Goal: Task Accomplishment & Management: Use online tool/utility

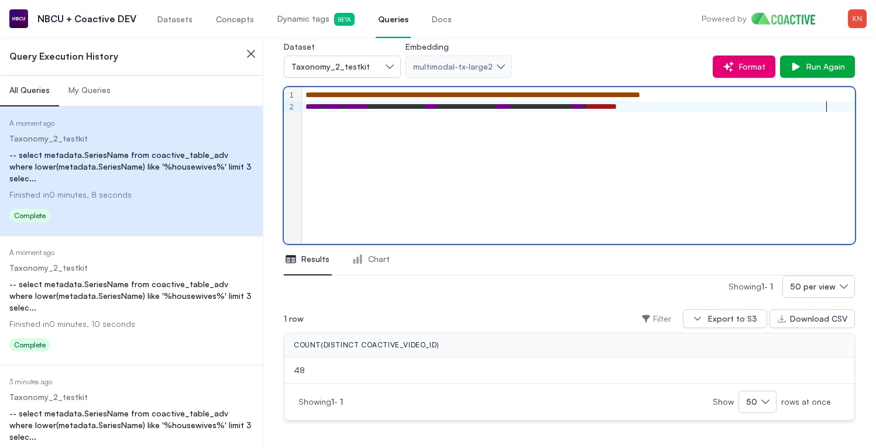
scroll to position [69, 0]
click at [290, 15] on span "Dynamic tags Beta" at bounding box center [315, 19] width 77 height 13
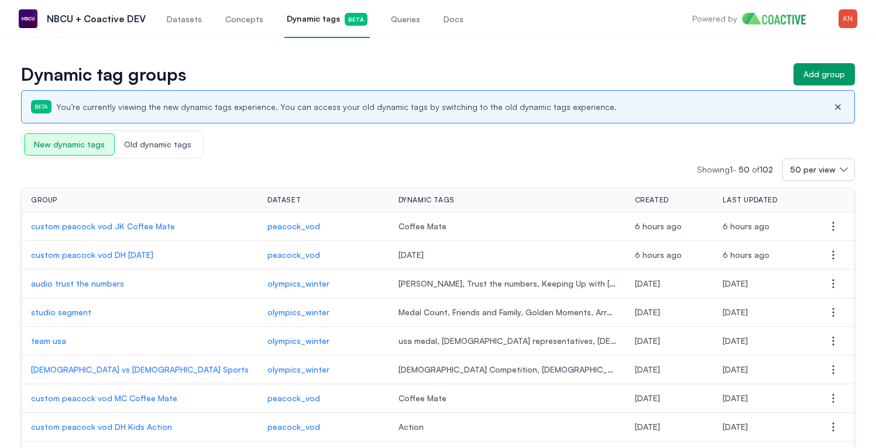
click at [125, 222] on p "custom peacock vod JK Coffee Mate" at bounding box center [140, 227] width 218 height 12
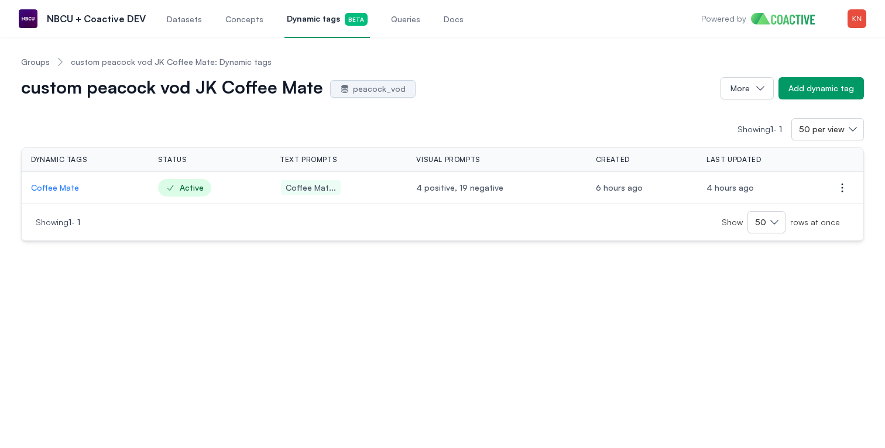
click at [62, 188] on p "Coffee Mate" at bounding box center [85, 188] width 108 height 12
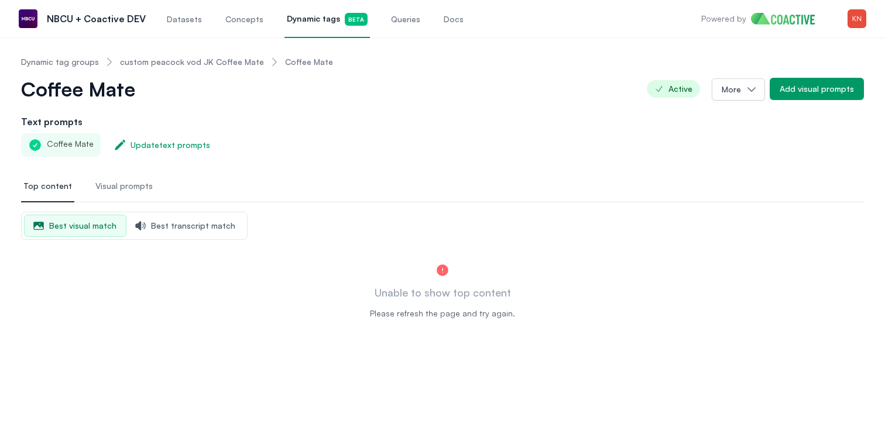
click at [37, 183] on span "Top content" at bounding box center [47, 186] width 49 height 12
click at [101, 186] on span "Visual prompts" at bounding box center [123, 186] width 57 height 12
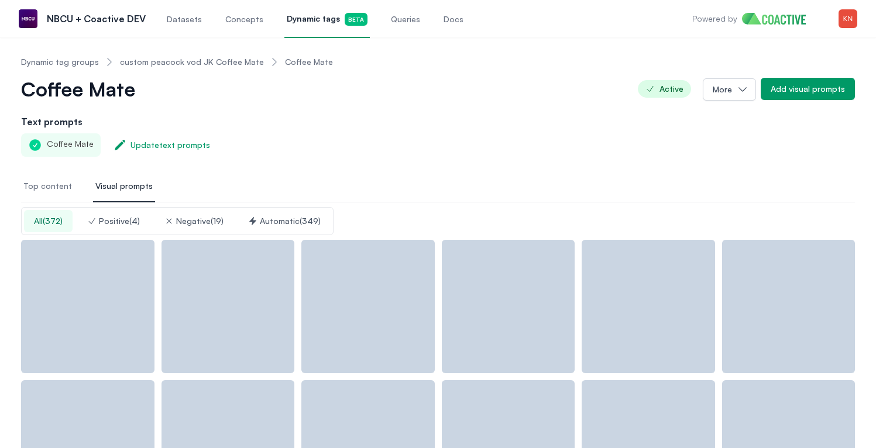
click at [61, 186] on span "Top content" at bounding box center [47, 186] width 49 height 12
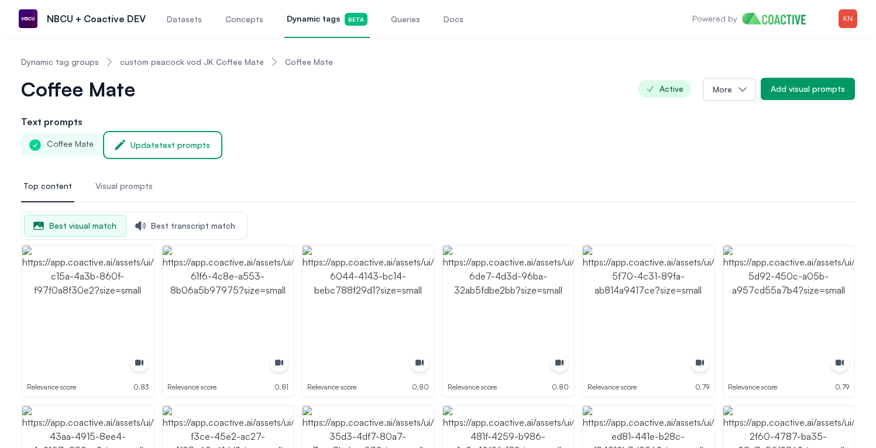
click at [182, 149] on div "Update text prompts" at bounding box center [171, 145] width 80 height 12
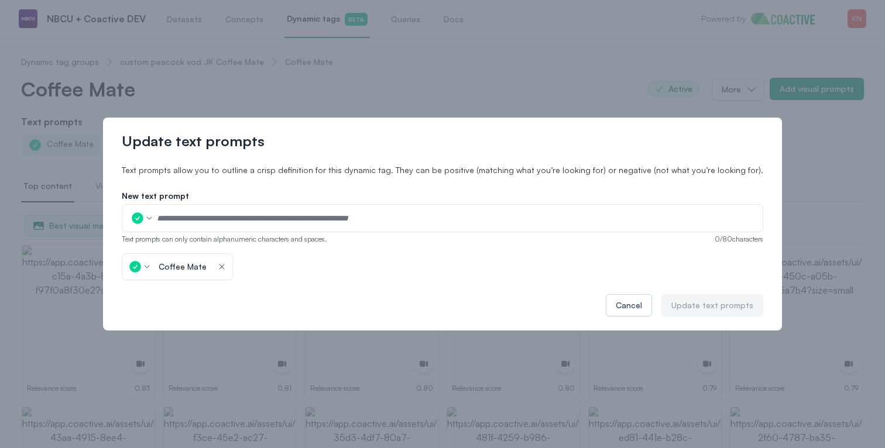
click at [218, 216] on input "text" at bounding box center [455, 219] width 599 height 18
type input "**********"
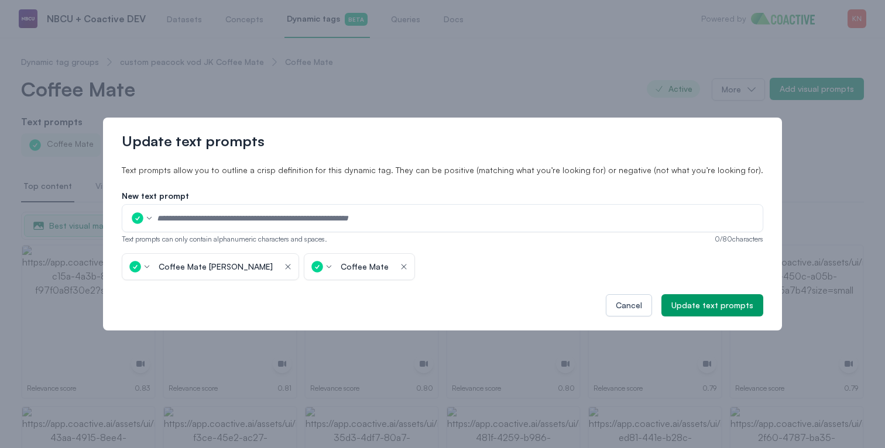
click at [399, 266] on icon "button" at bounding box center [403, 267] width 9 height 12
click at [670, 297] on button "Update text prompts" at bounding box center [712, 305] width 102 height 22
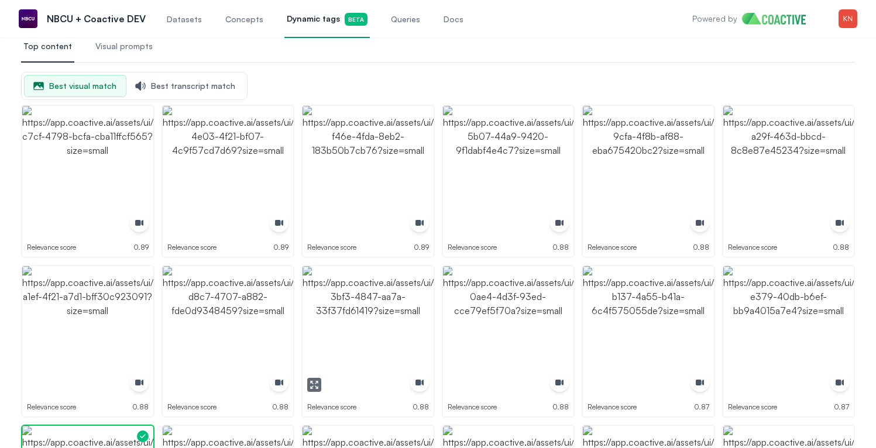
scroll to position [136, 0]
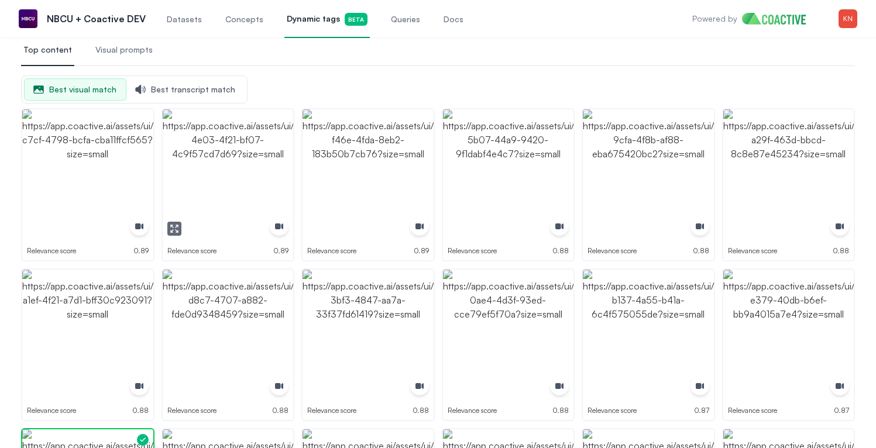
click at [196, 189] on img "button" at bounding box center [228, 174] width 131 height 131
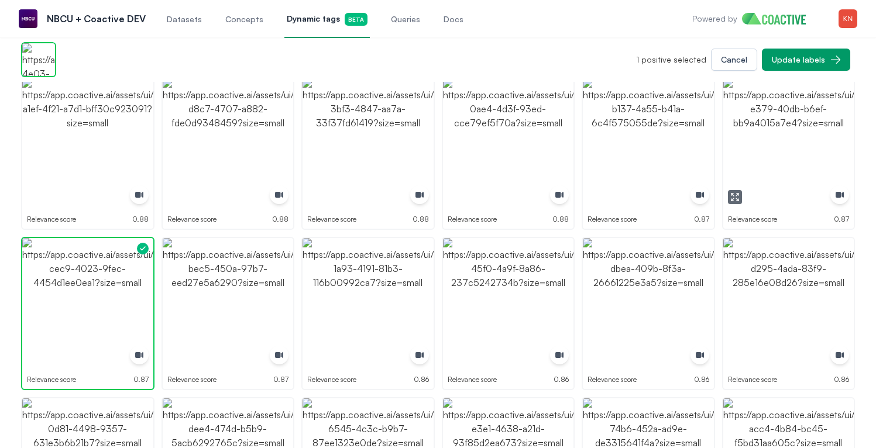
scroll to position [384, 0]
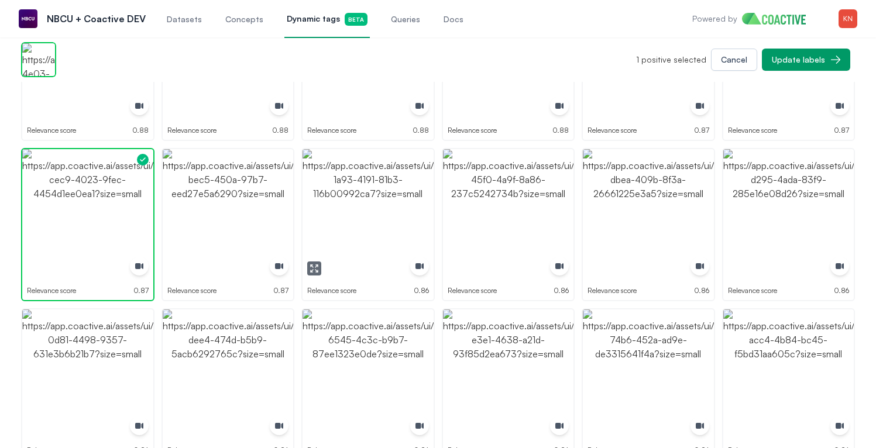
click at [385, 184] on img "button" at bounding box center [368, 214] width 131 height 131
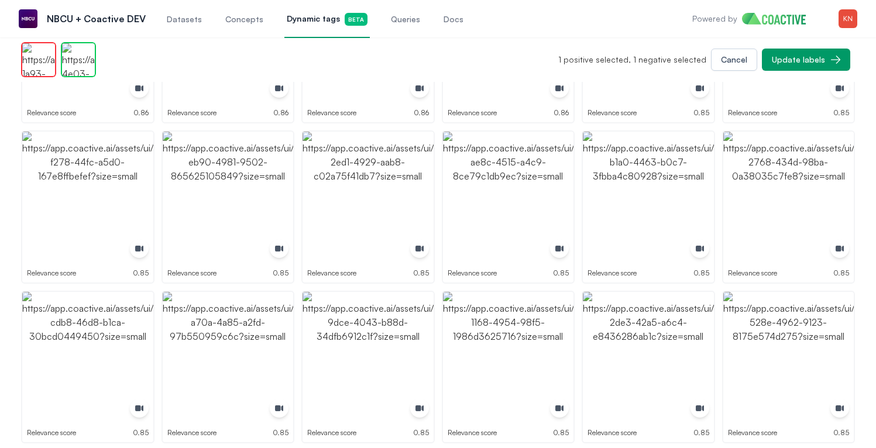
scroll to position [1055, 0]
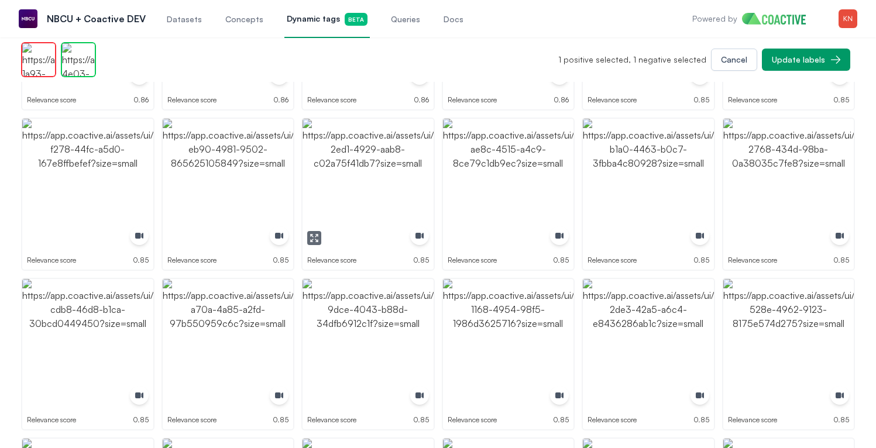
click at [383, 179] on img "button" at bounding box center [368, 184] width 131 height 131
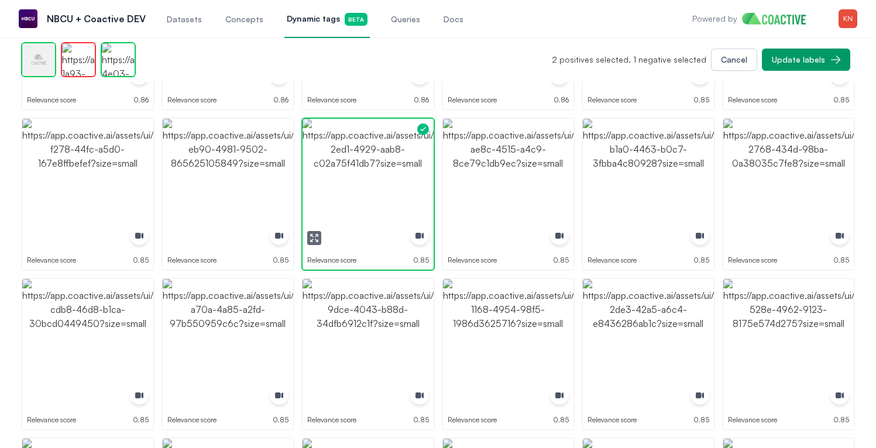
click at [383, 179] on img "button" at bounding box center [368, 184] width 131 height 131
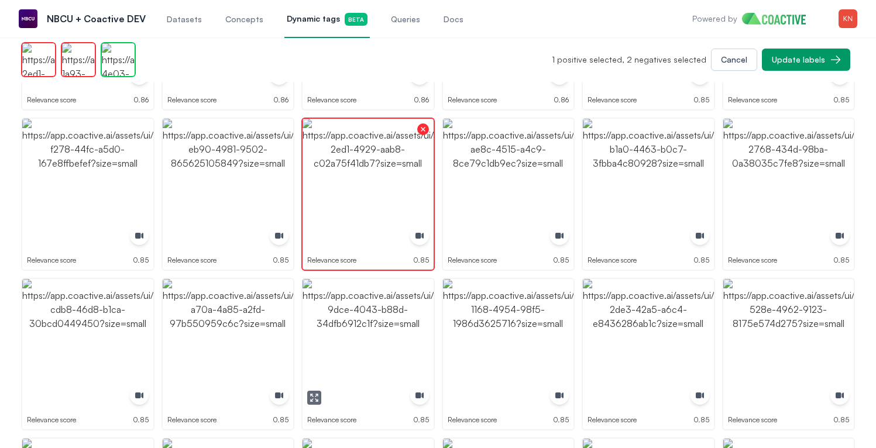
click at [402, 340] on img "button" at bounding box center [368, 344] width 131 height 131
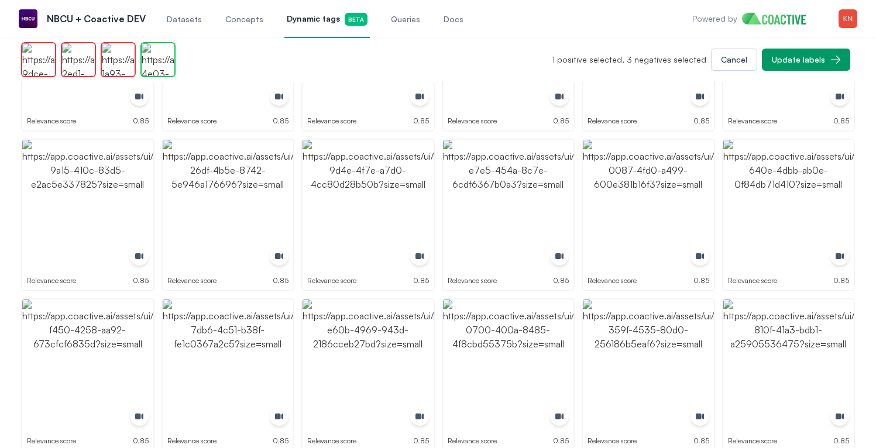
scroll to position [1534, 0]
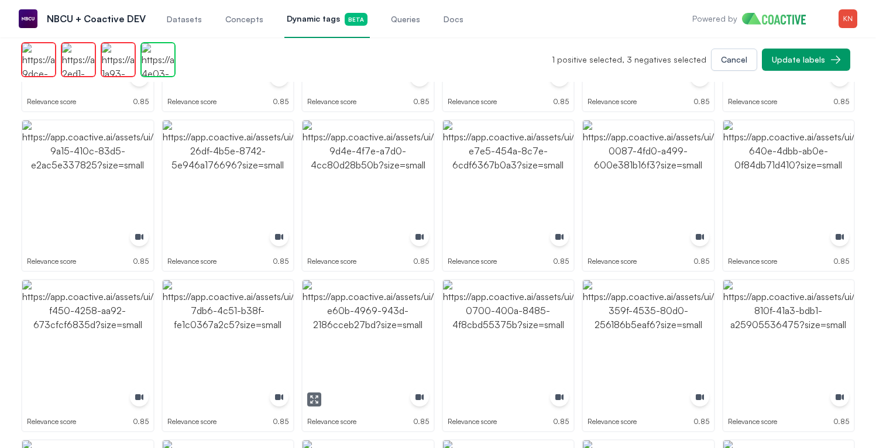
click at [397, 337] on img "button" at bounding box center [368, 345] width 131 height 131
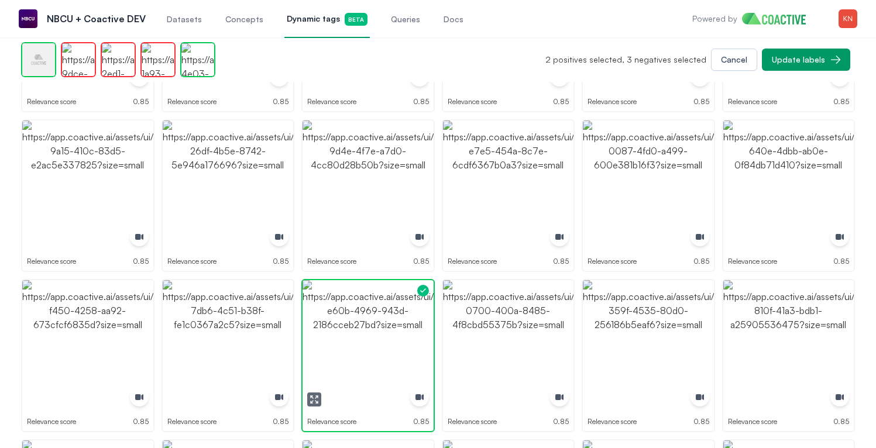
click at [397, 337] on img "button" at bounding box center [368, 345] width 131 height 131
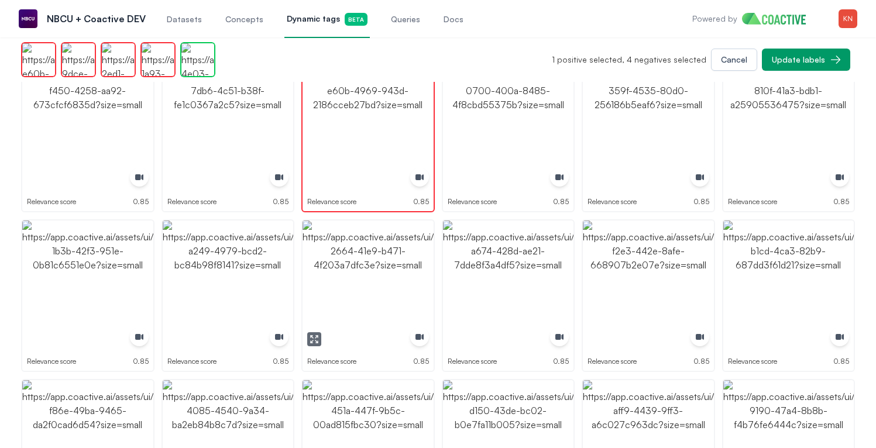
scroll to position [1758, 0]
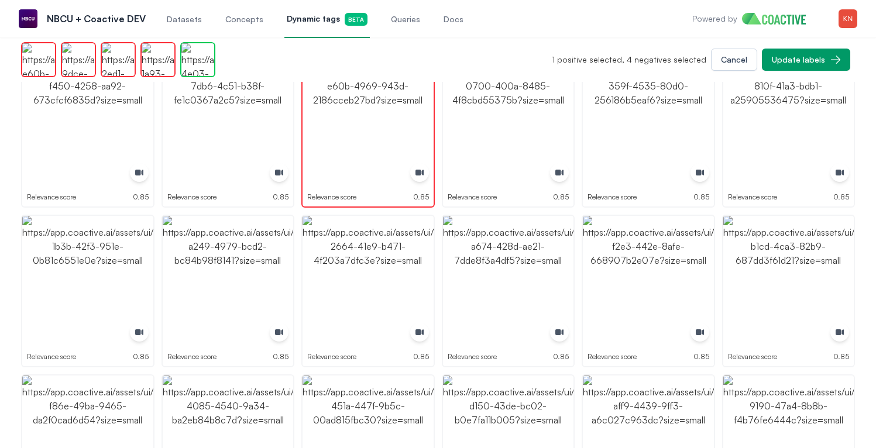
click at [572, 59] on p "1 positive selected, 4 negatives selected" at bounding box center [629, 60] width 155 height 12
click at [550, 120] on img "button" at bounding box center [508, 121] width 131 height 131
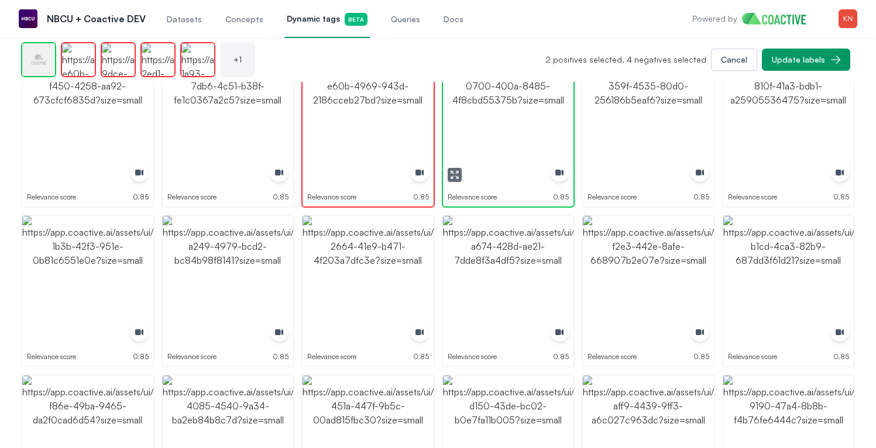
click at [550, 120] on img "button" at bounding box center [508, 121] width 131 height 131
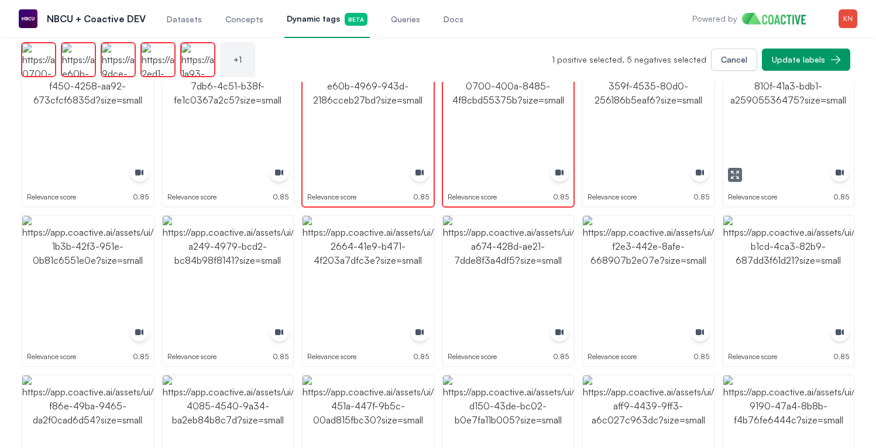
click at [667, 102] on img "button" at bounding box center [648, 121] width 131 height 131
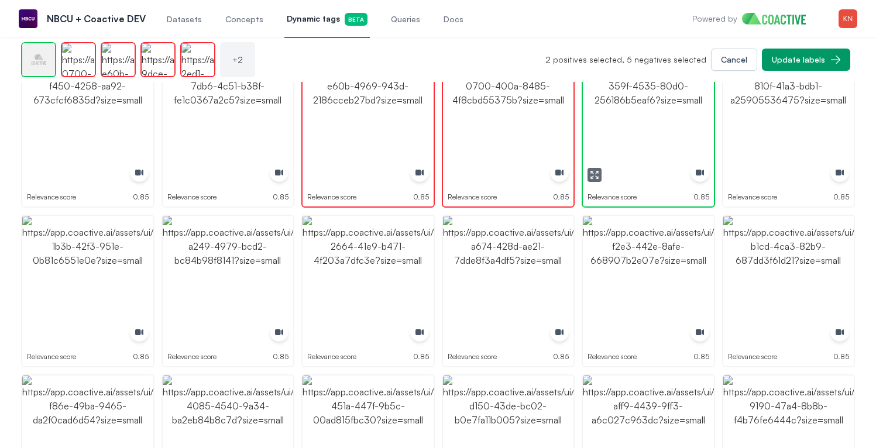
click at [667, 102] on img "button" at bounding box center [648, 121] width 131 height 131
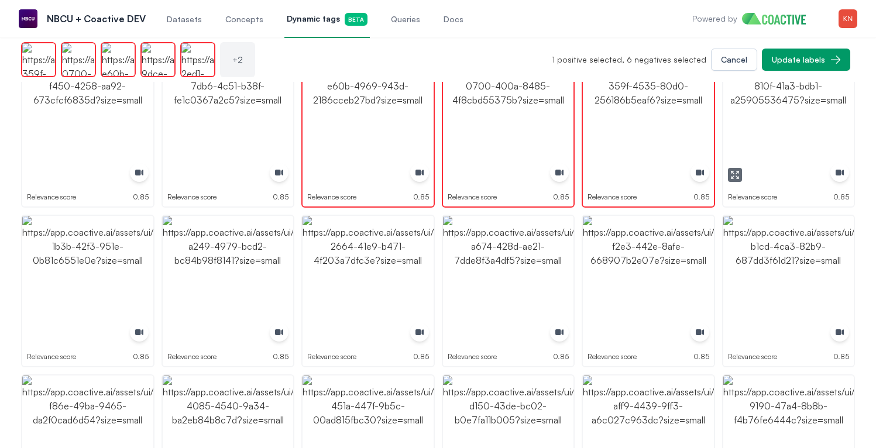
click at [781, 113] on img "button" at bounding box center [788, 121] width 131 height 131
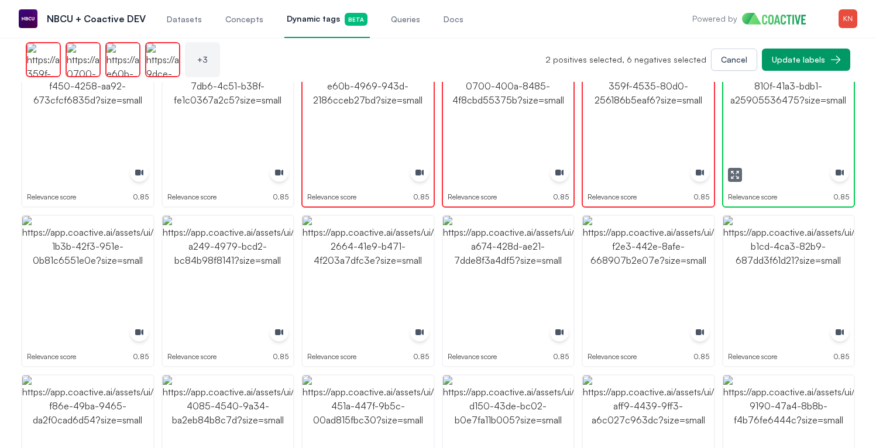
click at [781, 113] on img "button" at bounding box center [788, 121] width 131 height 131
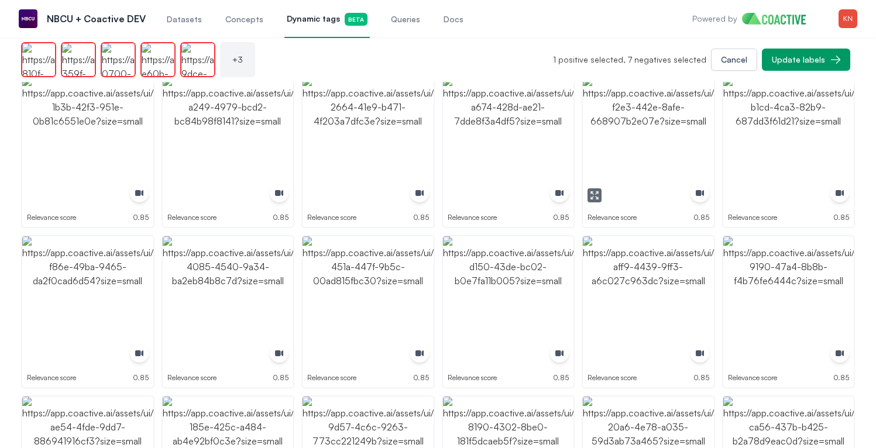
scroll to position [1977, 0]
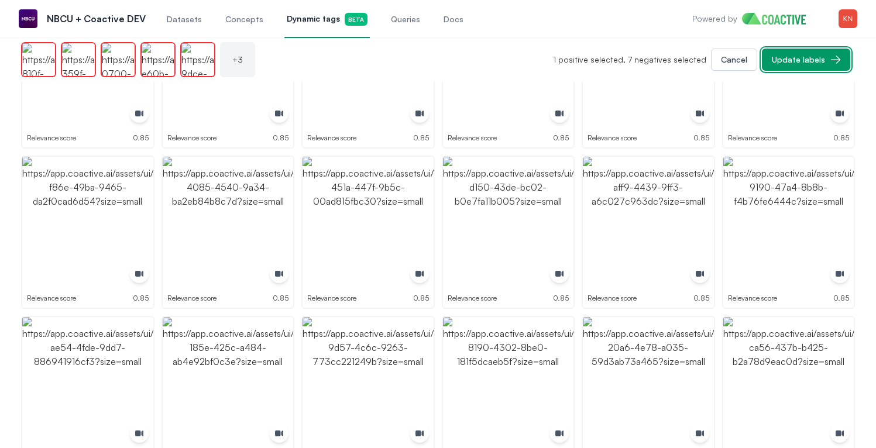
click at [815, 64] on div "Update labels" at bounding box center [798, 60] width 53 height 12
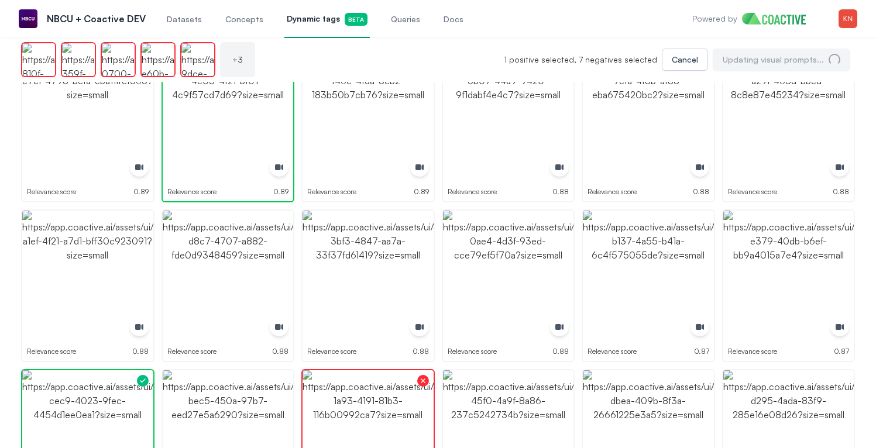
scroll to position [0, 0]
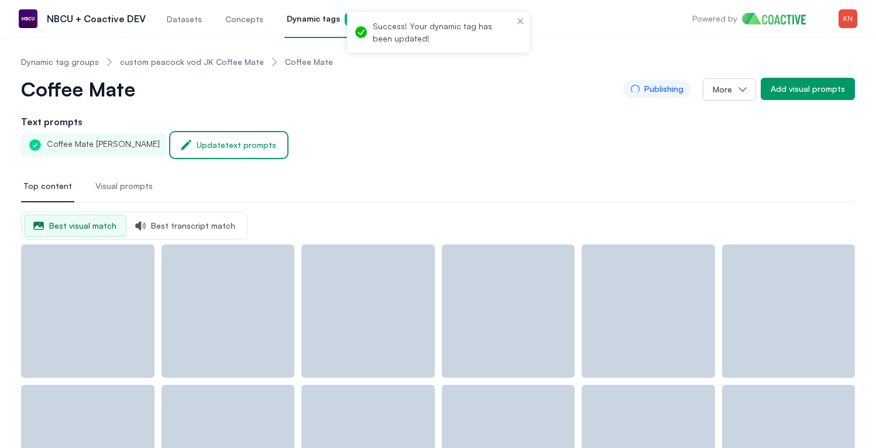
click at [230, 143] on div "Update text prompts" at bounding box center [237, 145] width 80 height 12
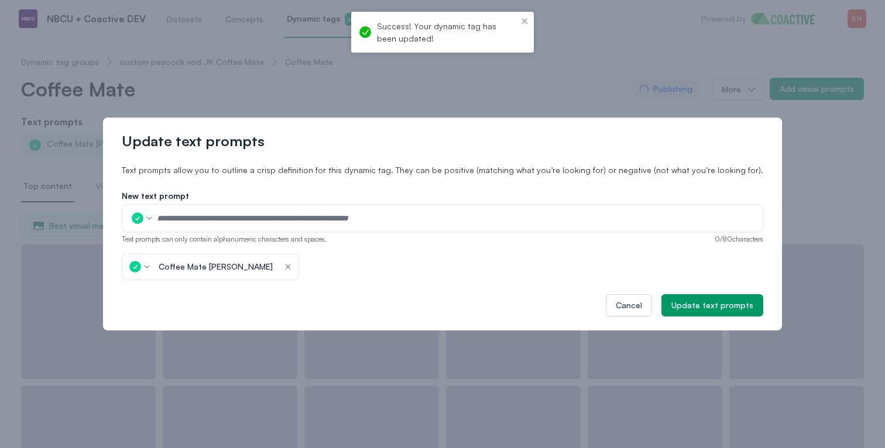
click at [225, 219] on input "text" at bounding box center [455, 219] width 599 height 18
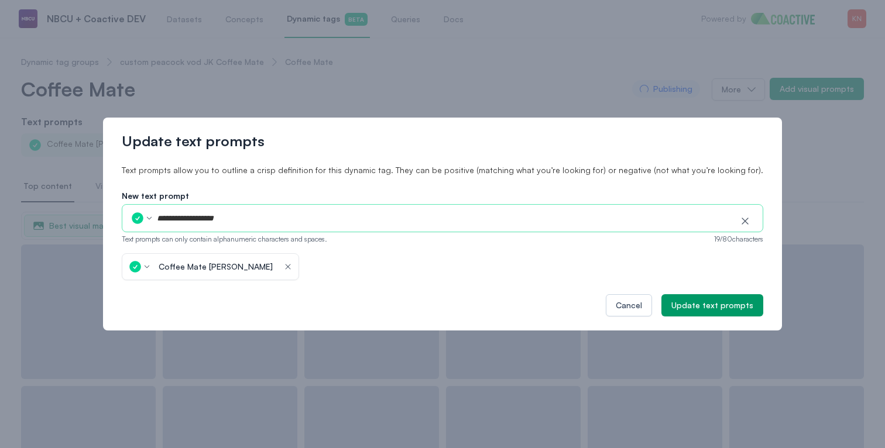
type input "**********"
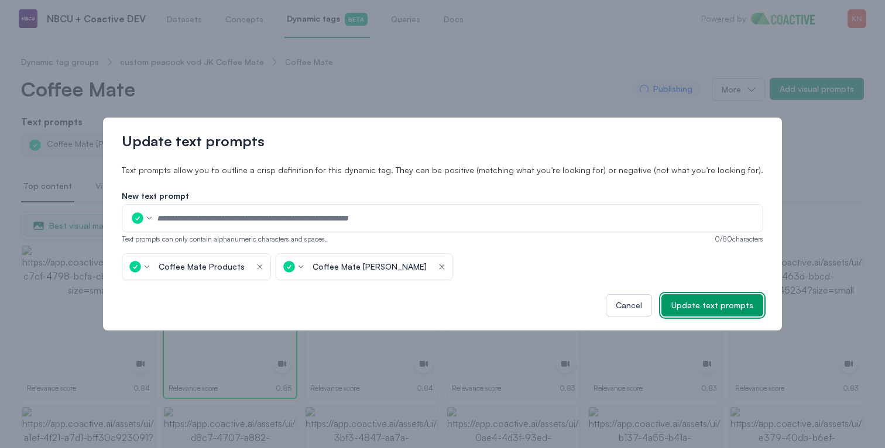
click at [671, 303] on div "Update text prompts" at bounding box center [712, 306] width 82 height 12
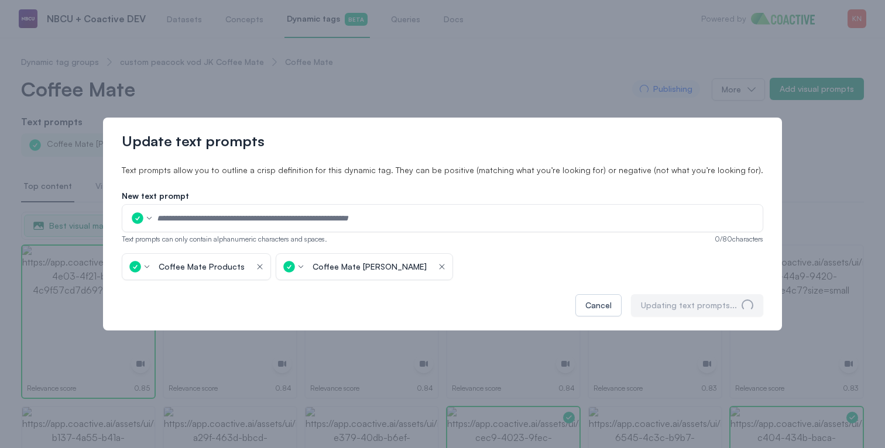
click at [595, 88] on div "Update text prompts Text prompts allow you to outline a crisp definition for th…" at bounding box center [442, 224] width 885 height 448
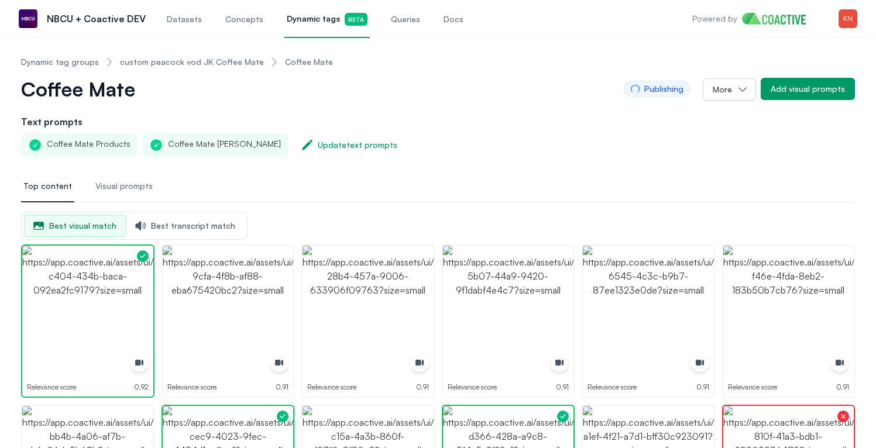
click at [129, 180] on button "Visual prompts" at bounding box center [124, 187] width 62 height 32
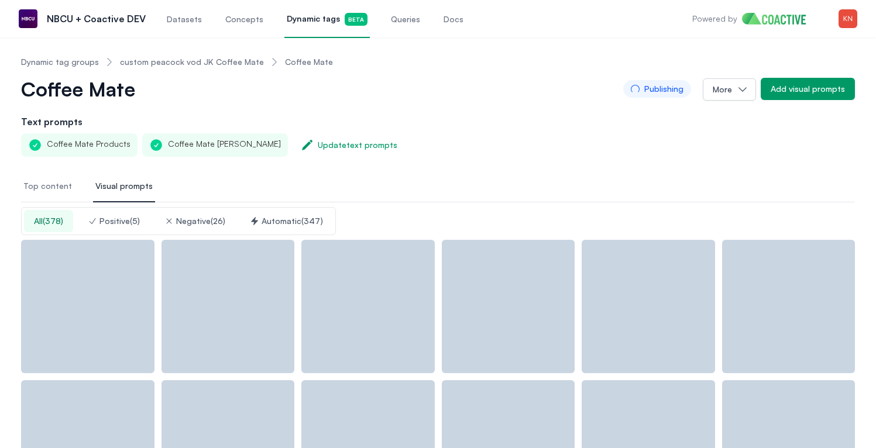
click at [294, 227] on button "Automatic ( 347 )" at bounding box center [286, 221] width 93 height 22
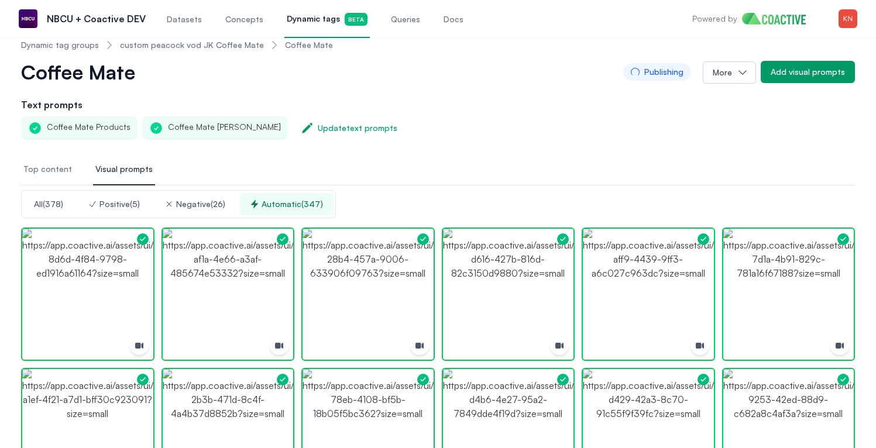
scroll to position [26, 0]
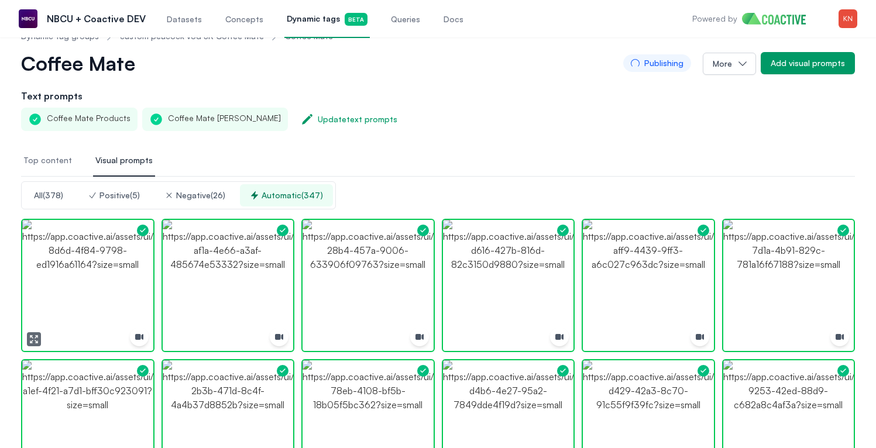
click at [129, 263] on img "button" at bounding box center [87, 285] width 131 height 131
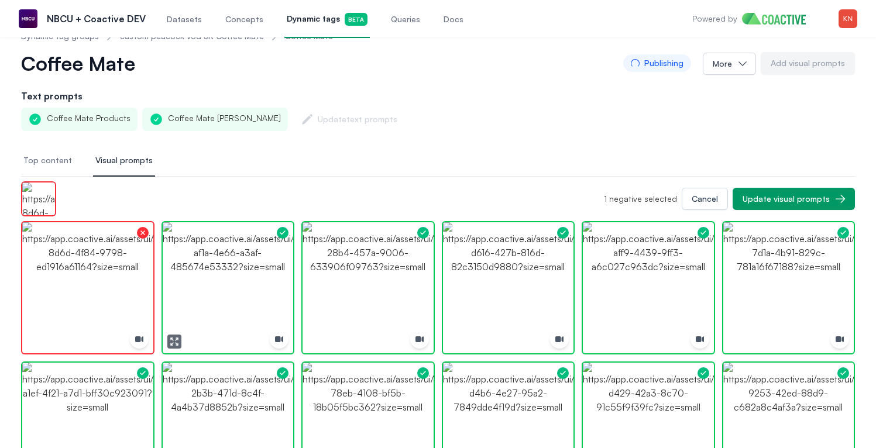
click at [249, 277] on img "button" at bounding box center [228, 287] width 131 height 131
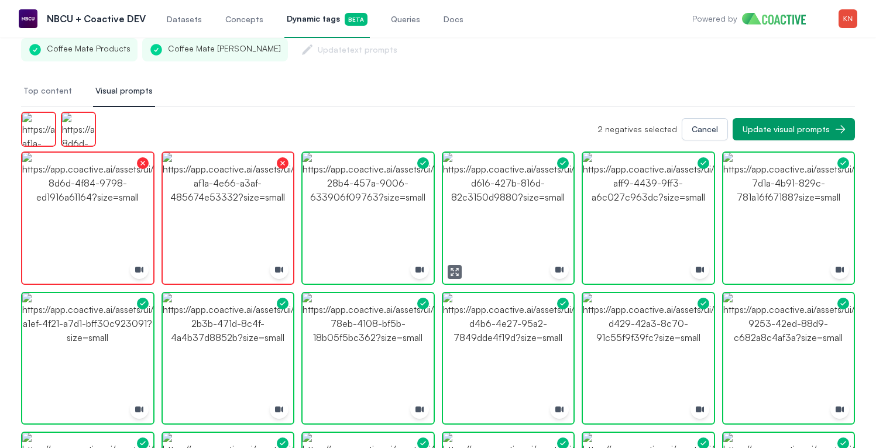
scroll to position [129, 0]
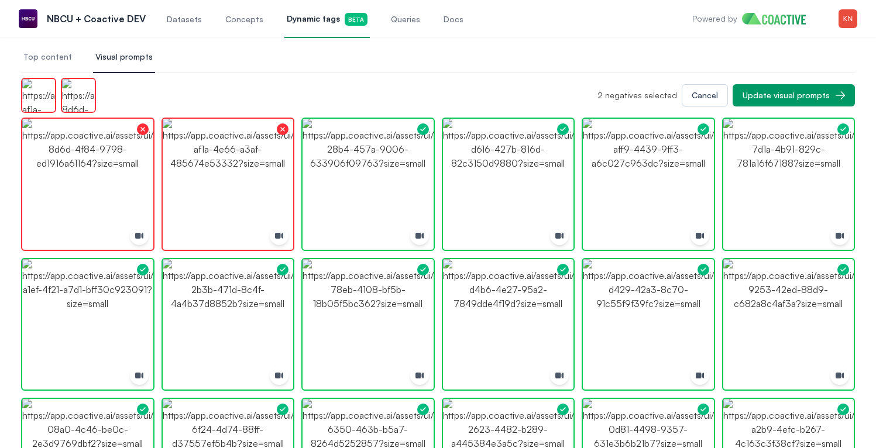
click at [815, 162] on img "button" at bounding box center [788, 184] width 131 height 131
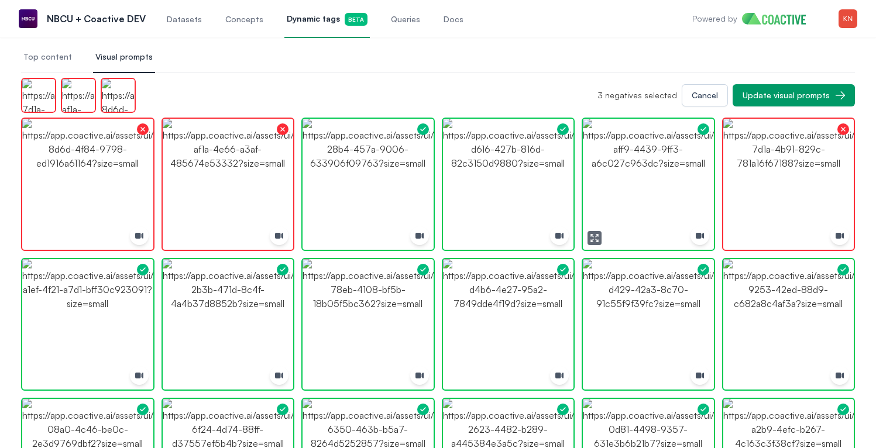
click at [695, 181] on img "button" at bounding box center [648, 184] width 131 height 131
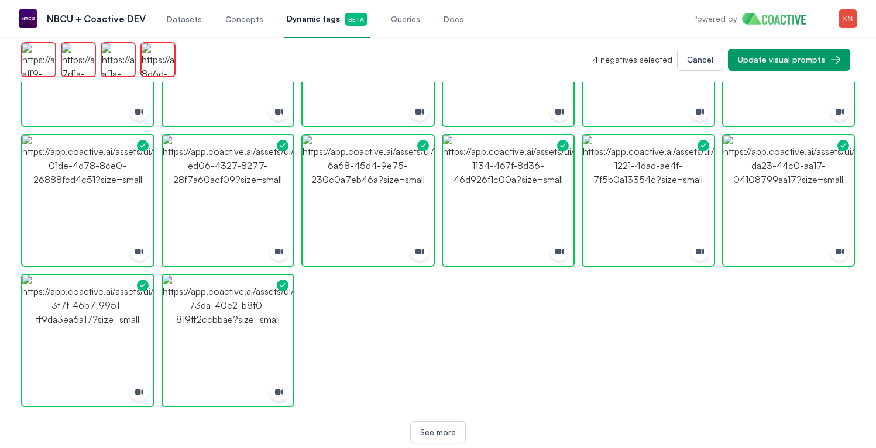
scroll to position [1059, 0]
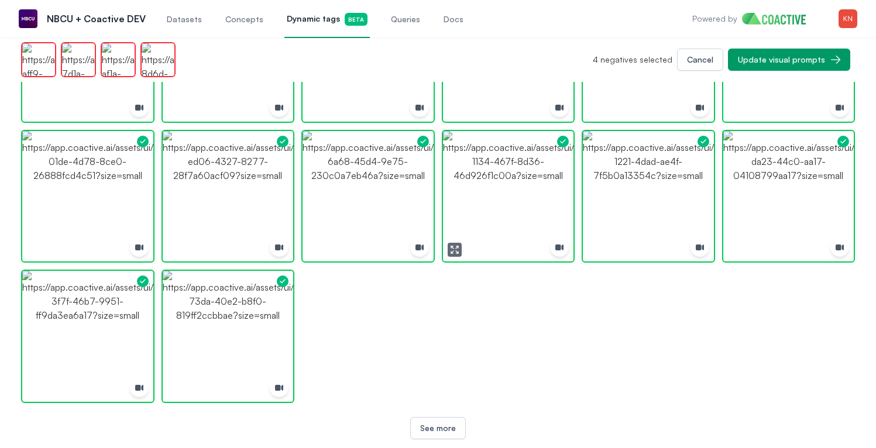
click at [547, 204] on img "button" at bounding box center [508, 196] width 131 height 131
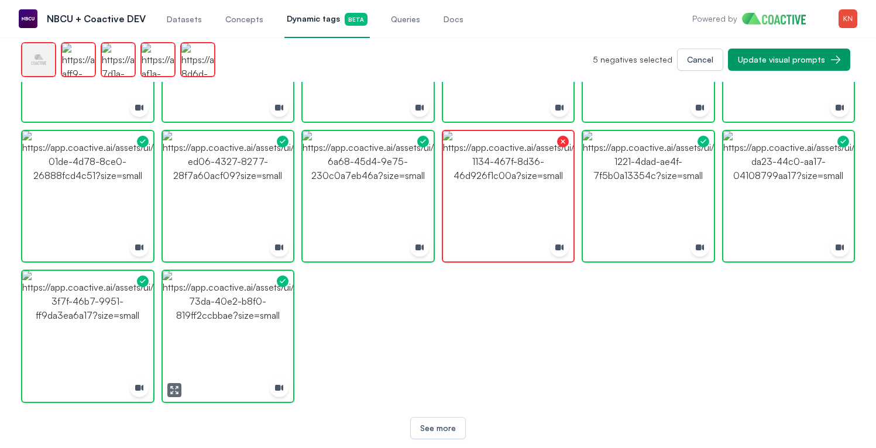
click at [252, 296] on img "button" at bounding box center [228, 336] width 131 height 131
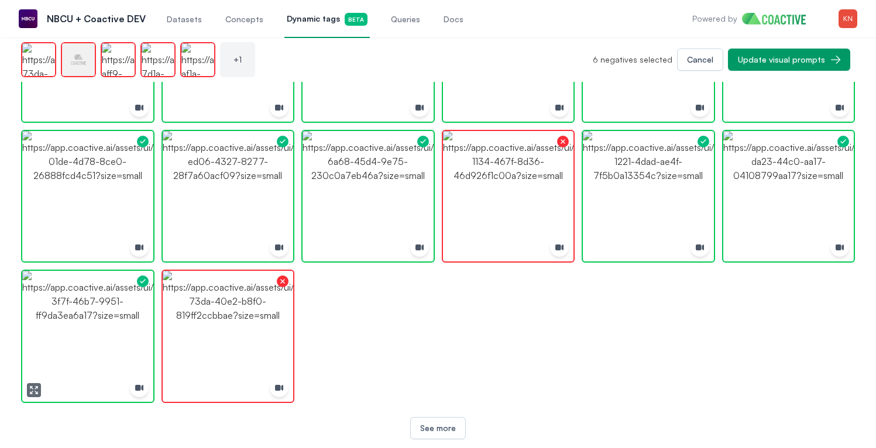
click at [129, 328] on img "button" at bounding box center [87, 336] width 131 height 131
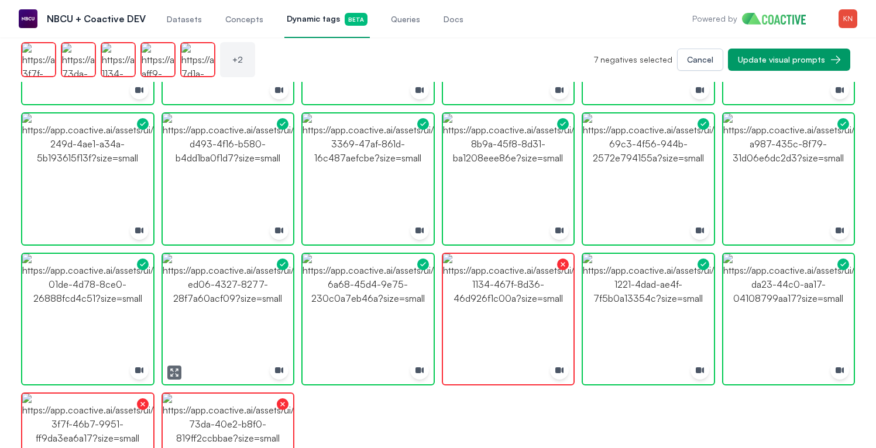
click at [257, 315] on img "button" at bounding box center [228, 319] width 131 height 131
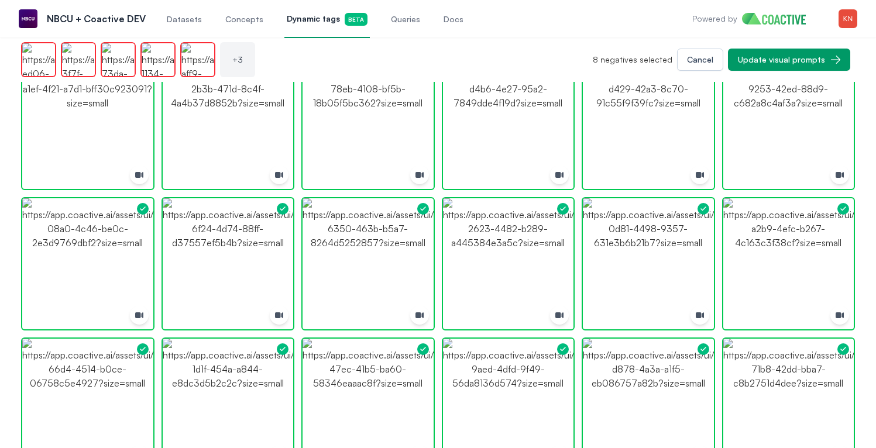
scroll to position [278, 0]
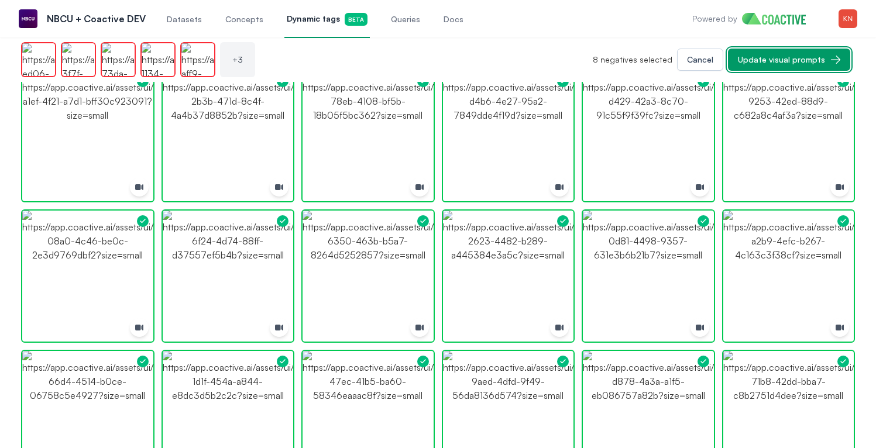
click at [810, 67] on button "Update visual prompts" at bounding box center [789, 60] width 122 height 22
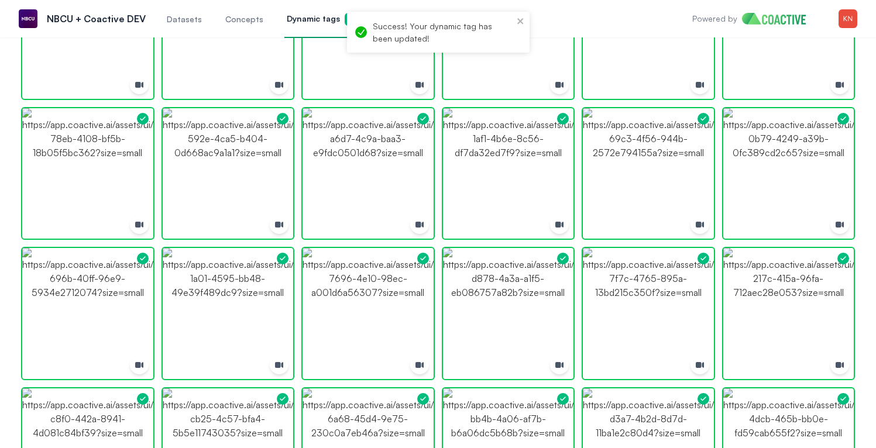
scroll to position [35, 0]
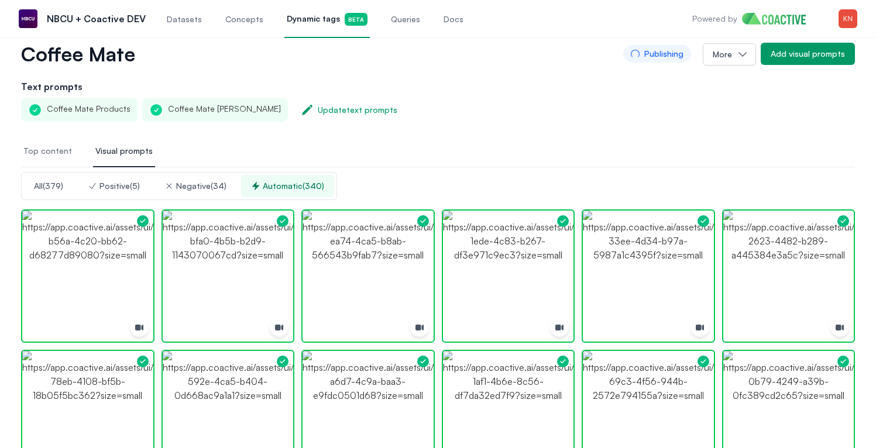
click at [308, 29] on link "Dynamic tags Beta" at bounding box center [326, 18] width 85 height 39
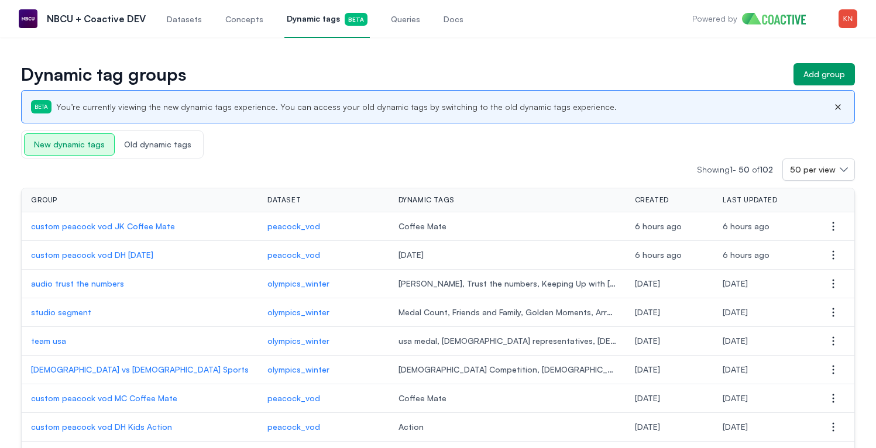
click at [136, 229] on p "custom peacock vod JK Coffee Mate" at bounding box center [140, 227] width 218 height 12
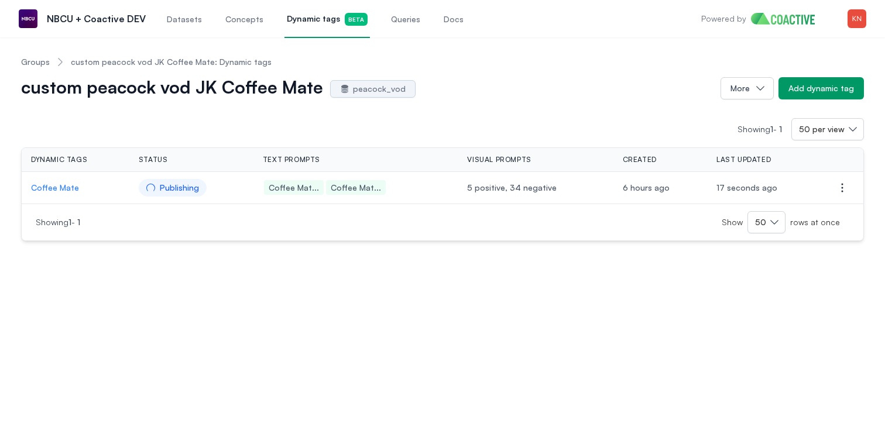
click at [67, 184] on p "Coffee Mate" at bounding box center [75, 188] width 89 height 12
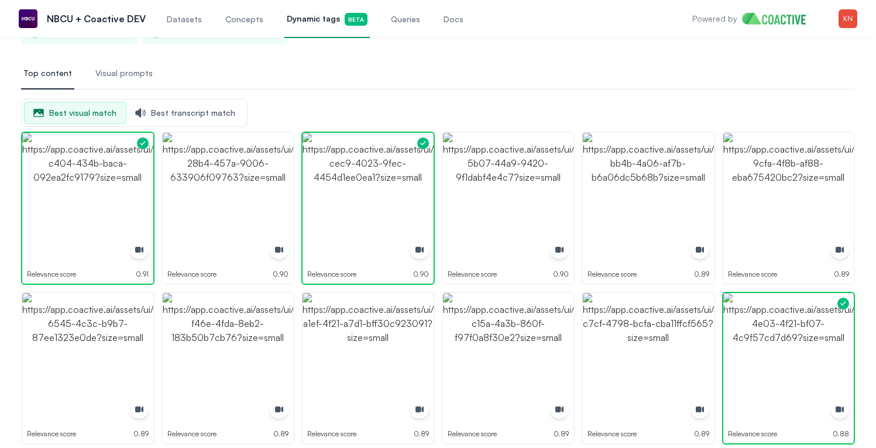
scroll to position [123, 0]
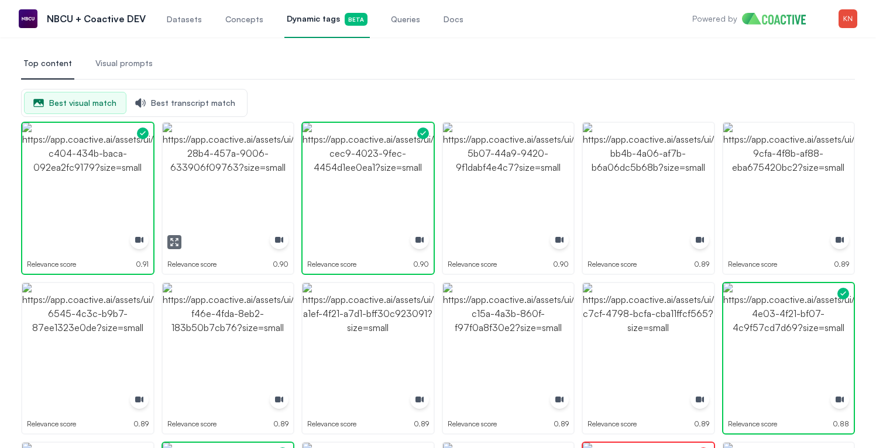
click at [174, 238] on icon "button" at bounding box center [174, 242] width 9 height 9
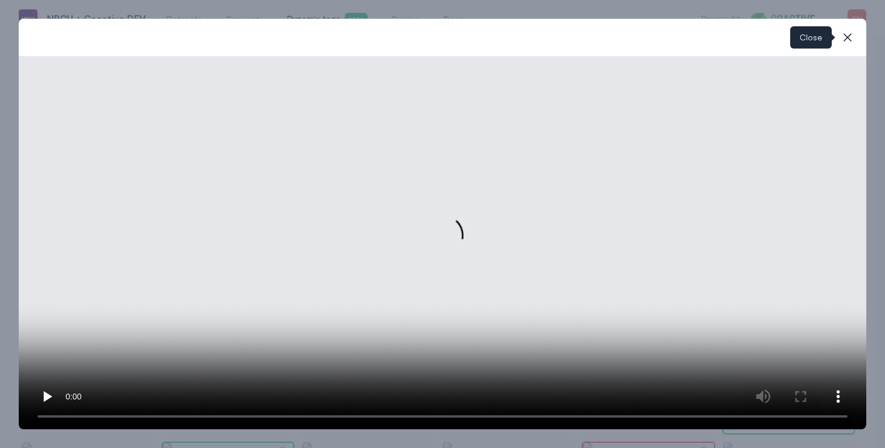
click at [846, 43] on icon "button" at bounding box center [848, 37] width 14 height 14
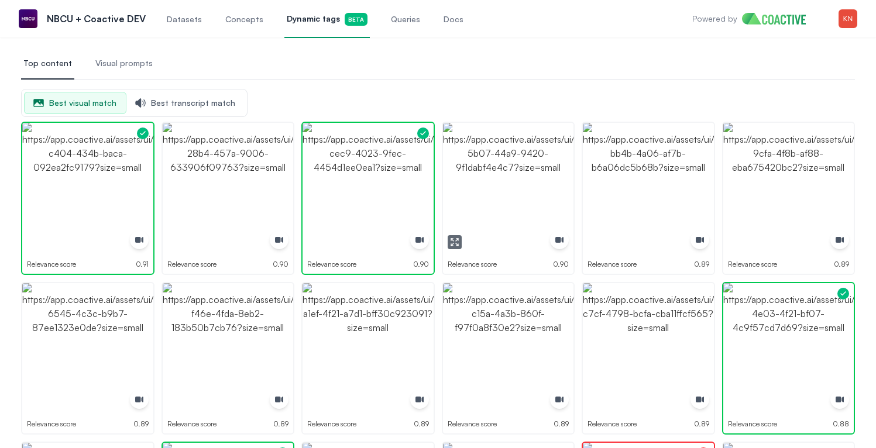
click at [521, 193] on img "button" at bounding box center [508, 188] width 131 height 131
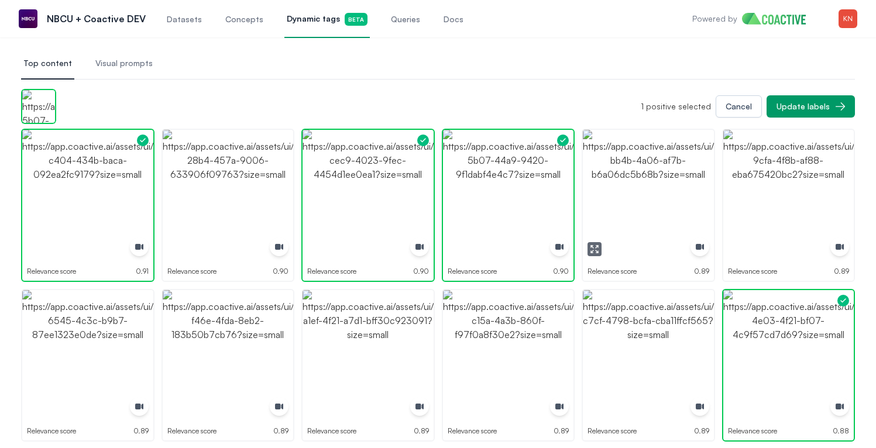
click at [600, 249] on button "button" at bounding box center [595, 249] width 14 height 14
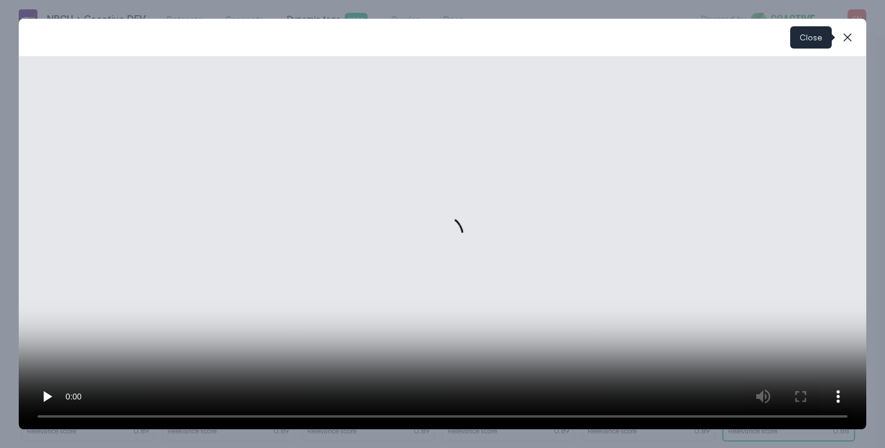
click at [838, 36] on button "close-modal" at bounding box center [847, 37] width 23 height 23
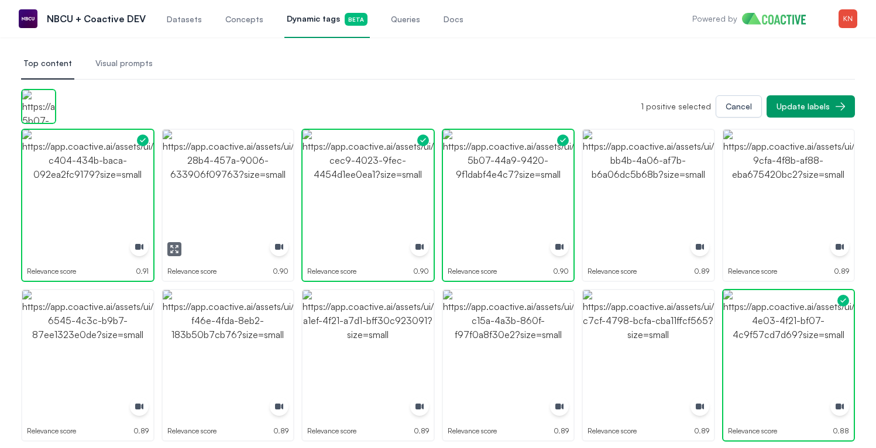
click at [277, 172] on img "button" at bounding box center [228, 195] width 131 height 131
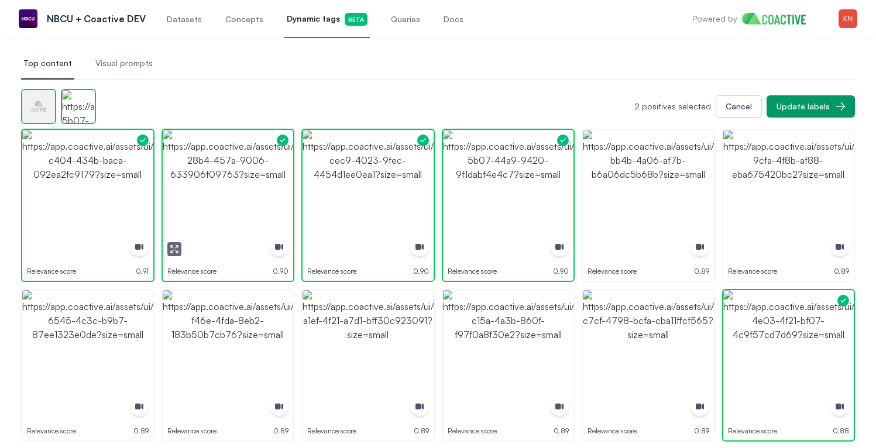
click at [277, 172] on img "button" at bounding box center [228, 195] width 131 height 131
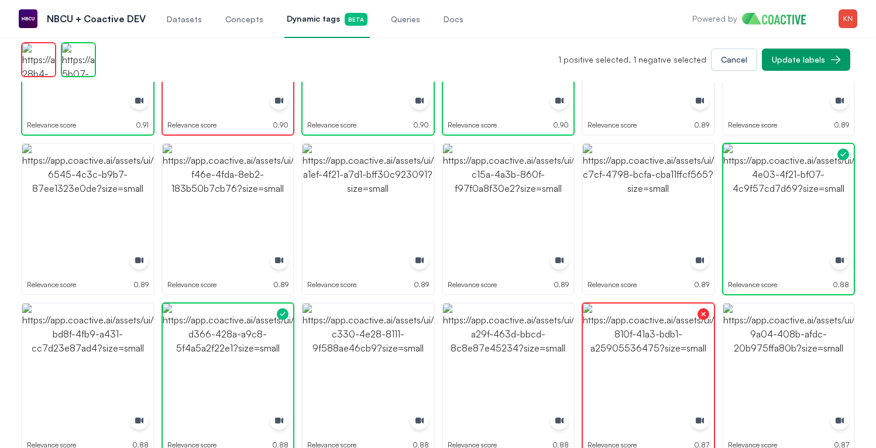
scroll to position [250, 0]
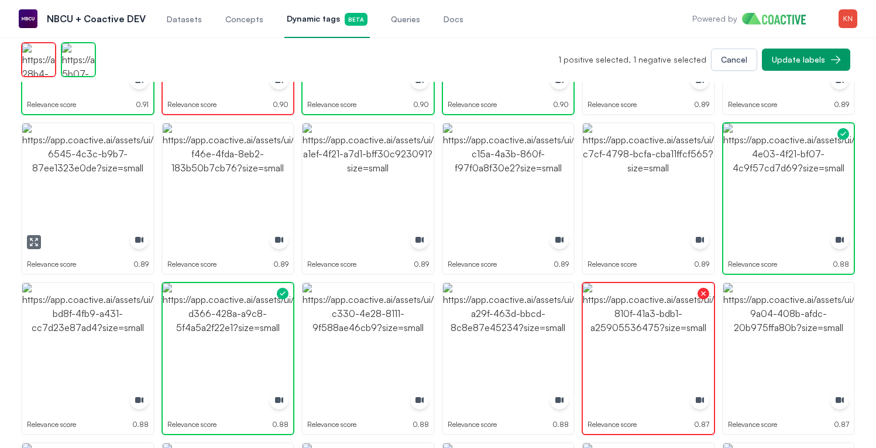
click at [29, 240] on icon "button" at bounding box center [33, 242] width 9 height 9
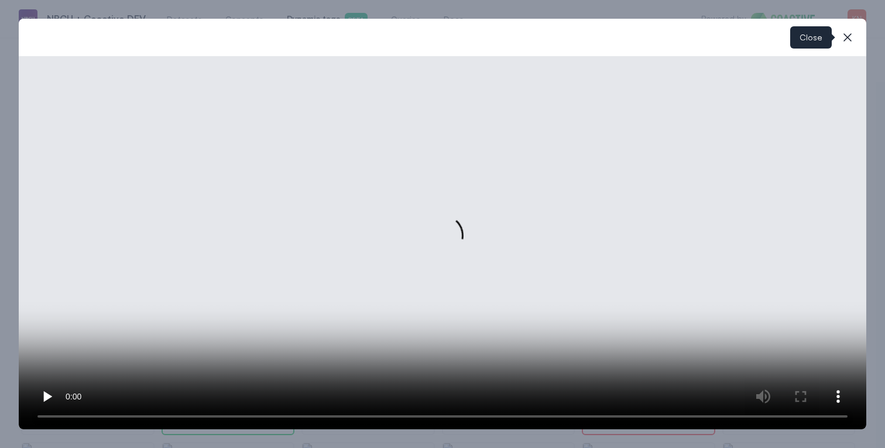
click at [847, 44] on icon "button" at bounding box center [848, 37] width 14 height 14
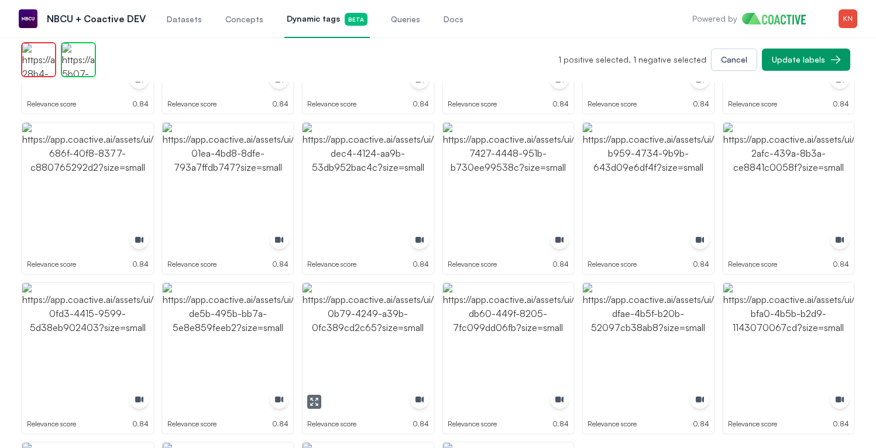
scroll to position [2328, 0]
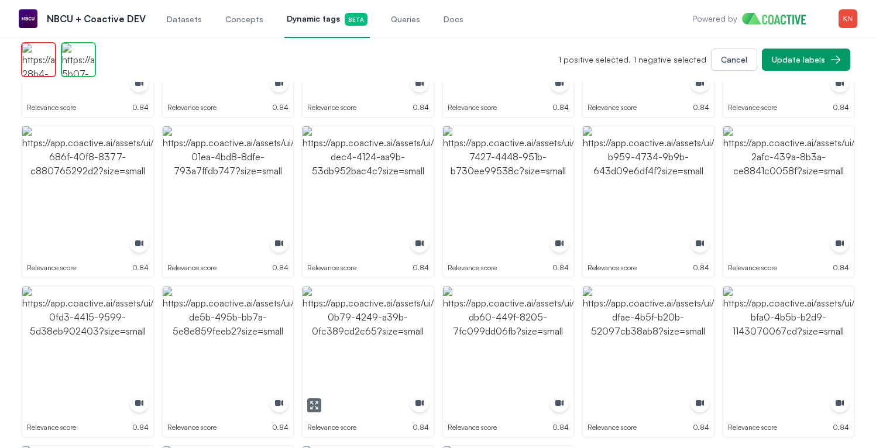
click at [320, 404] on button "button" at bounding box center [314, 406] width 14 height 14
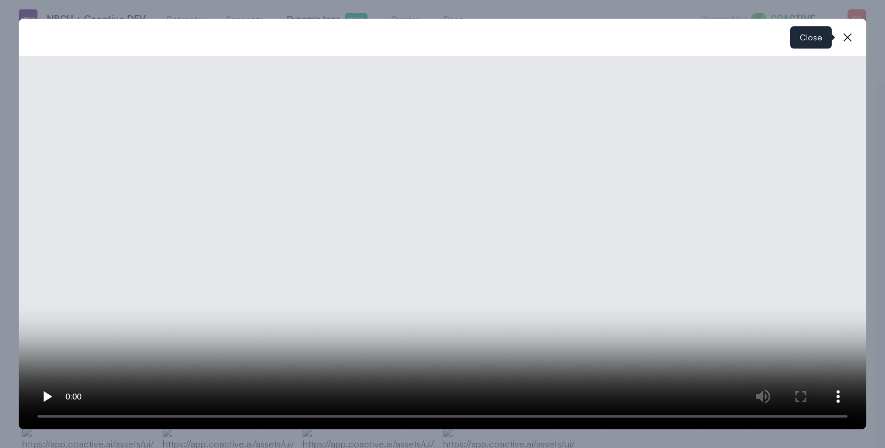
click at [852, 37] on icon "button" at bounding box center [848, 37] width 14 height 14
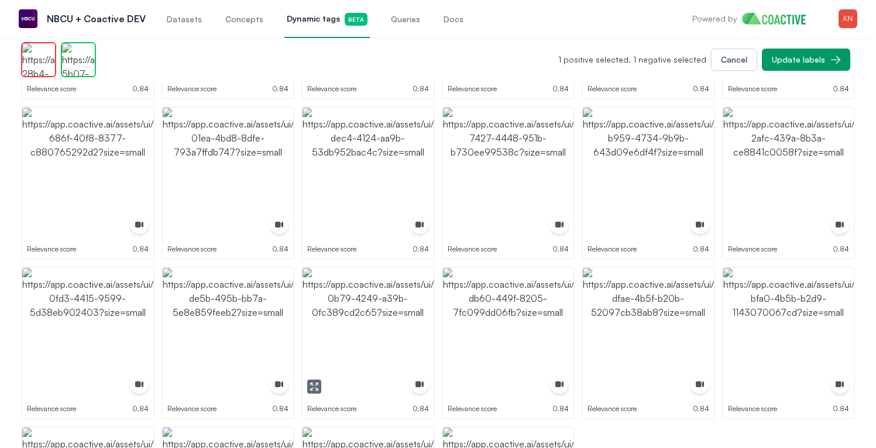
click at [368, 341] on img "button" at bounding box center [368, 333] width 131 height 131
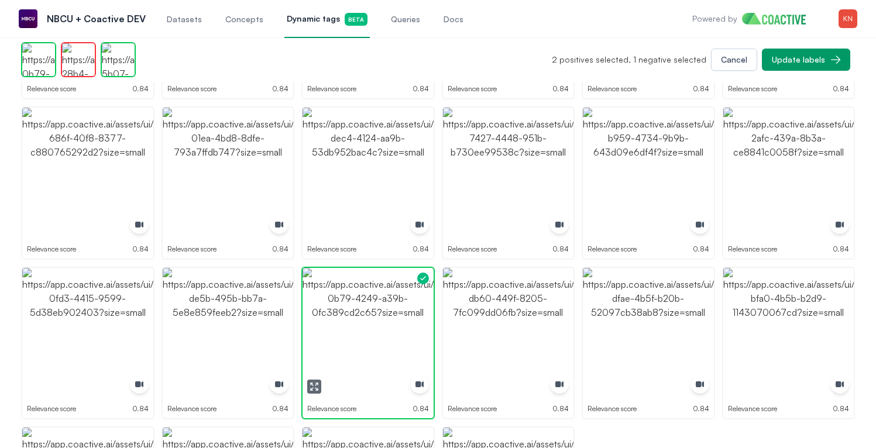
click at [396, 331] on img "button" at bounding box center [368, 333] width 131 height 131
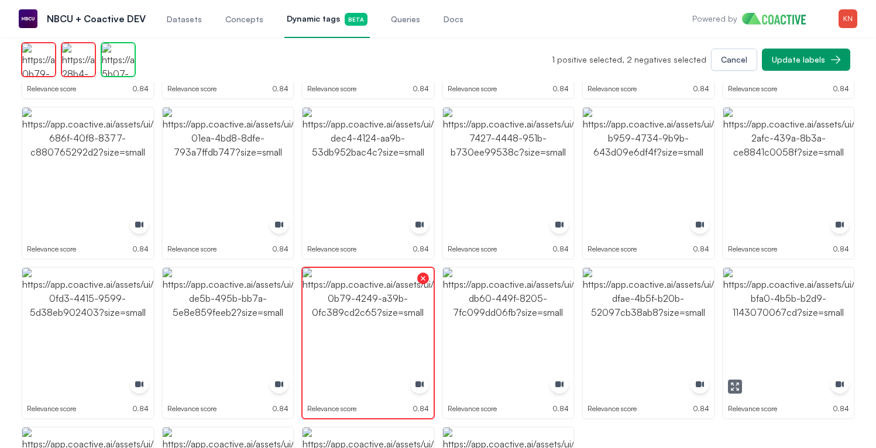
click at [738, 389] on icon "button" at bounding box center [737, 390] width 2 height 2
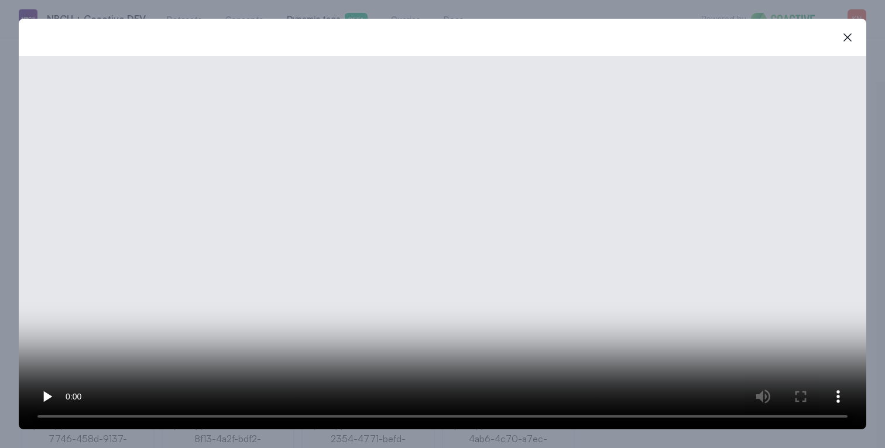
click at [564, 227] on video at bounding box center [443, 242] width 848 height 373
click at [103, 348] on video at bounding box center [443, 242] width 848 height 373
click at [854, 35] on icon "button" at bounding box center [848, 37] width 14 height 14
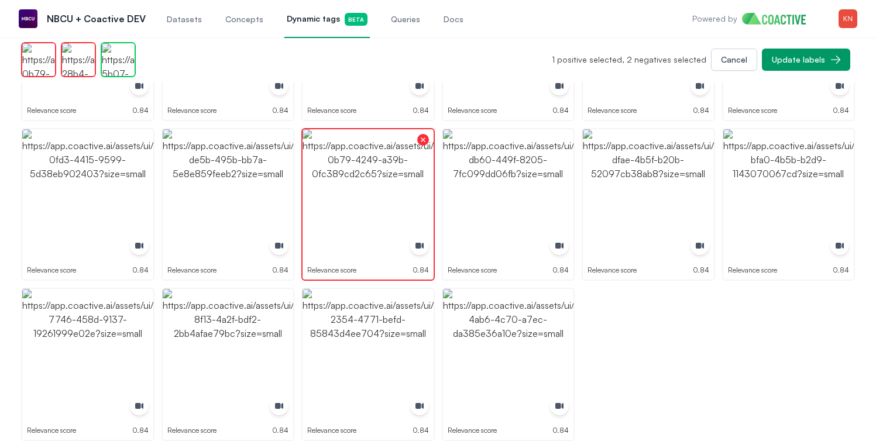
scroll to position [2487, 0]
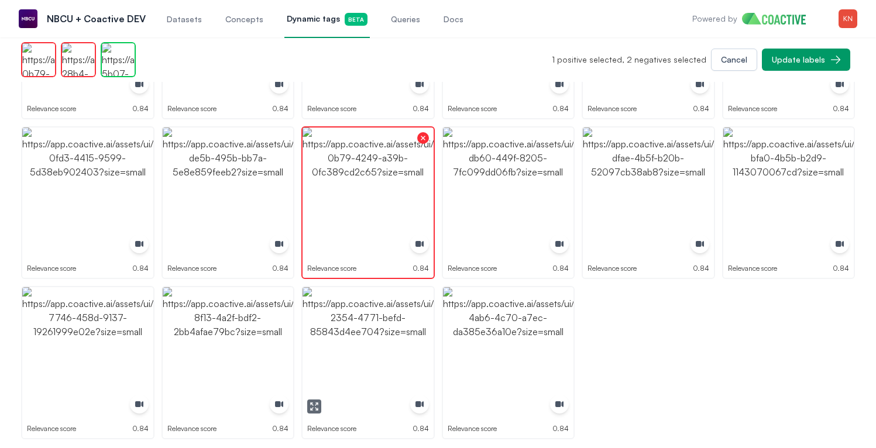
click at [379, 356] on img "button" at bounding box center [368, 352] width 131 height 131
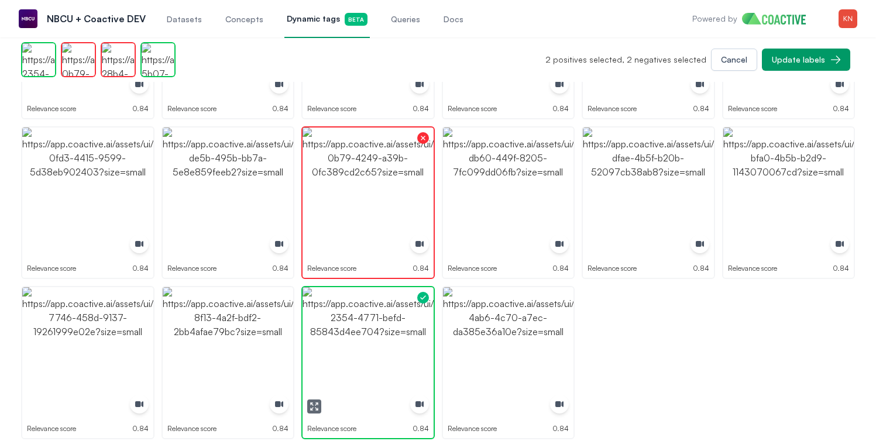
click at [379, 356] on img "button" at bounding box center [368, 352] width 131 height 131
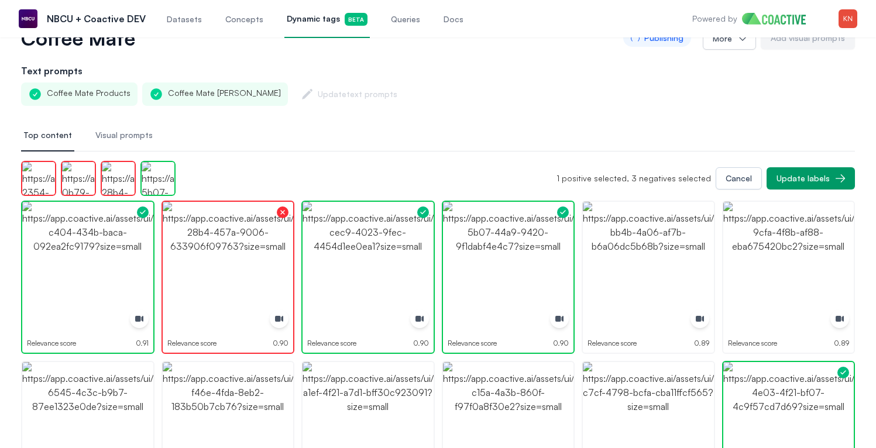
scroll to position [0, 0]
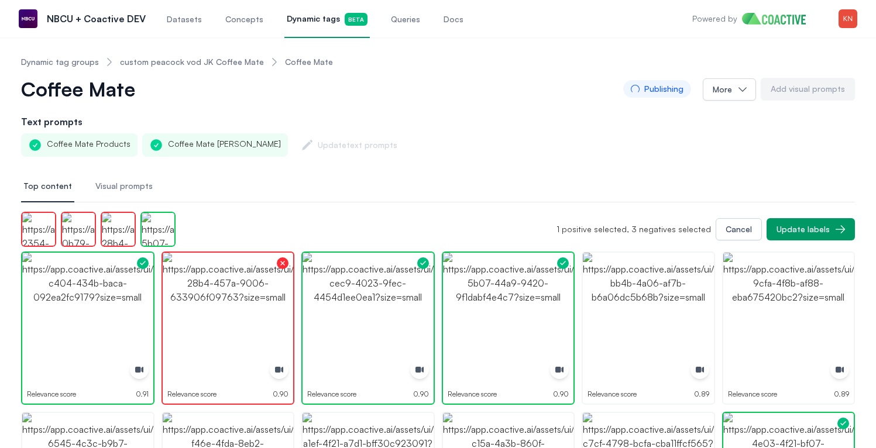
click at [790, 213] on div "1 positive selected, 3 negatives selected Cancel Update labels" at bounding box center [438, 229] width 834 height 35
click at [790, 219] on button "Update labels" at bounding box center [811, 229] width 88 height 22
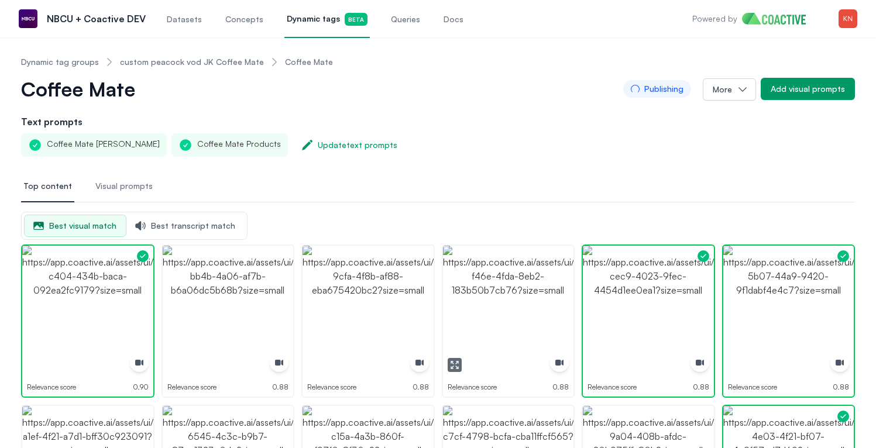
click at [454, 371] on button "button" at bounding box center [455, 365] width 14 height 14
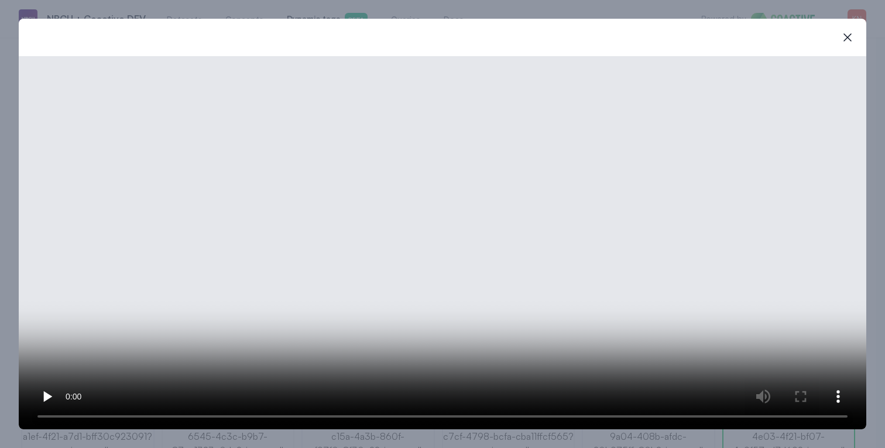
click at [338, 219] on video at bounding box center [443, 242] width 848 height 373
click at [849, 36] on icon "button" at bounding box center [848, 37] width 14 height 14
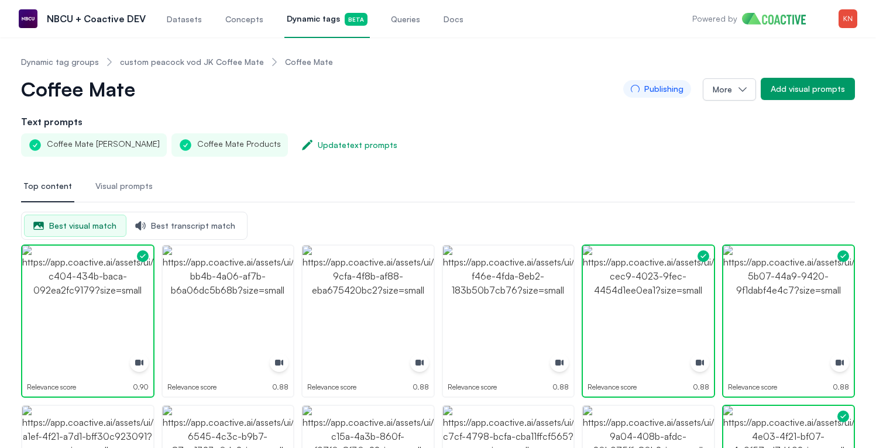
click at [308, 127] on h2 "Text prompts" at bounding box center [438, 122] width 834 height 14
click at [318, 139] on div "Update text prompts" at bounding box center [358, 145] width 80 height 12
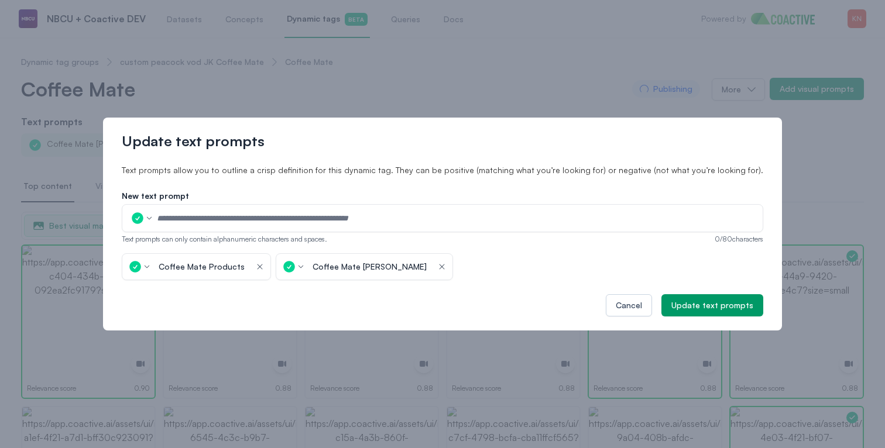
click at [369, 212] on input "text" at bounding box center [455, 219] width 599 height 18
type input "**********"
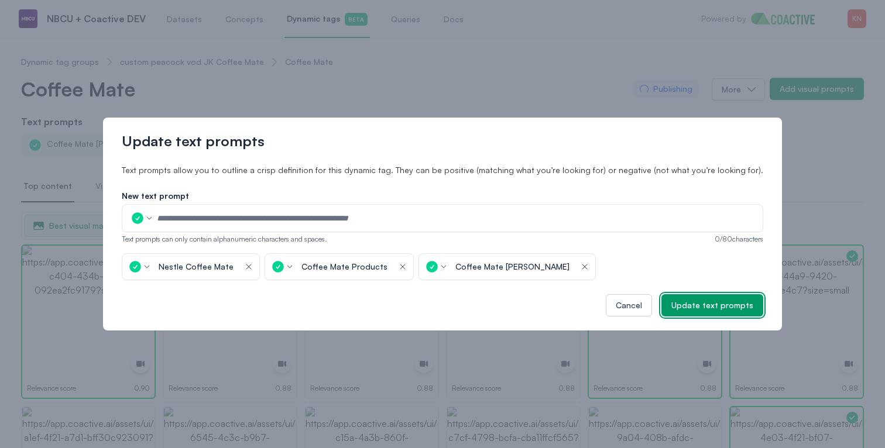
click at [715, 300] on div "Update text prompts" at bounding box center [712, 306] width 82 height 12
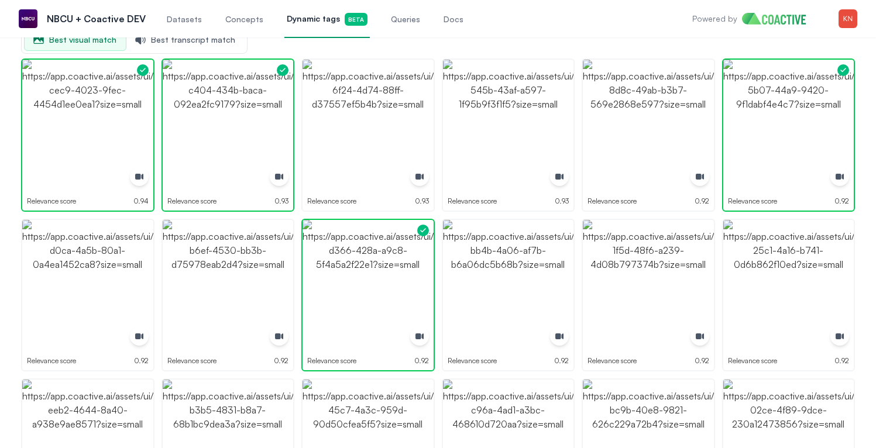
scroll to position [189, 0]
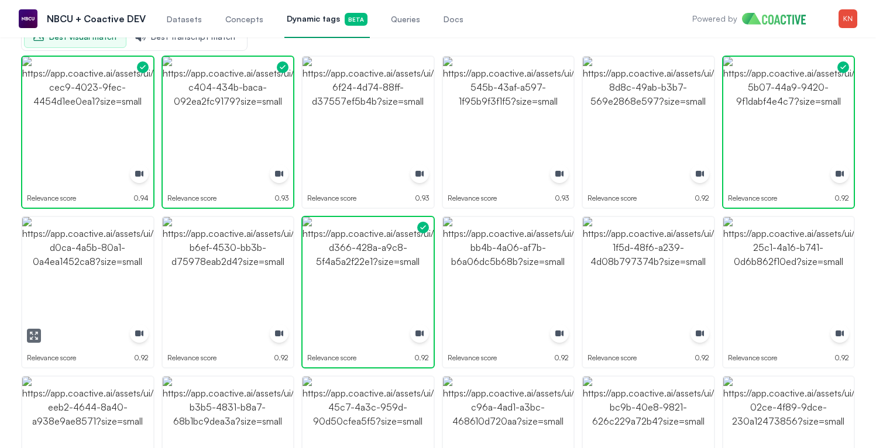
click at [36, 326] on img "button" at bounding box center [87, 282] width 131 height 131
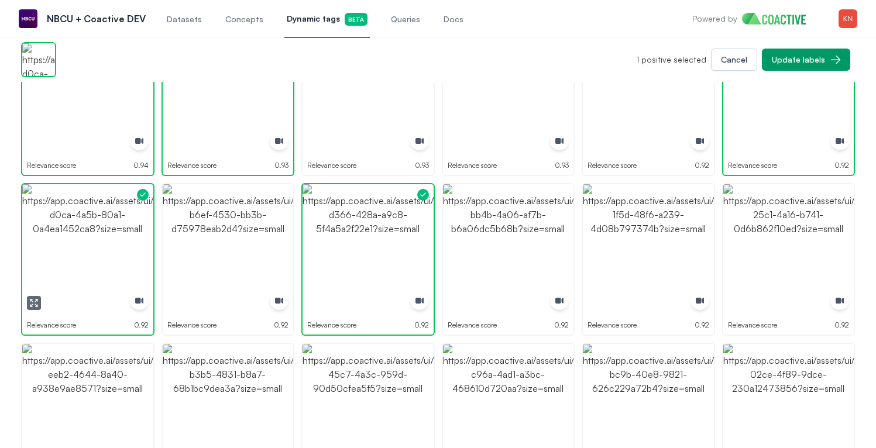
click at [54, 271] on img "button" at bounding box center [87, 249] width 131 height 131
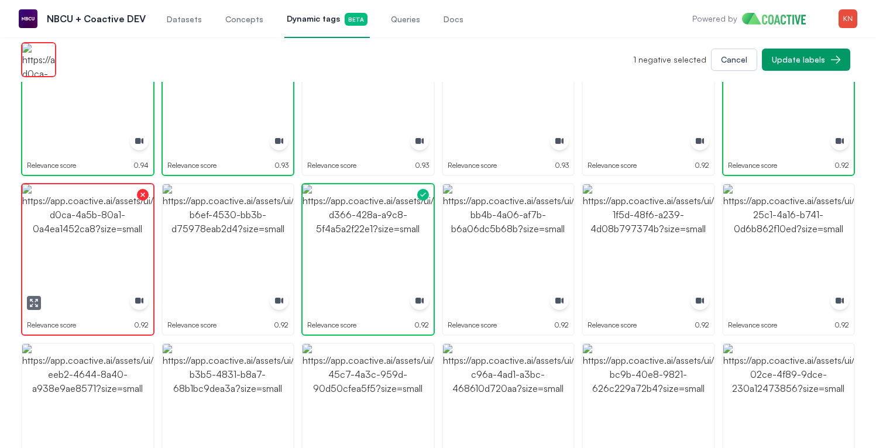
click at [54, 271] on img "button" at bounding box center [87, 249] width 131 height 131
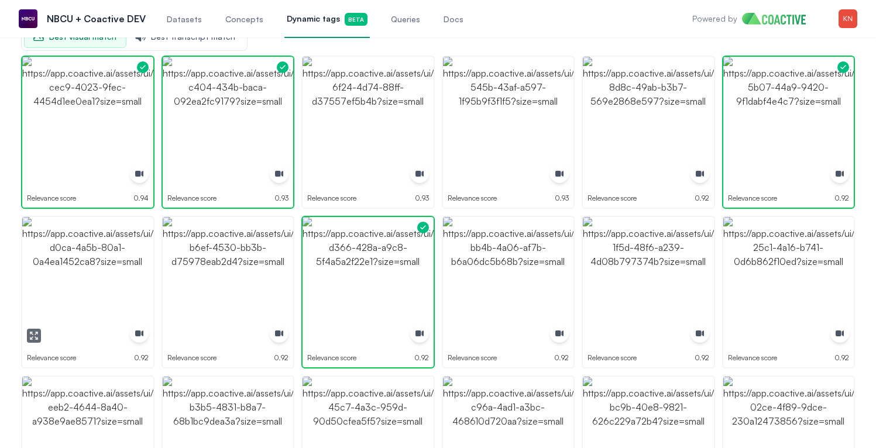
click at [31, 331] on icon "button" at bounding box center [33, 335] width 9 height 9
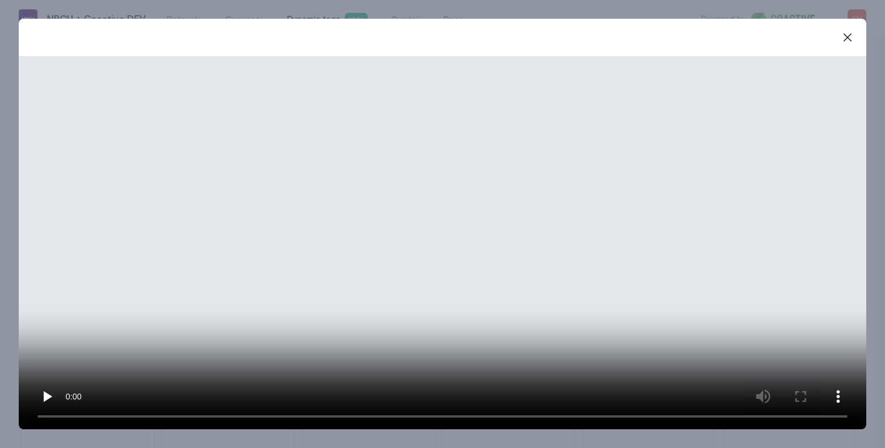
click at [419, 221] on video at bounding box center [443, 242] width 848 height 373
click at [847, 33] on icon "button" at bounding box center [848, 37] width 14 height 14
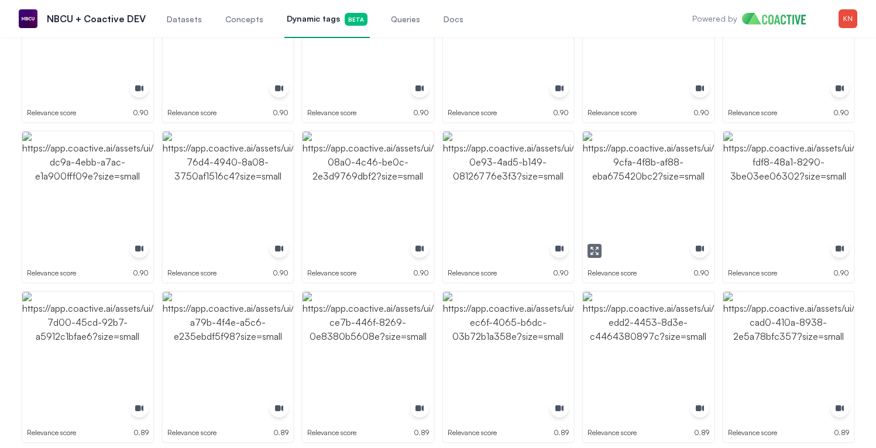
scroll to position [2520, 0]
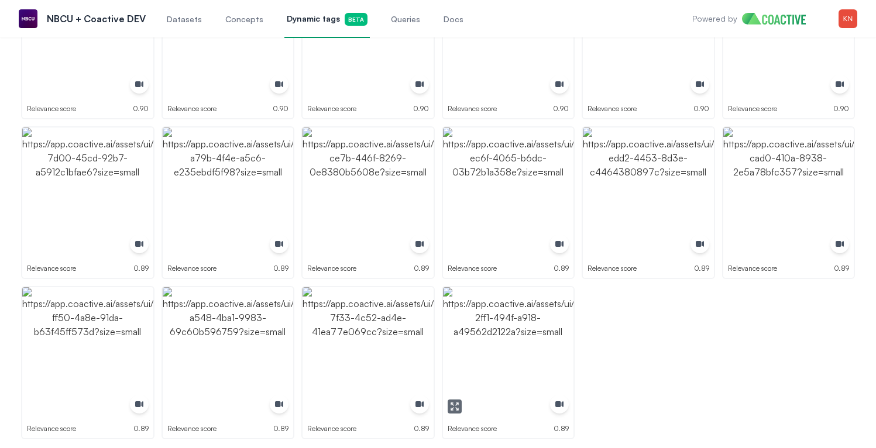
click at [530, 354] on img "button" at bounding box center [508, 352] width 131 height 131
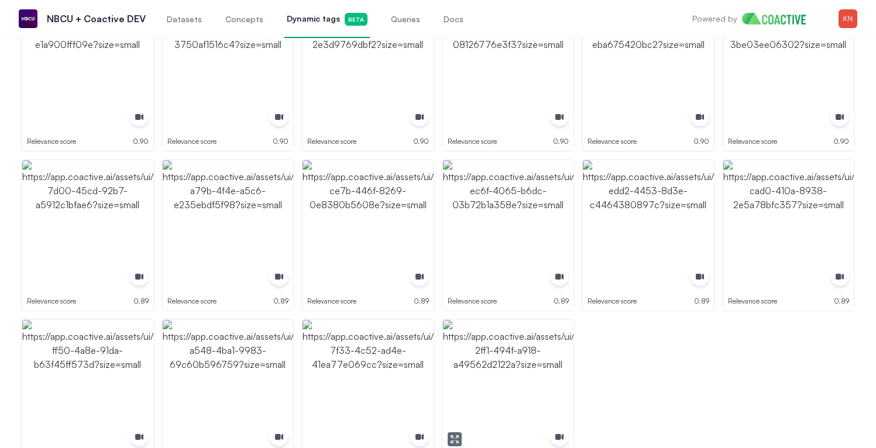
click at [530, 354] on img "button" at bounding box center [508, 385] width 131 height 131
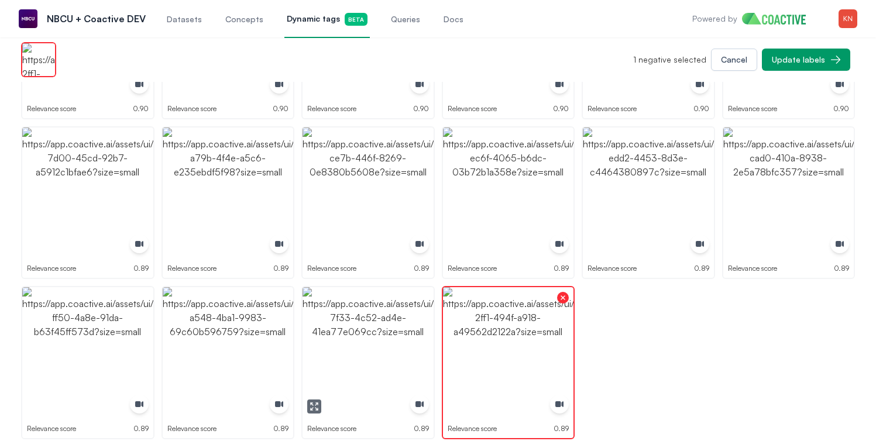
click at [406, 335] on img "button" at bounding box center [368, 352] width 131 height 131
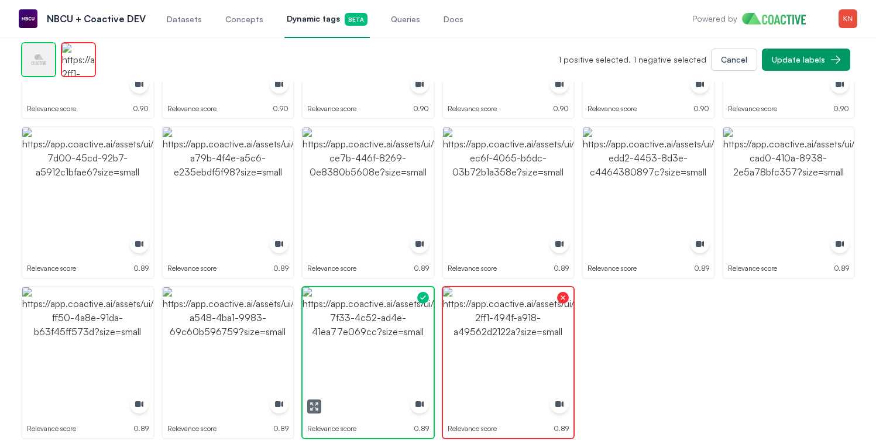
click at [406, 335] on img "button" at bounding box center [368, 352] width 131 height 131
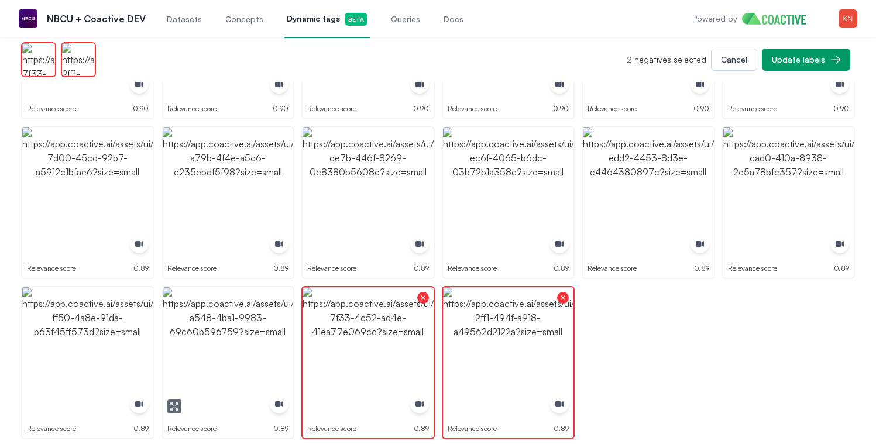
click at [266, 331] on img "button" at bounding box center [228, 352] width 131 height 131
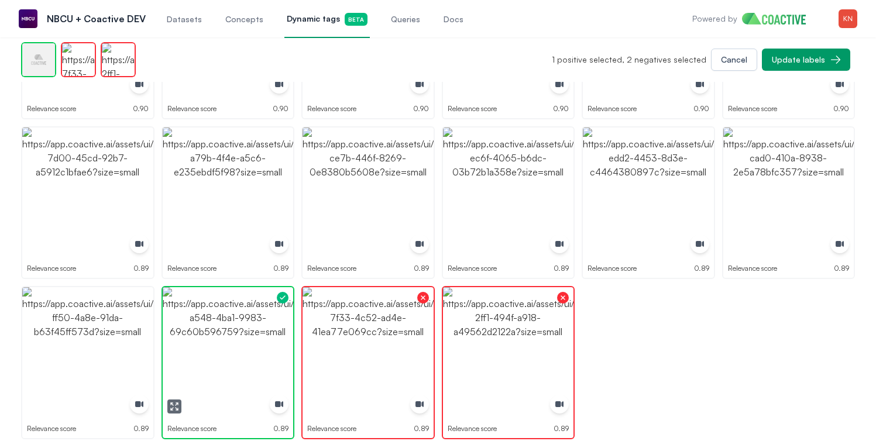
click at [266, 331] on img "button" at bounding box center [228, 352] width 131 height 131
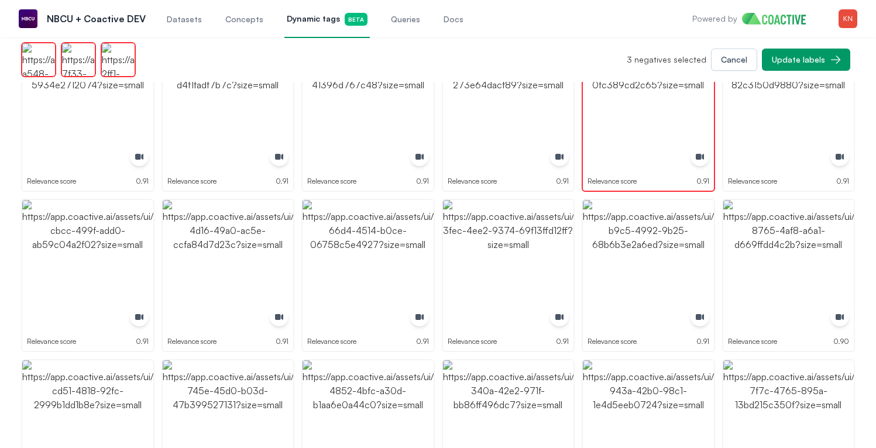
scroll to position [0, 0]
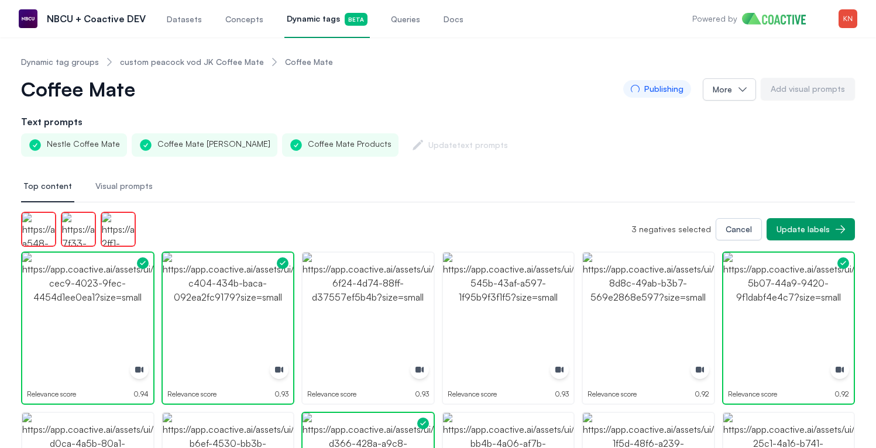
click at [179, 60] on link "custom peacock vod JK Coffee Mate" at bounding box center [192, 62] width 144 height 12
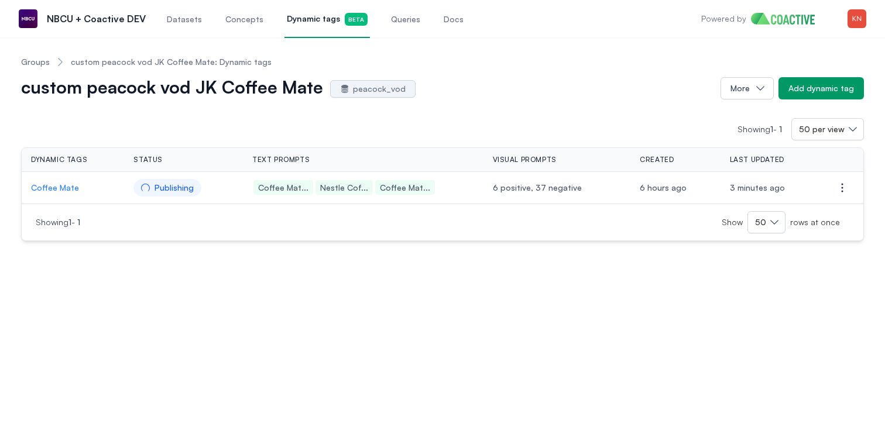
click at [44, 184] on p "Coffee Mate" at bounding box center [73, 188] width 84 height 12
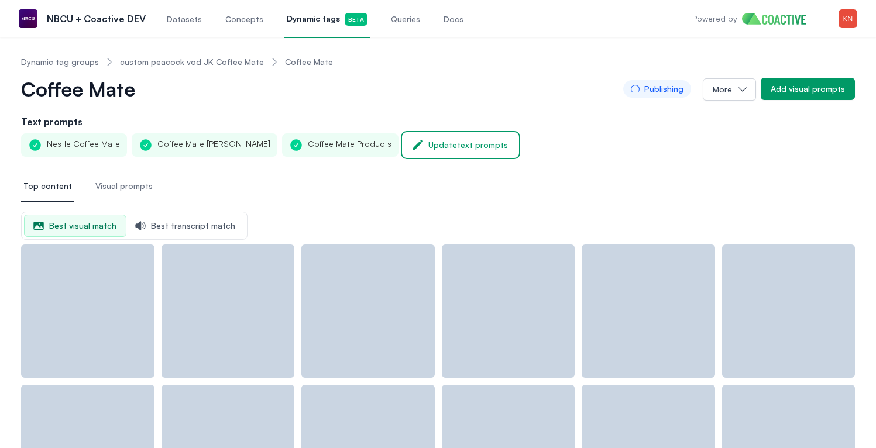
click at [428, 145] on div "Update text prompts" at bounding box center [468, 145] width 80 height 12
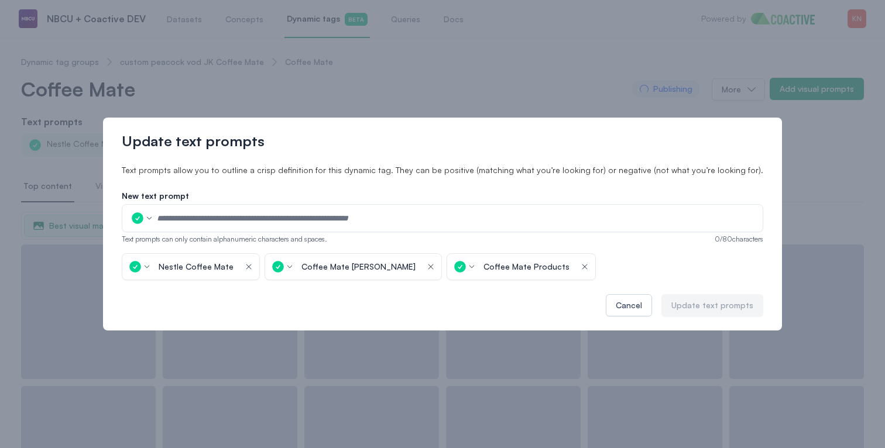
click at [339, 215] on input "text" at bounding box center [455, 219] width 599 height 18
paste input "**********"
type input "**********"
click at [612, 249] on div "**********" at bounding box center [443, 235] width 642 height 90
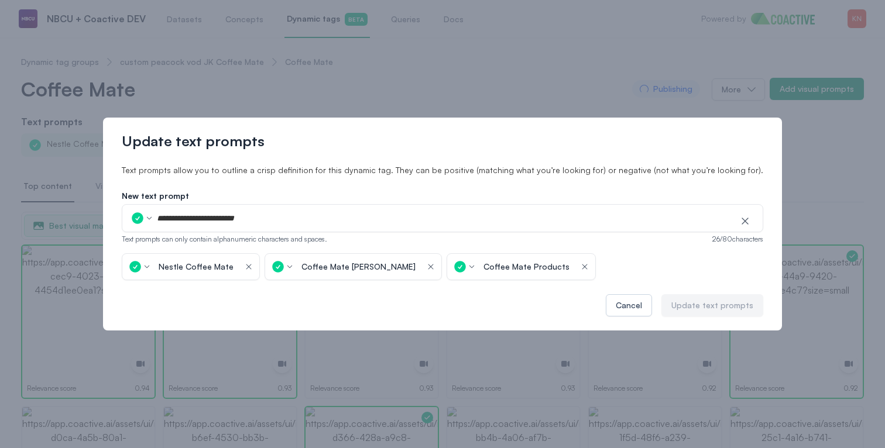
click at [566, 212] on input "**********" at bounding box center [443, 219] width 575 height 18
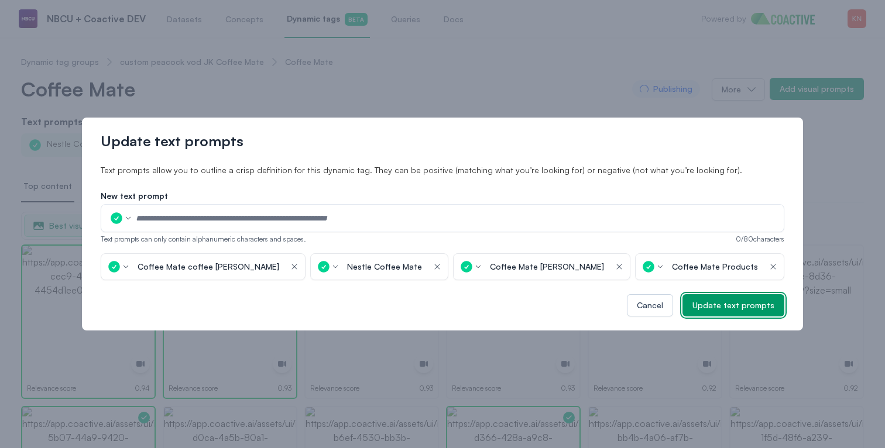
click at [683, 311] on button "Update text prompts" at bounding box center [734, 305] width 102 height 22
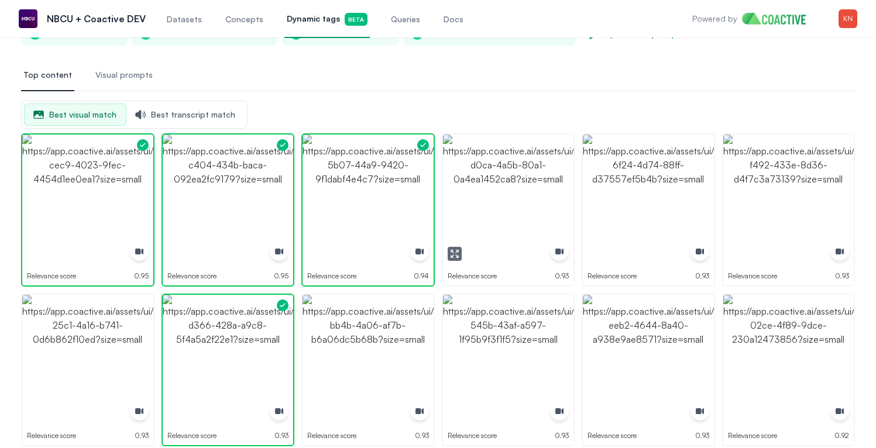
scroll to position [114, 0]
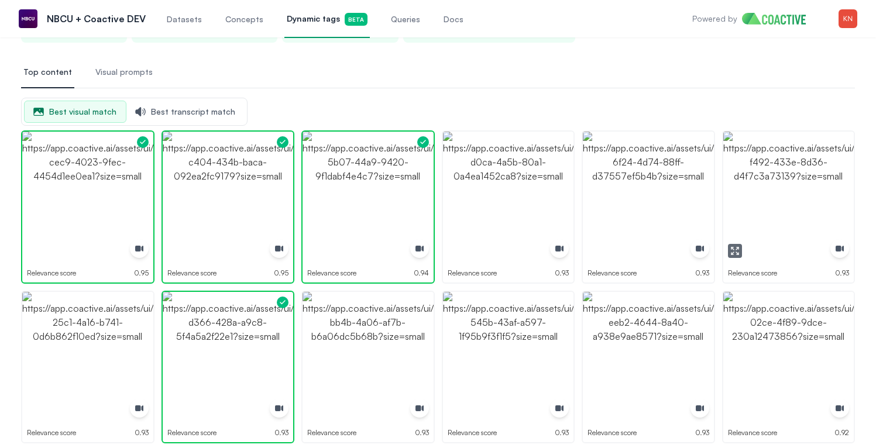
click at [730, 250] on icon "button" at bounding box center [734, 250] width 9 height 9
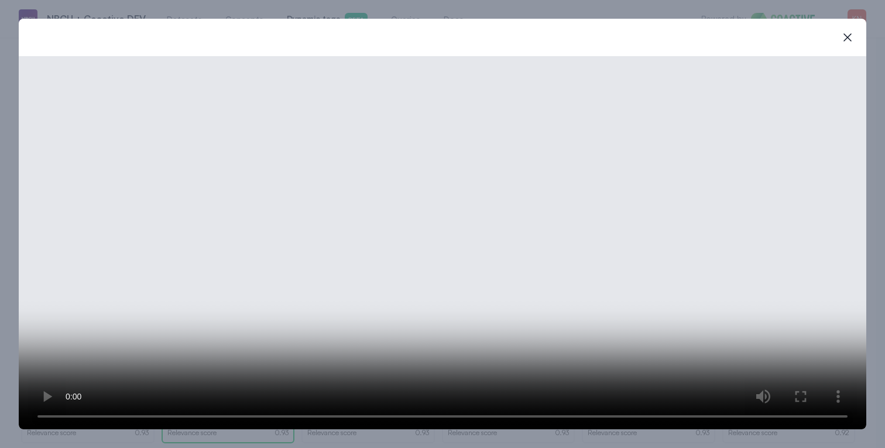
click at [843, 52] on div "close-modal" at bounding box center [443, 37] width 848 height 37
click at [848, 38] on icon "button" at bounding box center [847, 37] width 8 height 8
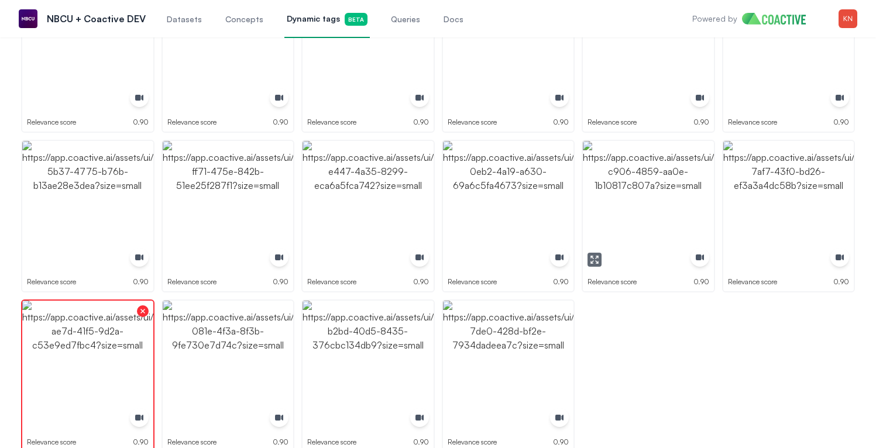
scroll to position [2520, 0]
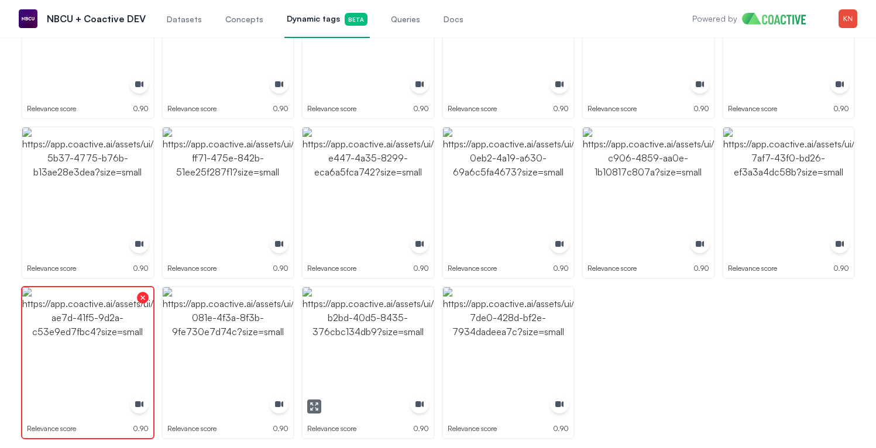
click at [311, 406] on icon "button" at bounding box center [314, 406] width 9 height 9
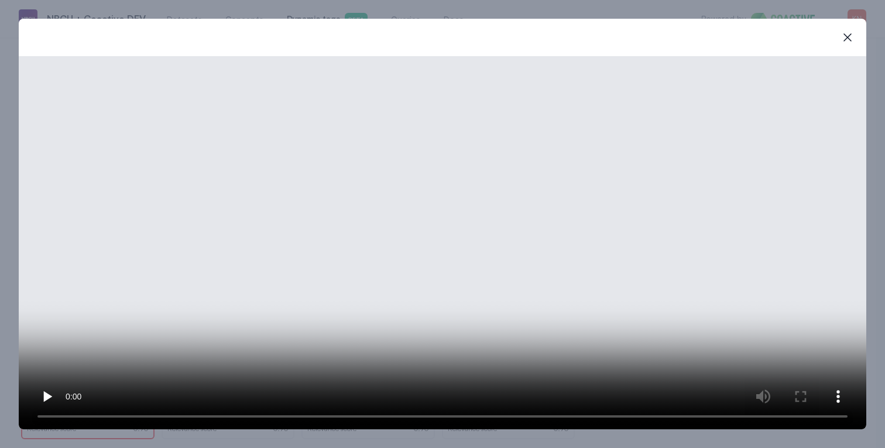
click at [326, 249] on video at bounding box center [443, 242] width 848 height 373
click at [592, 229] on video at bounding box center [443, 242] width 848 height 373
click at [609, 365] on video at bounding box center [443, 242] width 848 height 373
click at [852, 37] on icon "button" at bounding box center [848, 37] width 14 height 14
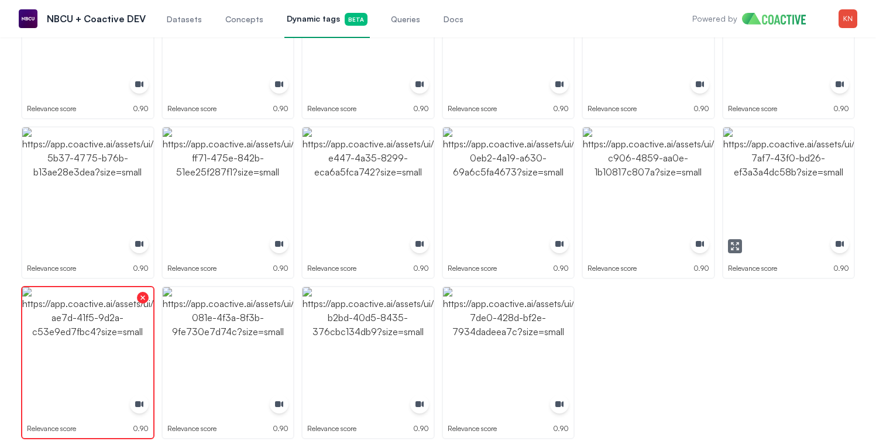
click at [738, 234] on img "button" at bounding box center [788, 193] width 131 height 131
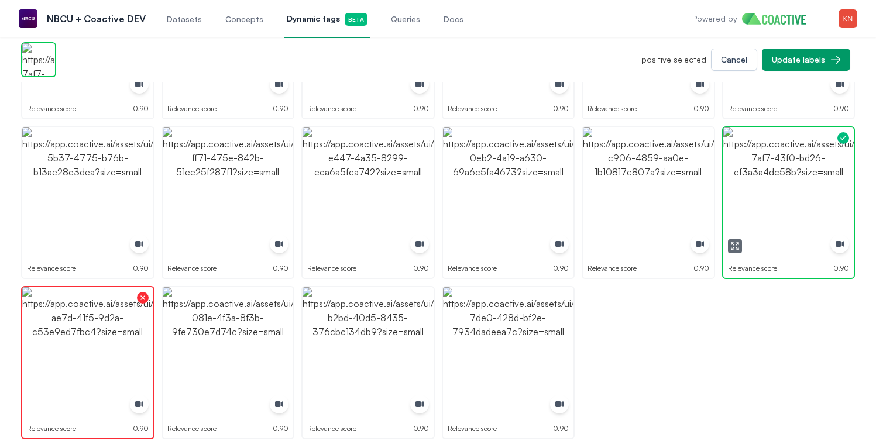
click at [738, 234] on img "button" at bounding box center [788, 193] width 131 height 131
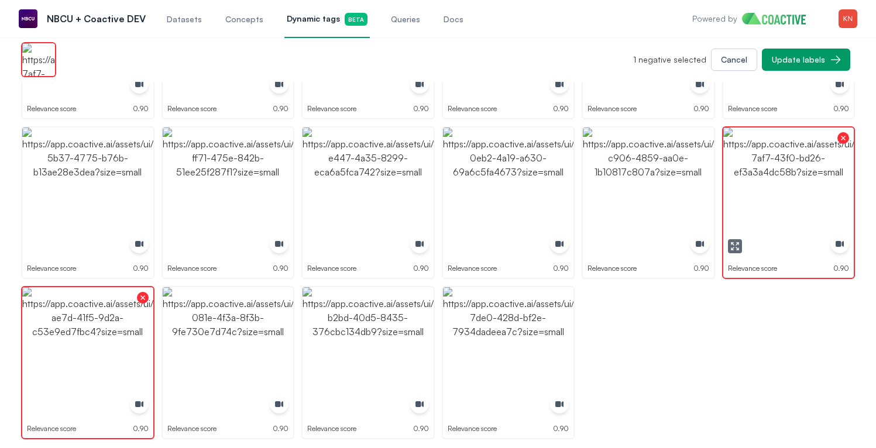
click at [738, 234] on img "button" at bounding box center [788, 193] width 131 height 131
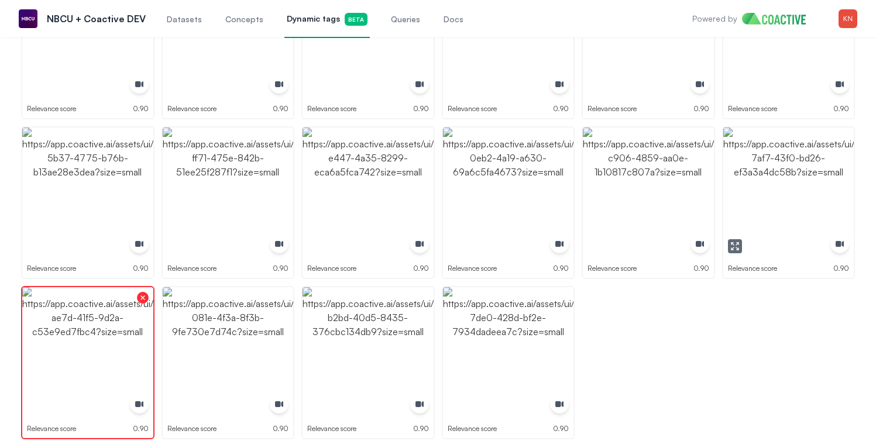
click at [738, 249] on icon "button" at bounding box center [737, 249] width 2 height 2
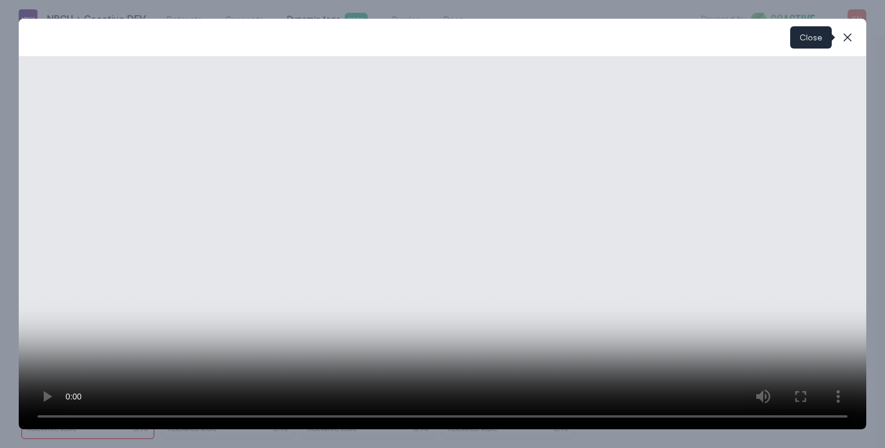
click at [846, 44] on icon "button" at bounding box center [848, 37] width 14 height 14
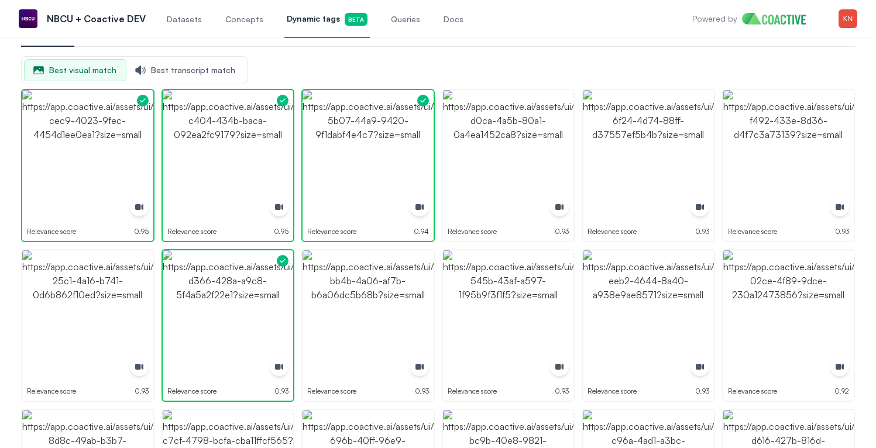
scroll to position [0, 0]
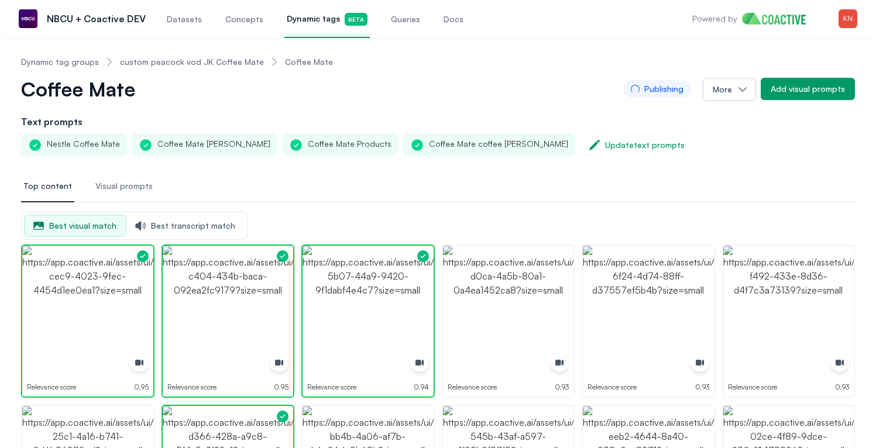
click at [163, 219] on span "Best transcript match" at bounding box center [185, 225] width 118 height 21
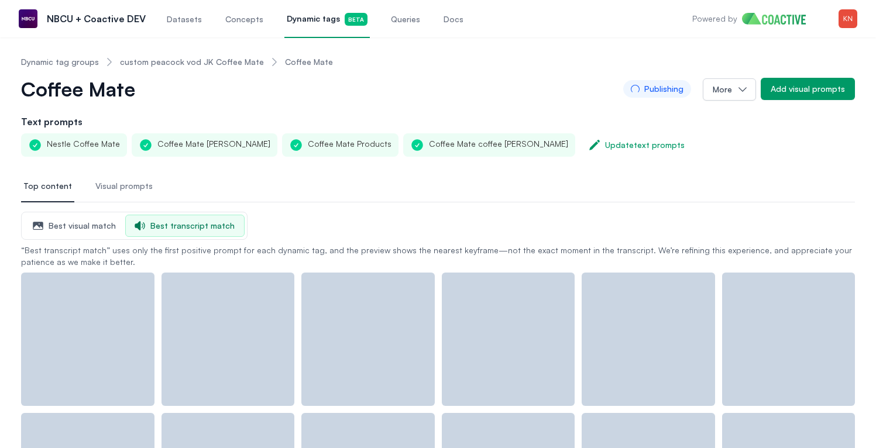
click at [131, 186] on span "Visual prompts" at bounding box center [123, 186] width 57 height 12
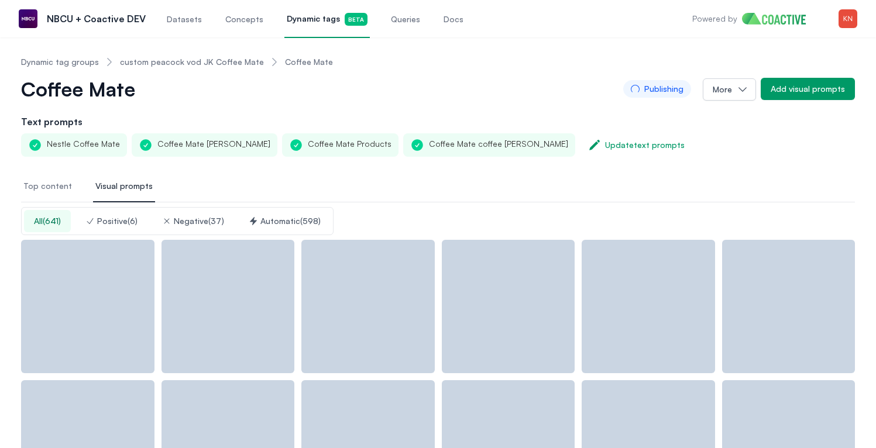
click at [267, 227] on button "Automatic ( 598 )" at bounding box center [285, 221] width 92 height 22
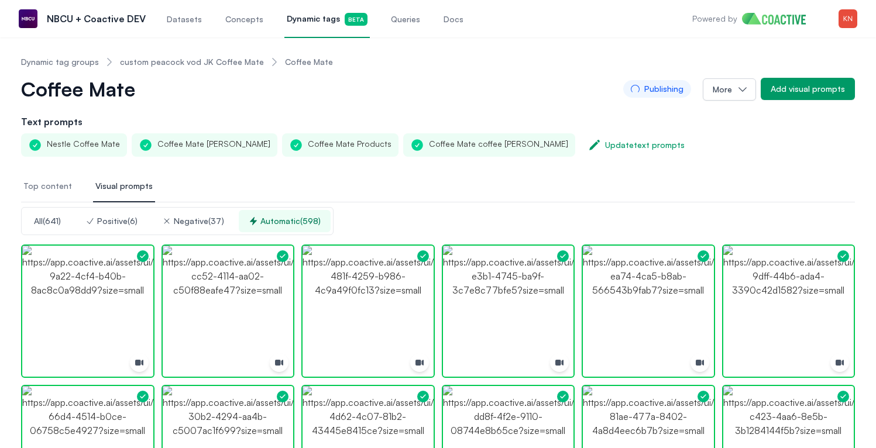
click at [174, 19] on span "Datasets" at bounding box center [184, 19] width 35 height 12
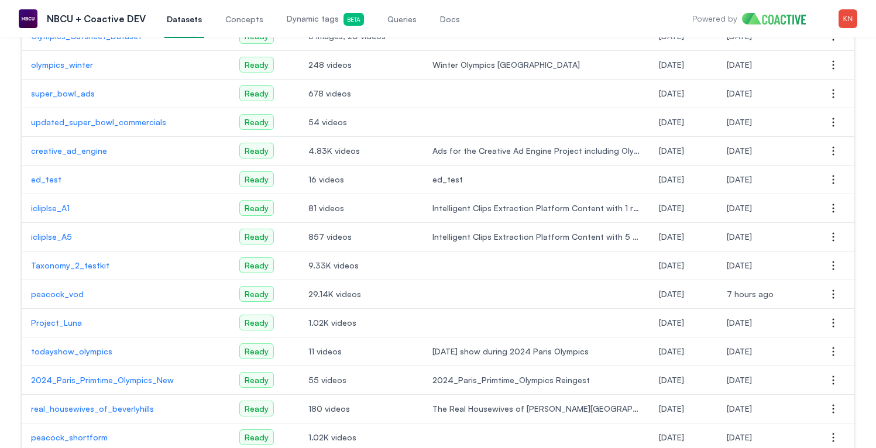
scroll to position [227, 0]
click at [64, 300] on td "peacock_vod" at bounding box center [126, 294] width 208 height 29
click at [69, 295] on p "peacock_vod" at bounding box center [126, 294] width 190 height 12
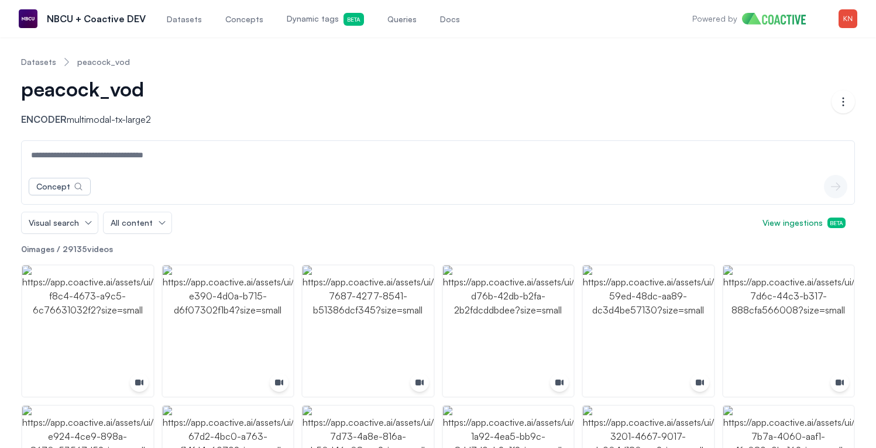
click at [192, 160] on input at bounding box center [438, 155] width 828 height 28
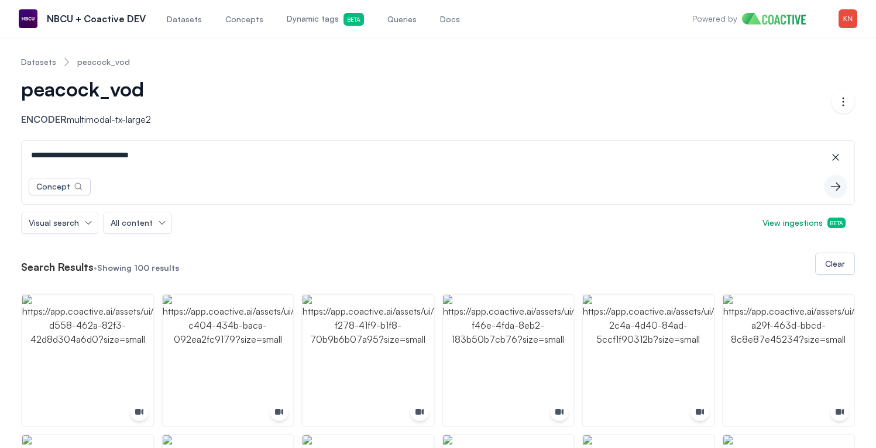
click at [136, 156] on input "**********" at bounding box center [438, 155] width 828 height 28
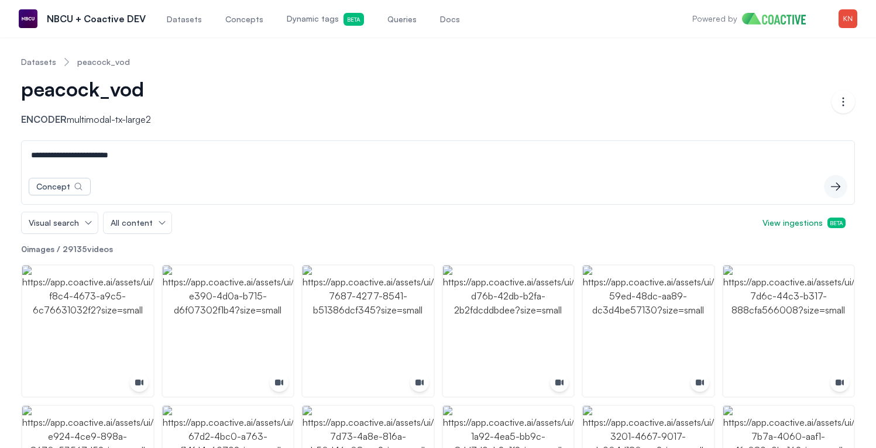
type input "**********"
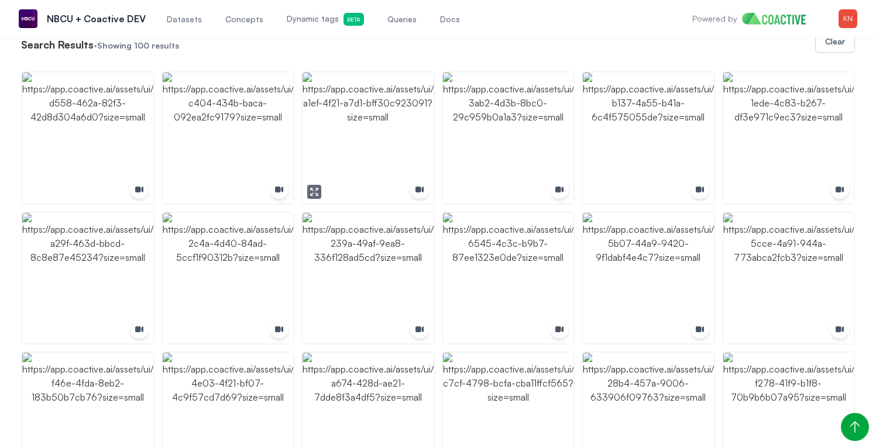
scroll to position [226, 0]
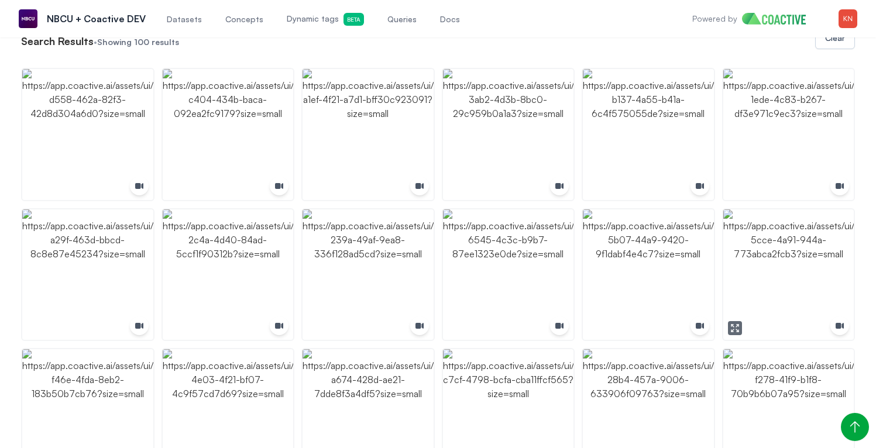
click at [735, 330] on icon "button" at bounding box center [734, 328] width 9 height 9
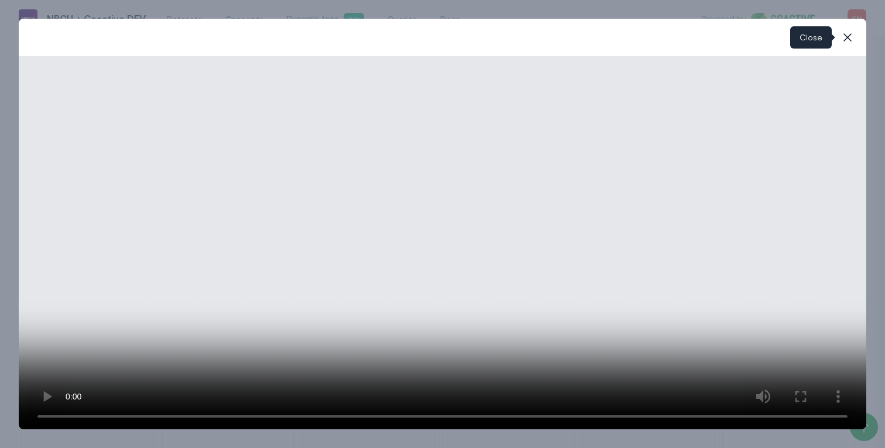
click at [850, 30] on icon "button" at bounding box center [848, 37] width 14 height 14
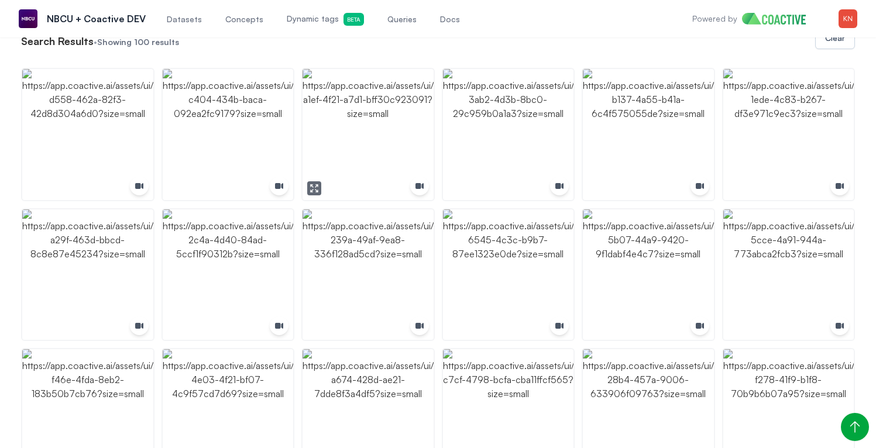
click at [310, 184] on icon "button" at bounding box center [314, 188] width 9 height 9
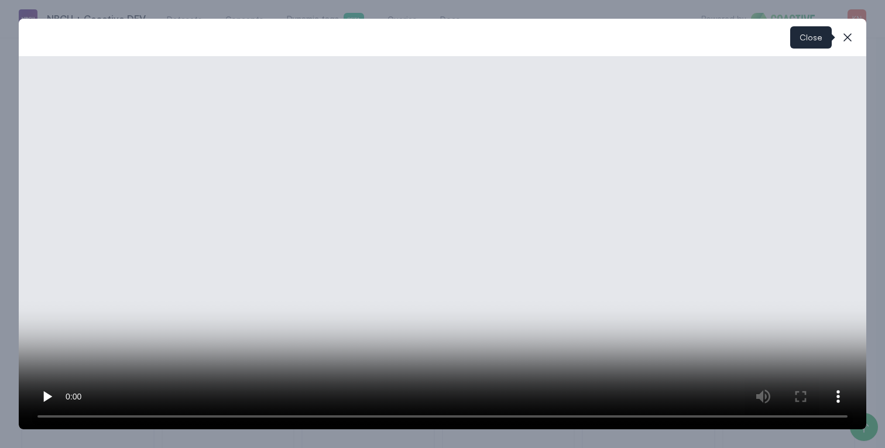
click at [852, 35] on icon "button" at bounding box center [848, 37] width 14 height 14
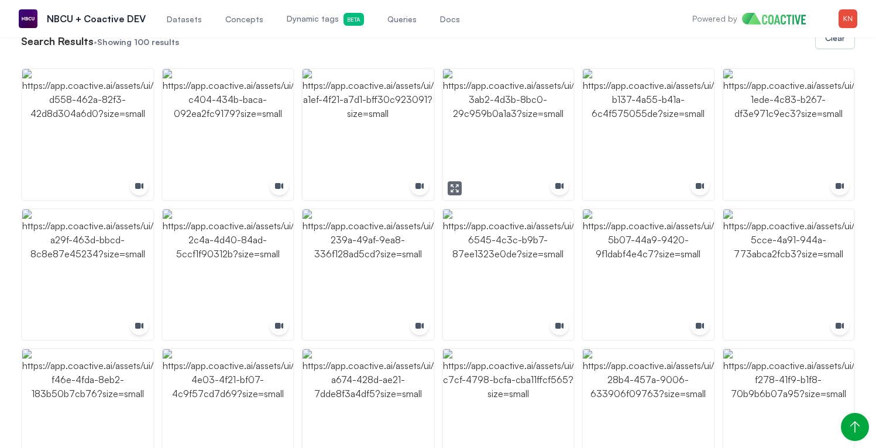
click at [458, 187] on icon "button" at bounding box center [454, 188] width 9 height 9
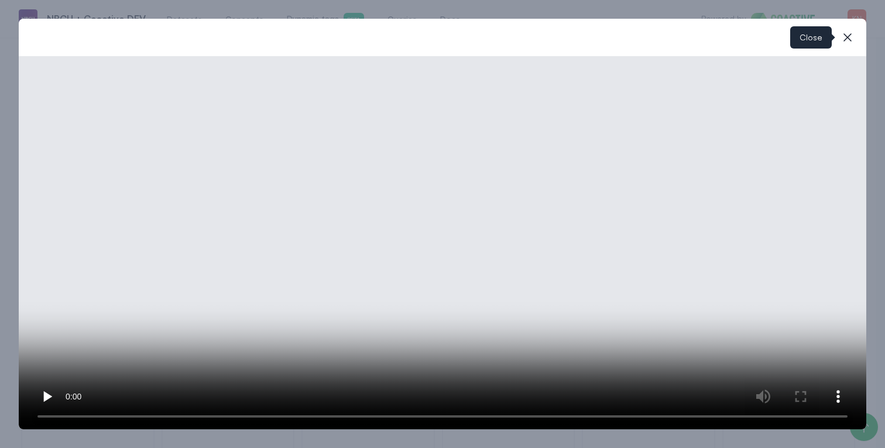
click at [850, 37] on icon "button" at bounding box center [848, 37] width 14 height 14
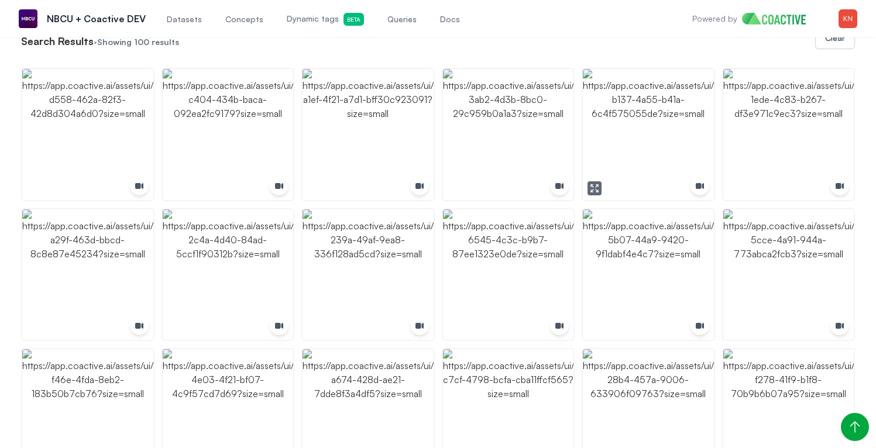
click at [601, 190] on button "button" at bounding box center [595, 188] width 14 height 14
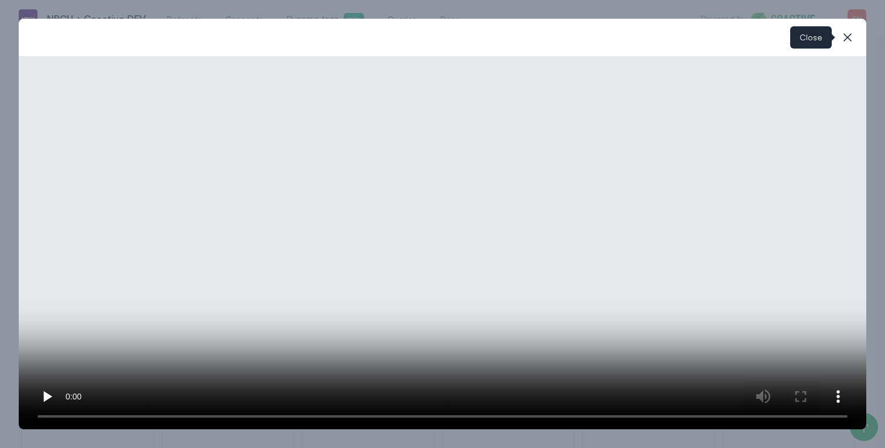
click at [845, 34] on icon "button" at bounding box center [847, 37] width 8 height 8
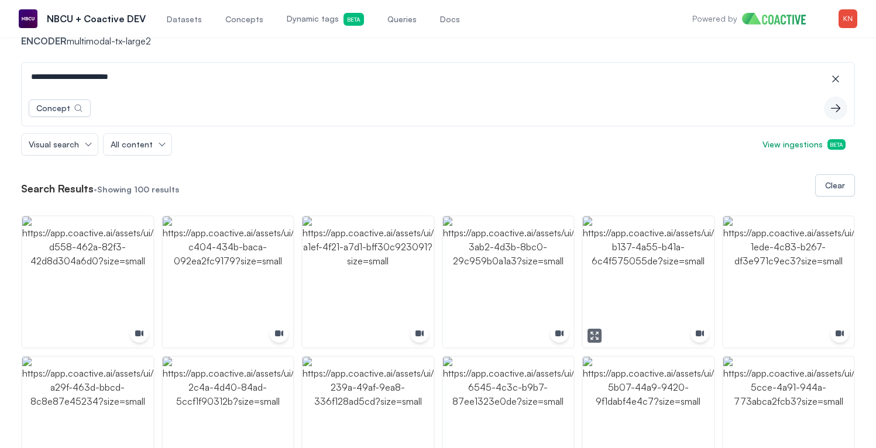
scroll to position [0, 0]
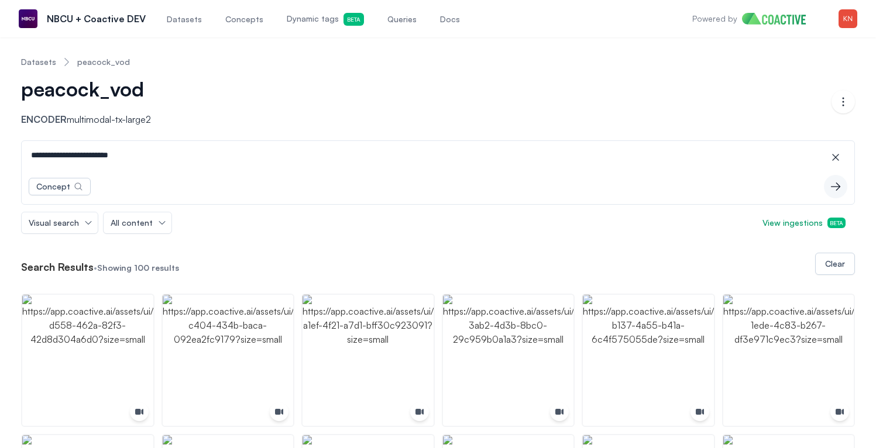
click at [308, 29] on link "Dynamic tags Beta" at bounding box center [325, 18] width 82 height 39
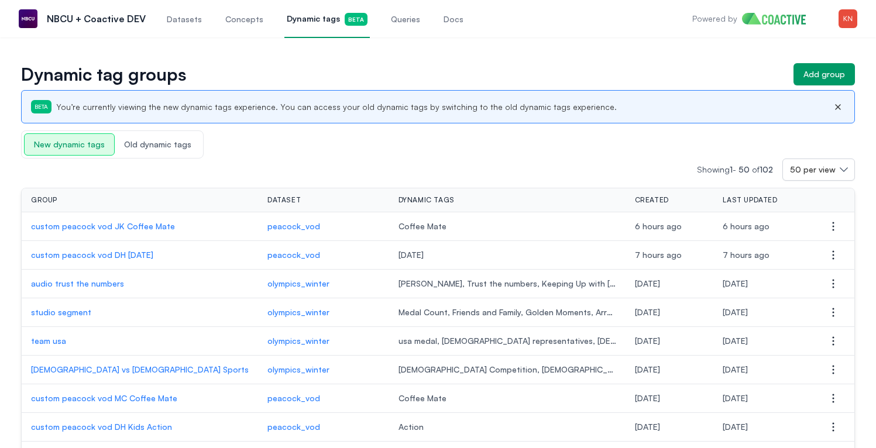
click at [153, 224] on p "custom peacock vod JK Coffee Mate" at bounding box center [140, 227] width 218 height 12
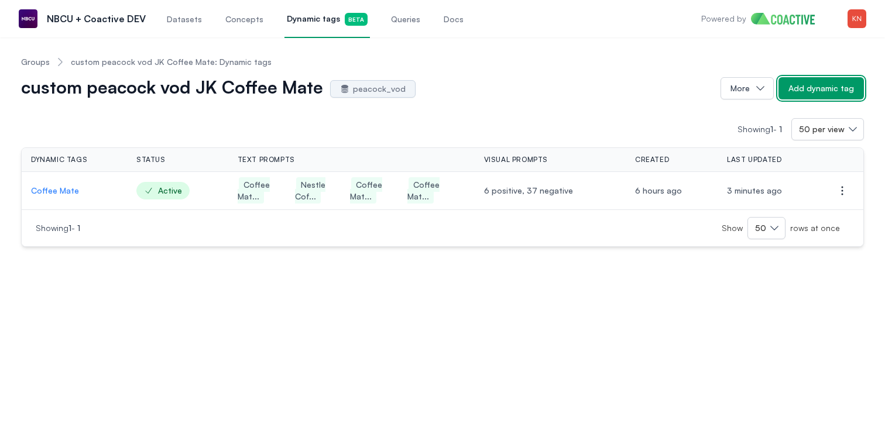
click at [804, 91] on div "Add dynamic tag" at bounding box center [821, 89] width 66 height 12
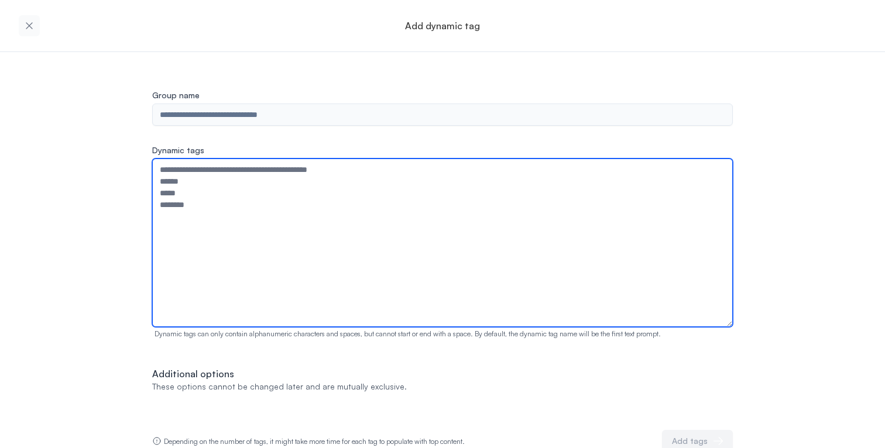
click at [377, 194] on textarea "Dynamic tags" at bounding box center [442, 243] width 581 height 169
type textarea "**********"
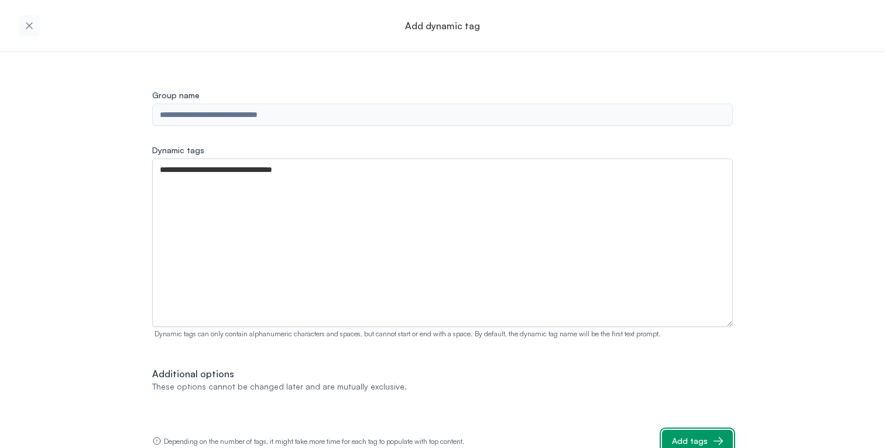
click at [673, 433] on button "Add tags" at bounding box center [697, 441] width 71 height 22
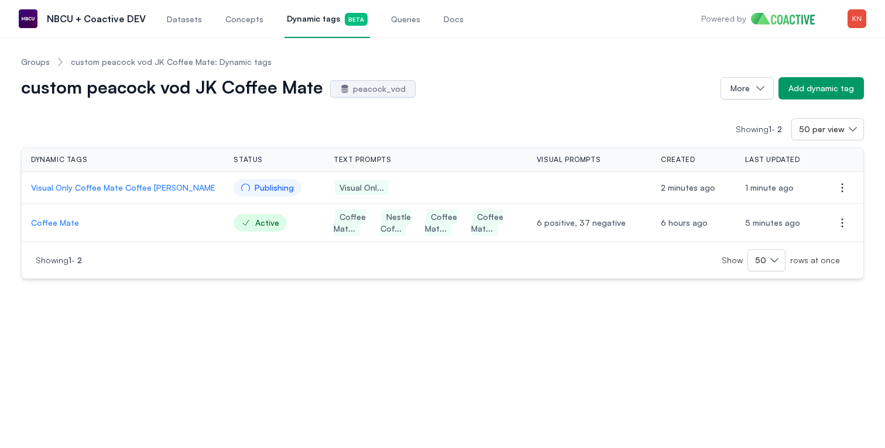
click at [158, 188] on p "Visual Only Coffee Mate Coffee [PERSON_NAME]" at bounding box center [123, 188] width 184 height 12
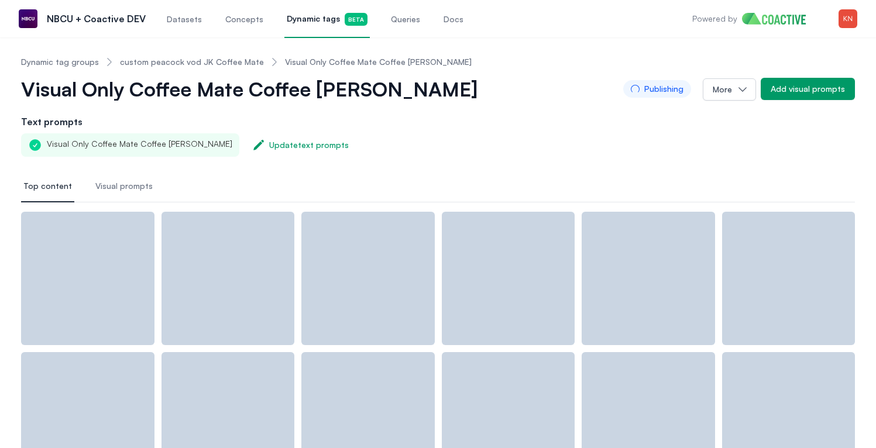
click at [248, 63] on link "custom peacock vod JK Coffee Mate" at bounding box center [192, 62] width 144 height 12
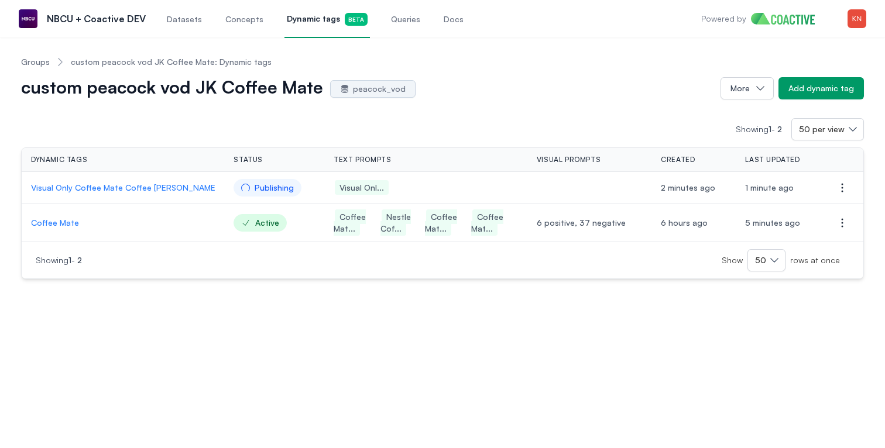
click at [71, 228] on p "Coffee Mate" at bounding box center [123, 223] width 184 height 12
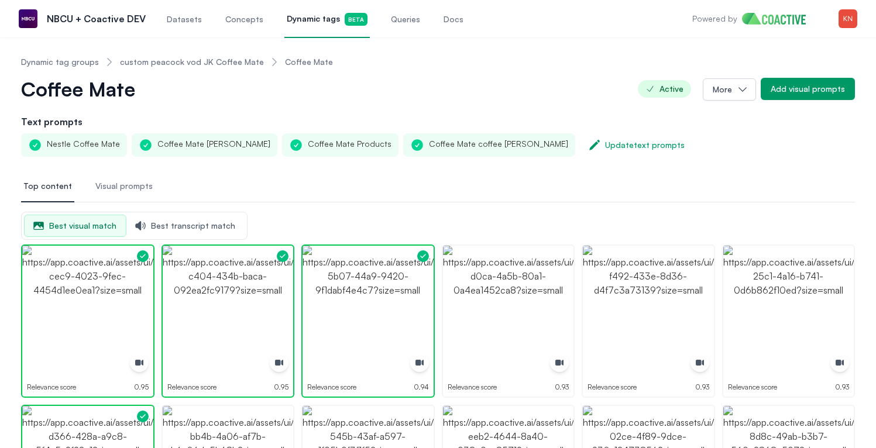
click at [148, 66] on link "custom peacock vod JK Coffee Mate" at bounding box center [192, 62] width 144 height 12
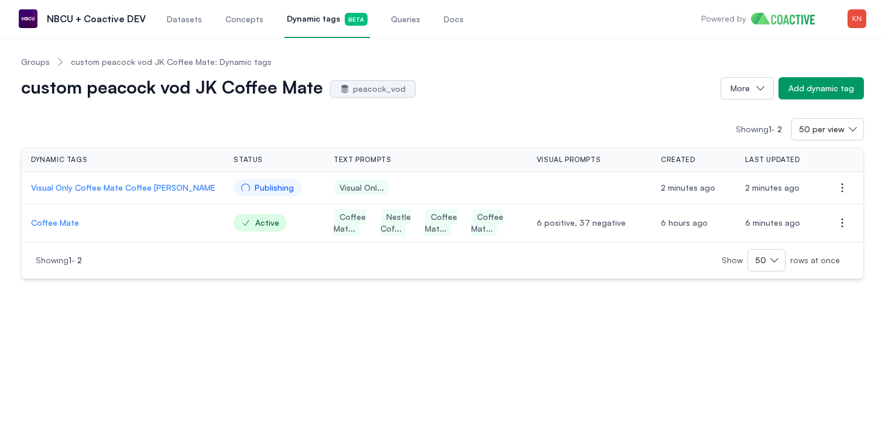
click at [163, 192] on p "Visual Only Coffee Mate Coffee [PERSON_NAME]" at bounding box center [123, 188] width 184 height 12
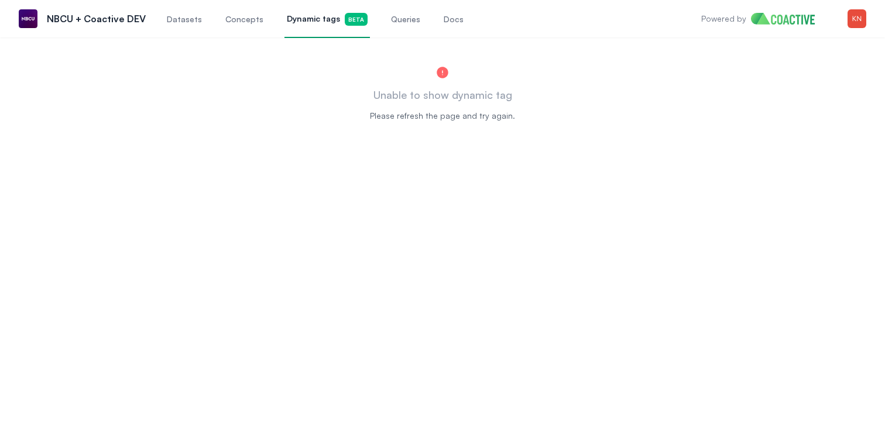
click at [330, 32] on link "Dynamic tags Beta" at bounding box center [326, 18] width 85 height 39
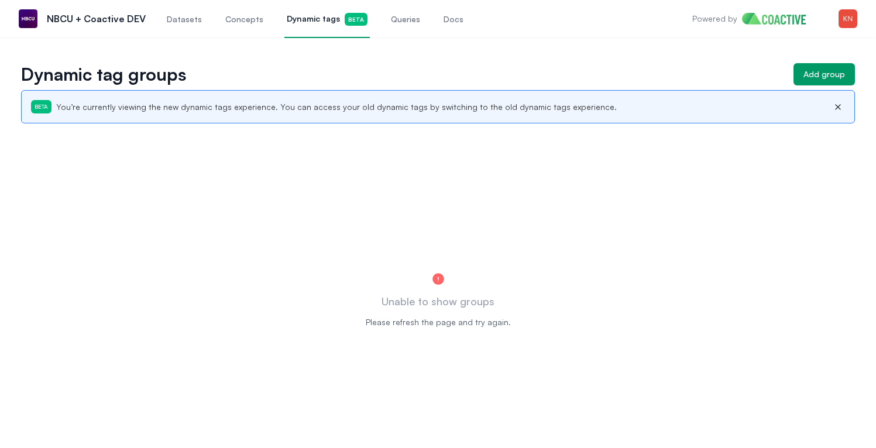
click at [308, 4] on link "Dynamic tags Beta" at bounding box center [326, 18] width 85 height 39
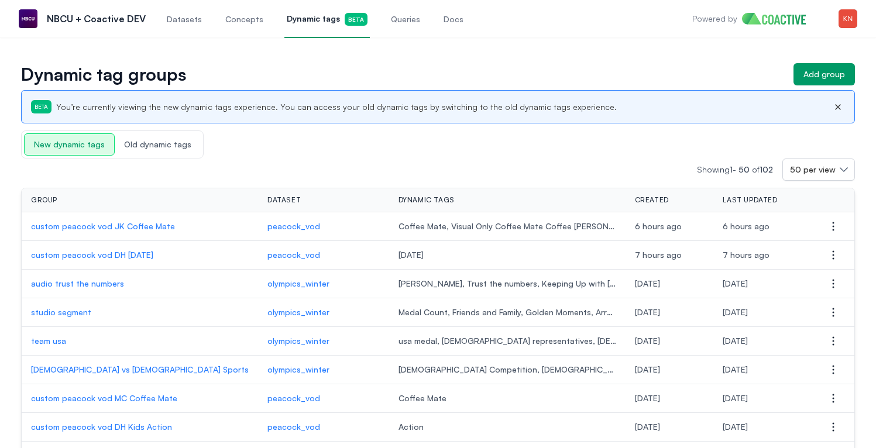
click at [122, 228] on p "custom peacock vod JK Coffee Mate" at bounding box center [140, 227] width 218 height 12
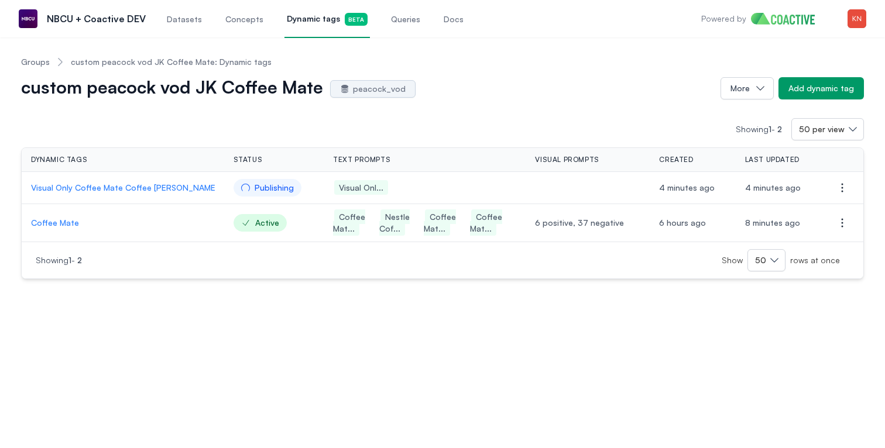
click at [63, 216] on td "Coffee Mate" at bounding box center [123, 223] width 203 height 38
click at [62, 220] on p "Coffee Mate" at bounding box center [123, 223] width 184 height 12
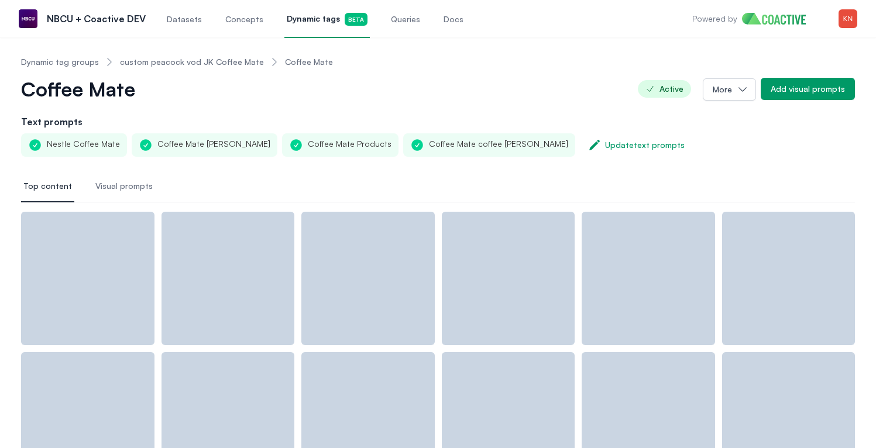
click at [194, 65] on link "custom peacock vod JK Coffee Mate" at bounding box center [192, 62] width 144 height 12
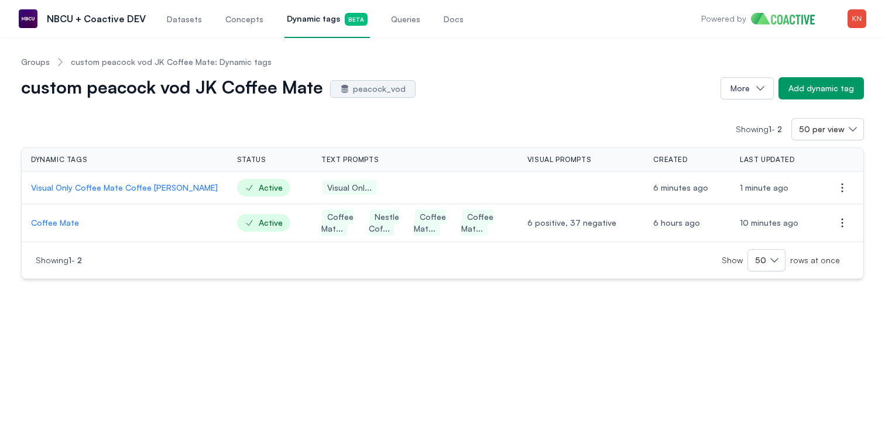
click at [133, 185] on p "Visual Only Coffee Mate Coffee [PERSON_NAME]" at bounding box center [124, 188] width 187 height 12
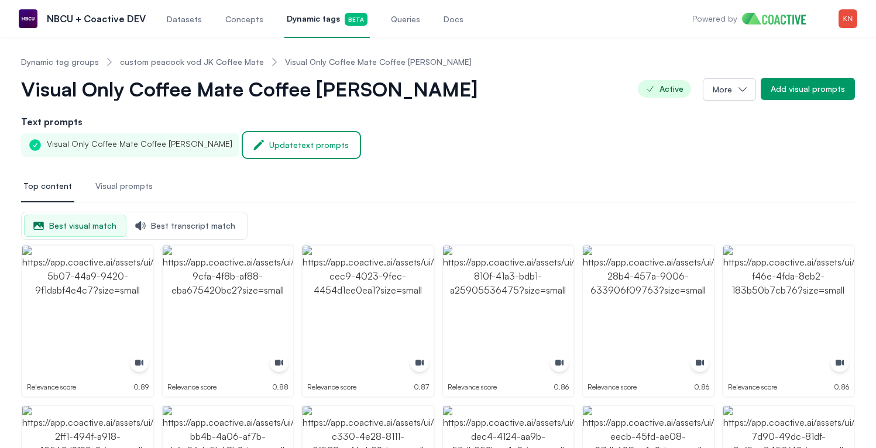
click at [253, 141] on icon "button" at bounding box center [259, 145] width 12 height 12
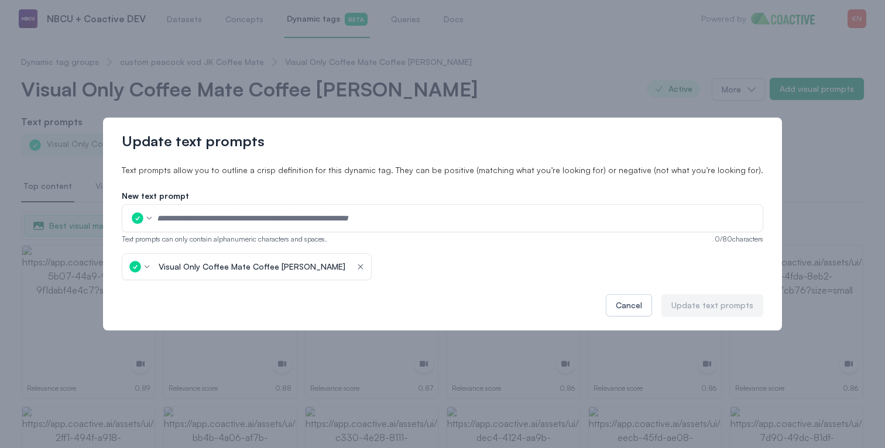
click at [358, 264] on icon "button" at bounding box center [360, 266] width 5 height 5
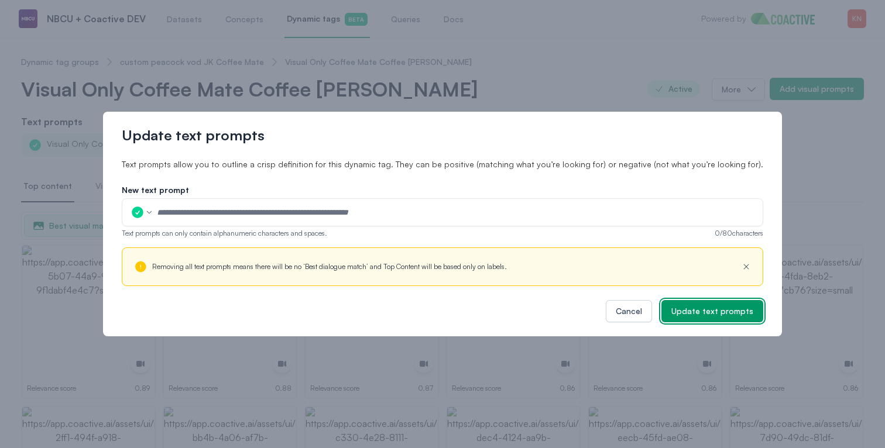
click at [671, 315] on div "Update text prompts" at bounding box center [712, 312] width 82 height 12
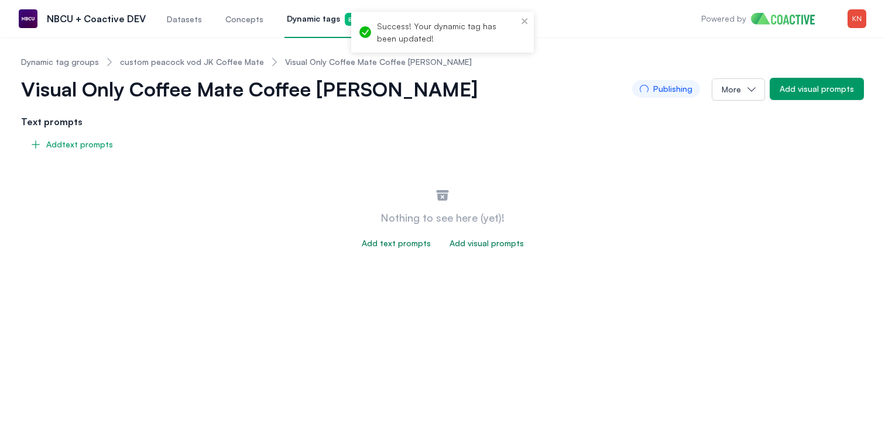
click at [471, 246] on div "Add visual prompts" at bounding box center [487, 244] width 74 height 12
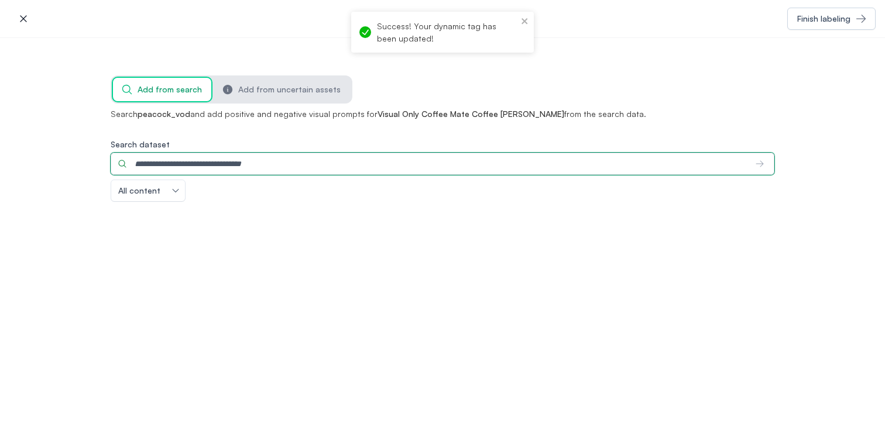
click at [345, 165] on input "Search dataset" at bounding box center [429, 164] width 636 height 22
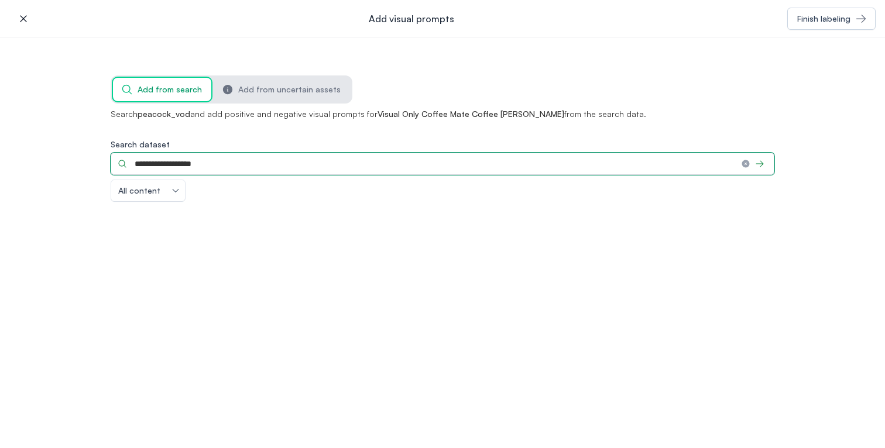
type input "**********"
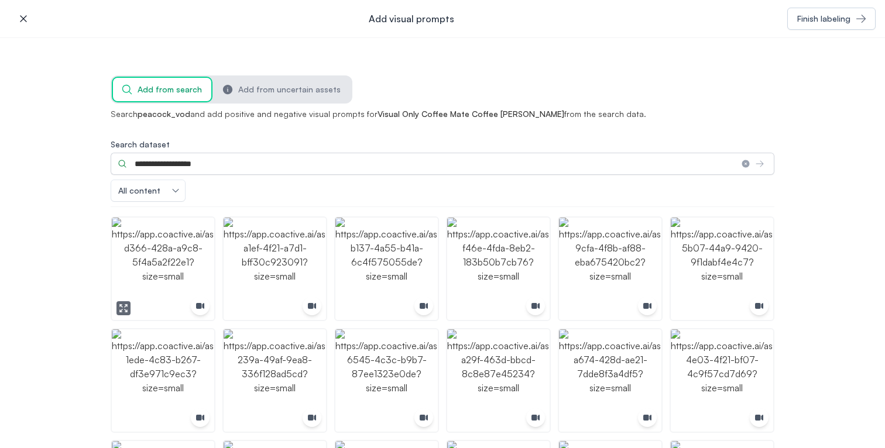
click at [162, 252] on img "button" at bounding box center [163, 269] width 102 height 102
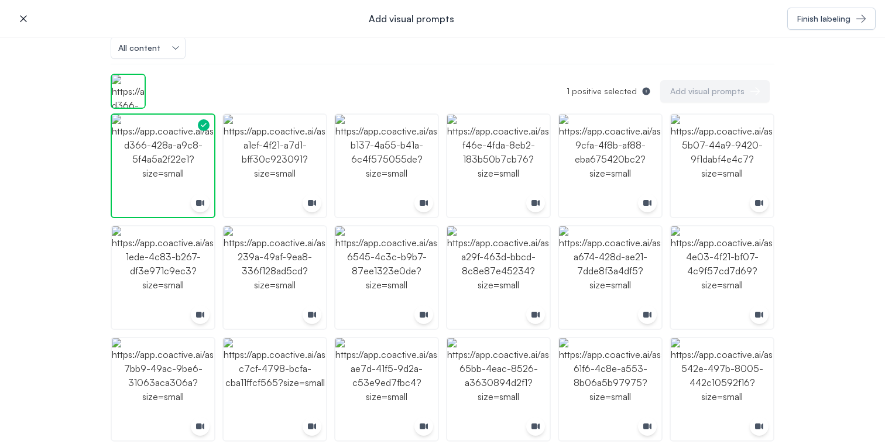
scroll to position [150, 0]
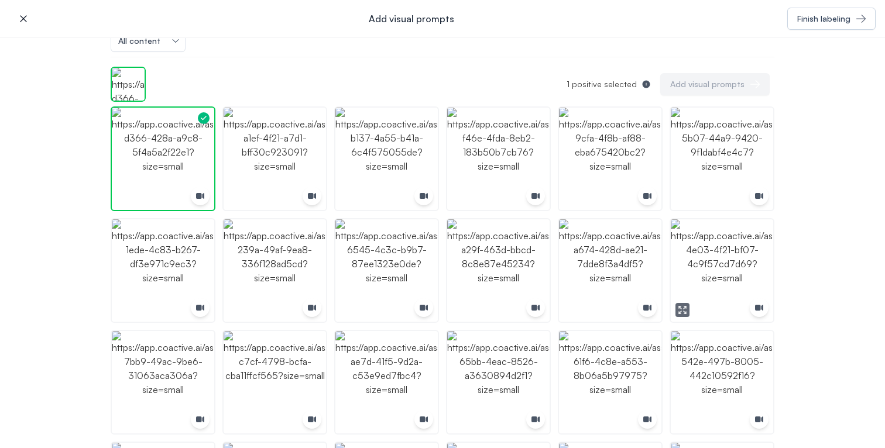
click at [721, 251] on img "button" at bounding box center [722, 271] width 102 height 102
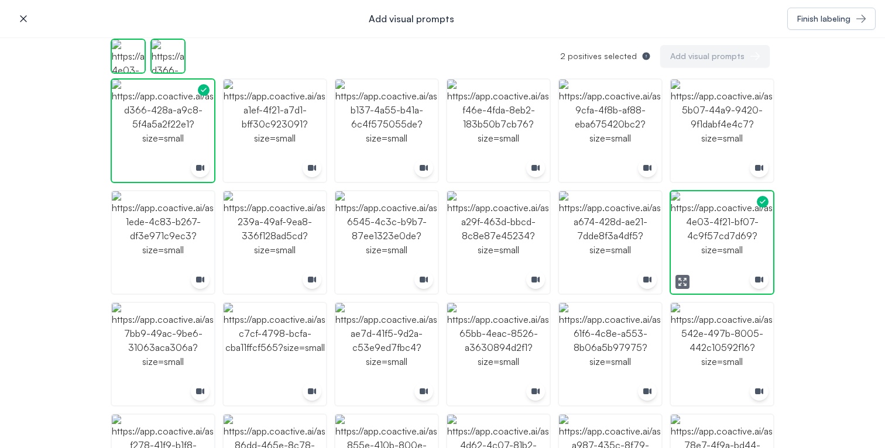
scroll to position [179, 0]
click at [566, 277] on icon "button" at bounding box center [570, 281] width 9 height 9
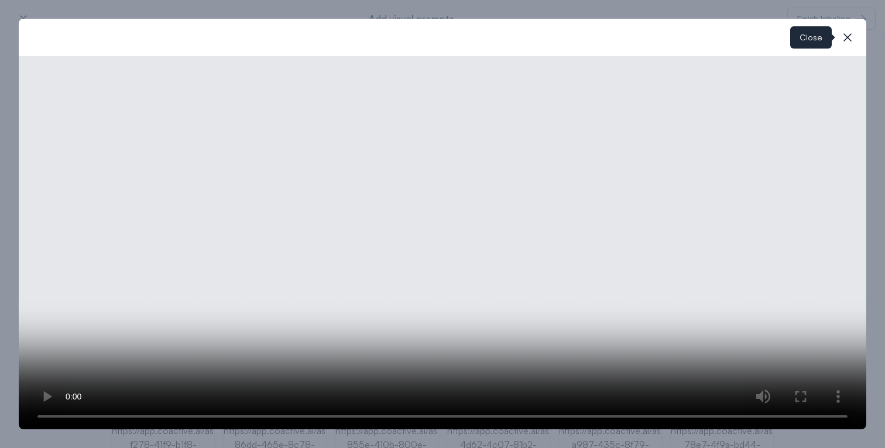
click at [848, 35] on icon "button" at bounding box center [848, 37] width 14 height 14
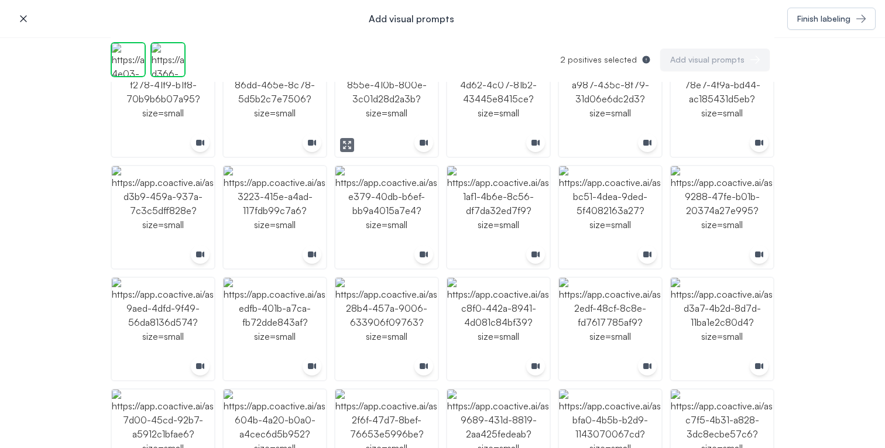
scroll to position [514, 0]
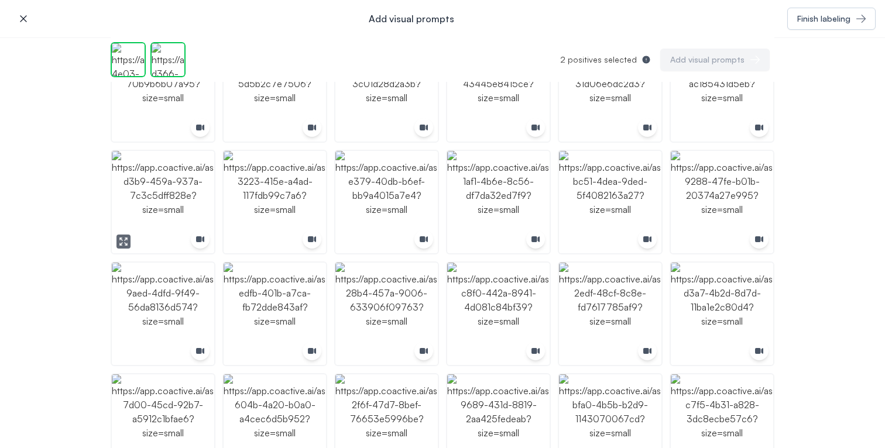
click at [168, 217] on img "button" at bounding box center [163, 202] width 102 height 102
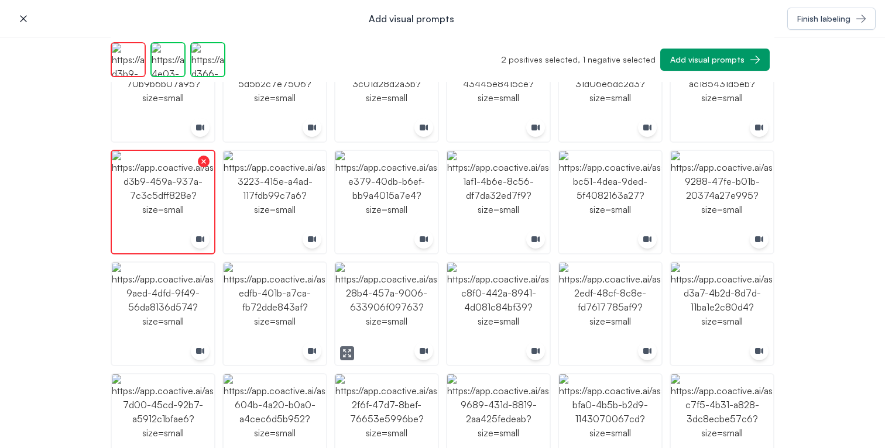
click at [416, 317] on img "button" at bounding box center [386, 314] width 102 height 102
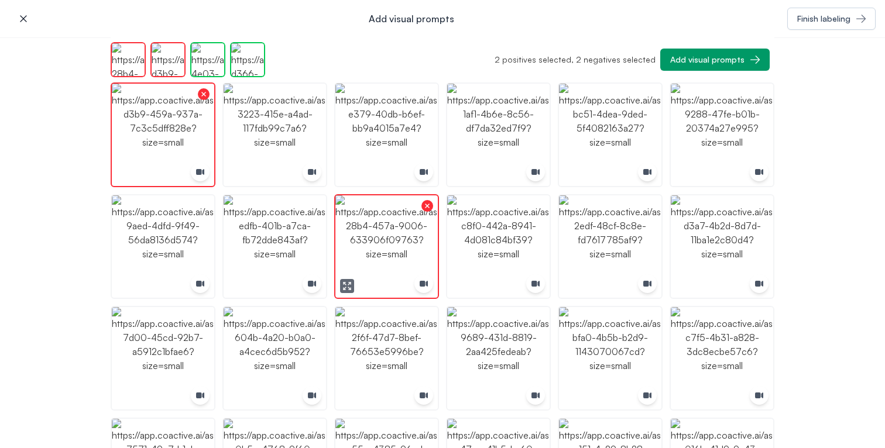
scroll to position [633, 0]
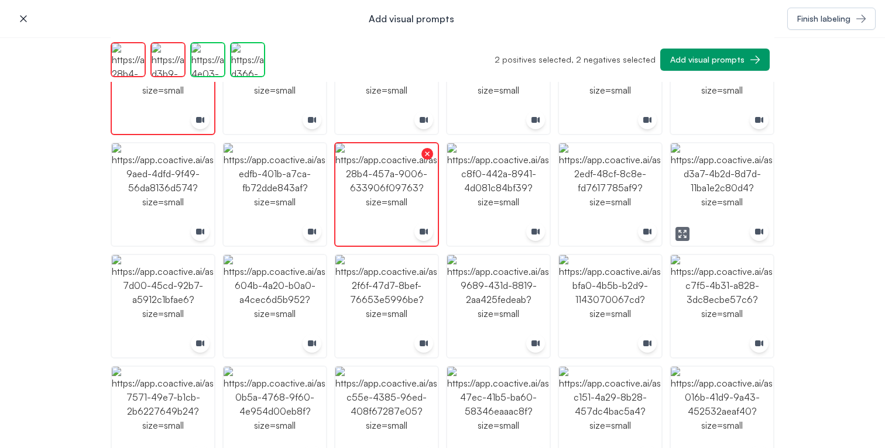
click at [708, 207] on img "button" at bounding box center [722, 194] width 102 height 102
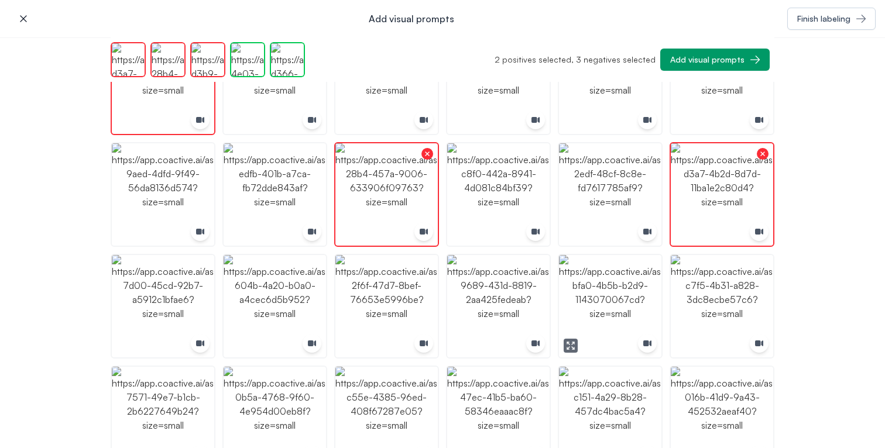
click at [635, 323] on img "button" at bounding box center [610, 306] width 102 height 102
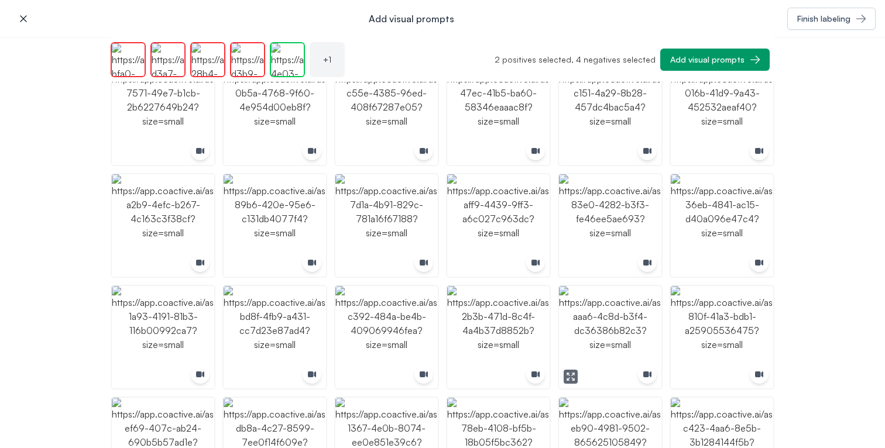
scroll to position [953, 0]
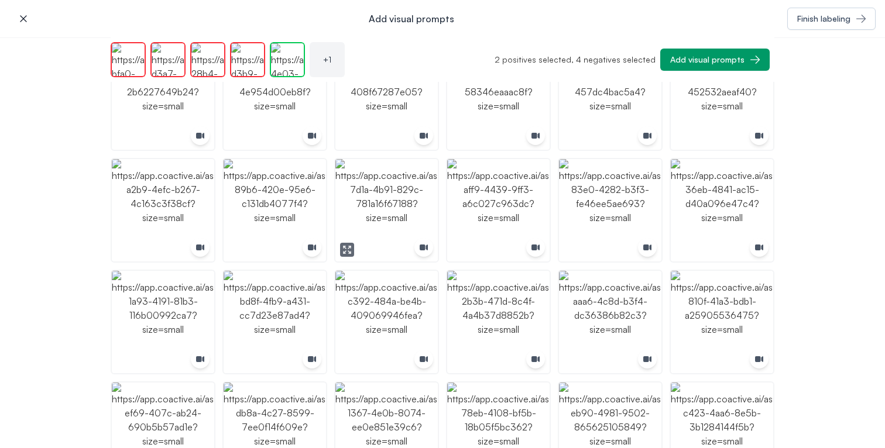
click at [385, 208] on img "button" at bounding box center [386, 210] width 102 height 102
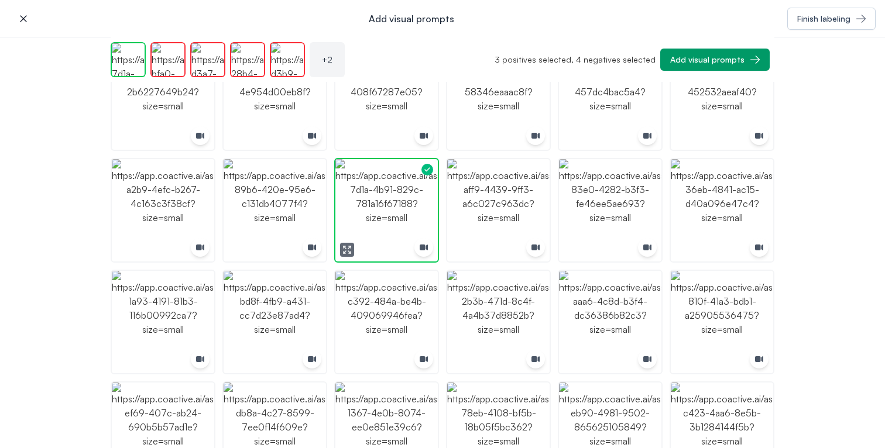
click at [385, 208] on img "button" at bounding box center [386, 210] width 102 height 102
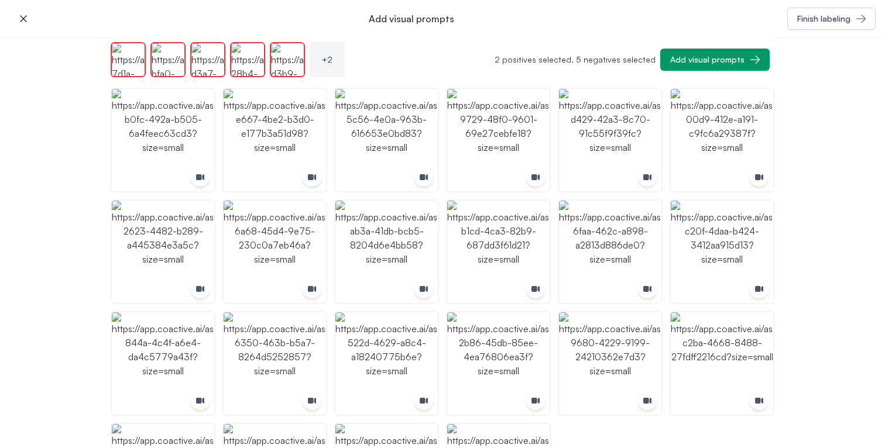
scroll to position [1603, 0]
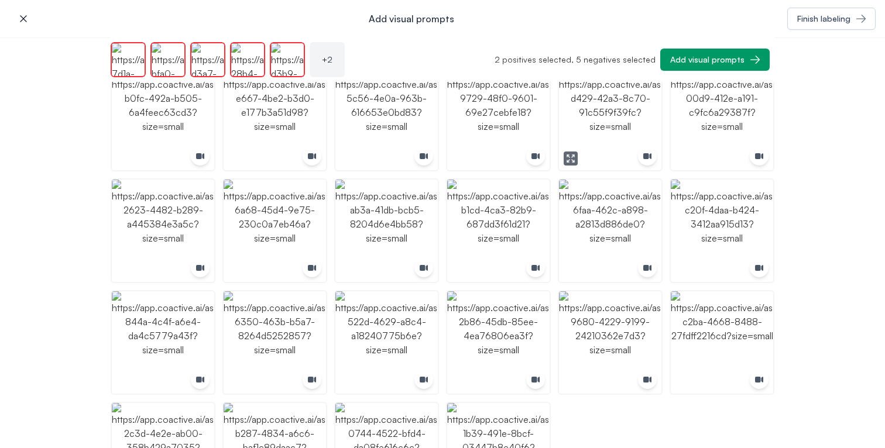
click at [570, 162] on icon "button" at bounding box center [570, 158] width 9 height 9
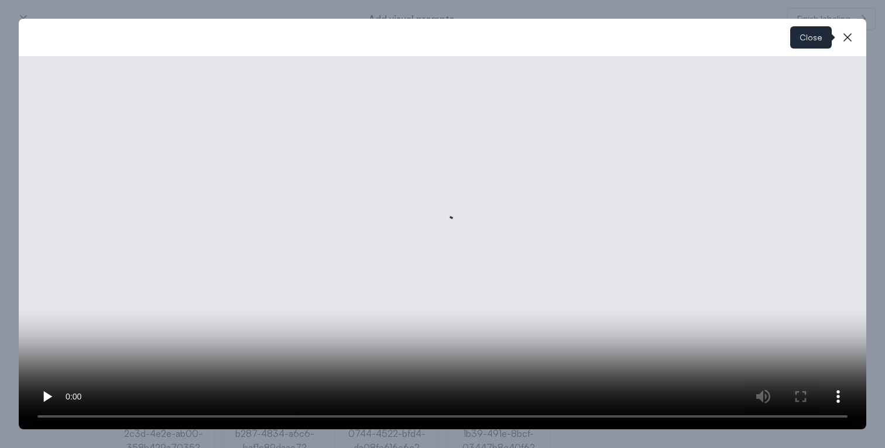
click at [842, 33] on icon "button" at bounding box center [848, 37] width 14 height 14
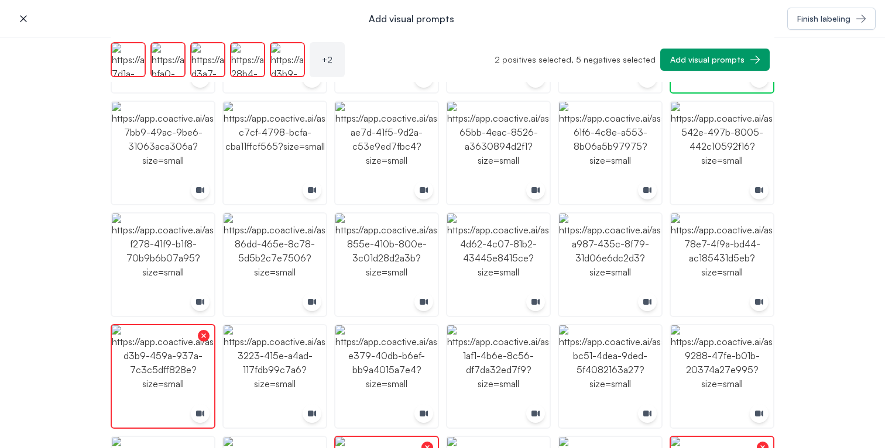
scroll to position [0, 0]
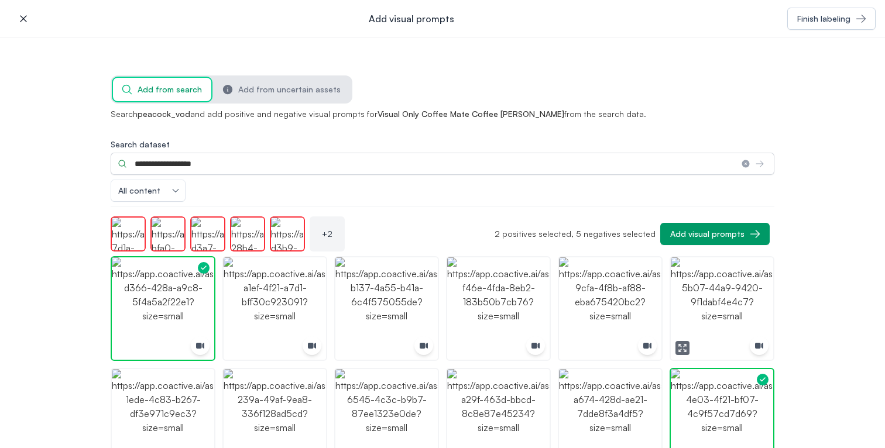
click at [697, 289] on img "button" at bounding box center [722, 309] width 102 height 102
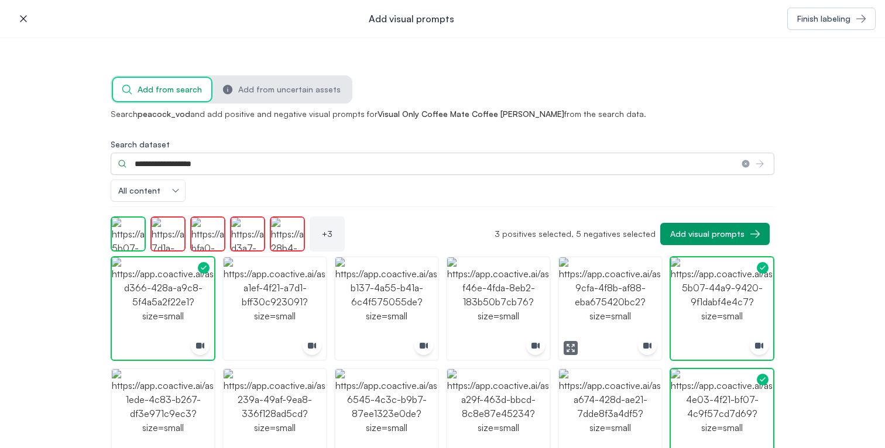
click at [572, 350] on icon "button" at bounding box center [573, 351] width 2 height 2
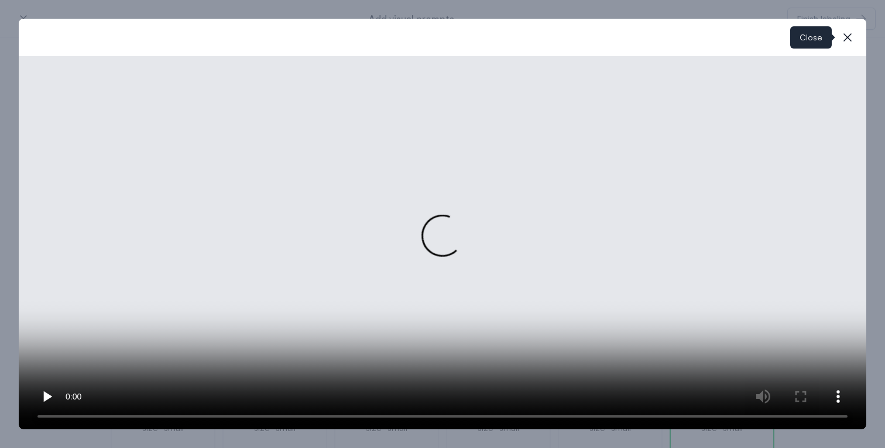
click at [845, 40] on icon "button" at bounding box center [847, 37] width 8 height 8
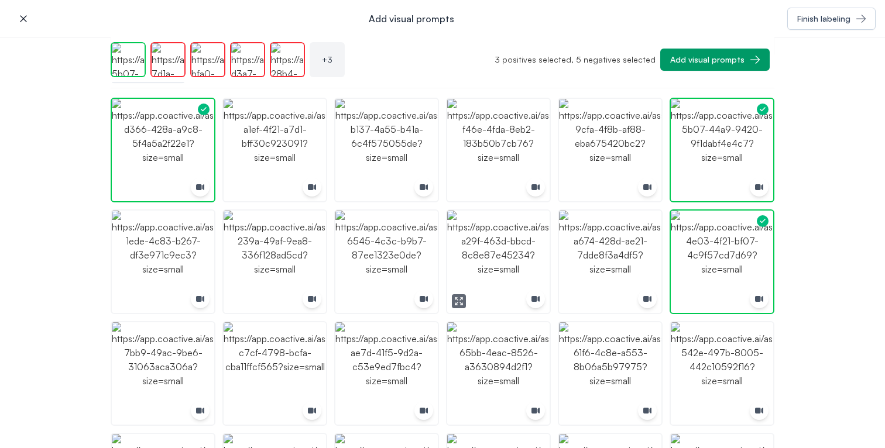
scroll to position [238, 0]
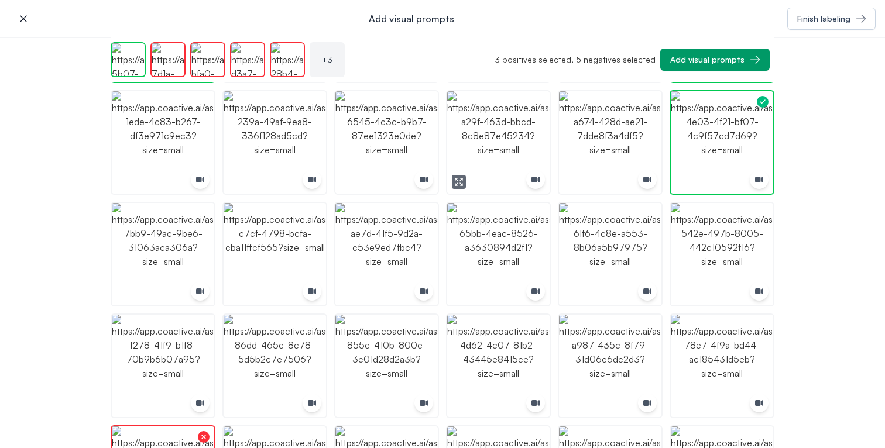
click at [492, 145] on img "button" at bounding box center [498, 142] width 102 height 102
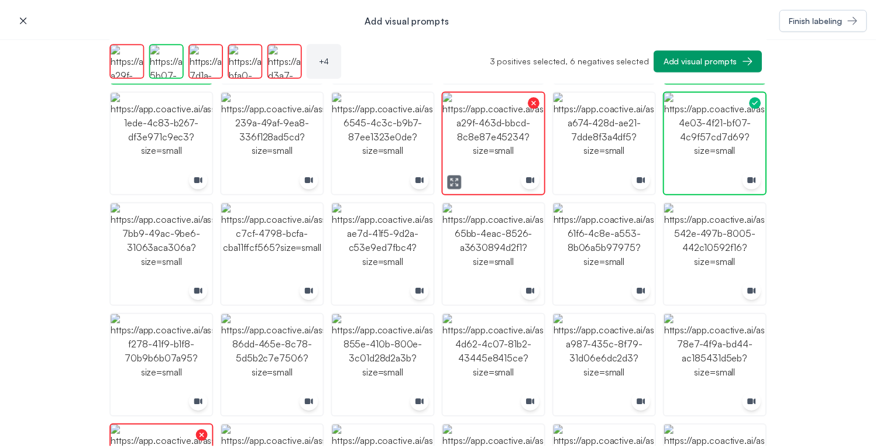
scroll to position [215, 0]
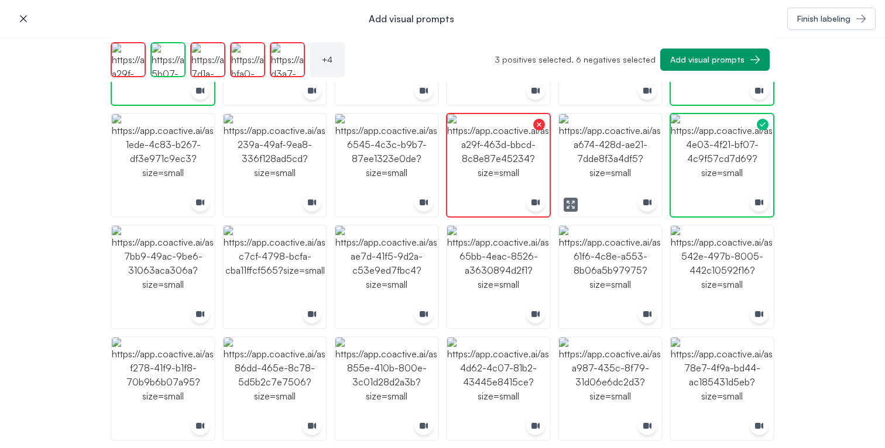
click at [569, 204] on icon "button" at bounding box center [570, 204] width 9 height 9
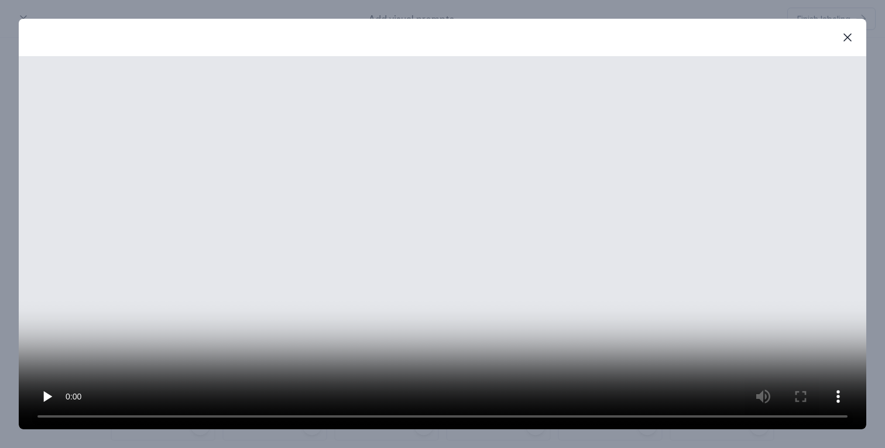
click at [505, 217] on video at bounding box center [443, 242] width 848 height 373
click at [851, 40] on icon "button" at bounding box center [847, 37] width 8 height 8
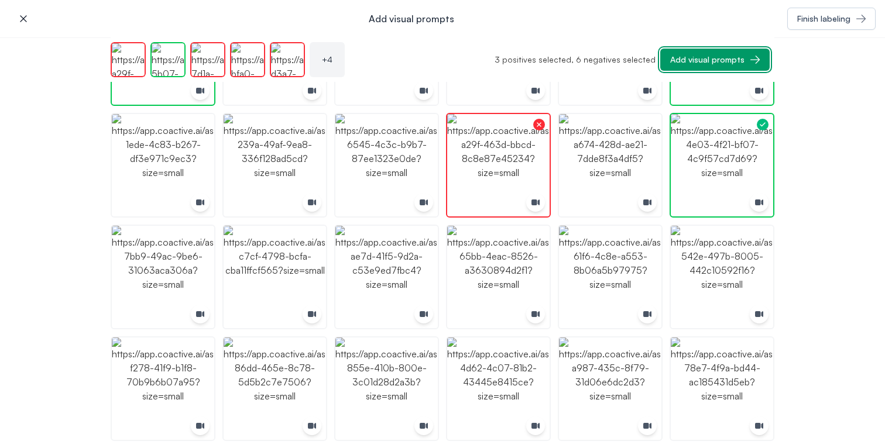
click at [729, 64] on div "Add visual prompts" at bounding box center [707, 60] width 74 height 12
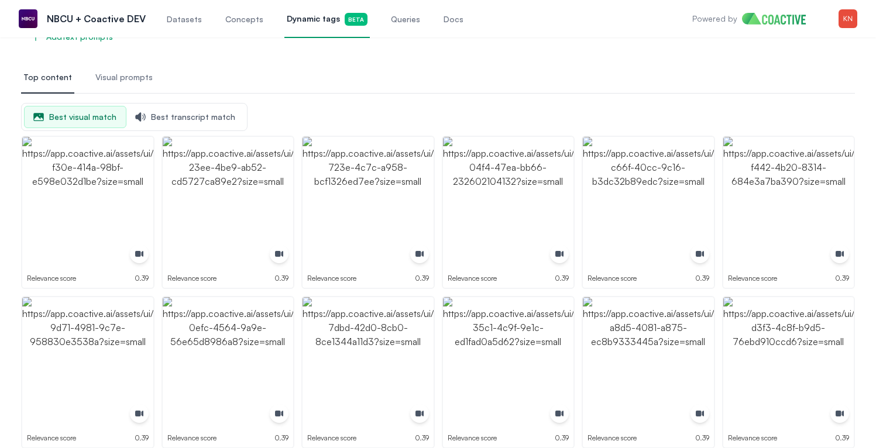
scroll to position [0, 0]
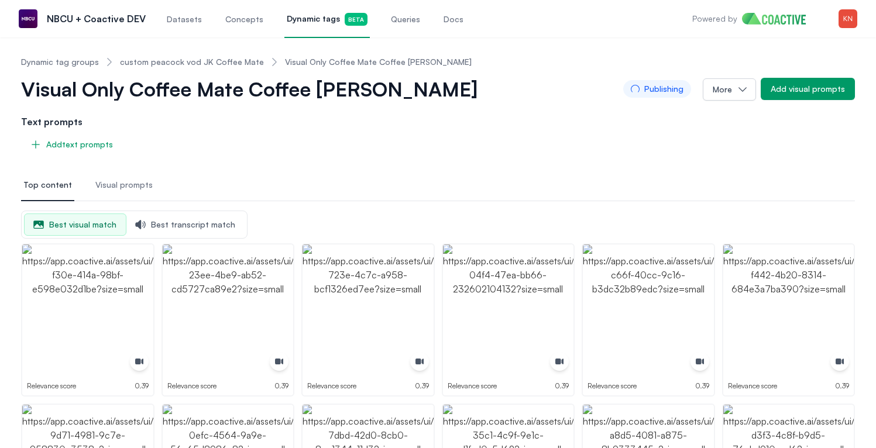
click at [140, 187] on span "Visual prompts" at bounding box center [123, 185] width 57 height 12
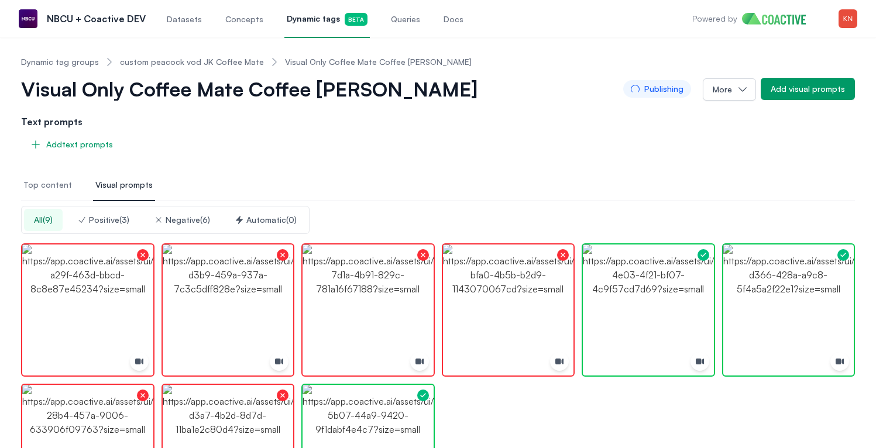
click at [275, 232] on div "All ( 9 ) Positive ( 3 ) Negative ( 6 ) Automatic ( 0 )" at bounding box center [165, 220] width 289 height 28
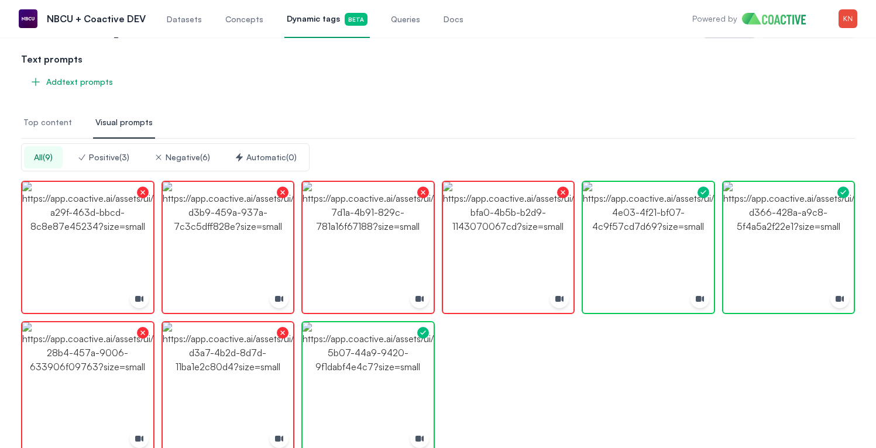
scroll to position [78, 0]
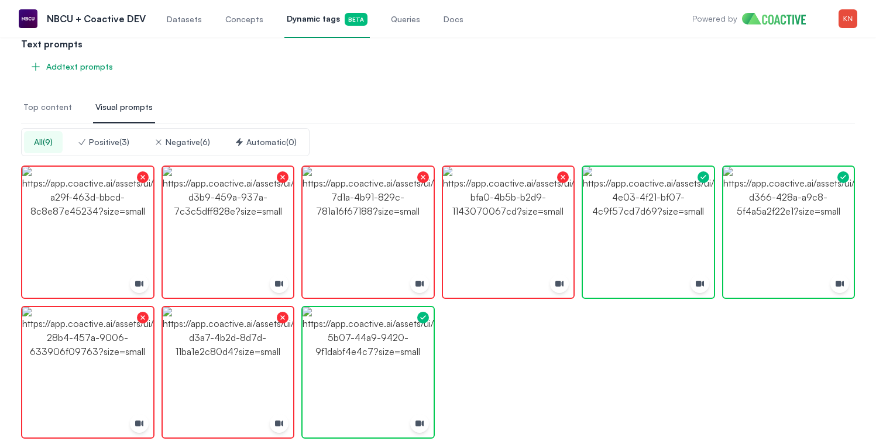
click at [291, 138] on div "Automatic ( 0 )" at bounding box center [266, 142] width 62 height 12
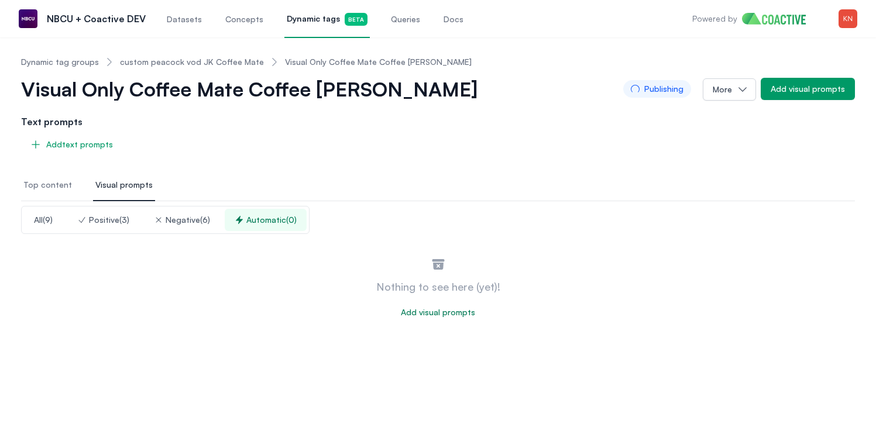
scroll to position [0, 0]
click at [98, 218] on div "Positive ( 3 )" at bounding box center [103, 220] width 52 height 12
click at [51, 228] on button "All ( 9 )" at bounding box center [43, 220] width 39 height 22
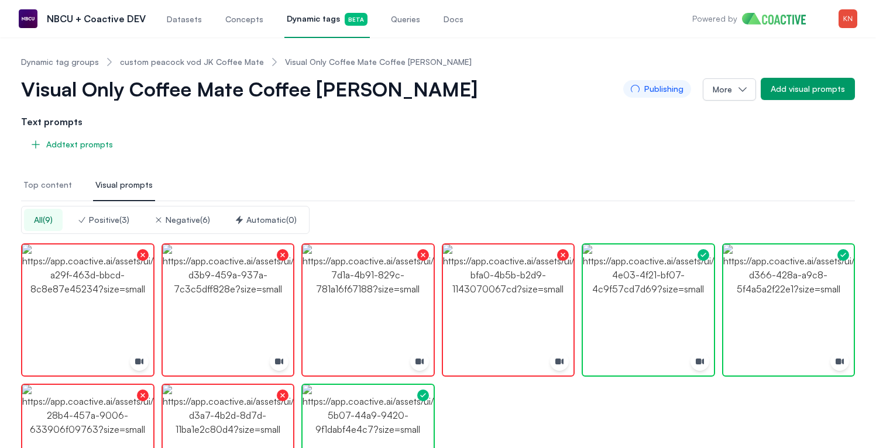
click at [51, 186] on span "Top content" at bounding box center [47, 185] width 49 height 12
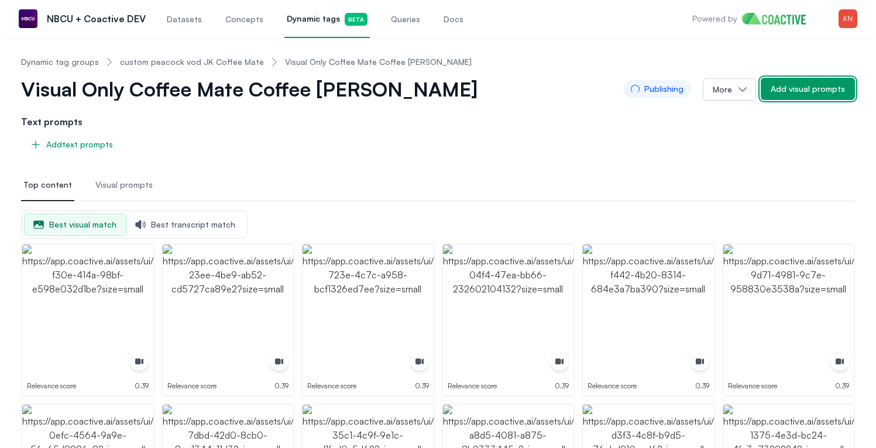
click at [807, 88] on div "Add visual prompts" at bounding box center [808, 89] width 74 height 12
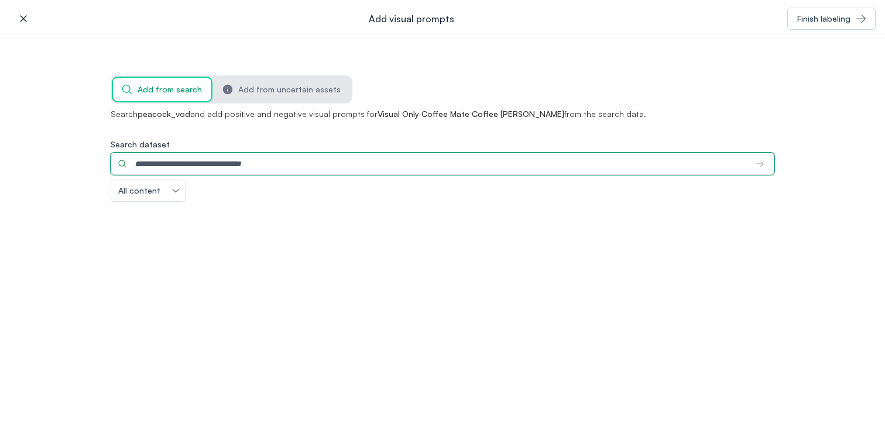
click at [476, 162] on input "Search dataset" at bounding box center [429, 164] width 636 height 22
type input "**********"
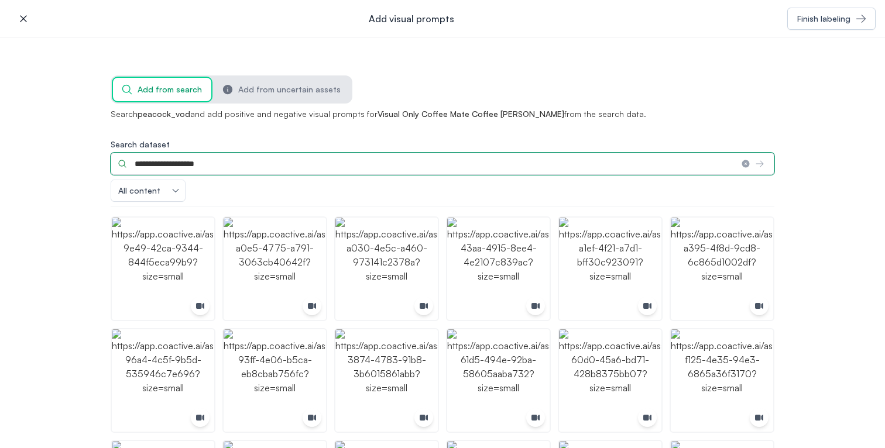
click at [711, 166] on input "**********" at bounding box center [422, 164] width 622 height 22
click at [563, 169] on input "**********" at bounding box center [422, 164] width 622 height 22
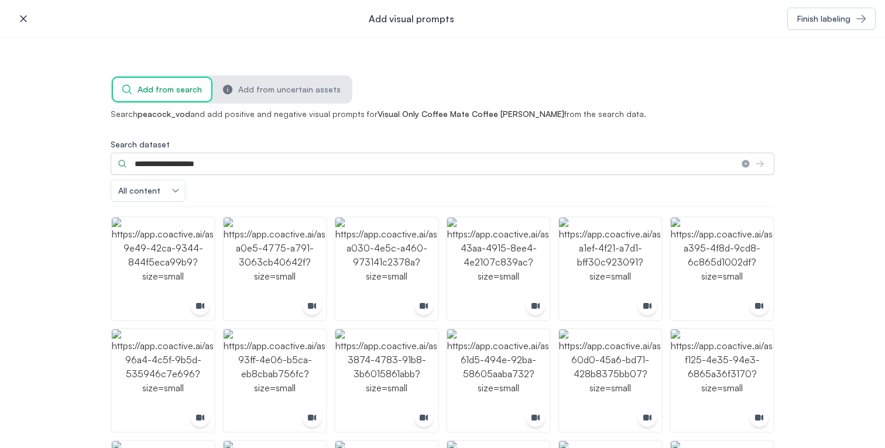
click at [430, 186] on div "**********" at bounding box center [443, 170] width 664 height 63
click at [179, 268] on img "button" at bounding box center [163, 269] width 102 height 102
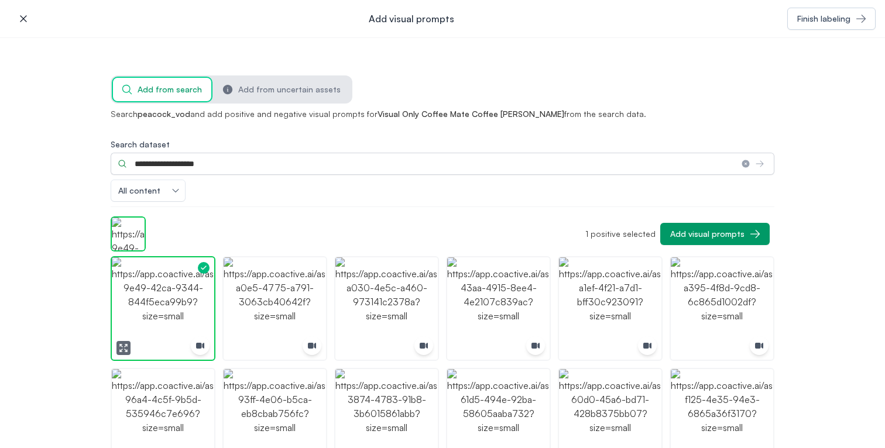
click at [179, 268] on img "button" at bounding box center [163, 309] width 102 height 102
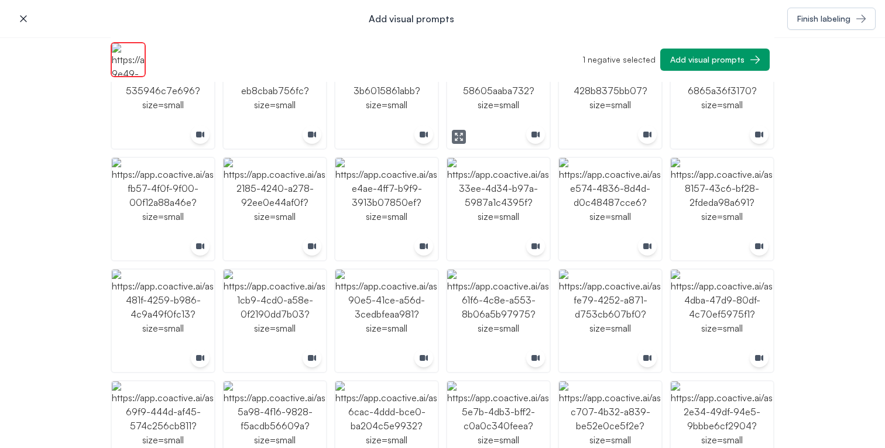
scroll to position [289, 0]
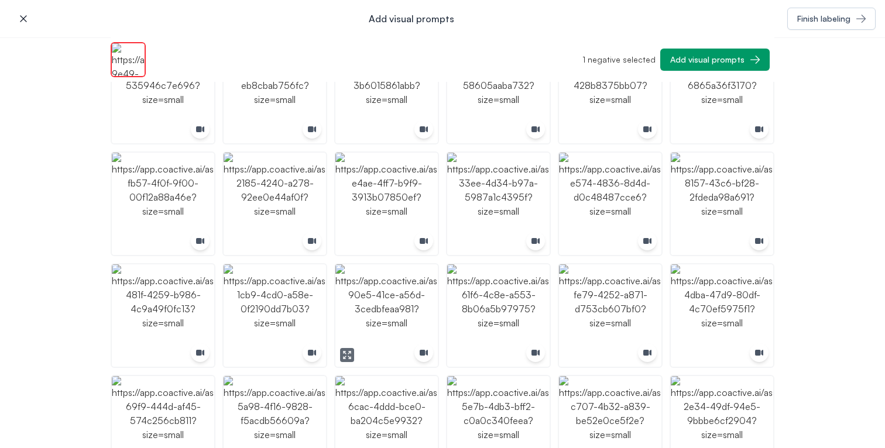
click at [410, 299] on img "button" at bounding box center [386, 316] width 102 height 102
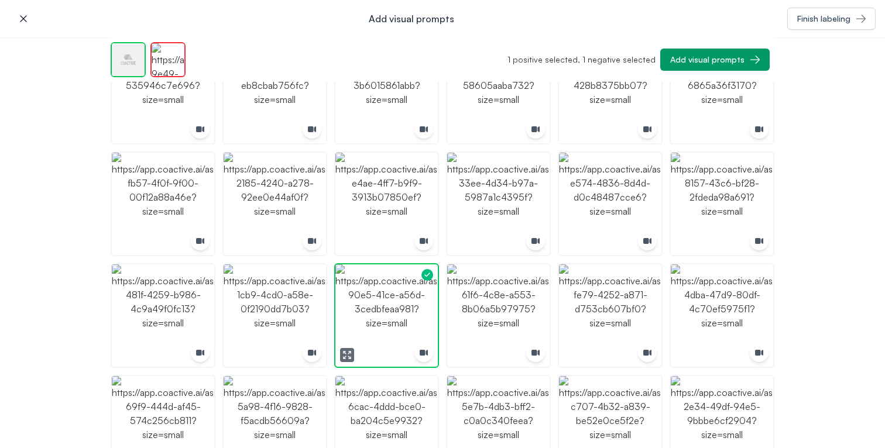
click at [410, 299] on img "button" at bounding box center [386, 316] width 102 height 102
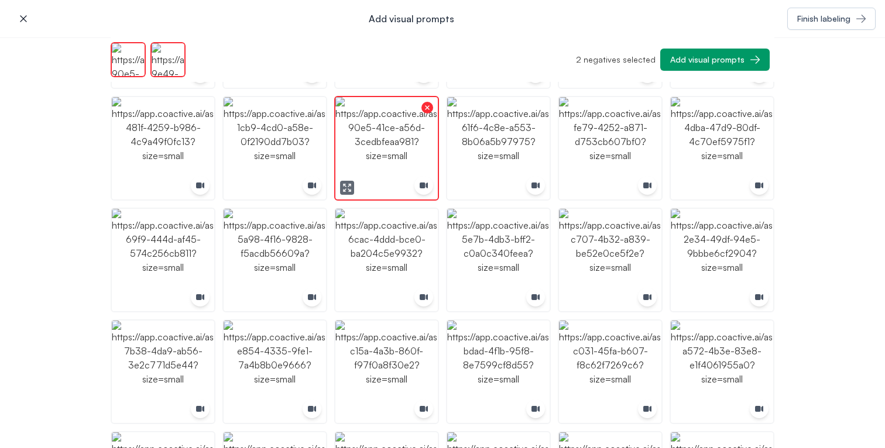
scroll to position [462, 0]
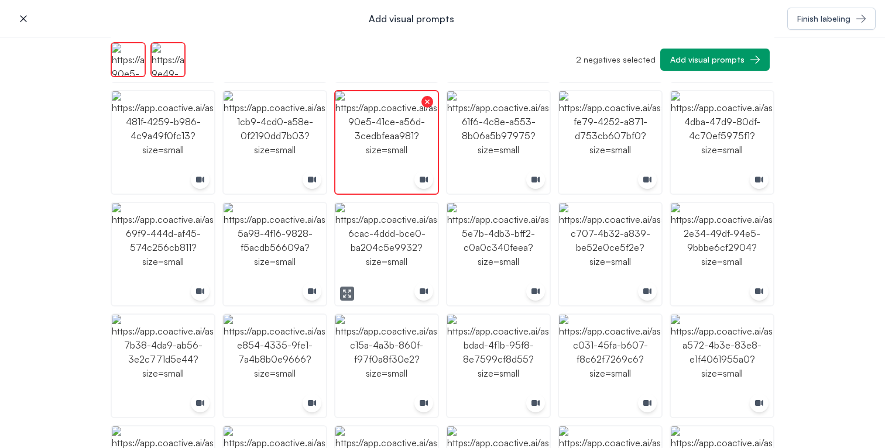
click at [378, 250] on img "button" at bounding box center [386, 254] width 102 height 102
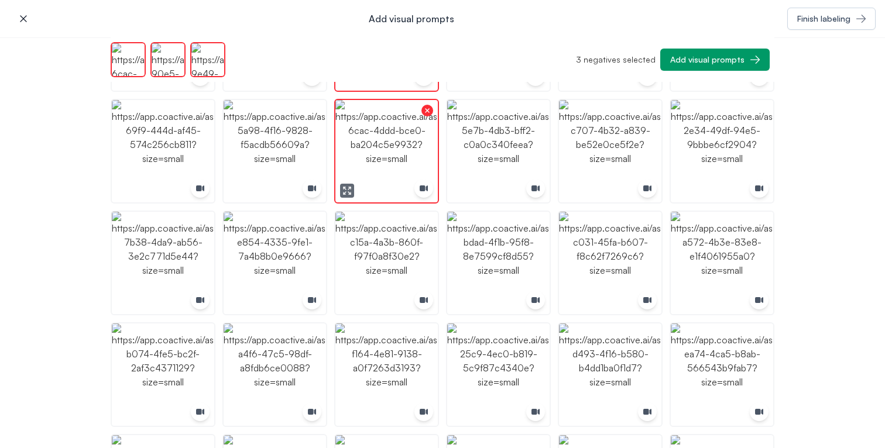
scroll to position [640, 0]
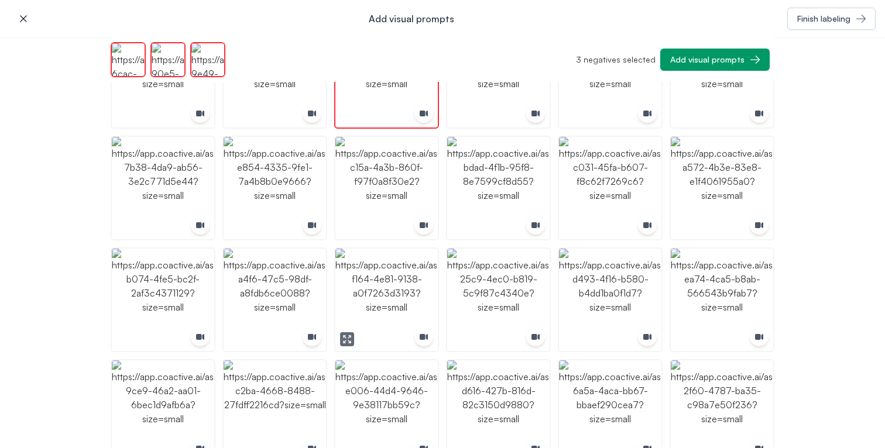
click at [382, 269] on img "button" at bounding box center [386, 300] width 102 height 102
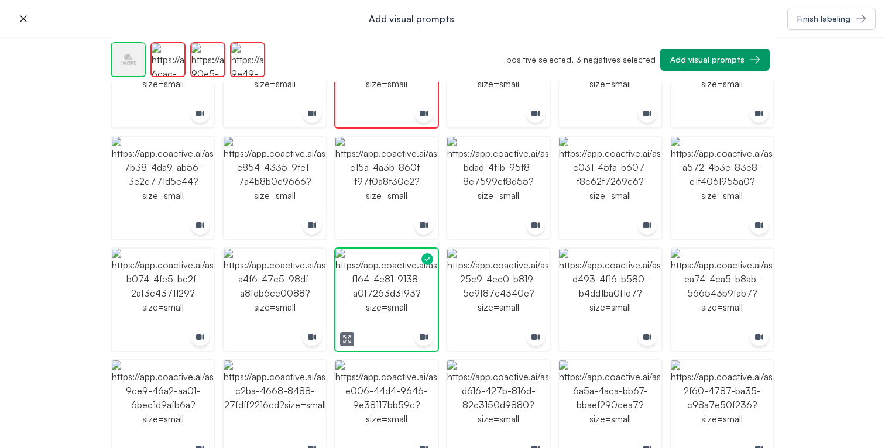
click at [382, 269] on img "button" at bounding box center [386, 300] width 102 height 102
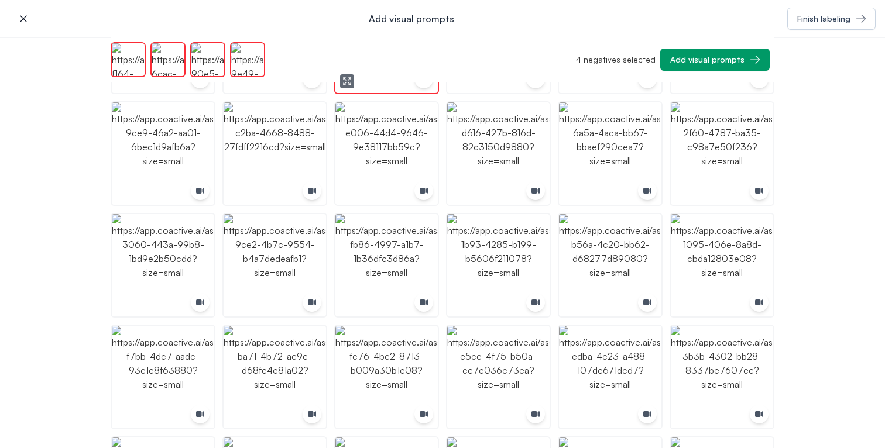
scroll to position [902, 0]
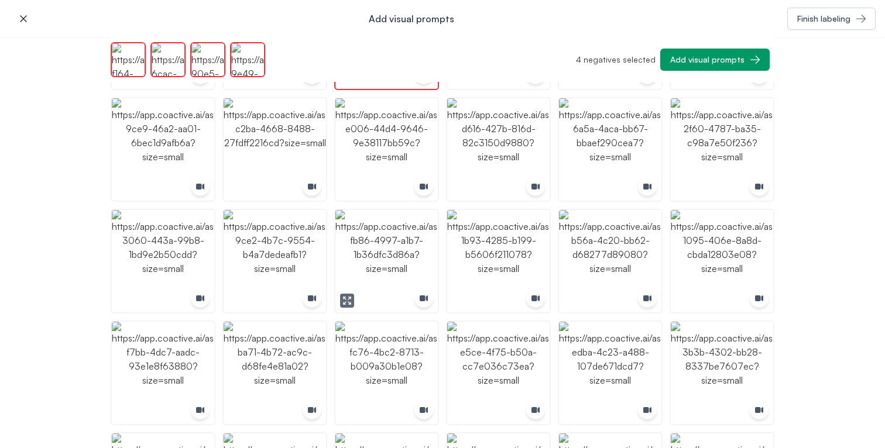
click at [382, 269] on img "button" at bounding box center [386, 261] width 102 height 102
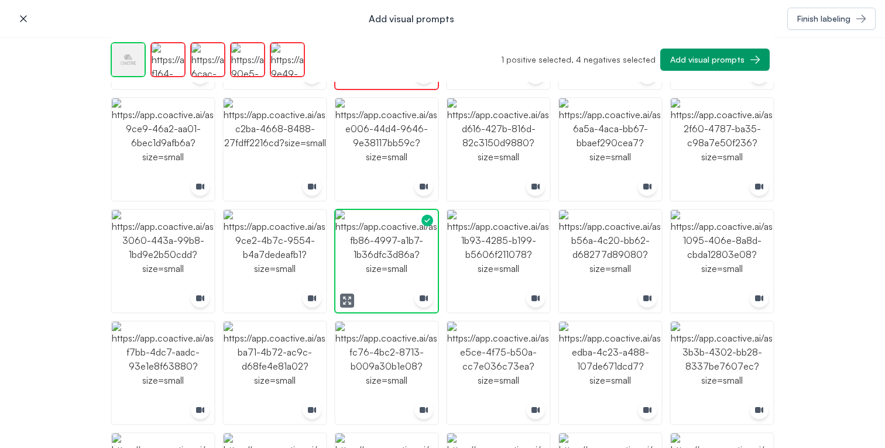
click at [382, 269] on img "button" at bounding box center [386, 261] width 102 height 102
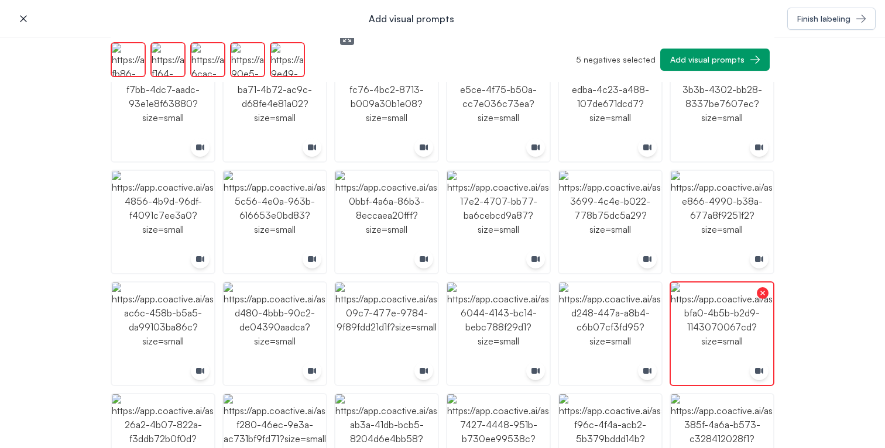
scroll to position [1208, 0]
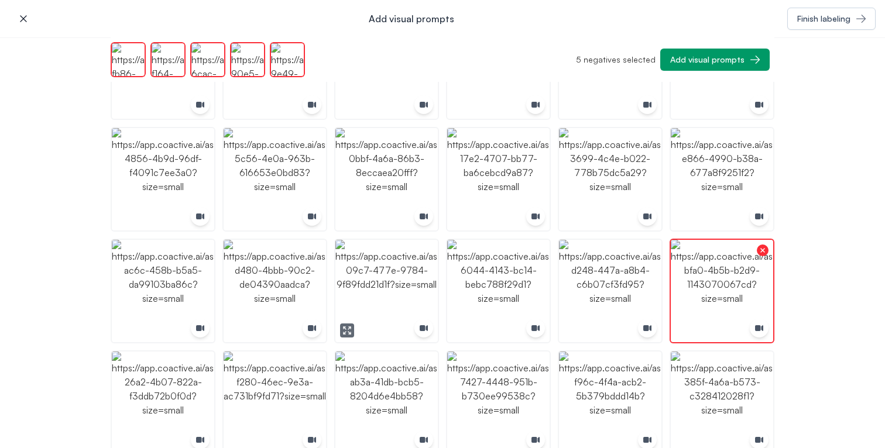
click at [392, 271] on img "button" at bounding box center [386, 291] width 102 height 102
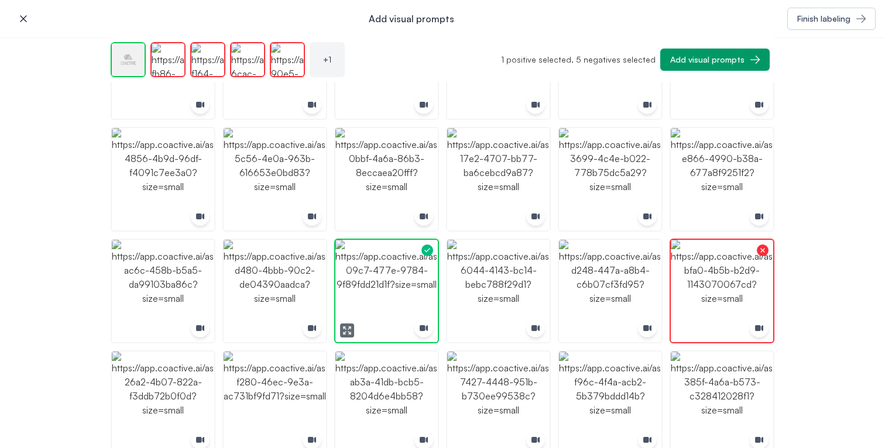
click at [392, 271] on img "button" at bounding box center [386, 291] width 102 height 102
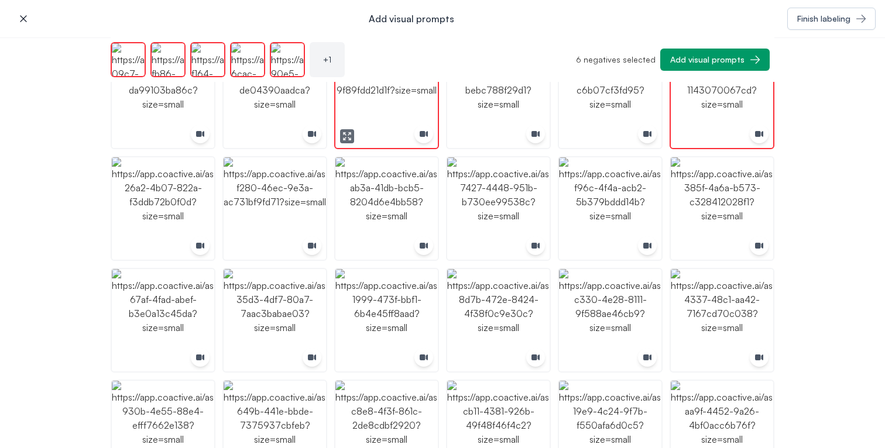
scroll to position [1449, 0]
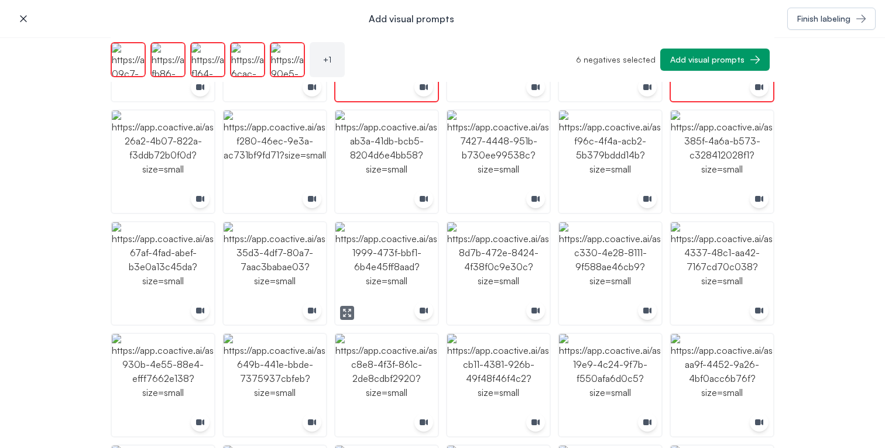
click at [393, 275] on img "button" at bounding box center [386, 273] width 102 height 102
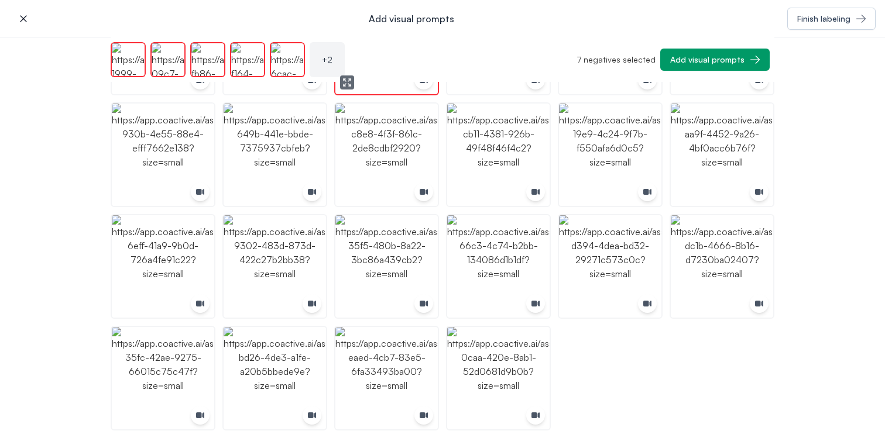
scroll to position [1680, 0]
click at [270, 253] on img "button" at bounding box center [275, 266] width 102 height 102
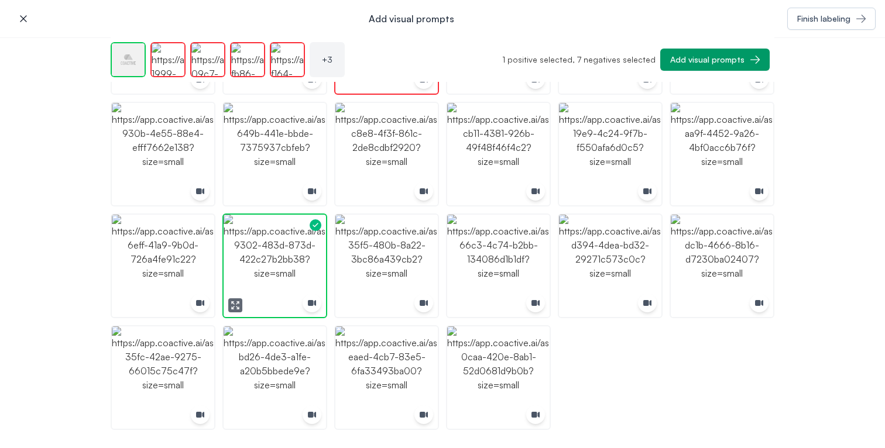
click at [270, 253] on img "button" at bounding box center [275, 266] width 102 height 102
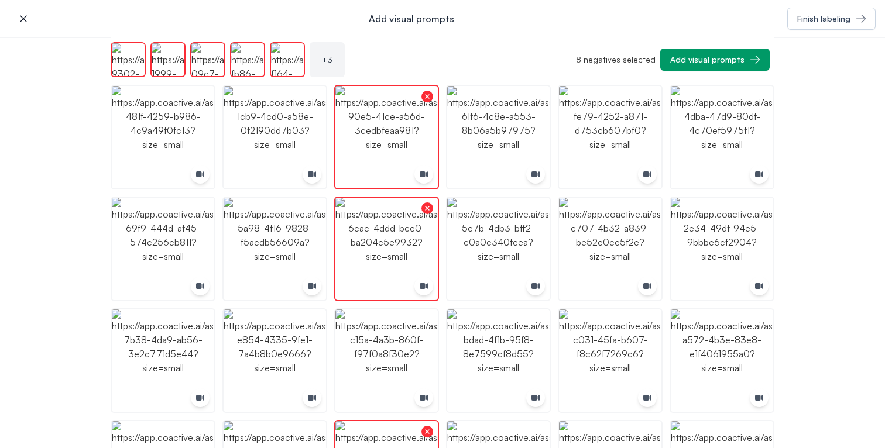
scroll to position [441, 0]
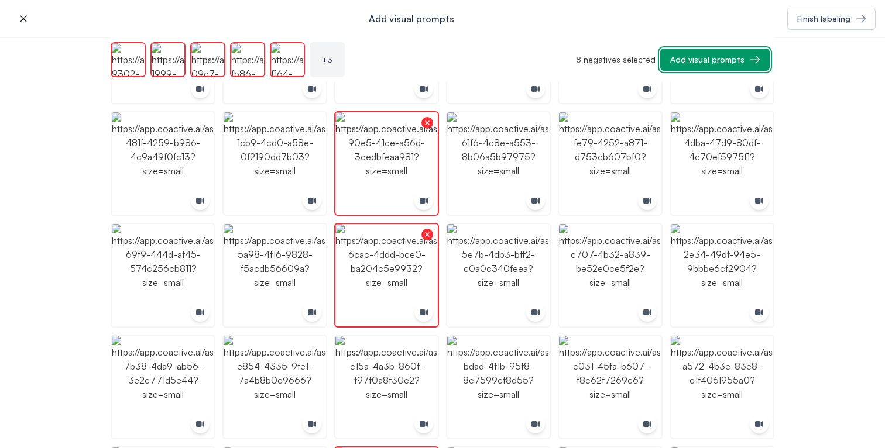
click at [706, 66] on button "Add visual prompts" at bounding box center [714, 60] width 109 height 22
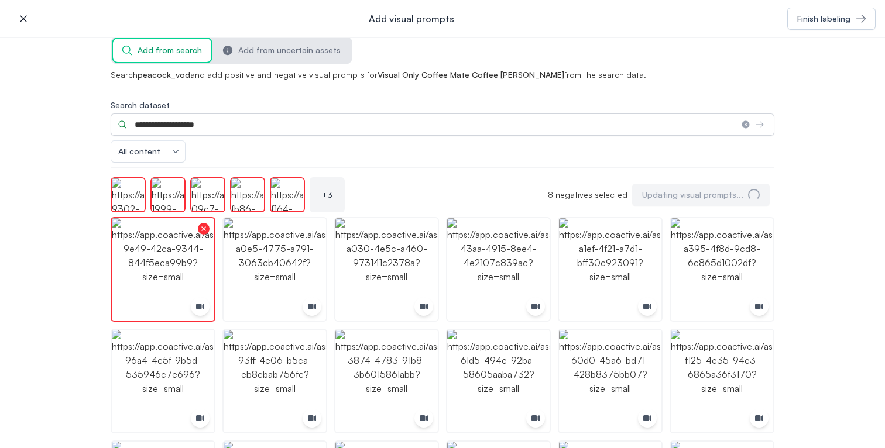
scroll to position [0, 0]
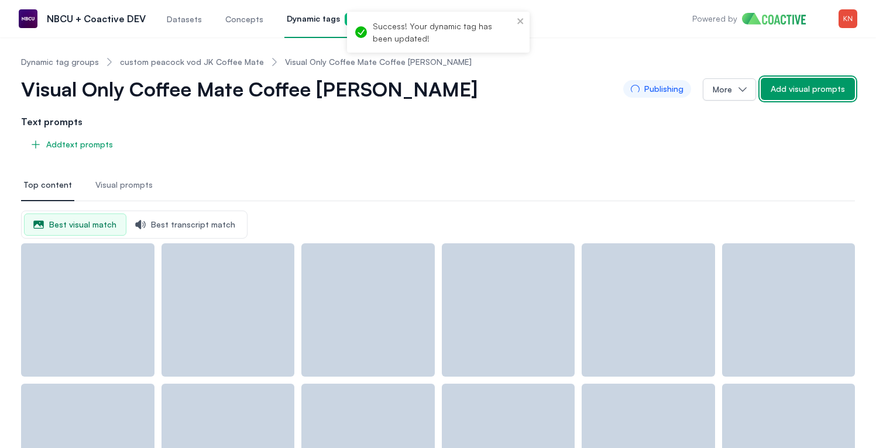
click at [801, 91] on div "Add visual prompts" at bounding box center [808, 89] width 74 height 12
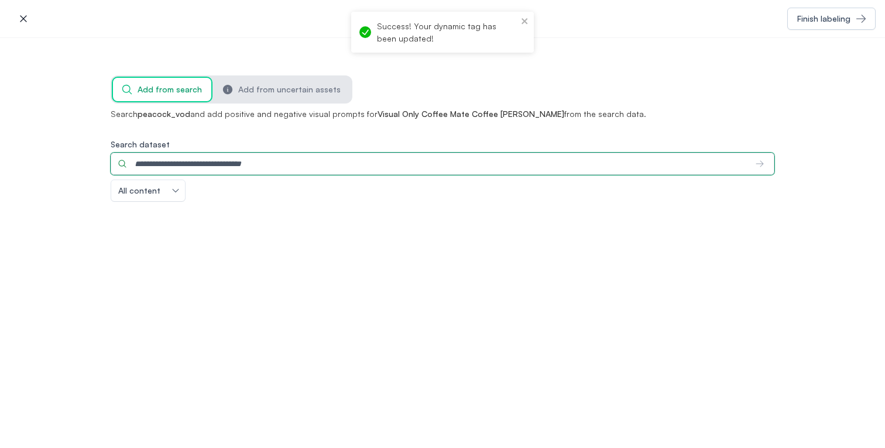
click at [358, 174] on input "Search dataset" at bounding box center [429, 164] width 636 height 22
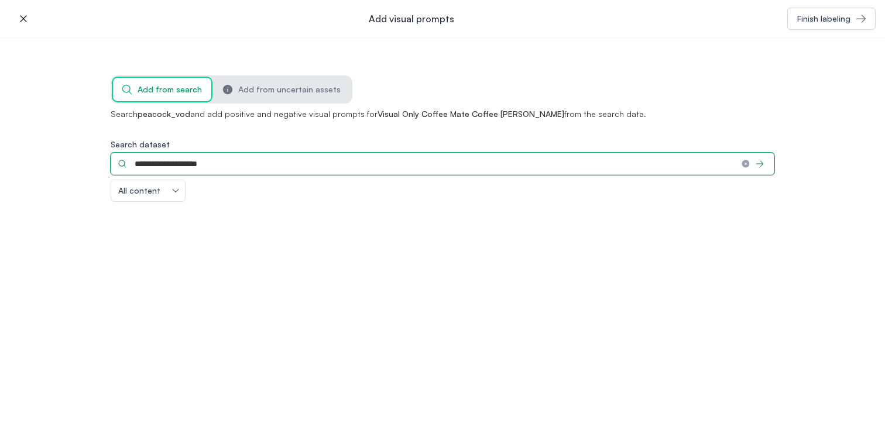
type input "**********"
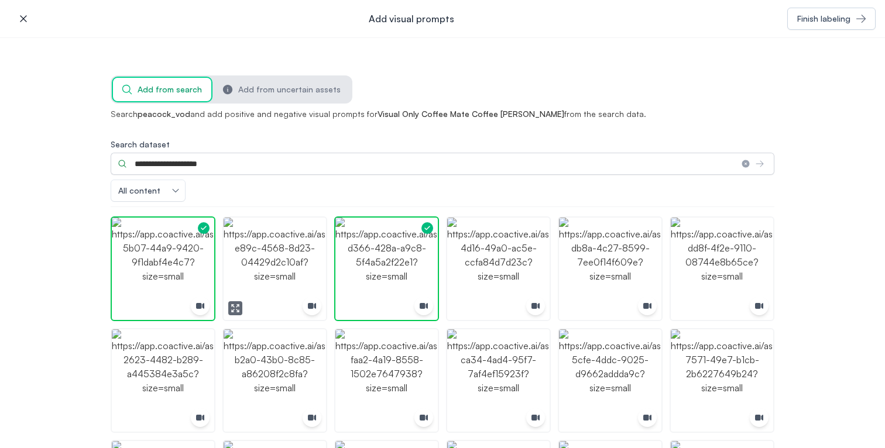
click at [231, 307] on icon "button" at bounding box center [235, 308] width 9 height 9
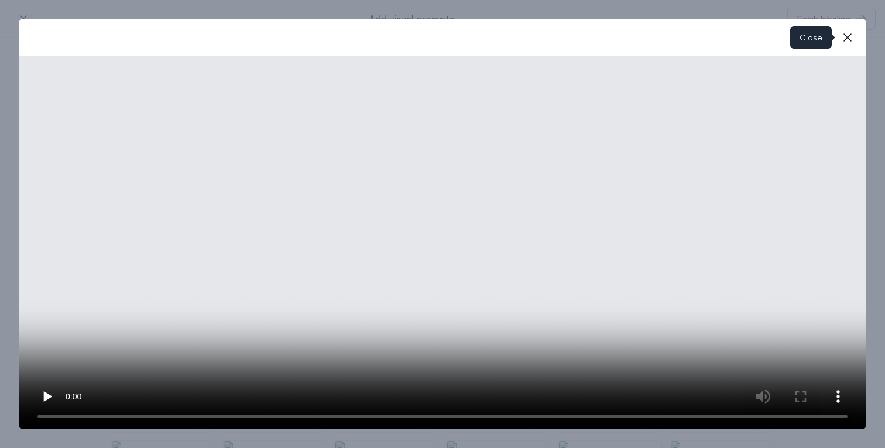
click at [849, 39] on icon "button" at bounding box center [847, 37] width 8 height 8
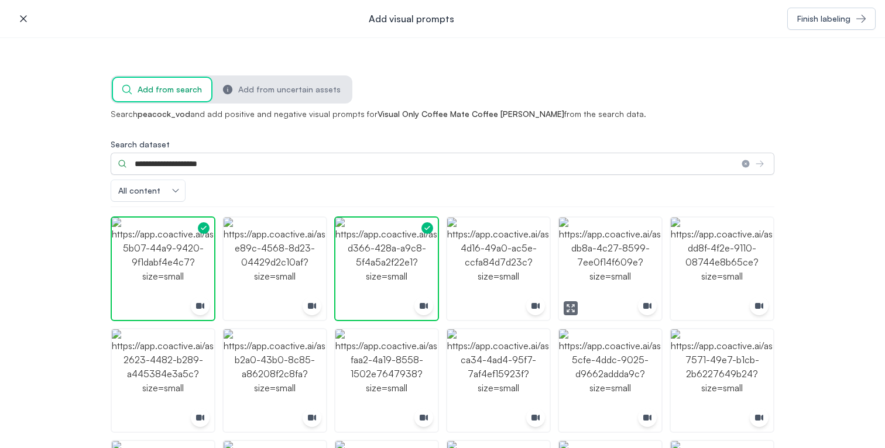
click at [566, 310] on icon "button" at bounding box center [570, 308] width 9 height 9
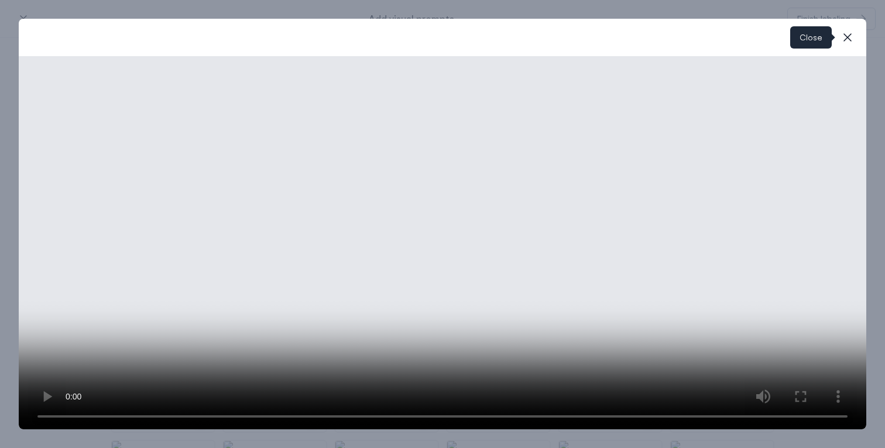
click at [845, 34] on icon "button" at bounding box center [848, 37] width 14 height 14
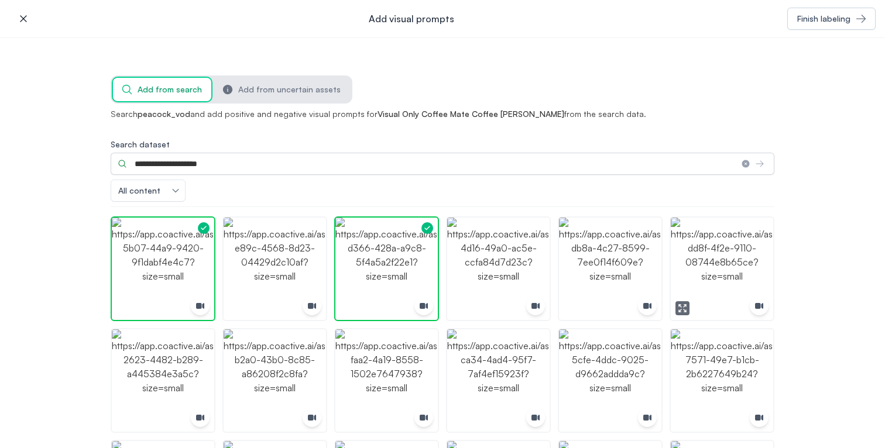
click at [677, 301] on button "button" at bounding box center [682, 308] width 14 height 14
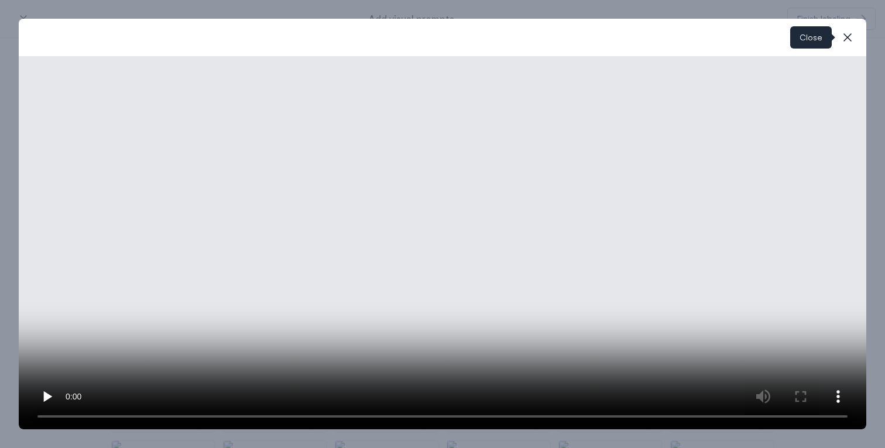
click at [843, 39] on icon "button" at bounding box center [848, 37] width 14 height 14
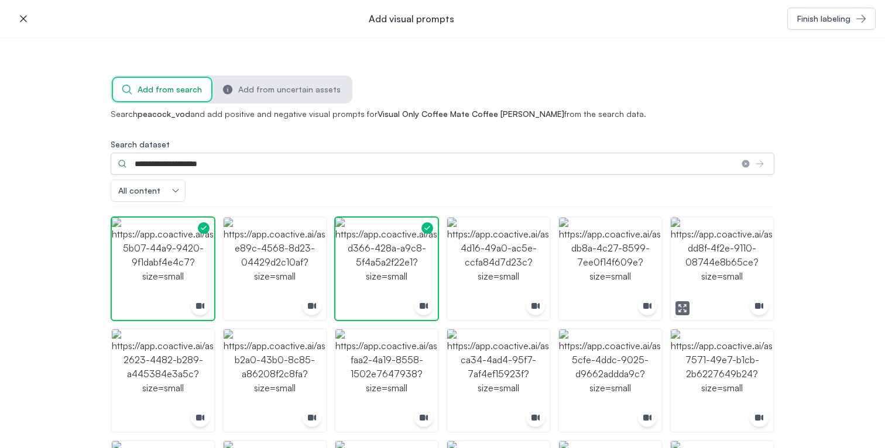
click at [711, 262] on img "button" at bounding box center [722, 269] width 102 height 102
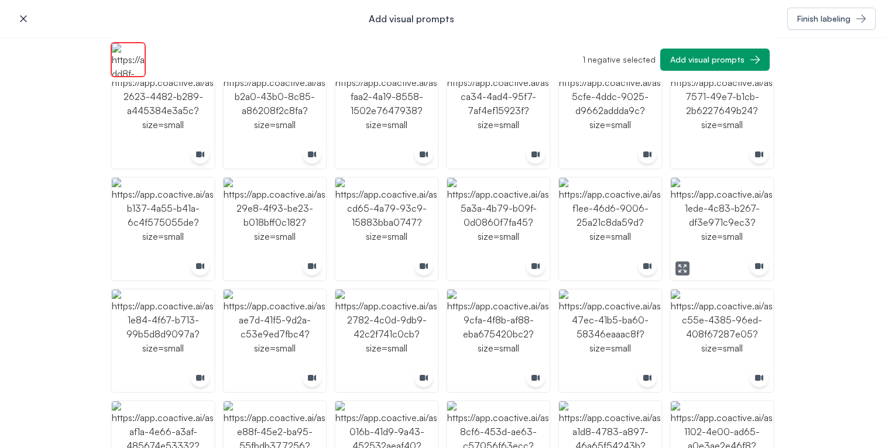
scroll to position [269, 0]
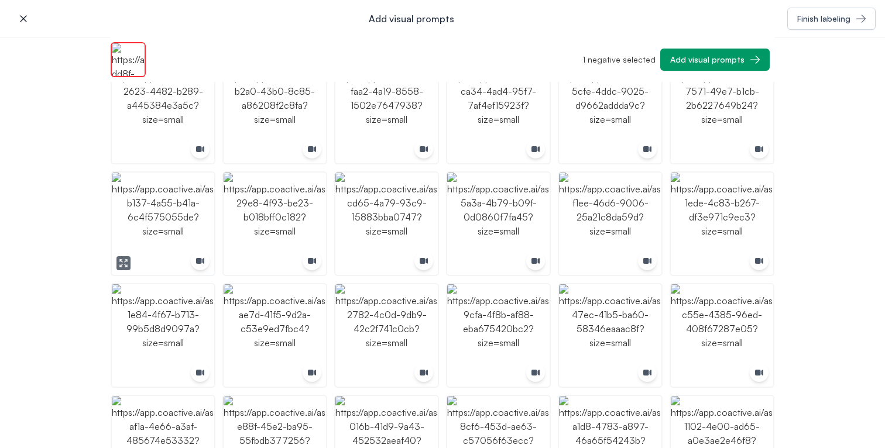
click at [122, 256] on img "button" at bounding box center [163, 224] width 102 height 102
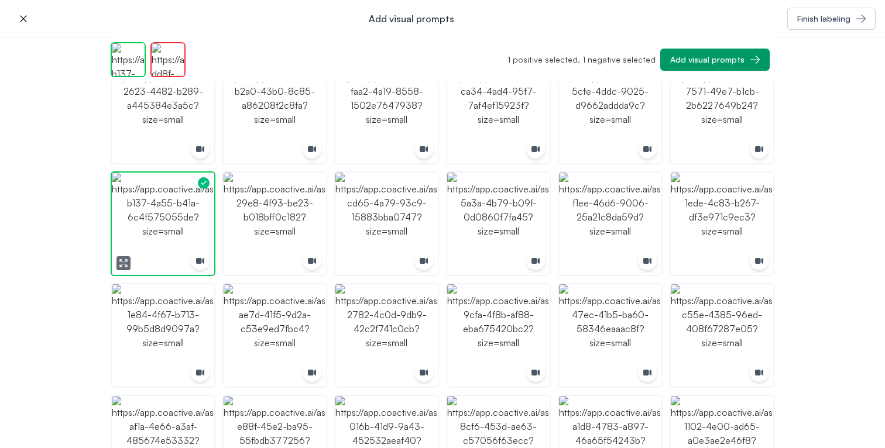
click at [121, 259] on icon "button" at bounding box center [123, 263] width 9 height 9
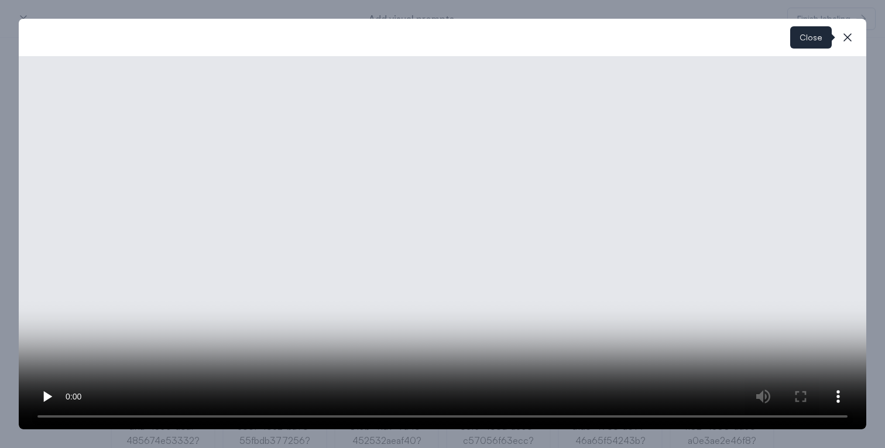
click at [846, 44] on icon "button" at bounding box center [848, 37] width 14 height 14
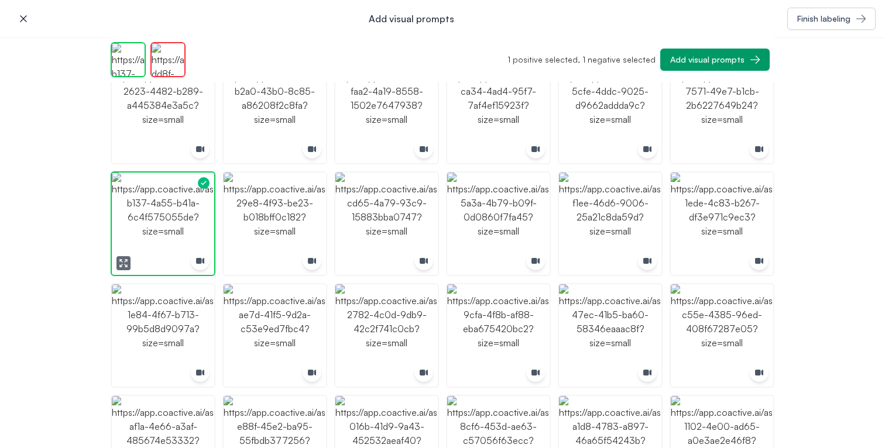
click at [191, 217] on img "button" at bounding box center [163, 224] width 102 height 102
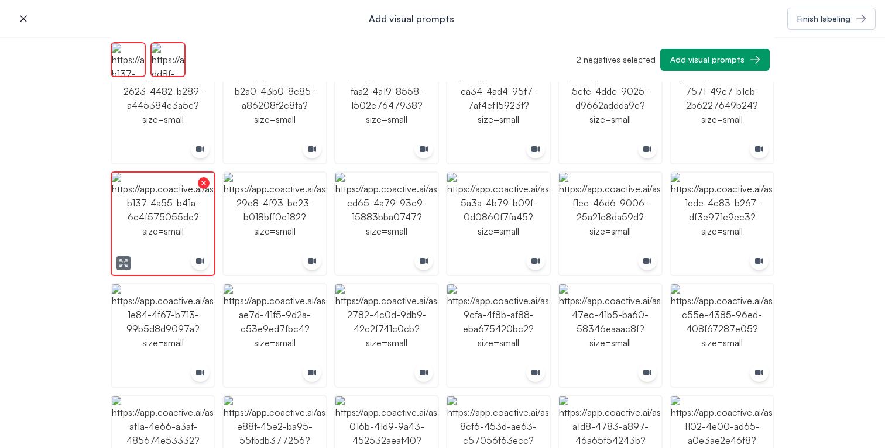
click at [191, 217] on img "button" at bounding box center [163, 224] width 102 height 102
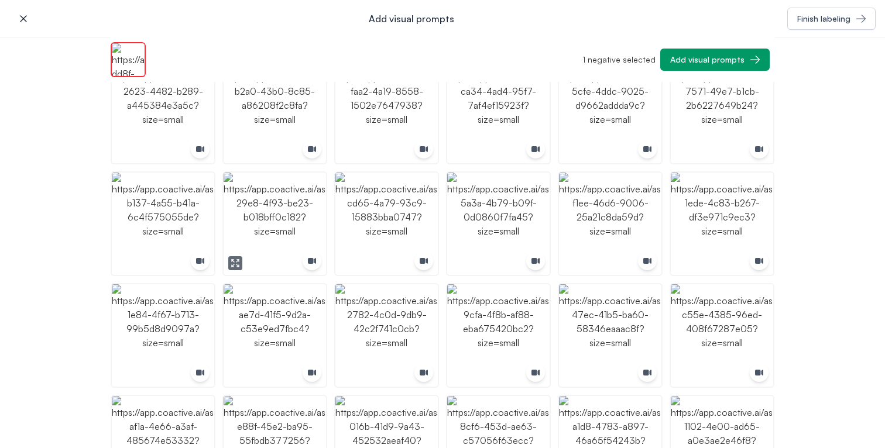
click at [288, 217] on img "button" at bounding box center [275, 224] width 102 height 102
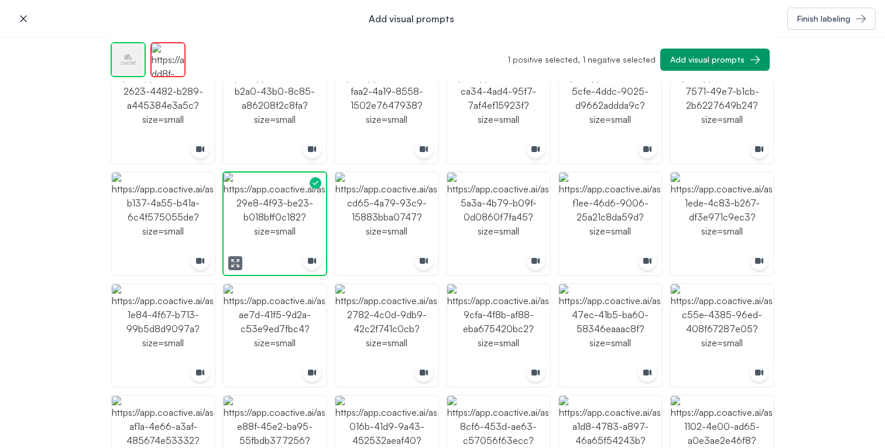
click at [288, 217] on img "button" at bounding box center [275, 224] width 102 height 102
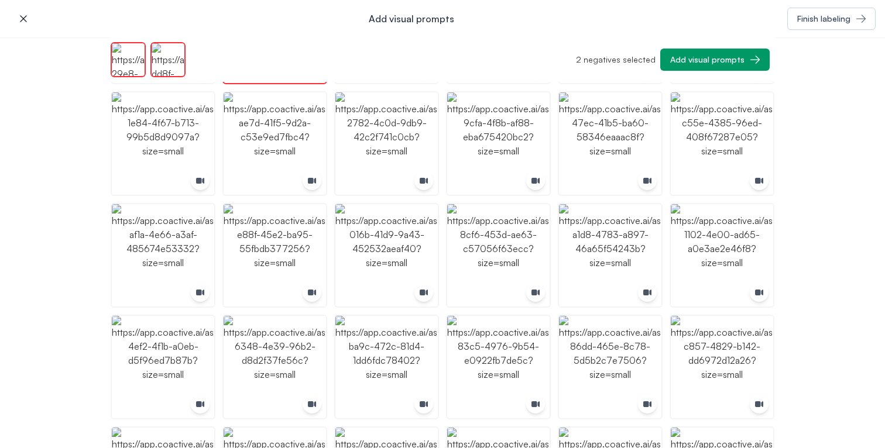
click at [399, 232] on img "button" at bounding box center [386, 255] width 102 height 102
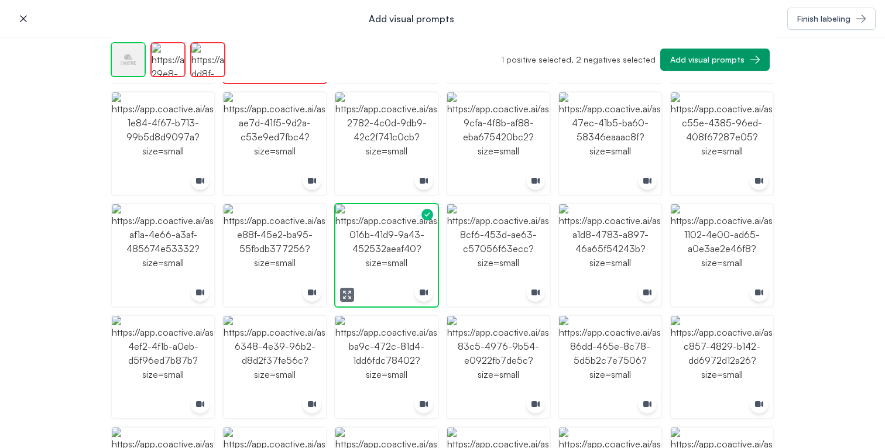
click at [399, 232] on img "button" at bounding box center [386, 255] width 102 height 102
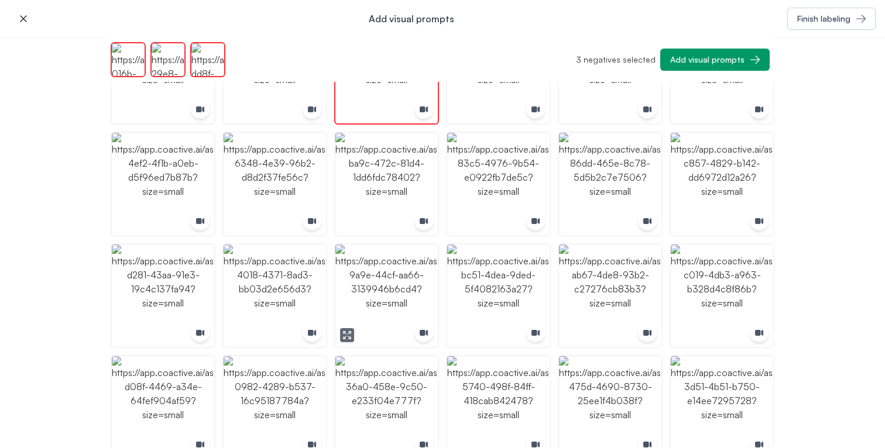
scroll to position [571, 0]
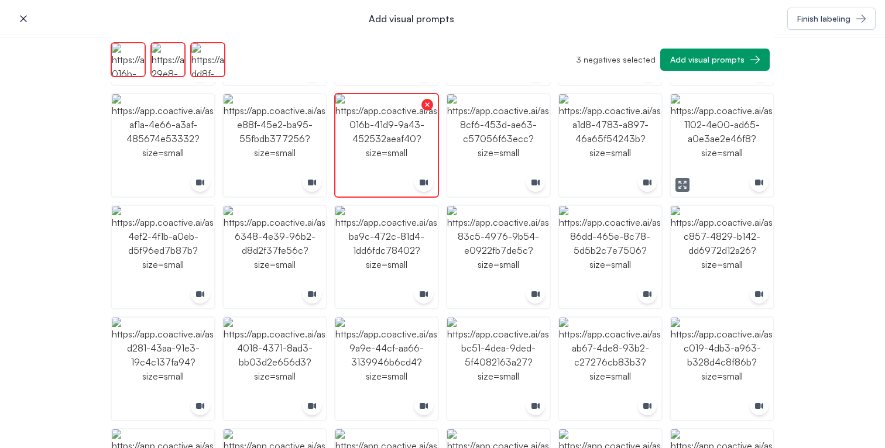
click at [678, 180] on icon "button" at bounding box center [682, 184] width 9 height 9
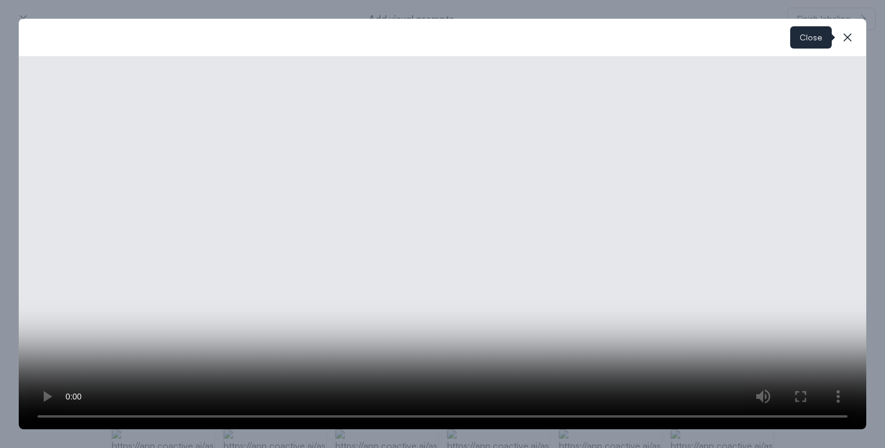
click at [843, 40] on icon "button" at bounding box center [848, 37] width 14 height 14
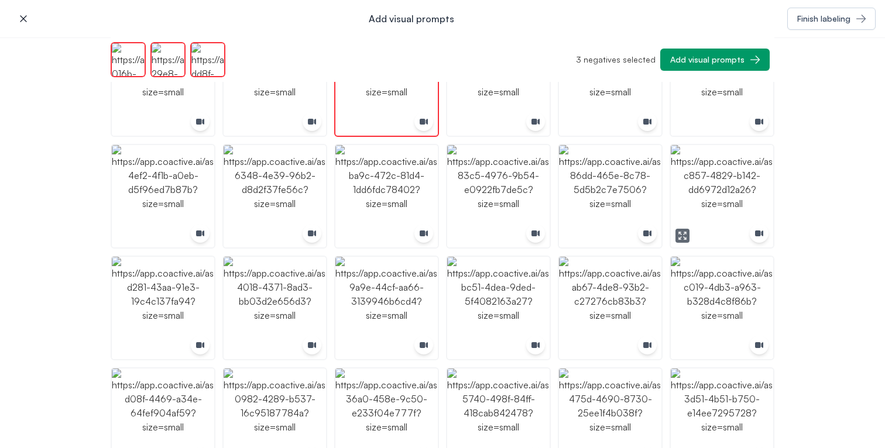
scroll to position [626, 0]
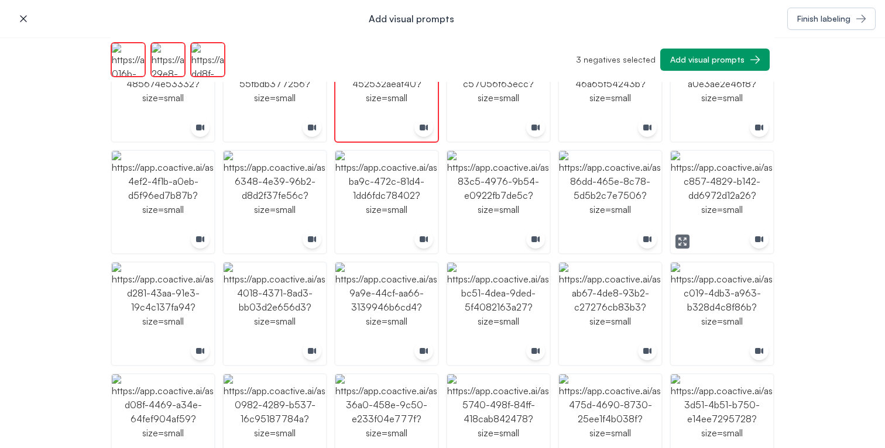
click at [678, 242] on icon "button" at bounding box center [682, 241] width 9 height 9
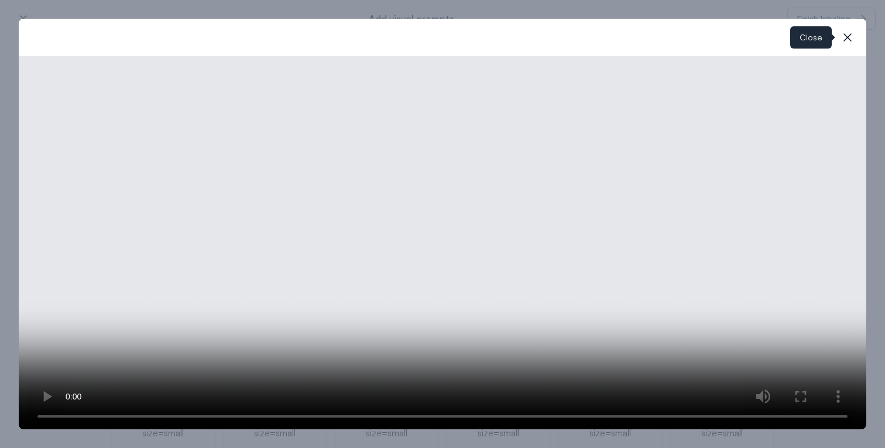
click at [843, 43] on icon "button" at bounding box center [848, 37] width 14 height 14
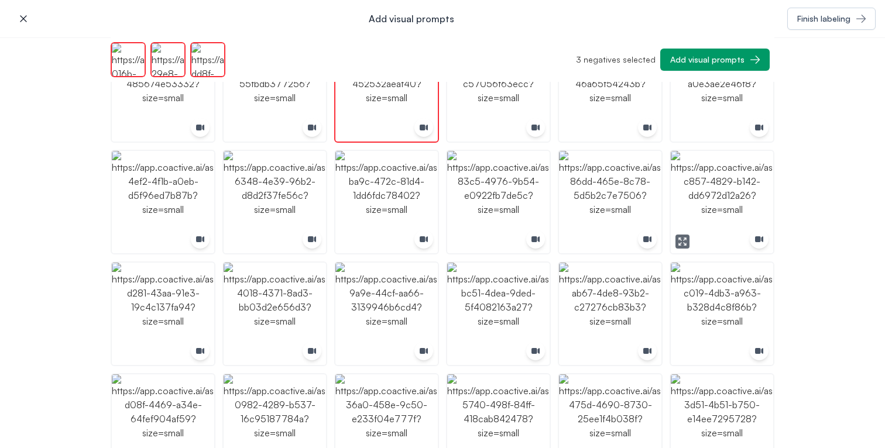
click at [725, 196] on img "button" at bounding box center [722, 202] width 102 height 102
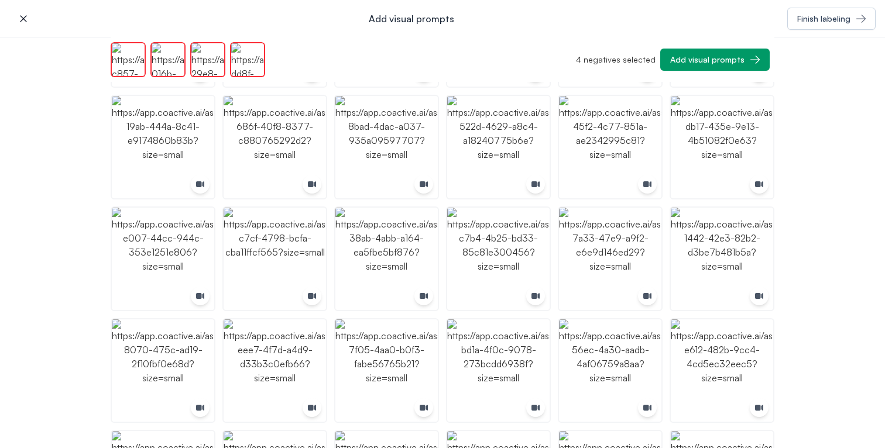
scroll to position [1134, 0]
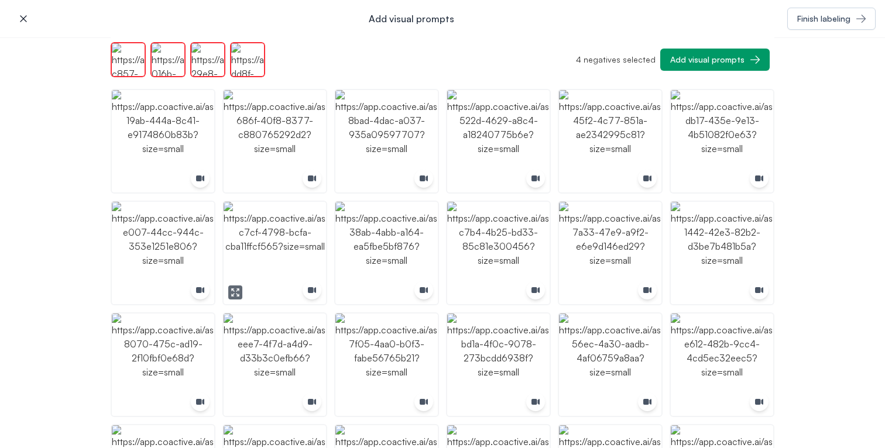
click at [236, 294] on icon "button" at bounding box center [237, 295] width 2 height 2
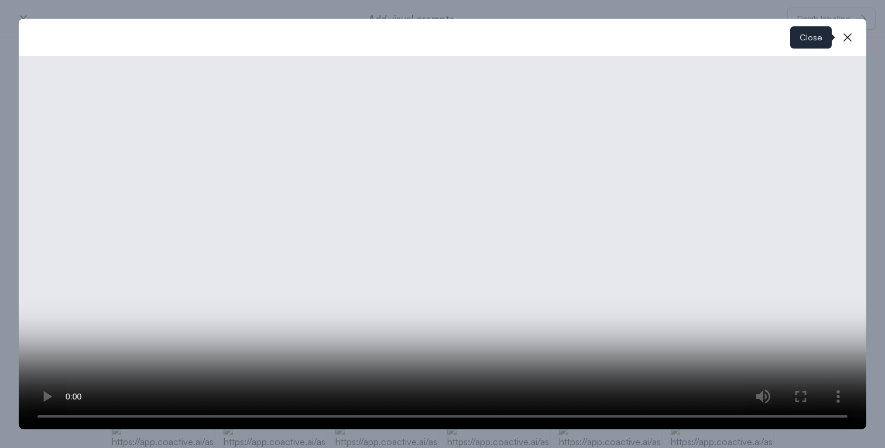
click at [850, 43] on icon "button" at bounding box center [848, 37] width 14 height 14
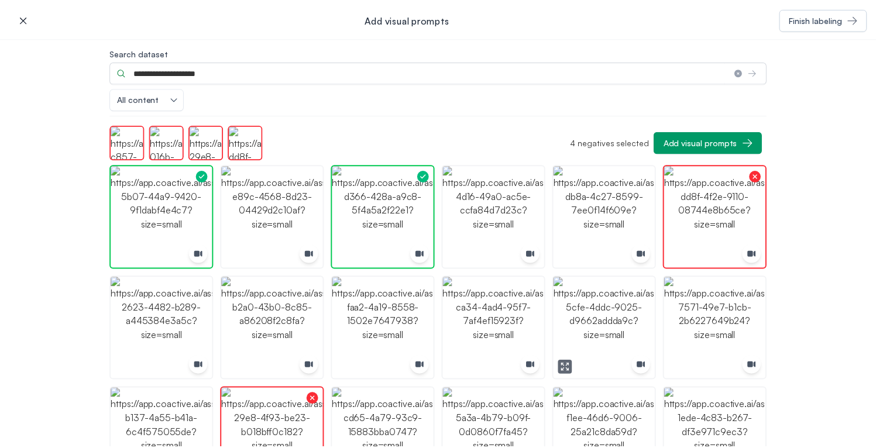
scroll to position [0, 0]
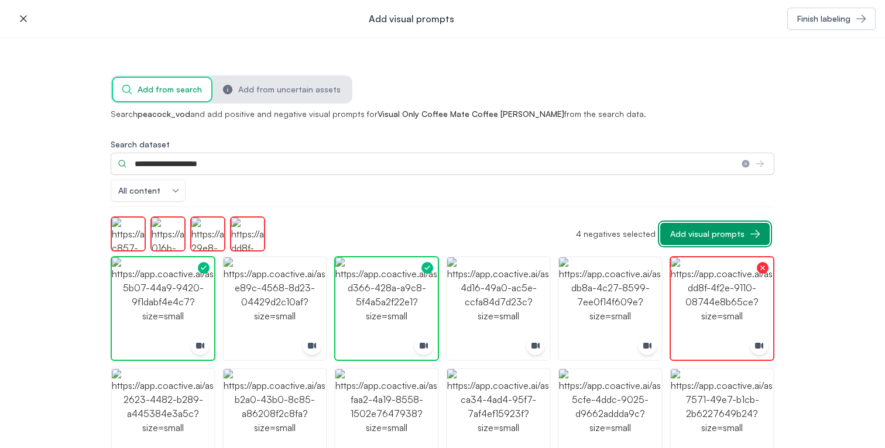
click at [708, 226] on button "Add visual prompts" at bounding box center [714, 234] width 109 height 22
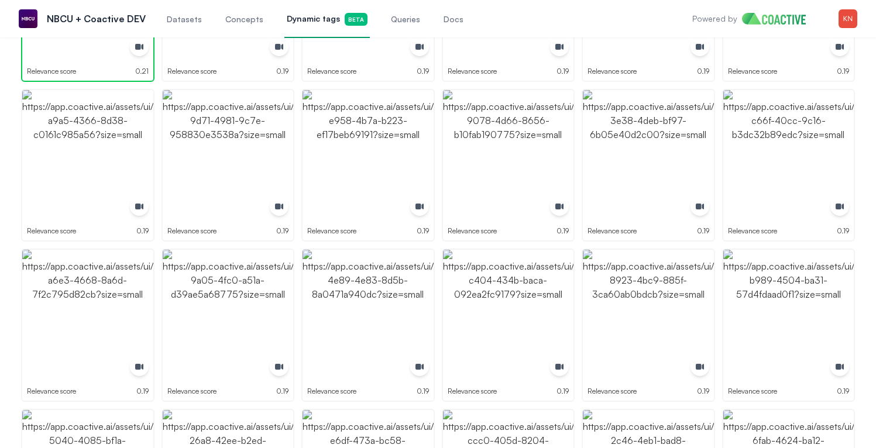
scroll to position [343, 0]
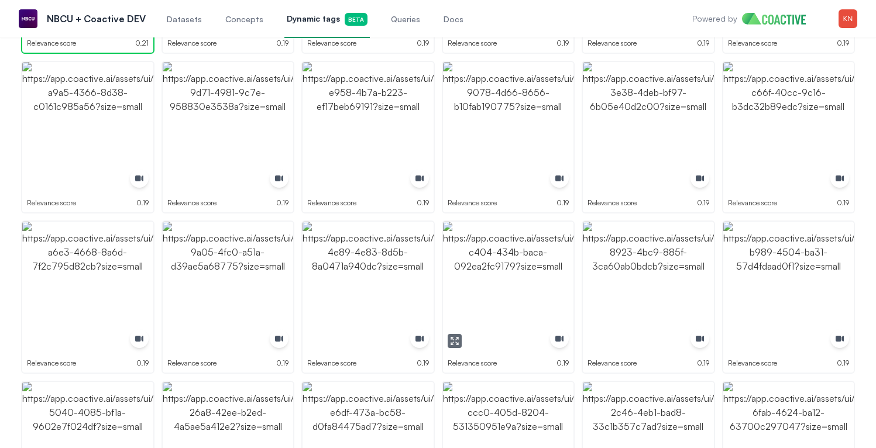
click at [546, 283] on img "button" at bounding box center [508, 287] width 131 height 131
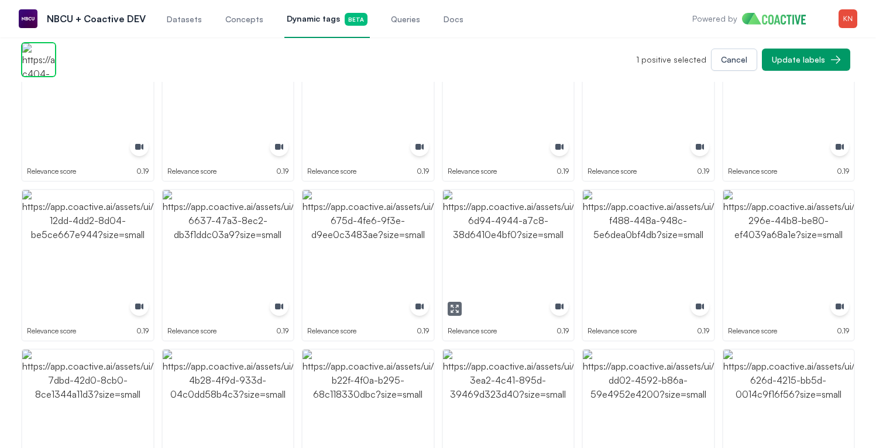
scroll to position [826, 0]
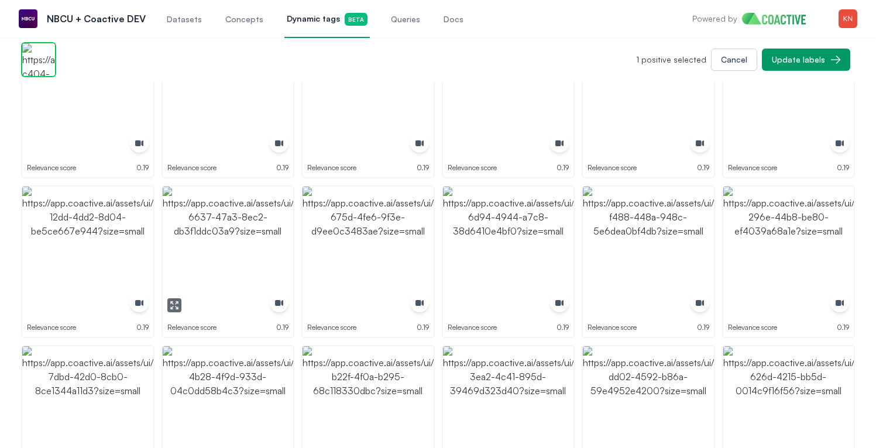
click at [228, 236] on img "button" at bounding box center [228, 252] width 131 height 131
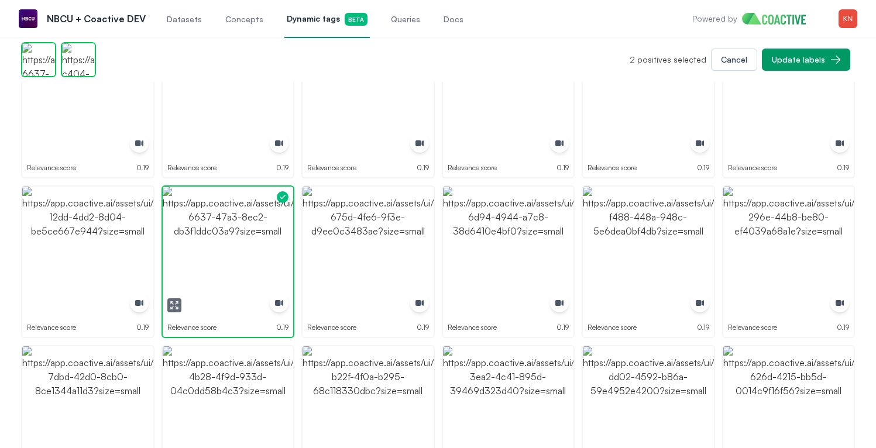
click at [228, 236] on img "button" at bounding box center [228, 252] width 131 height 131
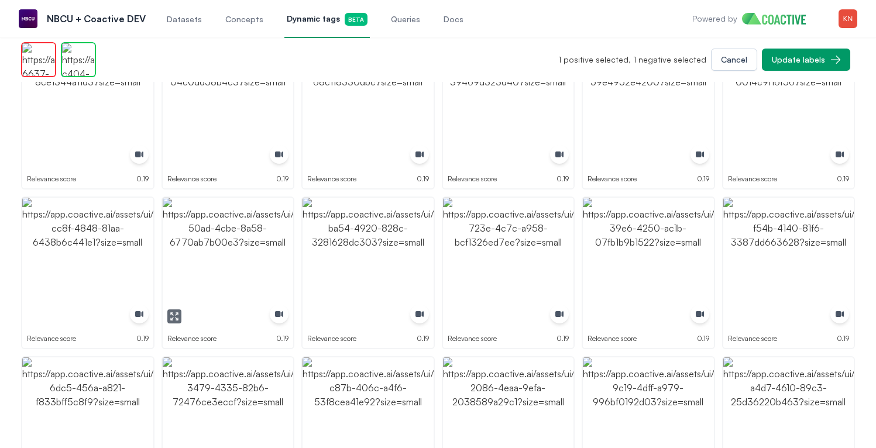
scroll to position [1143, 0]
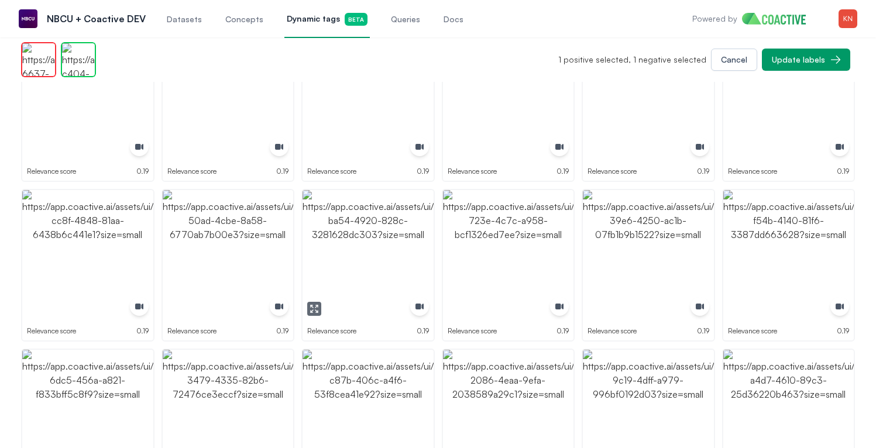
click at [333, 238] on img "button" at bounding box center [368, 255] width 131 height 131
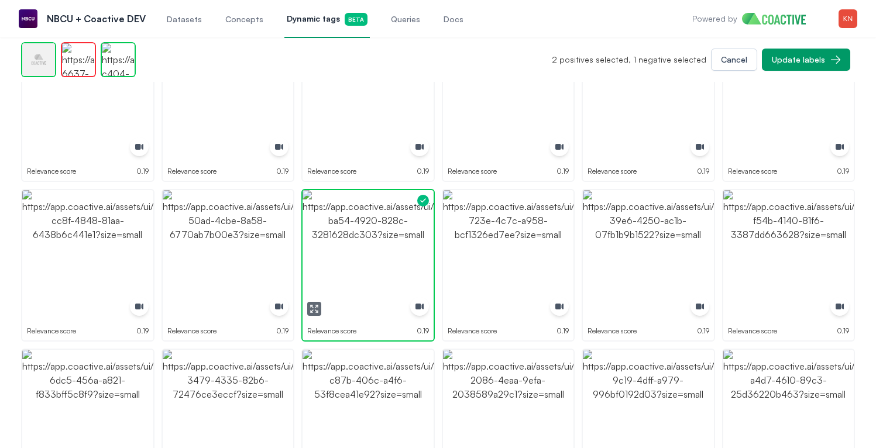
click at [333, 238] on img "button" at bounding box center [368, 255] width 131 height 131
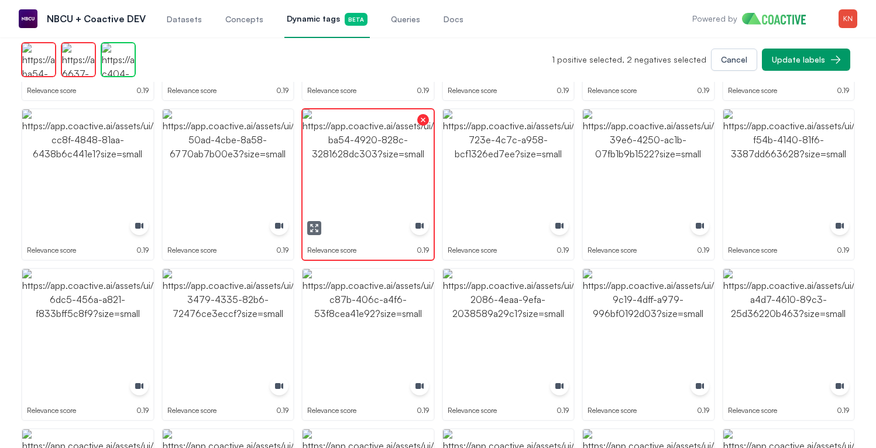
scroll to position [1363, 0]
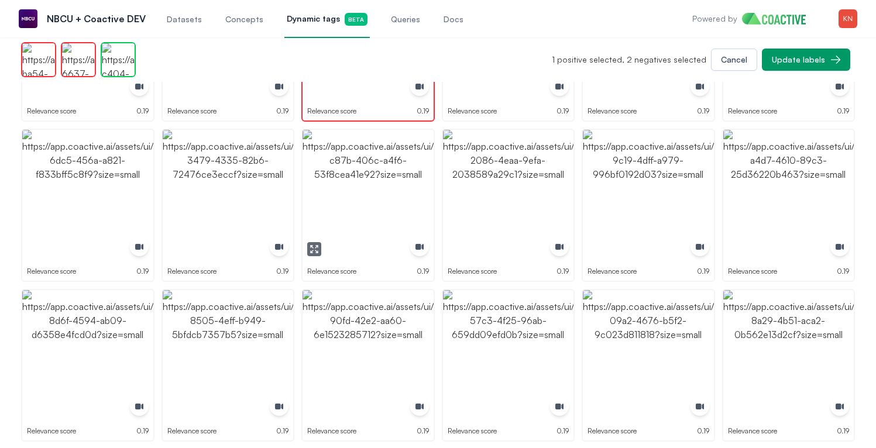
click at [377, 202] on img "button" at bounding box center [368, 195] width 131 height 131
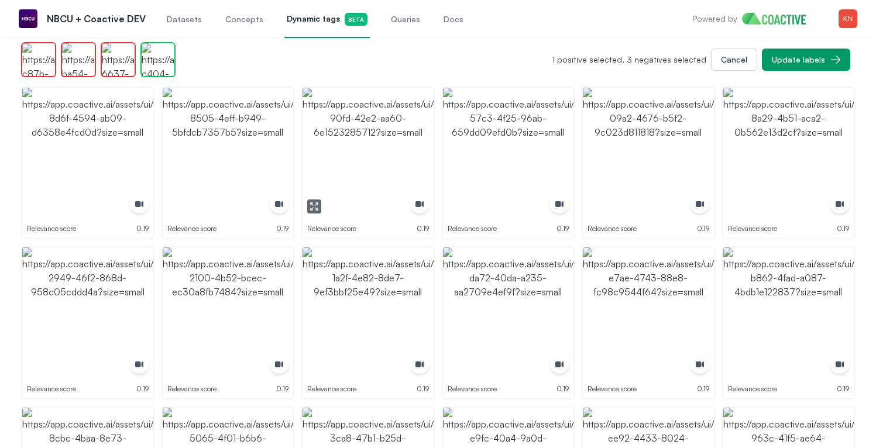
click at [377, 166] on img "button" at bounding box center [368, 153] width 131 height 131
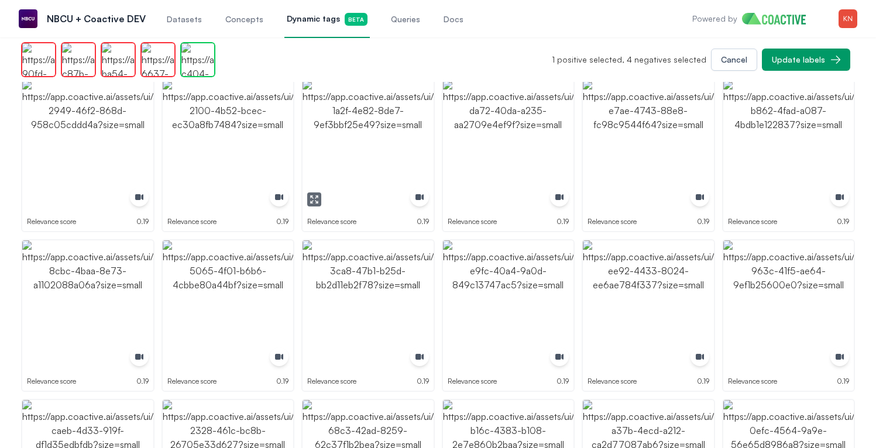
click at [389, 158] on img "button" at bounding box center [368, 145] width 131 height 131
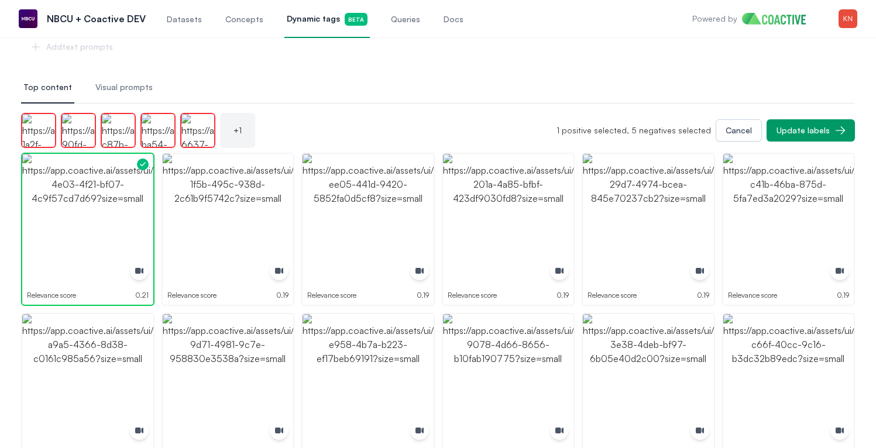
scroll to position [110, 0]
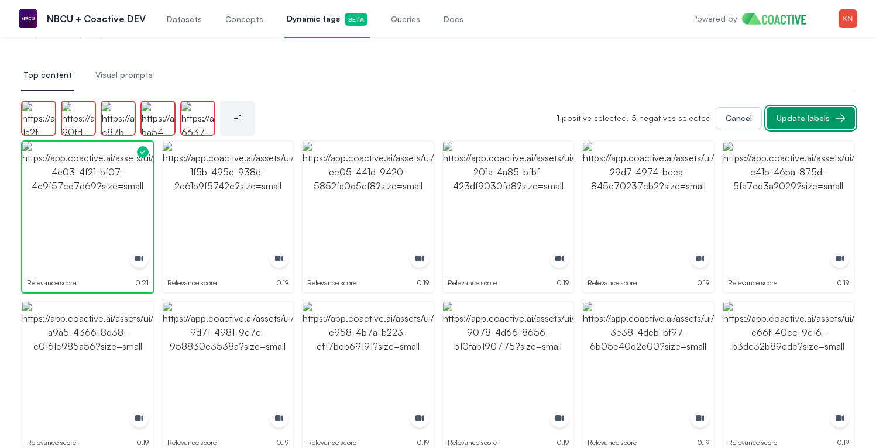
click at [826, 111] on button "Update labels" at bounding box center [811, 118] width 88 height 22
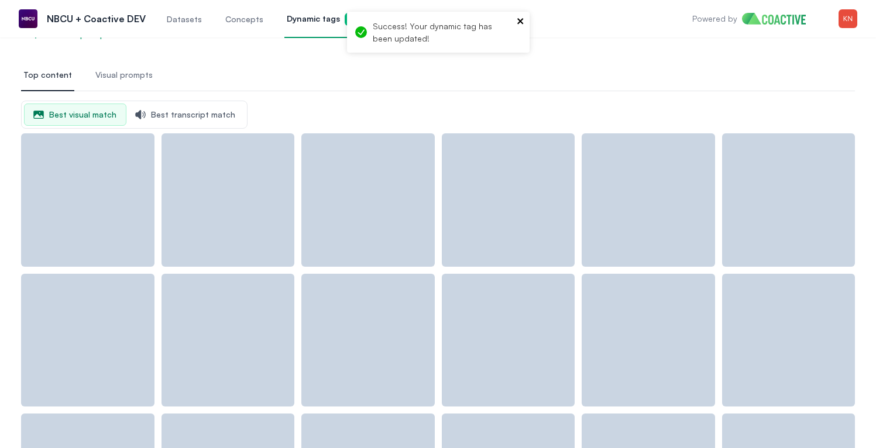
click at [524, 23] on icon "close" at bounding box center [521, 20] width 8 height 9
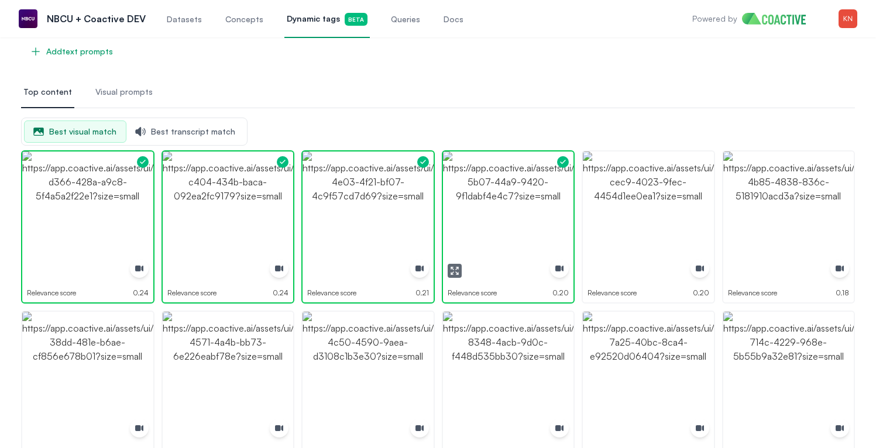
scroll to position [94, 0]
click at [735, 274] on icon "button" at bounding box center [734, 270] width 9 height 9
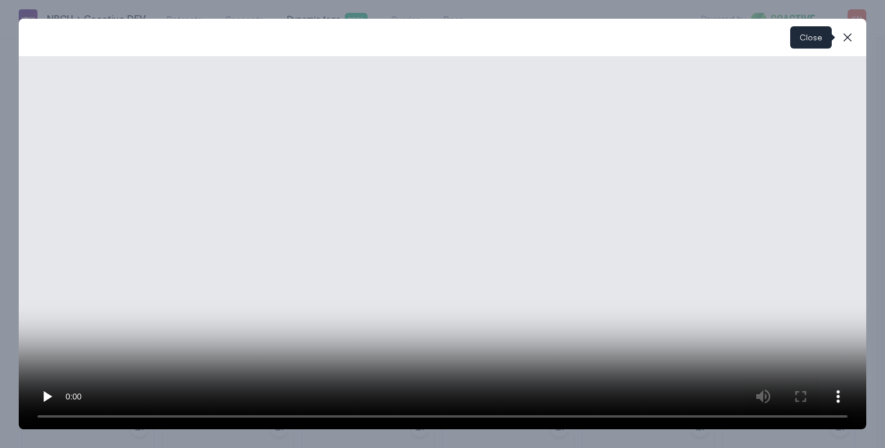
click at [850, 35] on icon "button" at bounding box center [848, 37] width 14 height 14
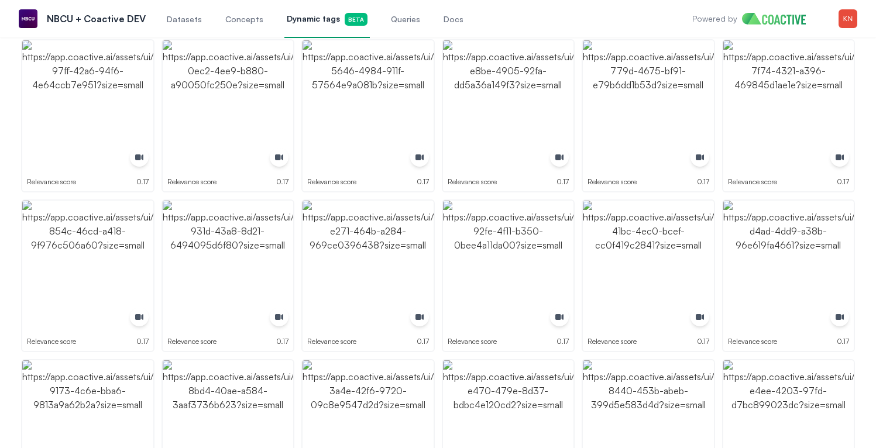
scroll to position [1510, 0]
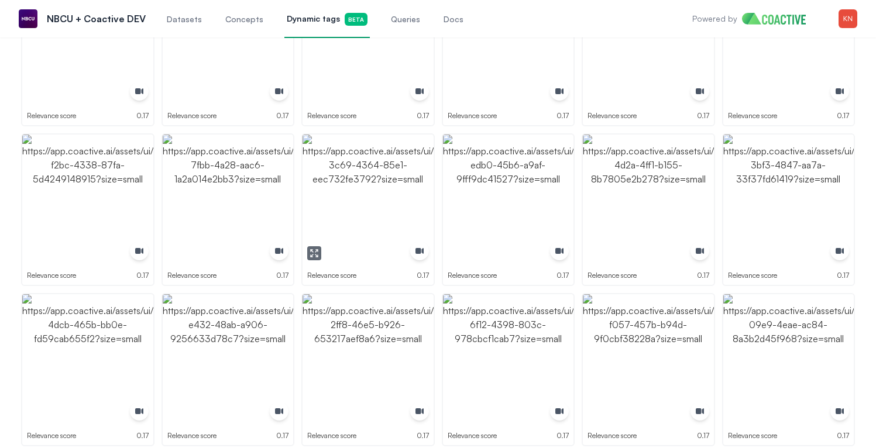
click at [363, 228] on img "button" at bounding box center [368, 200] width 131 height 131
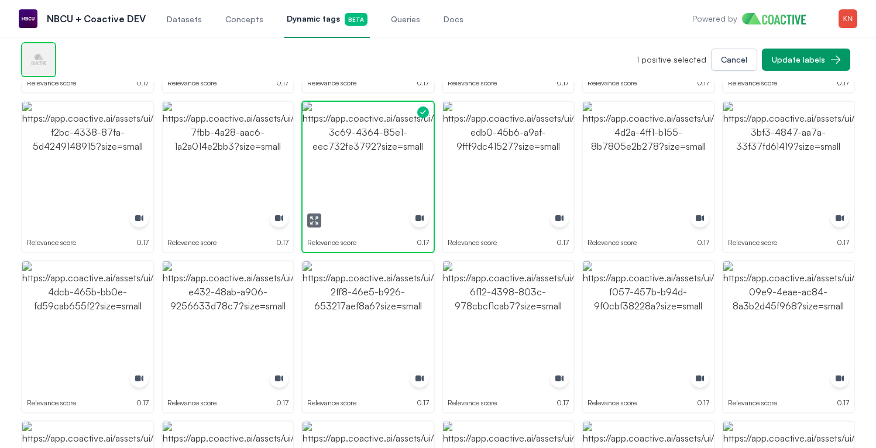
scroll to position [1839, 0]
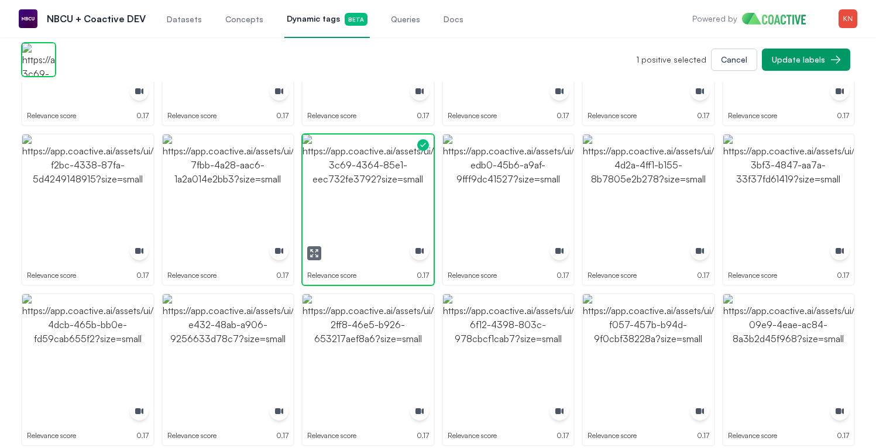
click at [363, 228] on img "button" at bounding box center [368, 200] width 131 height 131
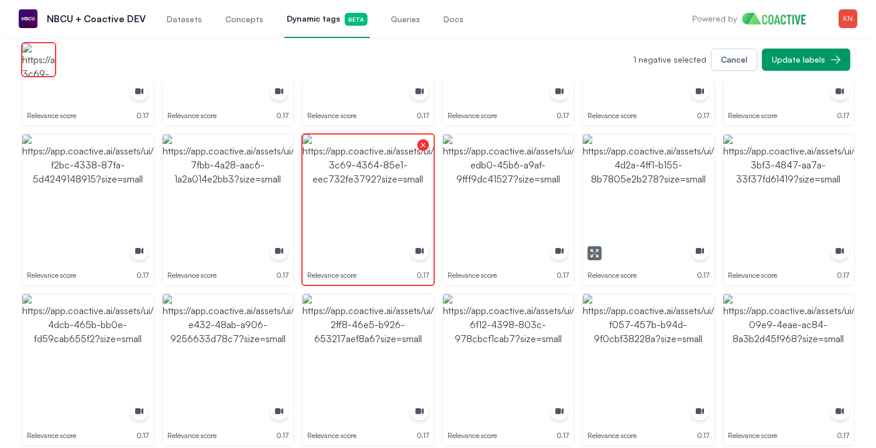
click at [598, 256] on icon "button" at bounding box center [597, 256] width 2 height 2
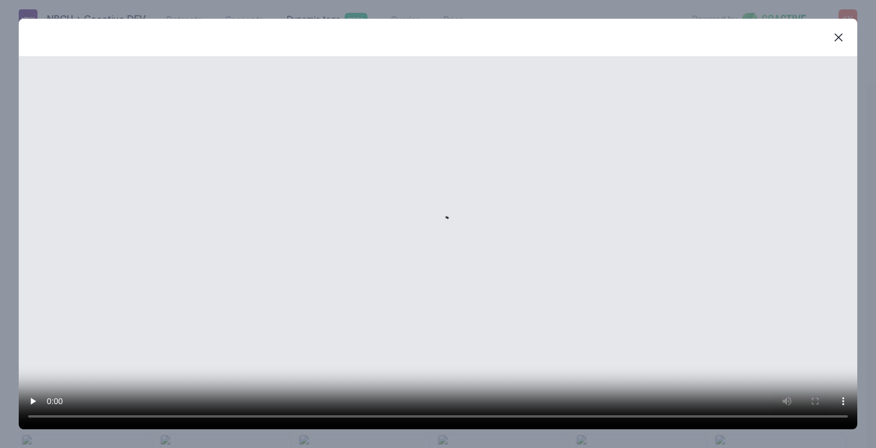
scroll to position [1853, 0]
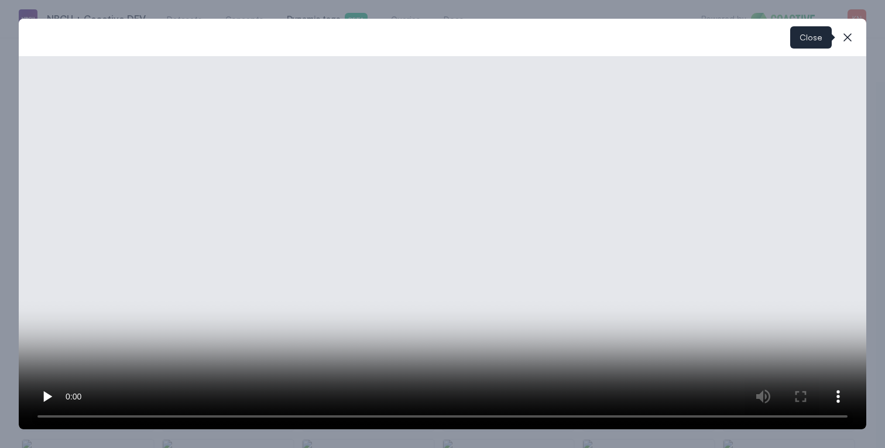
click at [850, 42] on icon "button" at bounding box center [848, 37] width 14 height 14
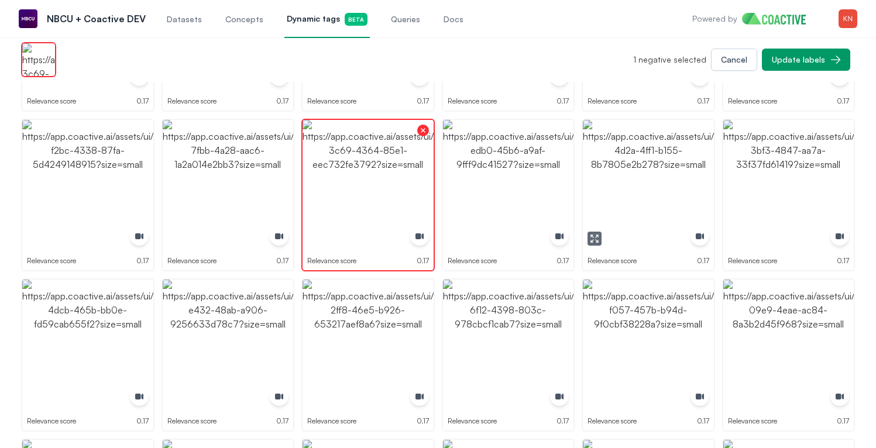
click at [659, 169] on img "button" at bounding box center [648, 185] width 131 height 131
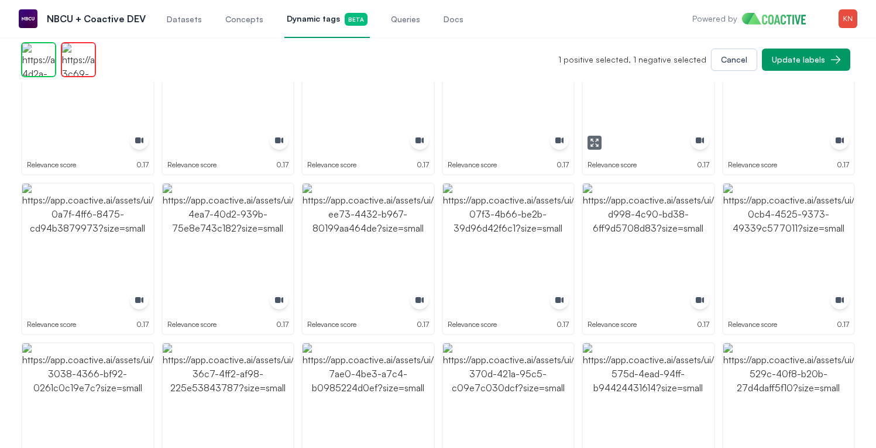
scroll to position [2116, 0]
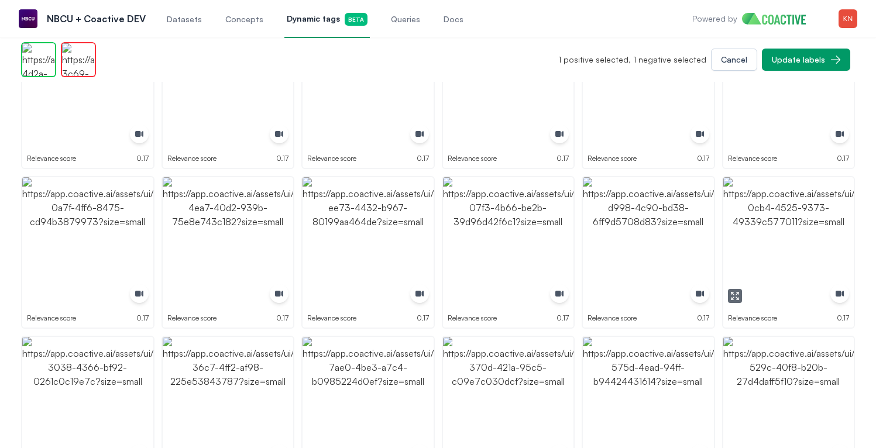
click at [772, 236] on img "button" at bounding box center [788, 242] width 131 height 131
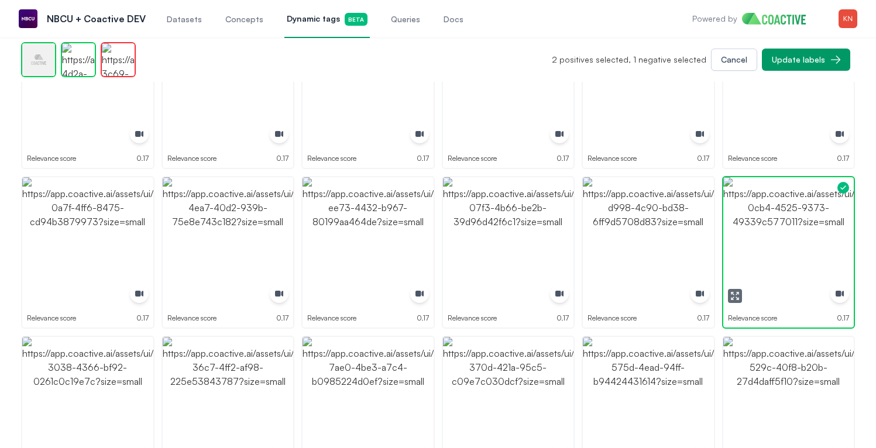
click at [772, 236] on img "button" at bounding box center [788, 242] width 131 height 131
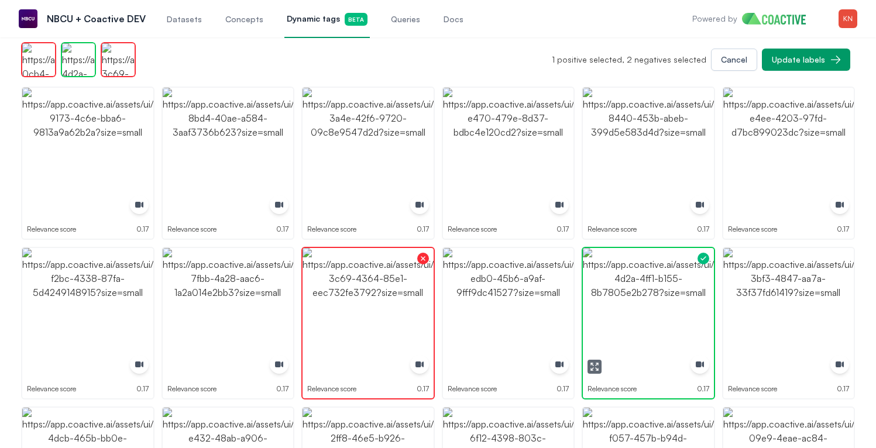
scroll to position [1719, 0]
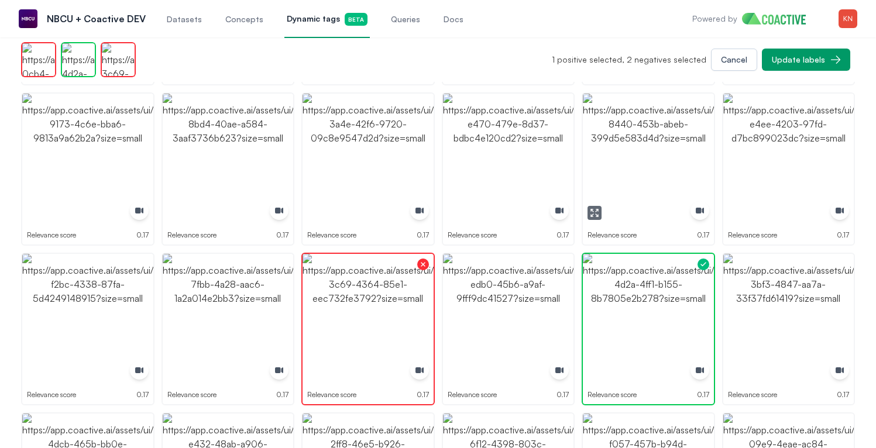
click at [685, 146] on img "button" at bounding box center [648, 159] width 131 height 131
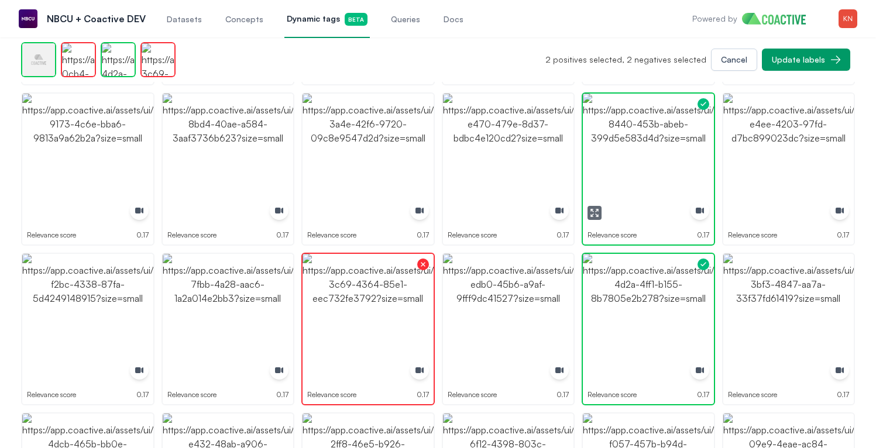
click at [685, 146] on img "button" at bounding box center [648, 159] width 131 height 131
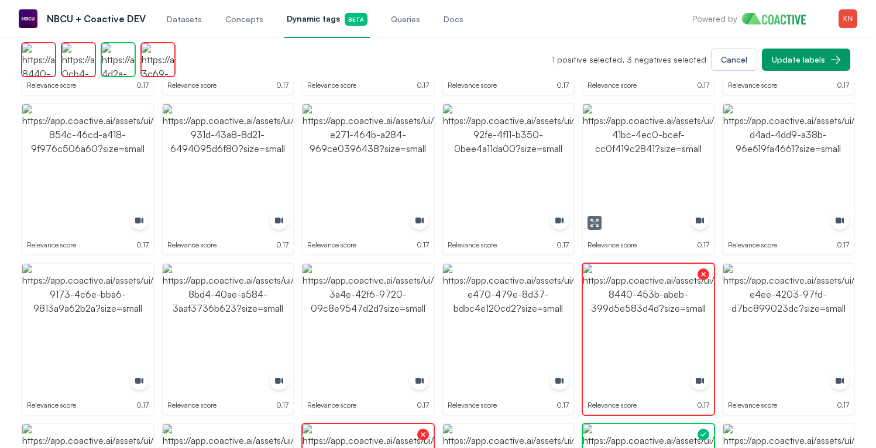
scroll to position [1537, 0]
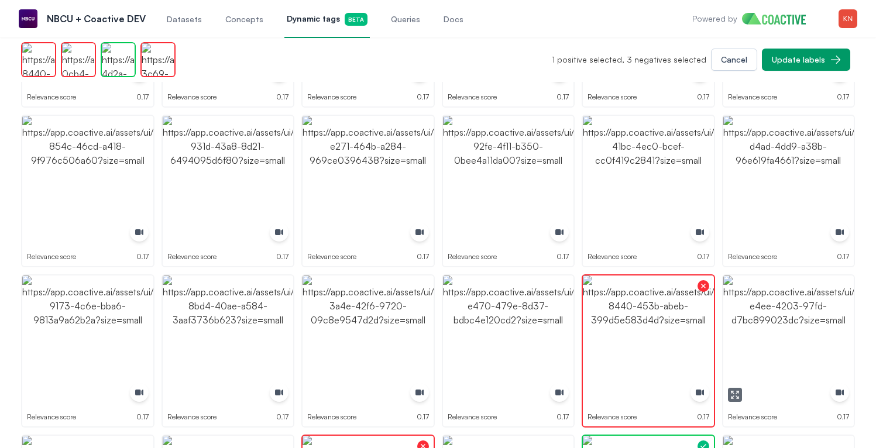
click at [780, 353] on img "button" at bounding box center [788, 341] width 131 height 131
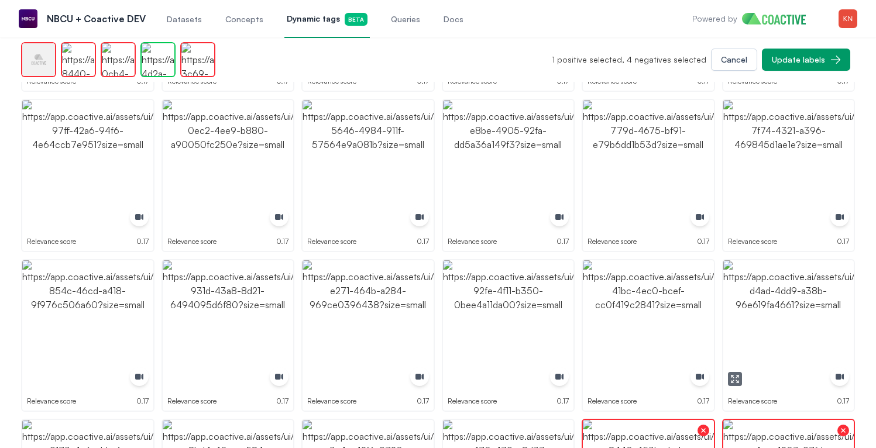
click at [781, 352] on img "button" at bounding box center [788, 325] width 131 height 131
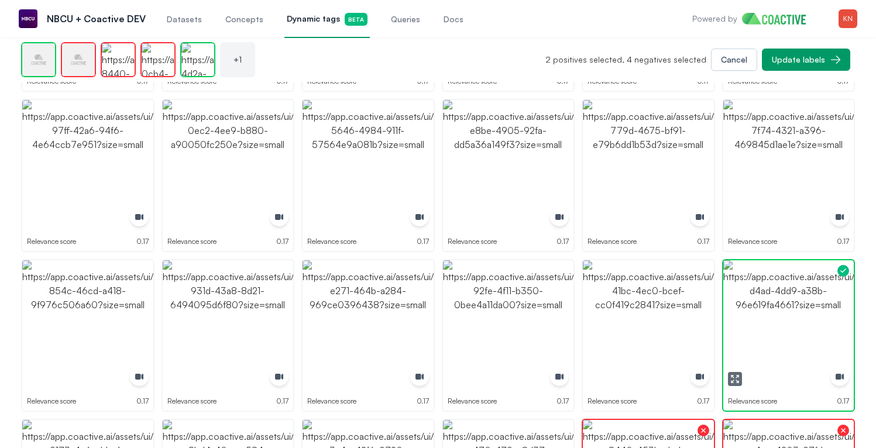
click at [781, 352] on img "button" at bounding box center [788, 325] width 131 height 131
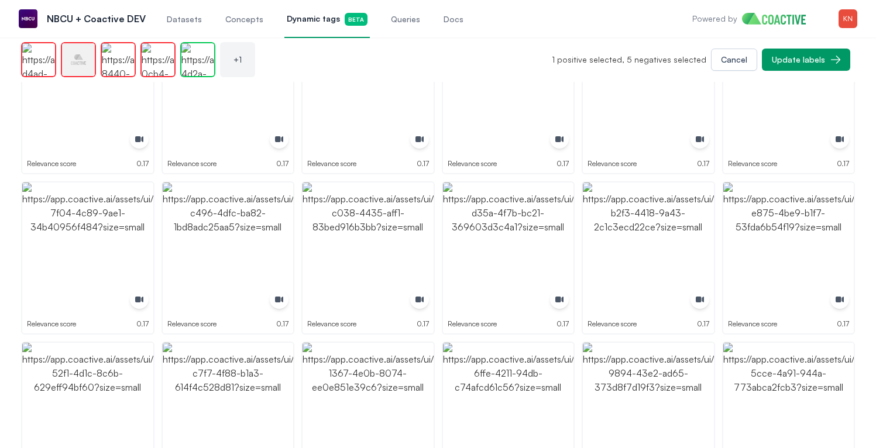
scroll to position [982, 0]
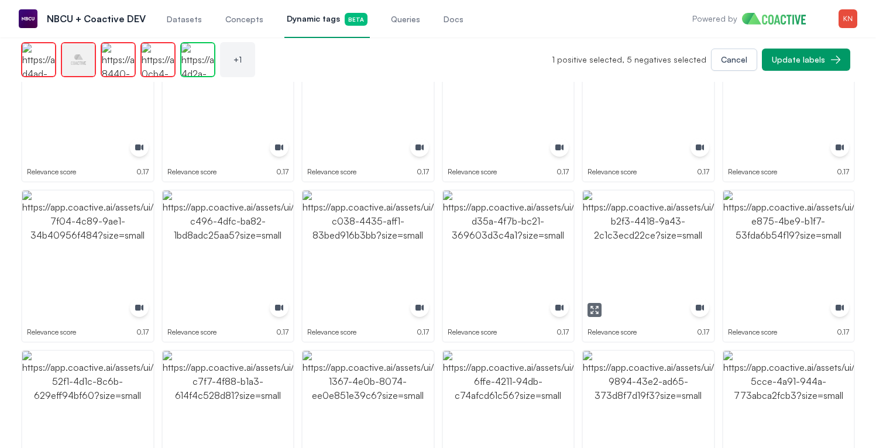
click at [677, 273] on img "button" at bounding box center [648, 256] width 131 height 131
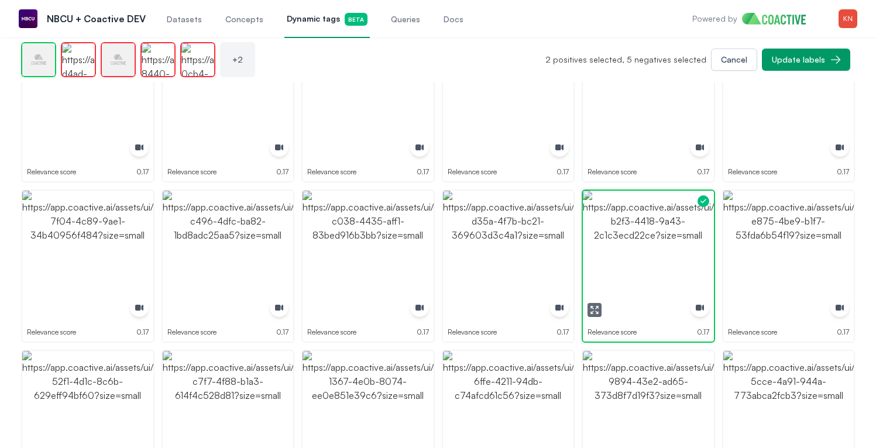
click at [677, 273] on img "button" at bounding box center [648, 256] width 131 height 131
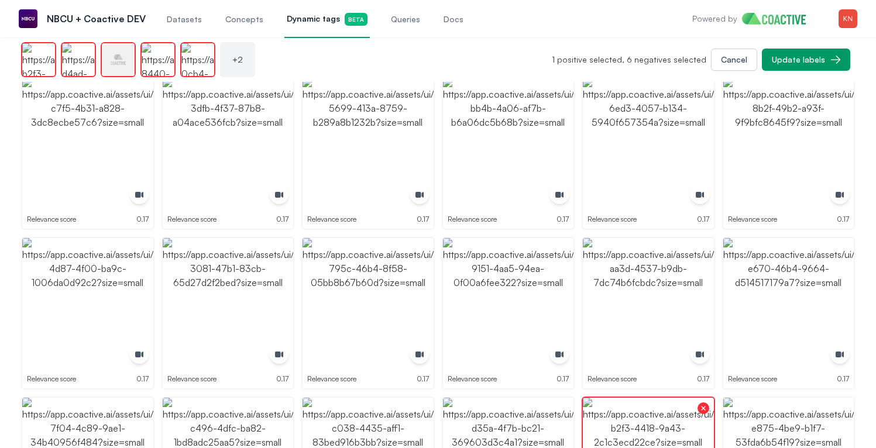
scroll to position [596, 0]
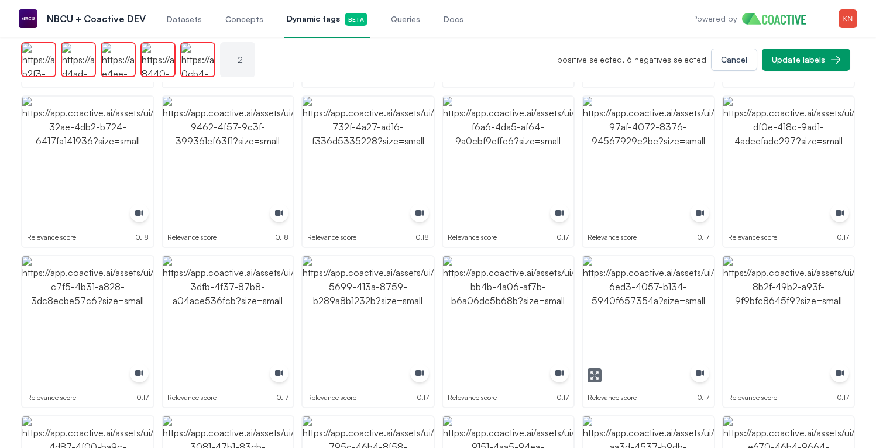
click at [667, 276] on img "button" at bounding box center [648, 321] width 131 height 131
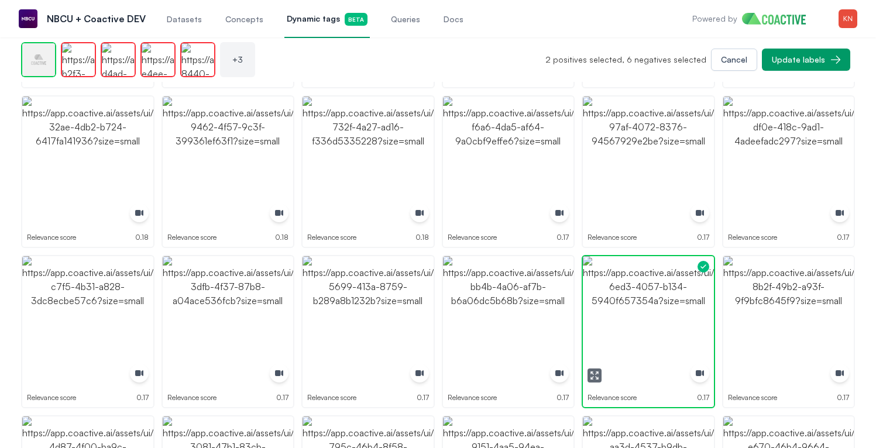
click at [667, 276] on img "button" at bounding box center [648, 321] width 131 height 131
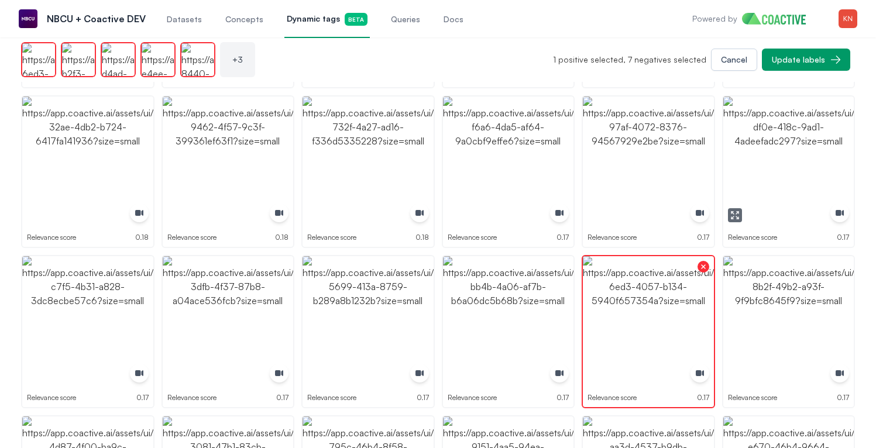
click at [767, 160] on img "button" at bounding box center [788, 162] width 131 height 131
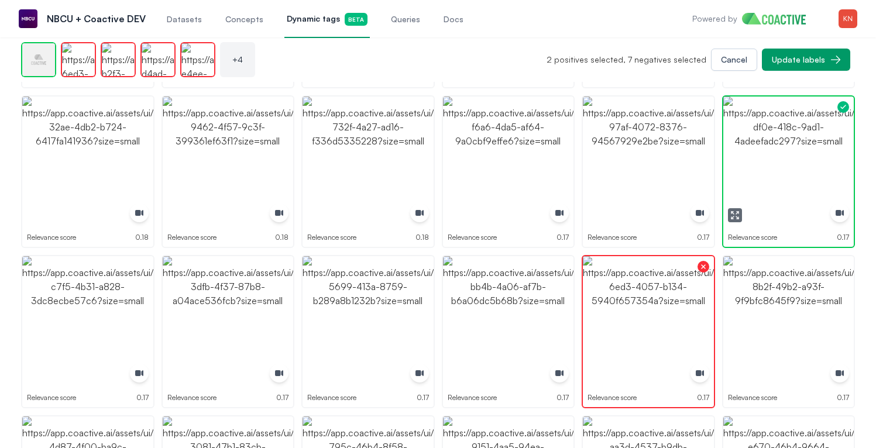
click at [767, 160] on img "button" at bounding box center [788, 162] width 131 height 131
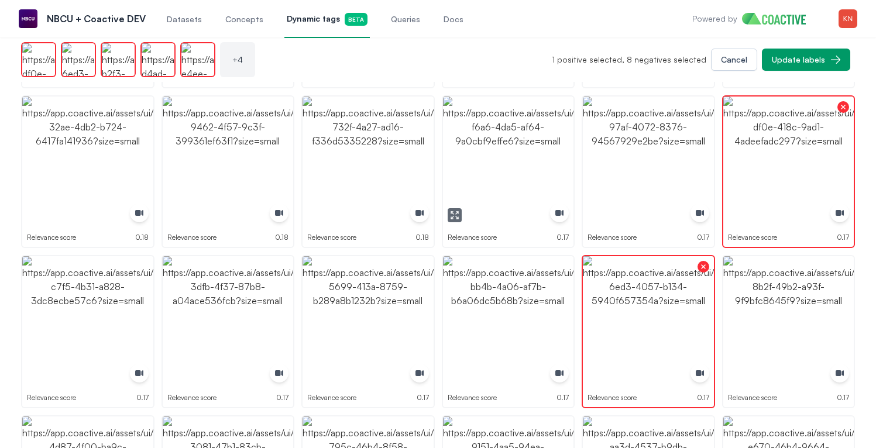
click at [489, 157] on img "button" at bounding box center [508, 162] width 131 height 131
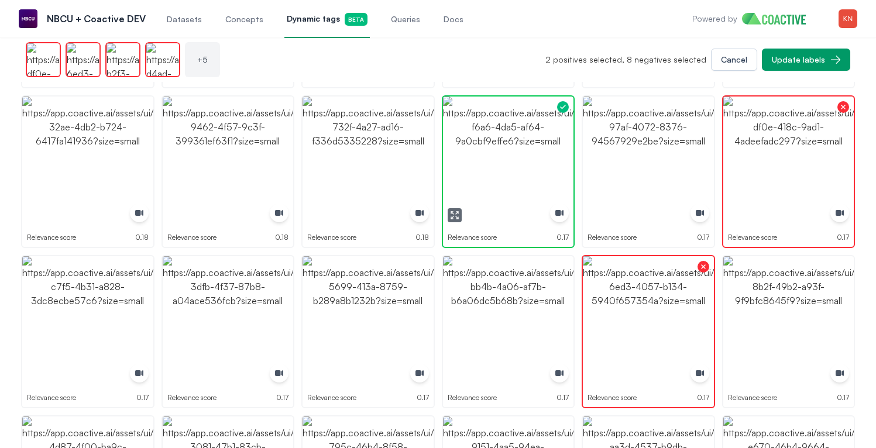
click at [489, 157] on img "button" at bounding box center [508, 162] width 131 height 131
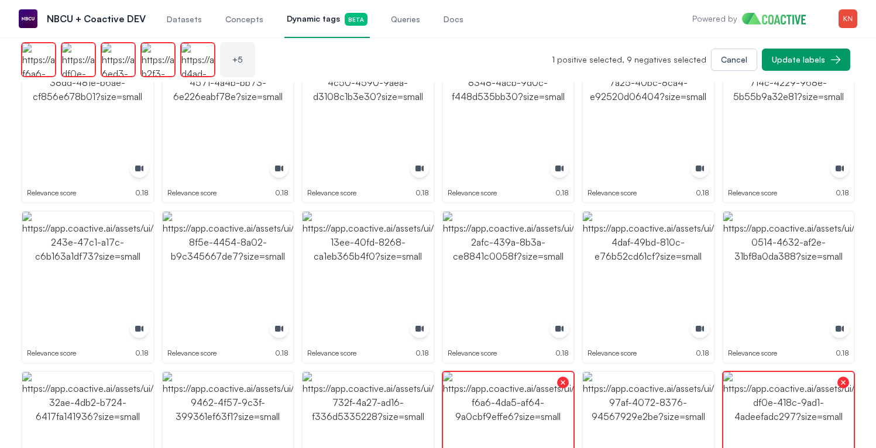
scroll to position [286, 0]
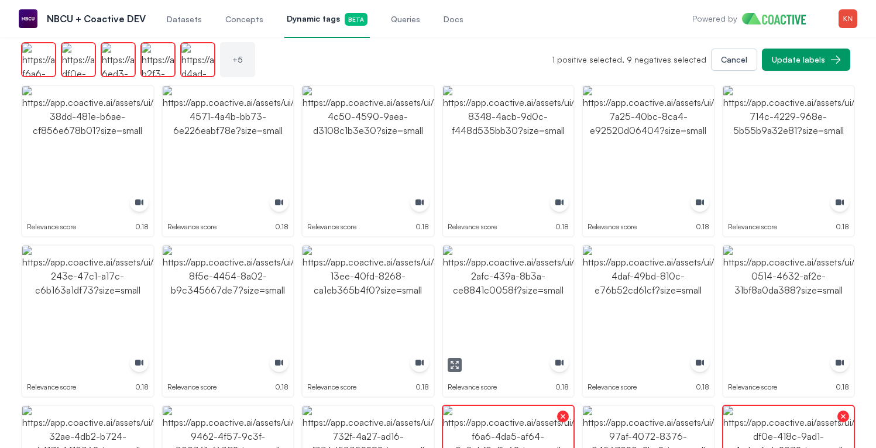
click at [464, 279] on img "button" at bounding box center [508, 311] width 131 height 131
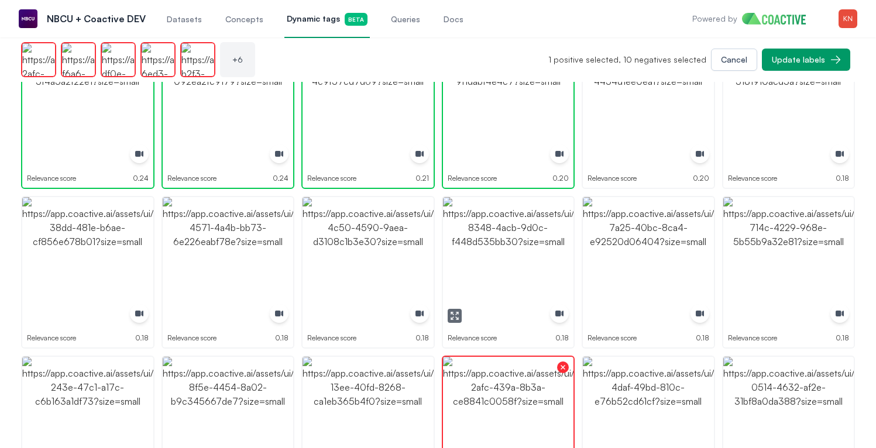
click at [525, 225] on img "button" at bounding box center [508, 262] width 131 height 131
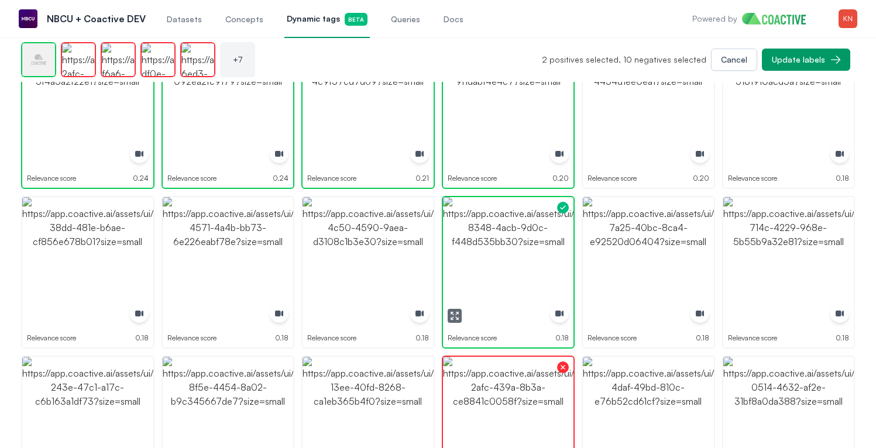
click at [525, 225] on img "button" at bounding box center [508, 262] width 131 height 131
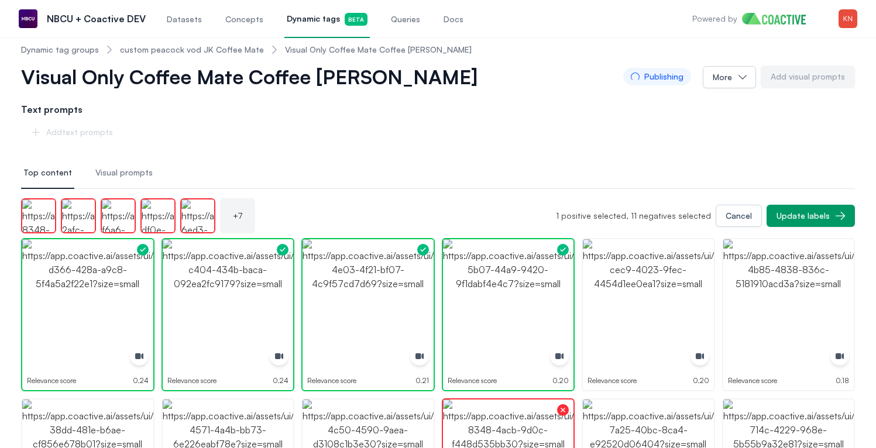
scroll to position [0, 0]
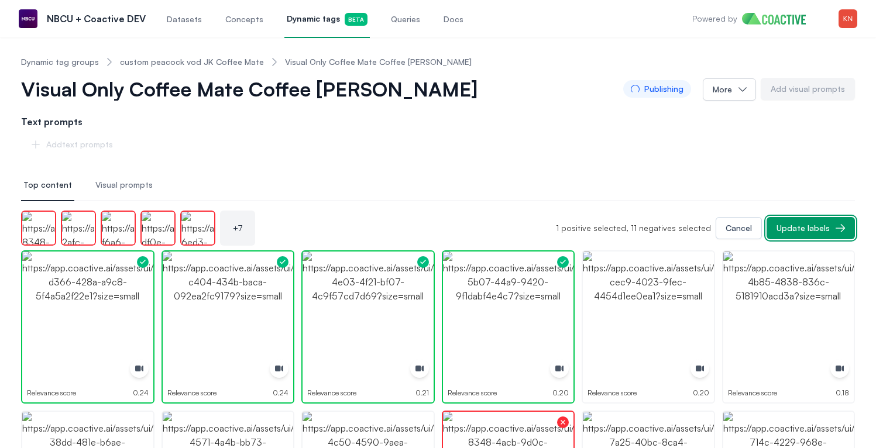
click at [833, 232] on button "Update labels" at bounding box center [811, 228] width 88 height 22
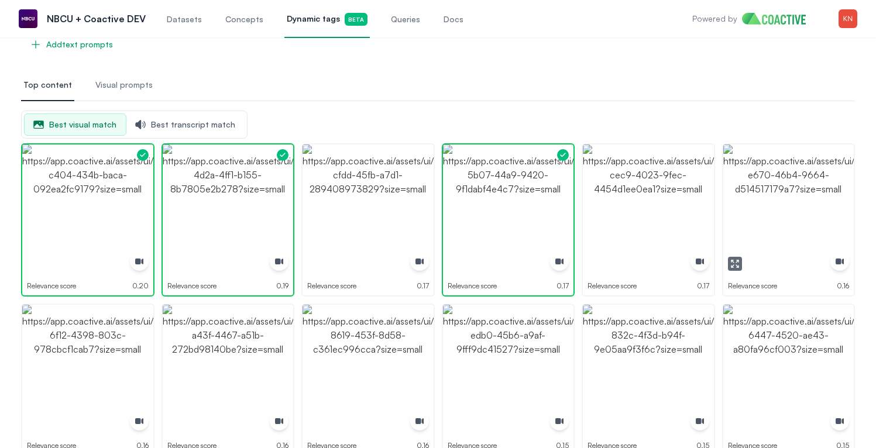
scroll to position [142, 0]
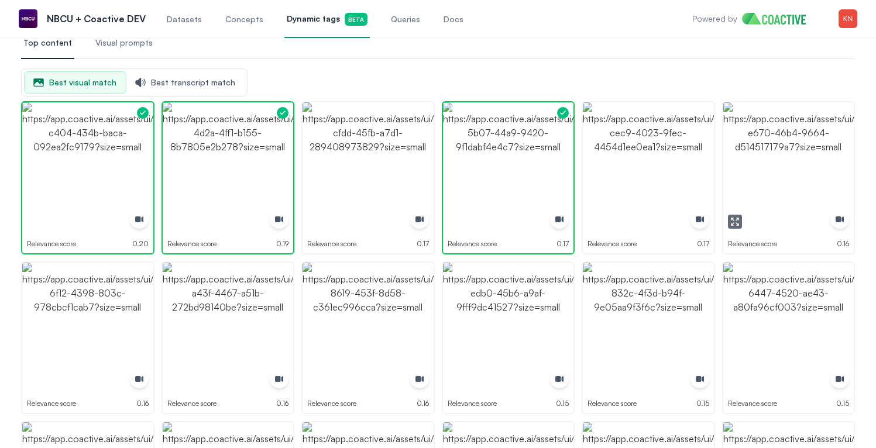
click at [731, 217] on icon "button" at bounding box center [734, 221] width 9 height 9
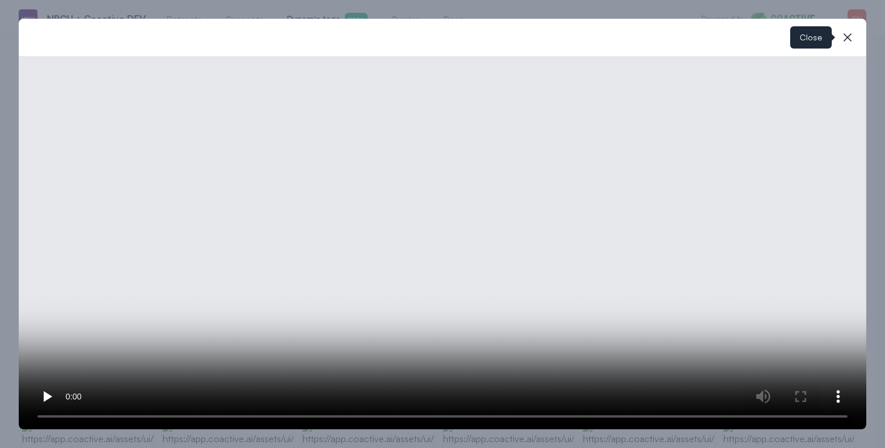
click at [852, 39] on icon "button" at bounding box center [848, 37] width 14 height 14
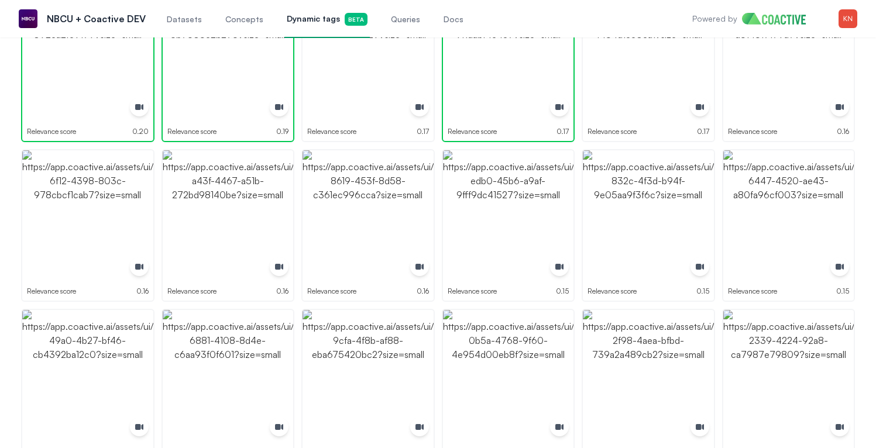
scroll to position [261, 0]
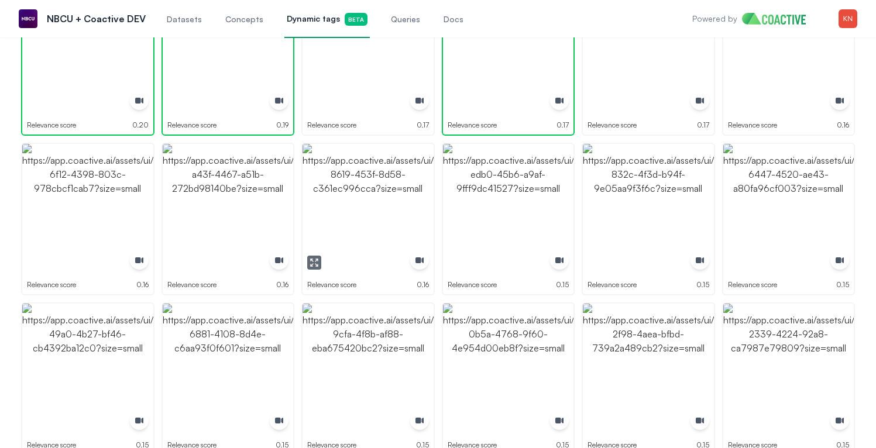
click at [312, 259] on icon "button" at bounding box center [312, 260] width 2 height 2
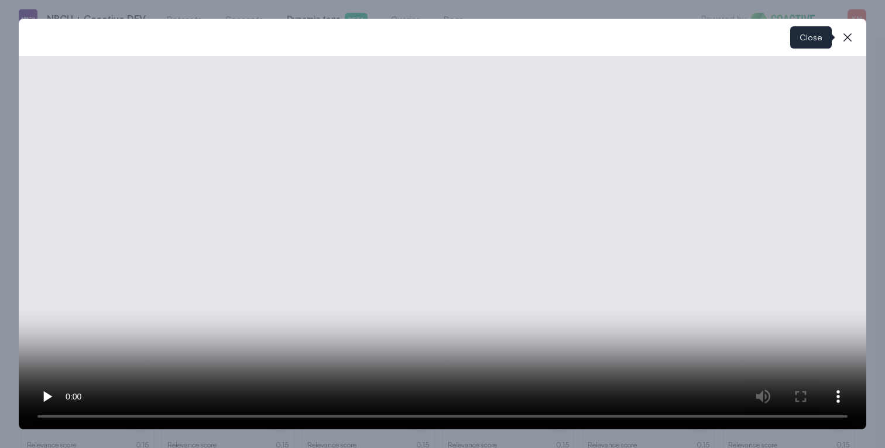
click at [841, 46] on button "close-modal" at bounding box center [847, 37] width 23 height 23
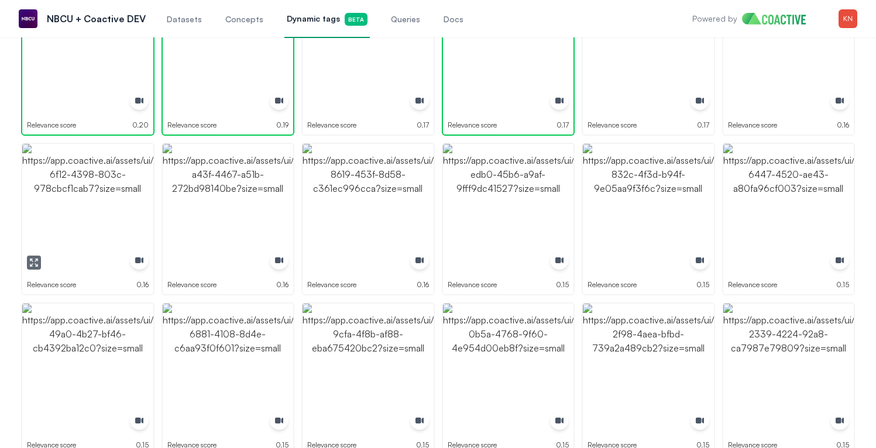
click at [33, 266] on icon "button" at bounding box center [33, 262] width 9 height 9
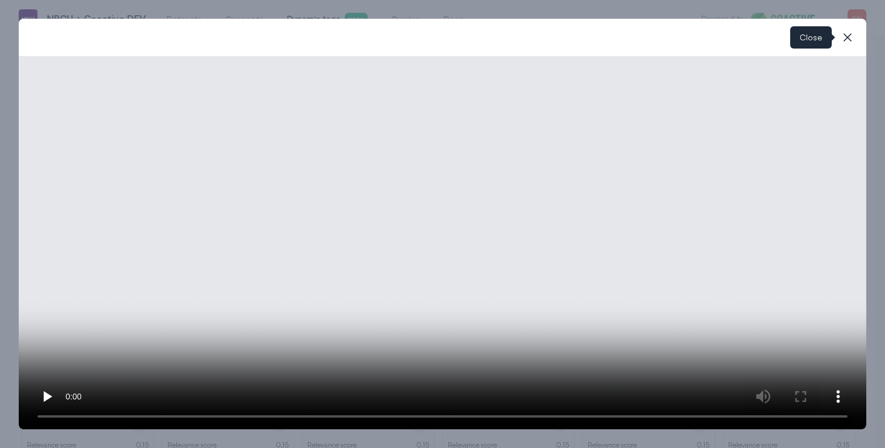
click at [849, 30] on icon "button" at bounding box center [848, 37] width 14 height 14
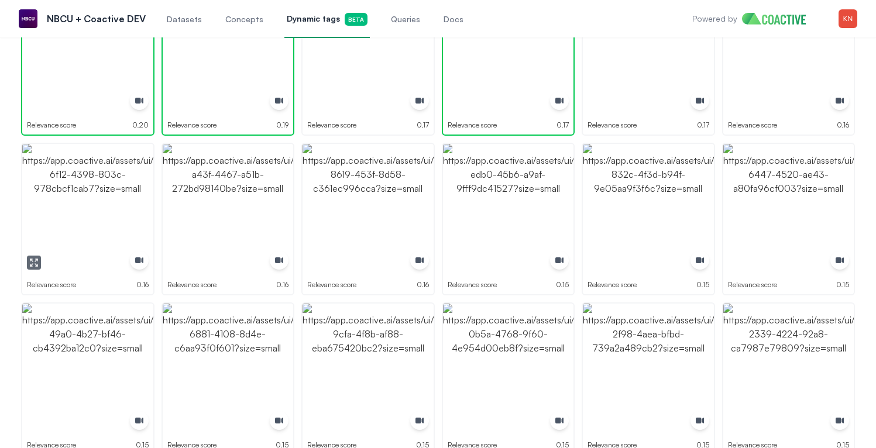
click at [104, 202] on img "button" at bounding box center [87, 209] width 131 height 131
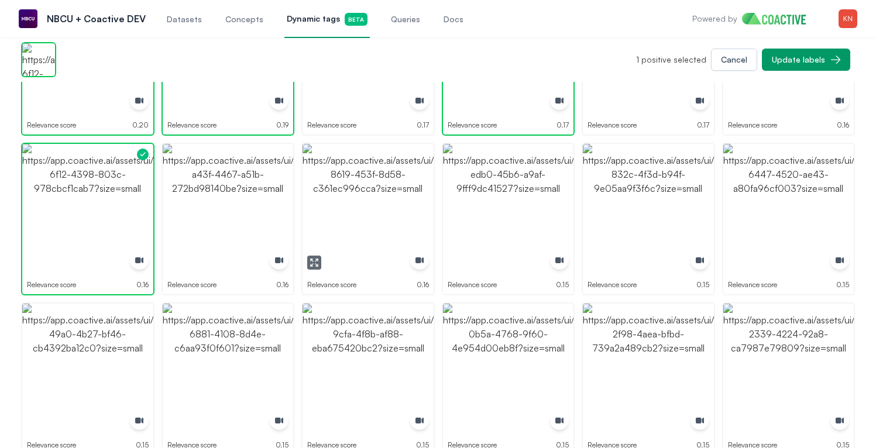
click at [402, 205] on img "button" at bounding box center [368, 209] width 131 height 131
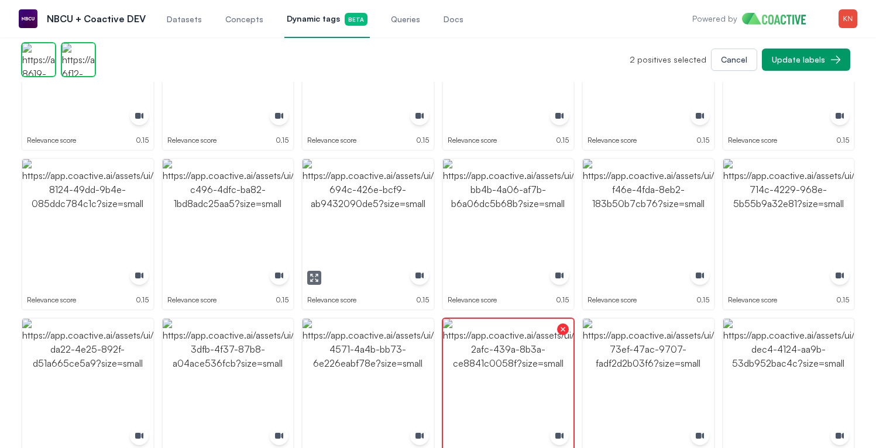
scroll to position [541, 0]
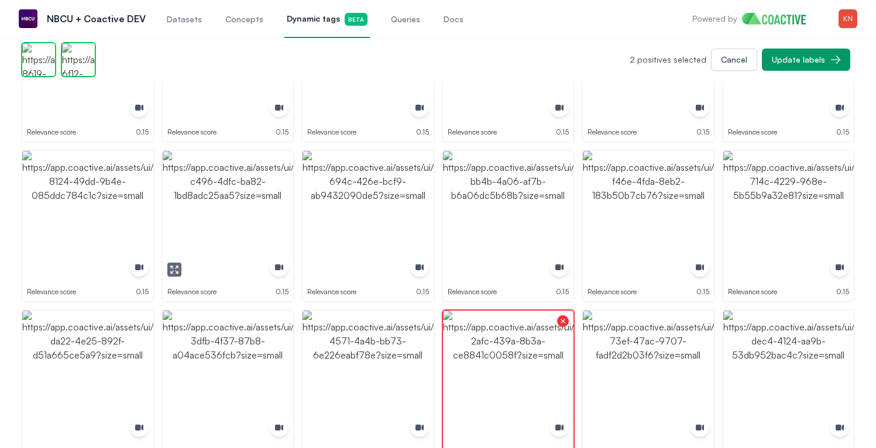
click at [184, 272] on img "button" at bounding box center [228, 216] width 131 height 131
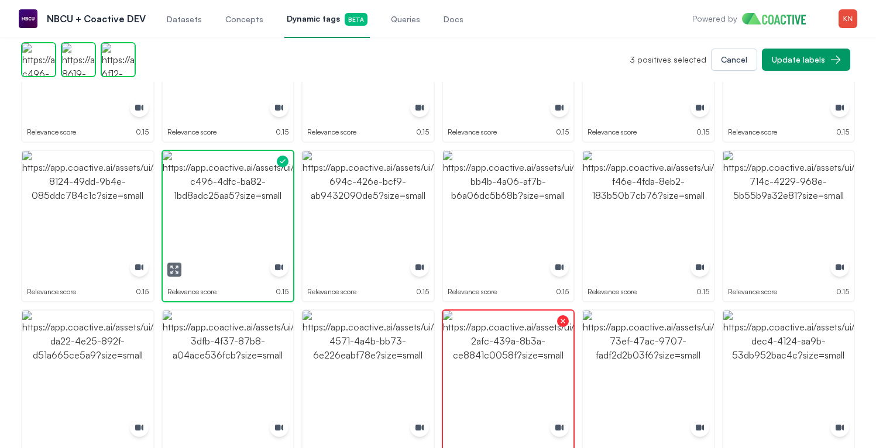
click at [188, 271] on img "button" at bounding box center [228, 216] width 131 height 131
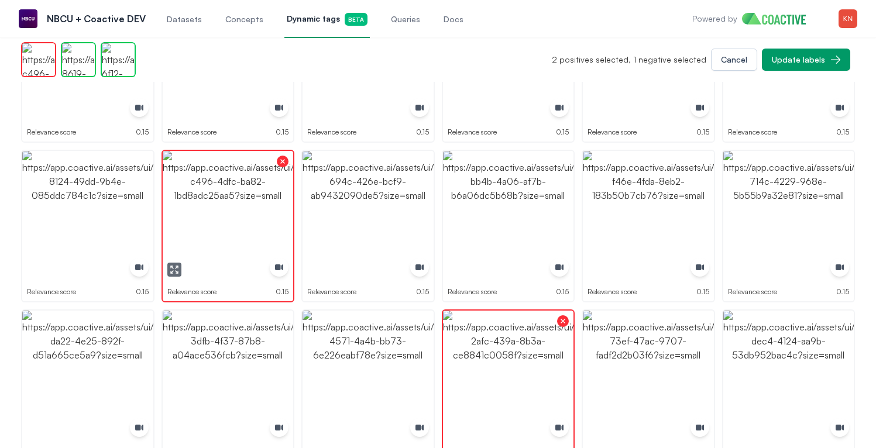
click at [188, 271] on img "button" at bounding box center [228, 216] width 131 height 131
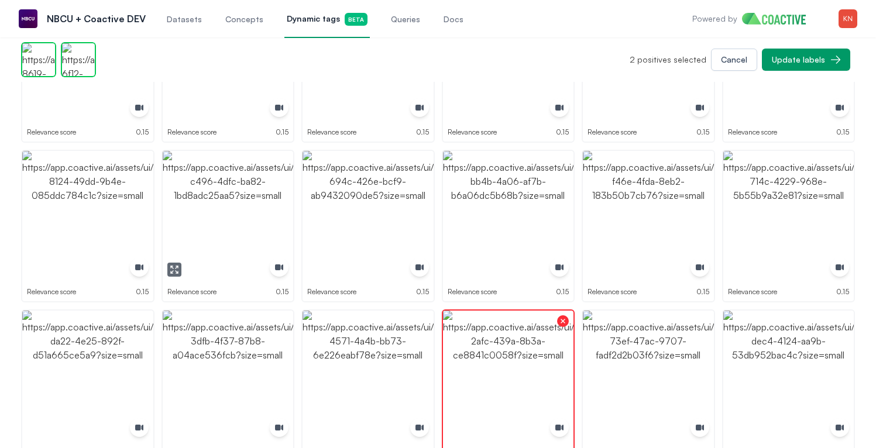
click at [173, 269] on icon "button" at bounding box center [174, 269] width 9 height 9
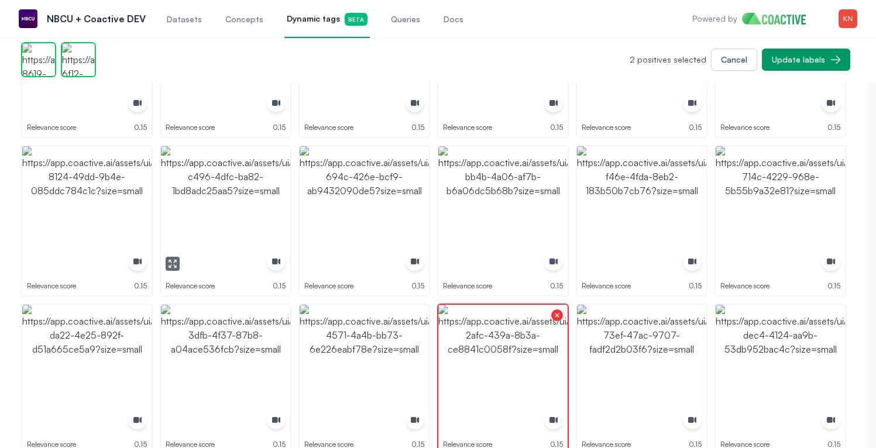
scroll to position [544, 0]
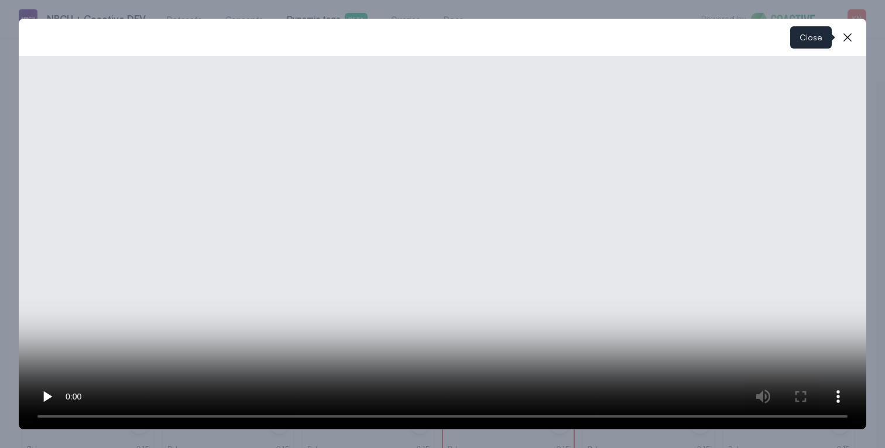
click at [848, 36] on icon "button" at bounding box center [848, 37] width 14 height 14
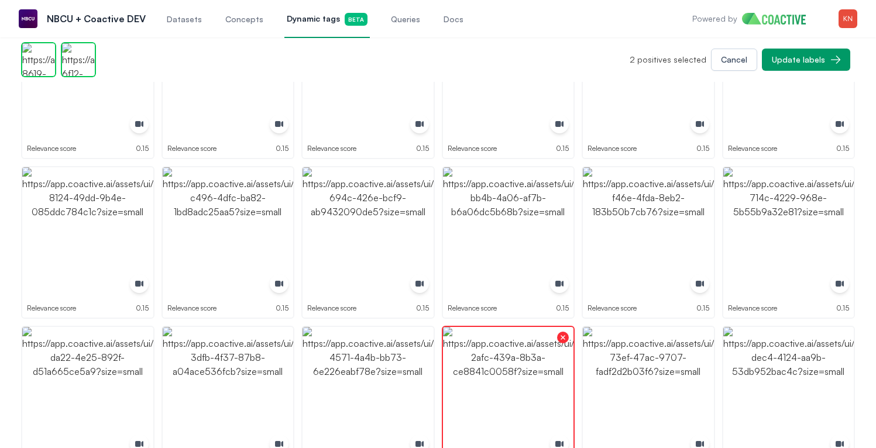
scroll to position [0, 0]
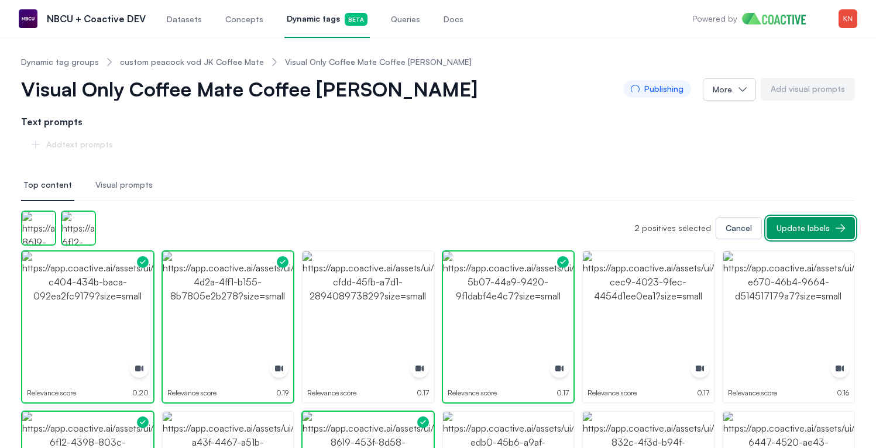
click at [797, 224] on div "Update labels" at bounding box center [803, 228] width 53 height 12
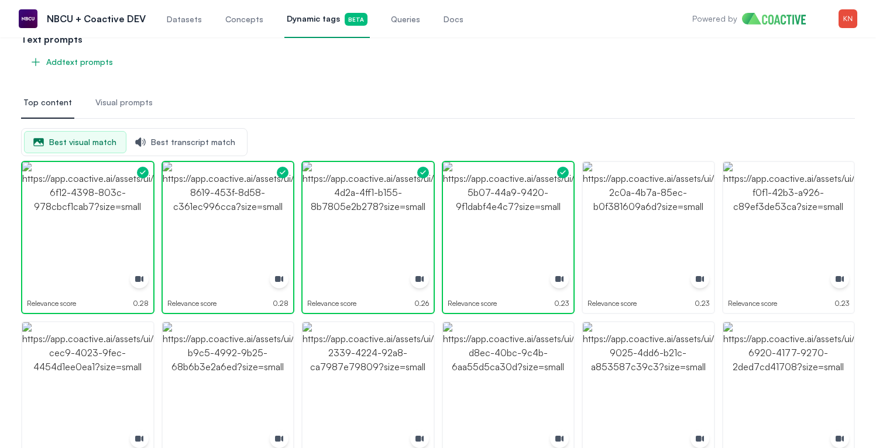
scroll to position [91, 0]
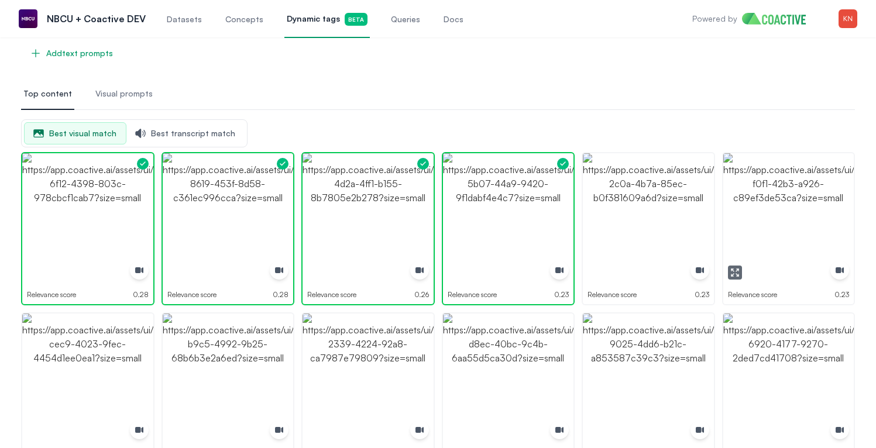
click at [739, 270] on icon "button" at bounding box center [734, 272] width 9 height 9
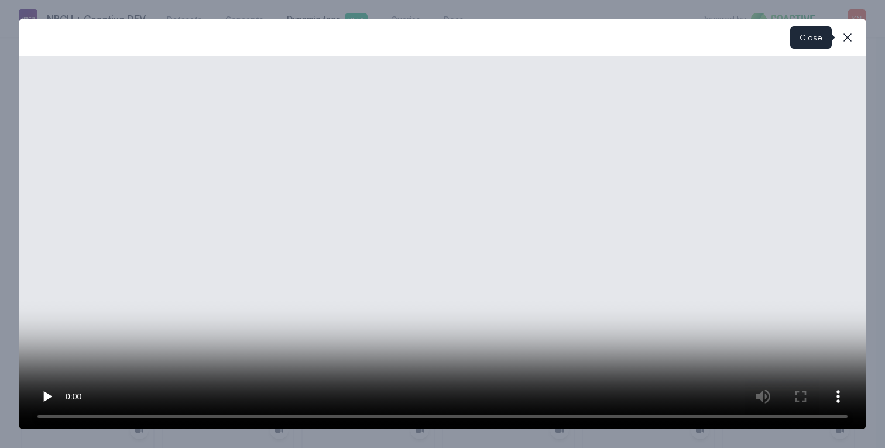
click at [847, 32] on icon "button" at bounding box center [848, 37] width 14 height 14
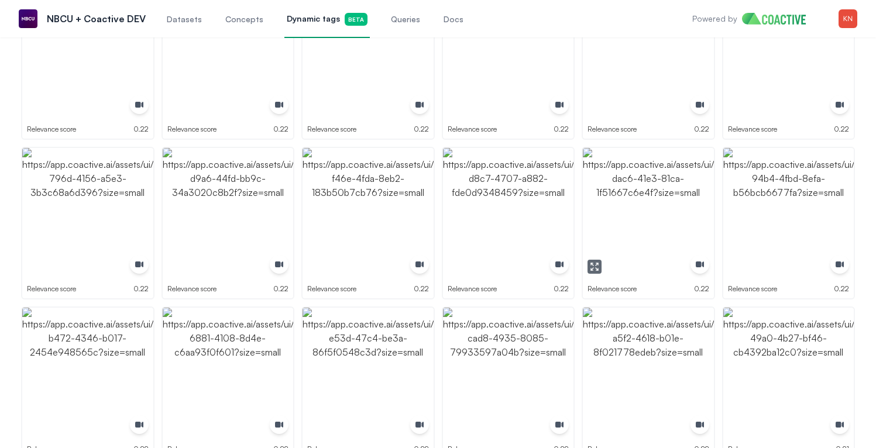
scroll to position [898, 0]
click at [735, 266] on icon "button" at bounding box center [734, 266] width 9 height 9
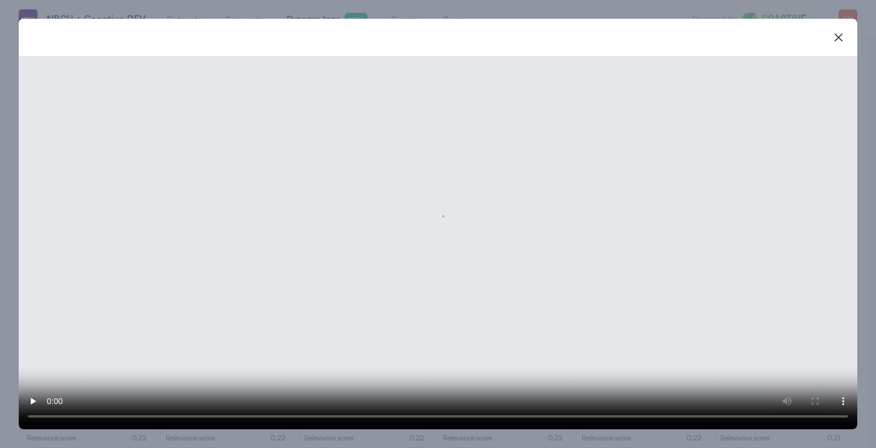
scroll to position [904, 0]
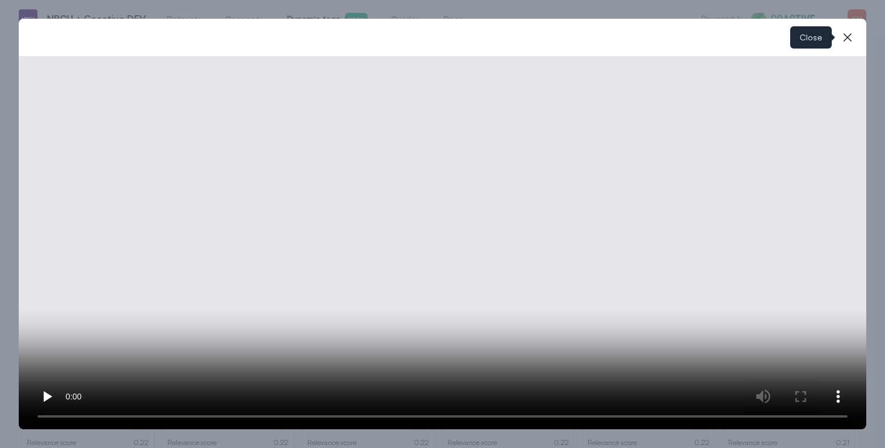
click at [850, 38] on icon "button" at bounding box center [848, 37] width 14 height 14
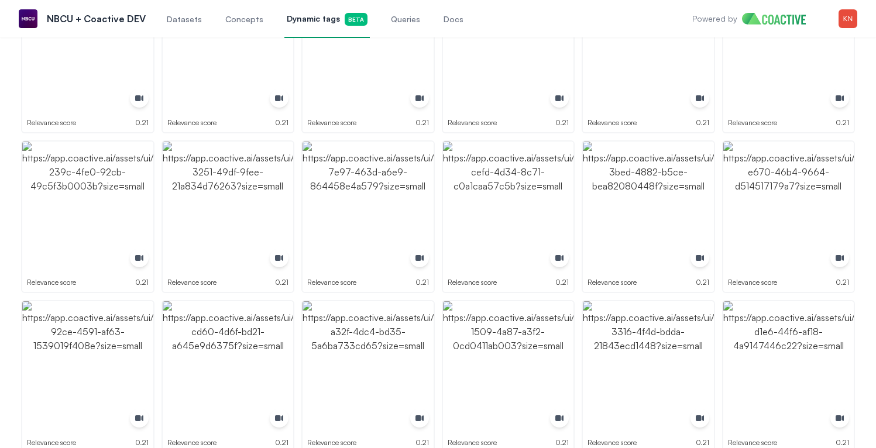
scroll to position [1865, 0]
click at [734, 419] on icon "button" at bounding box center [734, 419] width 9 height 9
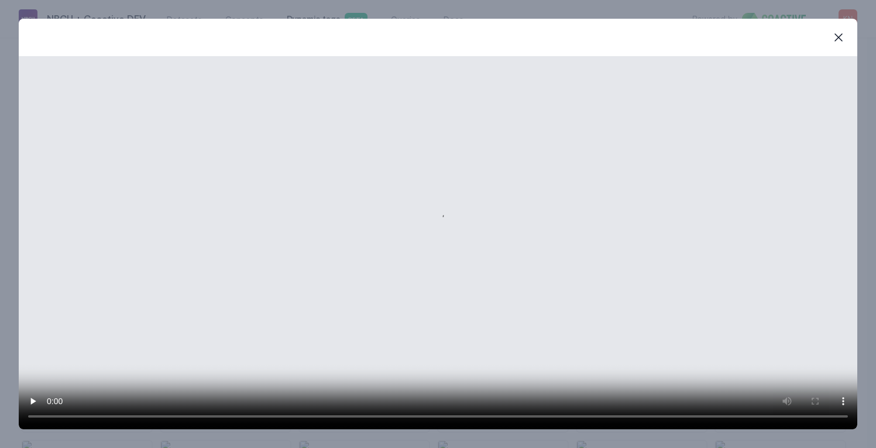
scroll to position [1880, 0]
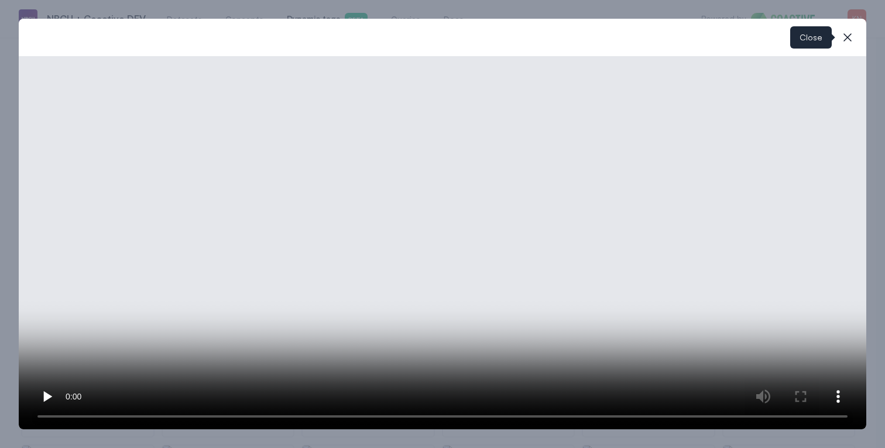
click at [837, 37] on button "close-modal" at bounding box center [847, 37] width 23 height 23
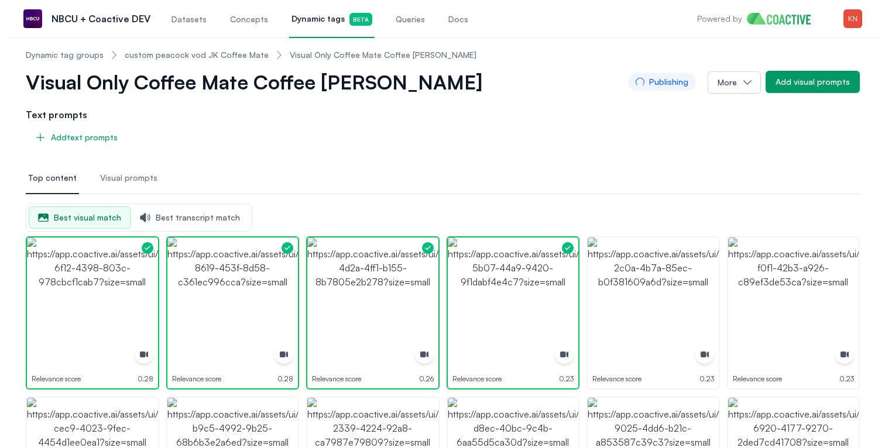
scroll to position [0, 0]
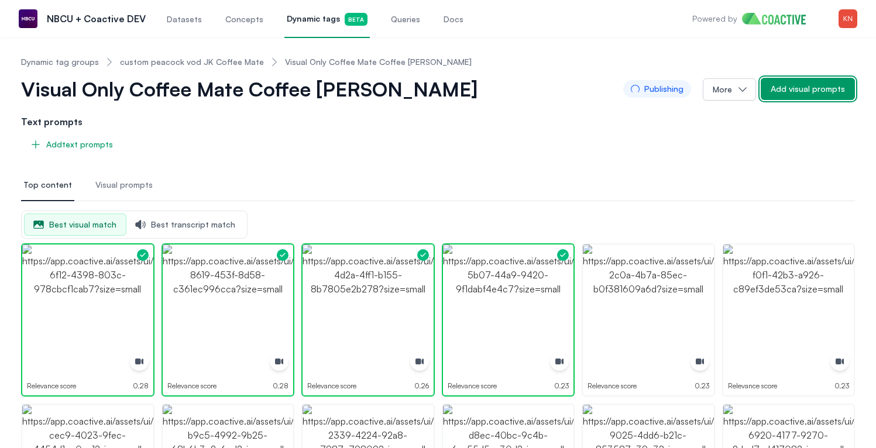
click at [795, 98] on button "Add visual prompts" at bounding box center [808, 89] width 94 height 22
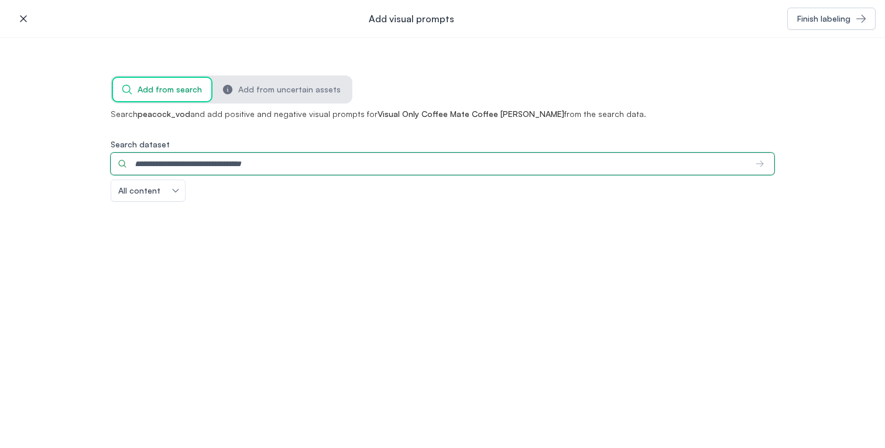
click at [427, 166] on input "Search dataset" at bounding box center [429, 164] width 636 height 22
type input "*"
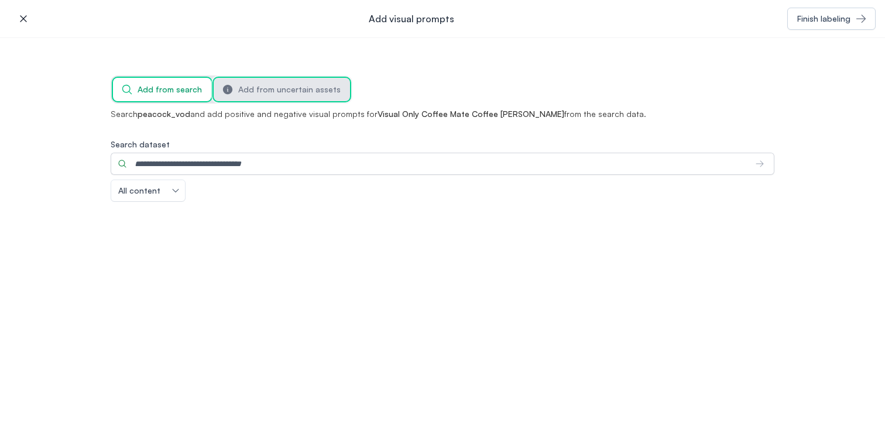
click at [261, 93] on span "Add from uncertain assets" at bounding box center [289, 90] width 102 height 12
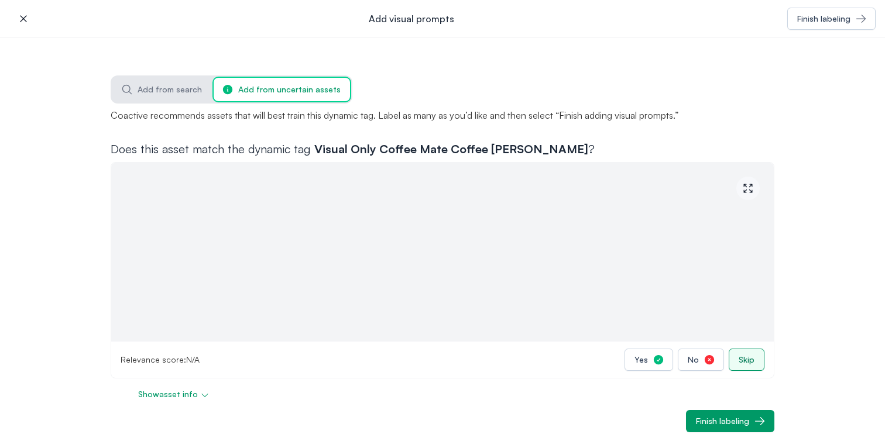
click at [730, 355] on button "Skip" at bounding box center [747, 360] width 36 height 22
click at [202, 400] on icon "button" at bounding box center [204, 395] width 9 height 9
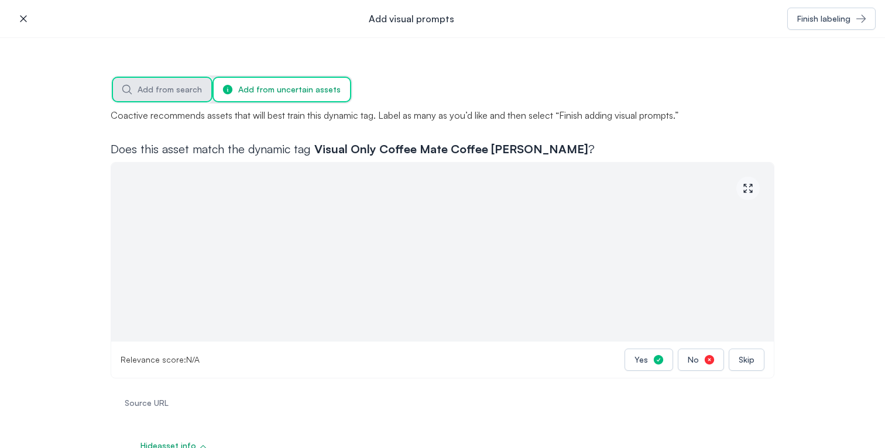
click at [138, 91] on span "Add from search" at bounding box center [170, 90] width 64 height 12
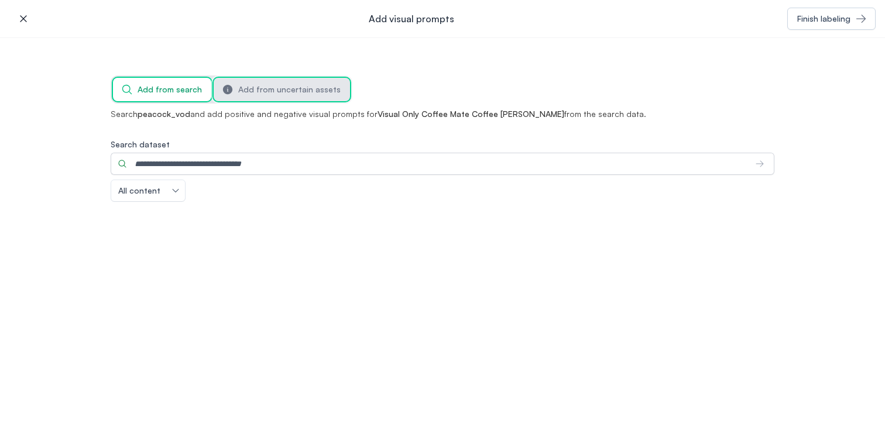
click at [256, 93] on span "Add from uncertain assets" at bounding box center [289, 90] width 102 height 12
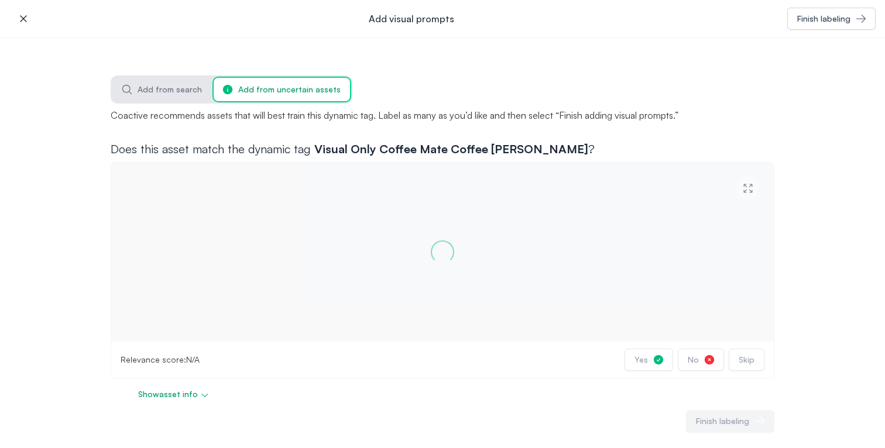
click at [18, 20] on icon "button" at bounding box center [24, 19] width 12 height 12
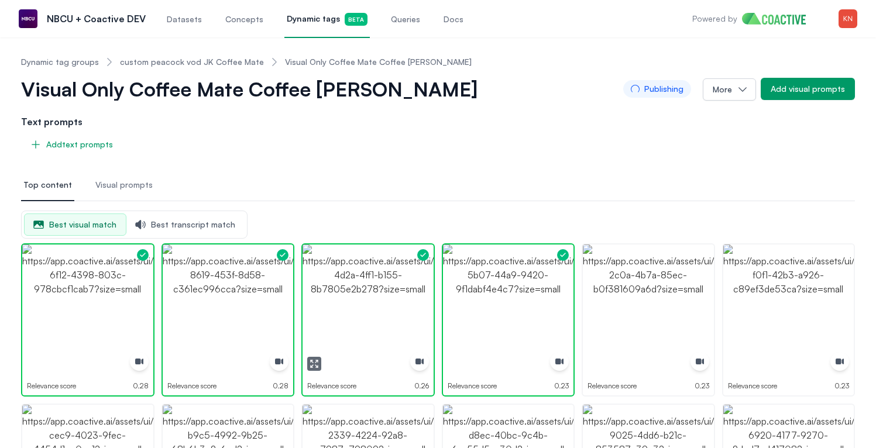
click at [410, 324] on img "button" at bounding box center [368, 310] width 131 height 131
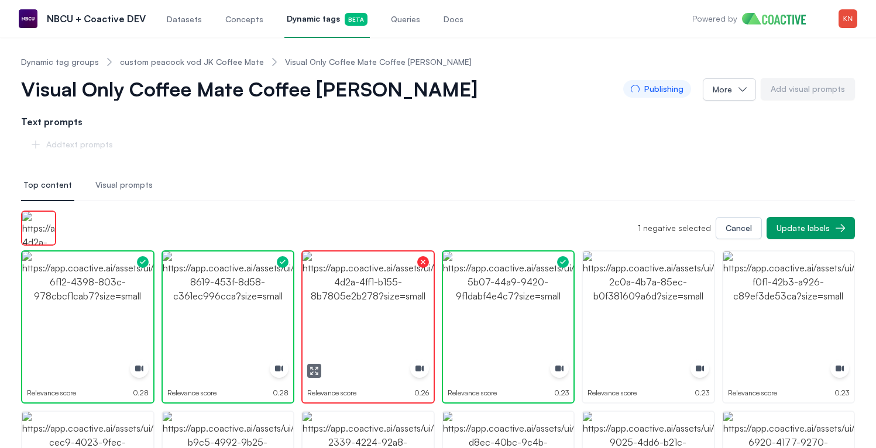
click at [410, 324] on img "button" at bounding box center [368, 317] width 131 height 131
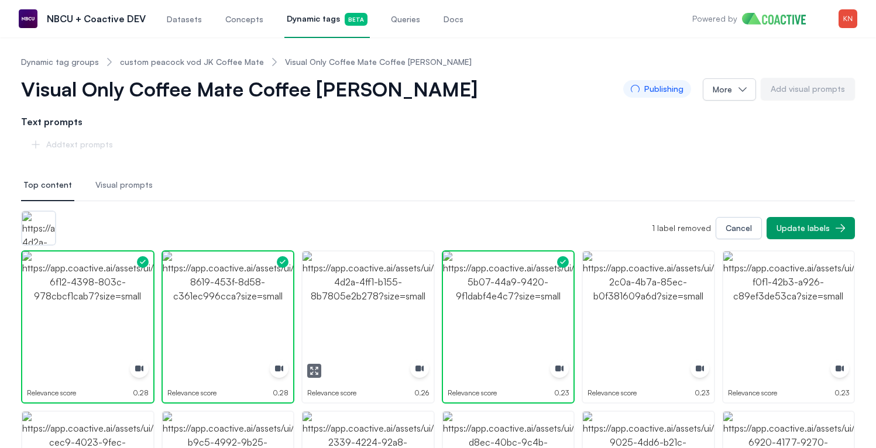
click at [415, 317] on img "button" at bounding box center [368, 317] width 131 height 131
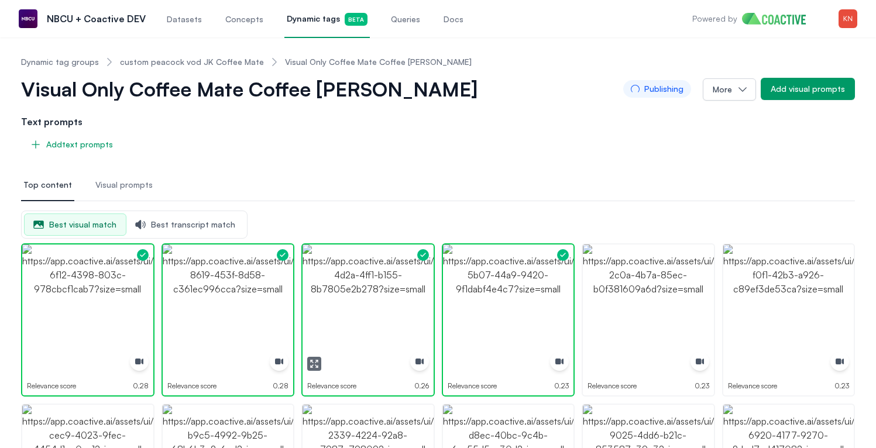
click at [318, 367] on icon "button" at bounding box center [314, 363] width 9 height 9
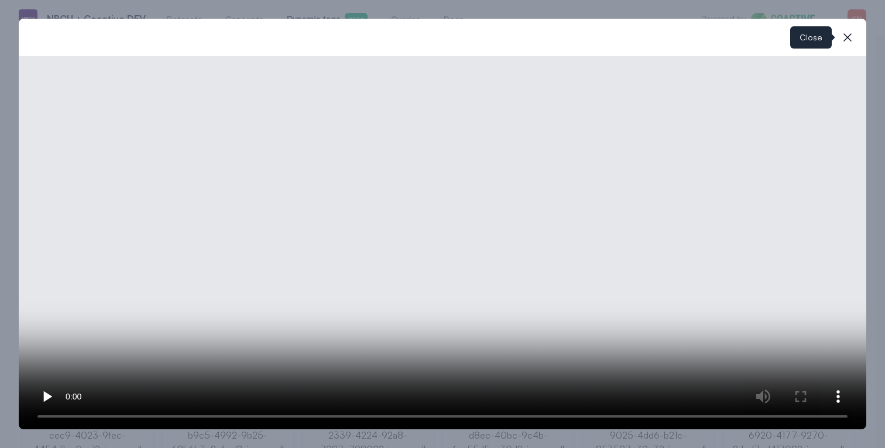
click at [849, 35] on icon "button" at bounding box center [847, 37] width 8 height 8
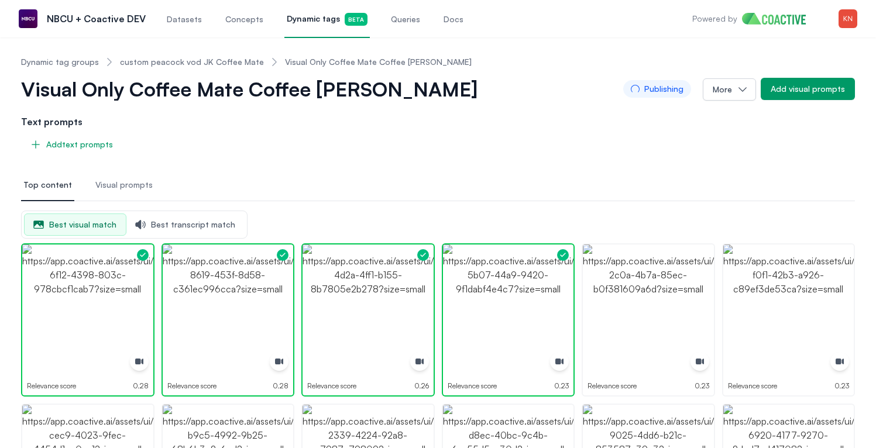
click at [141, 182] on span "Visual prompts" at bounding box center [123, 185] width 57 height 12
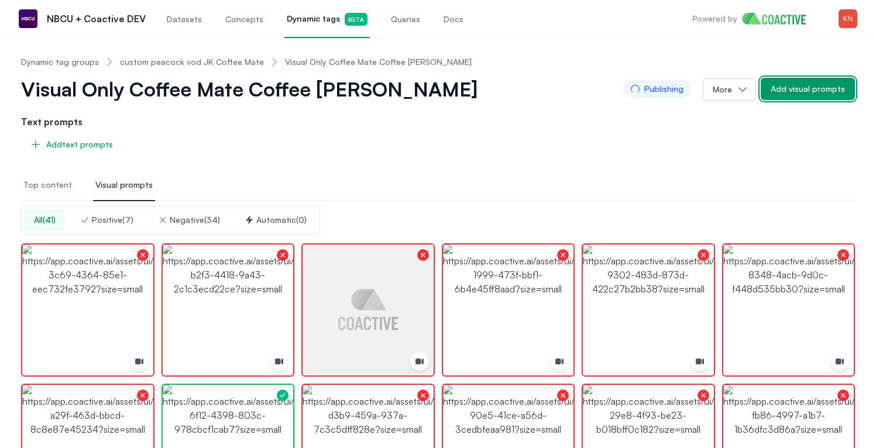
click at [799, 92] on div "Add visual prompts" at bounding box center [808, 89] width 74 height 12
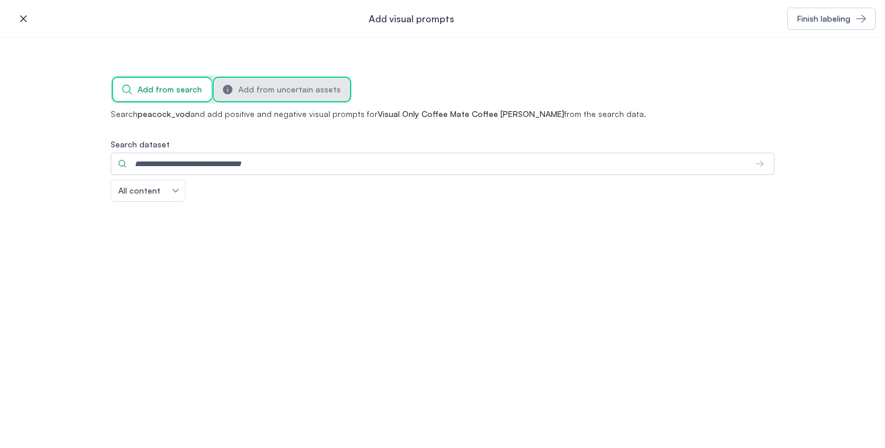
click at [317, 94] on span "Add from uncertain assets" at bounding box center [289, 90] width 102 height 12
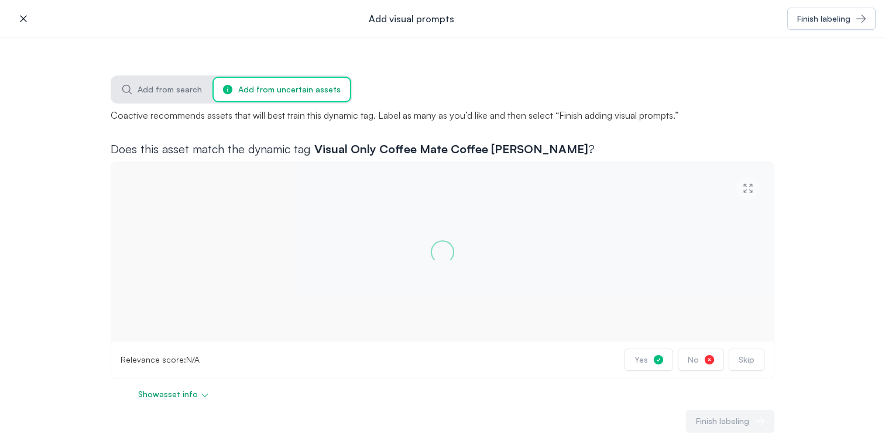
click at [36, 20] on div "icon-button Add visual prompts Finish labeling" at bounding box center [442, 19] width 885 height 38
click at [28, 20] on icon "button" at bounding box center [24, 19] width 12 height 12
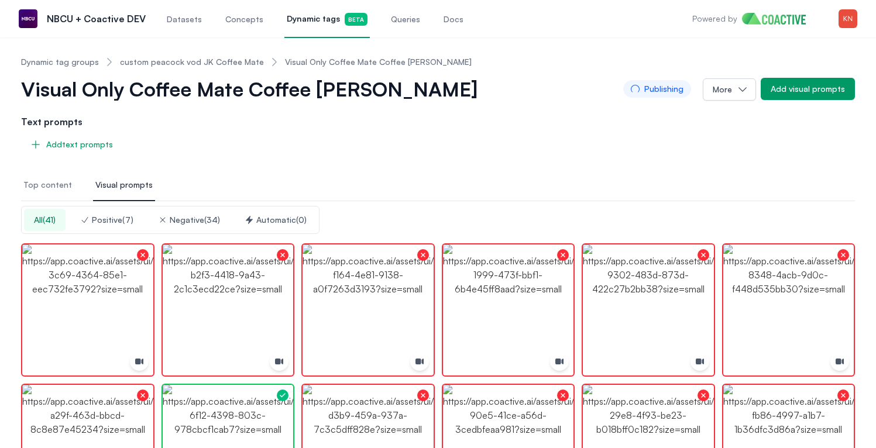
click at [244, 25] on link "Concepts" at bounding box center [244, 18] width 43 height 39
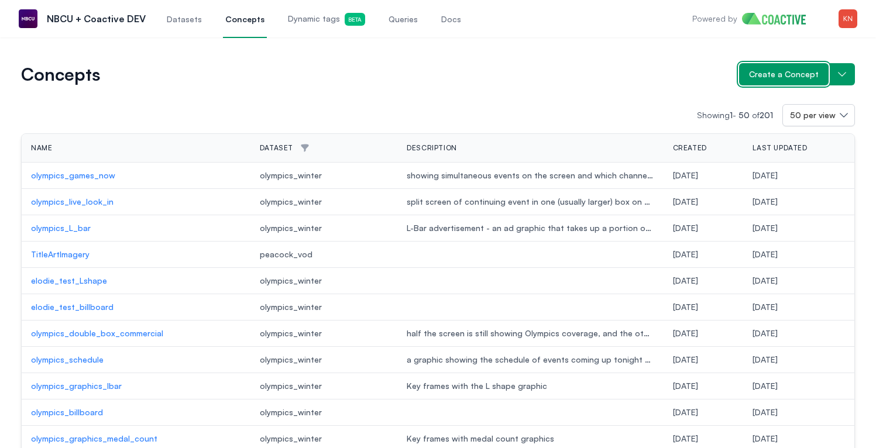
click at [777, 64] on button "Create a Concept" at bounding box center [784, 74] width 90 height 22
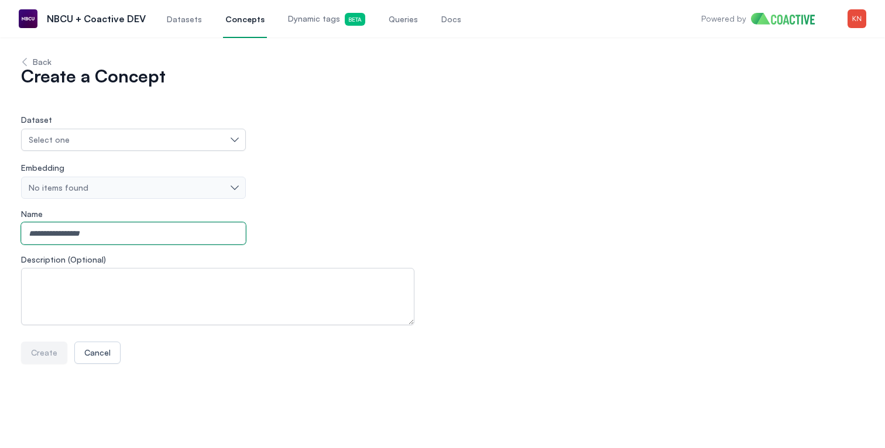
click at [218, 225] on input "Name" at bounding box center [133, 233] width 225 height 22
click at [262, 333] on div "Create Cancel" at bounding box center [442, 347] width 843 height 34
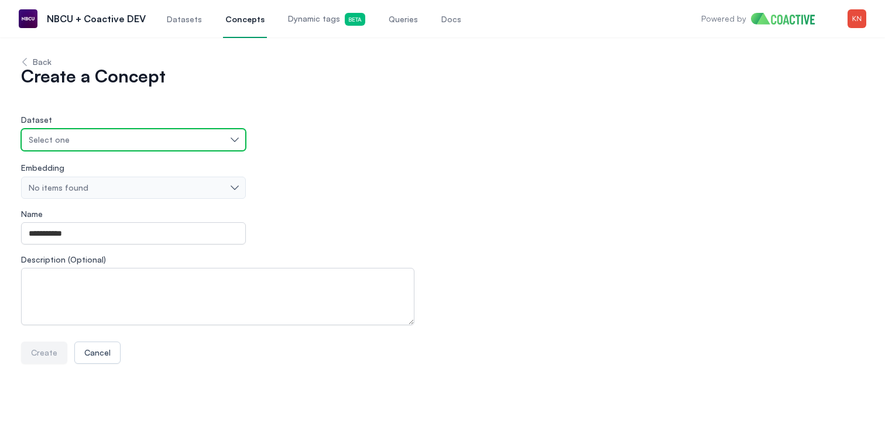
click at [241, 149] on button "Select one" at bounding box center [133, 140] width 225 height 22
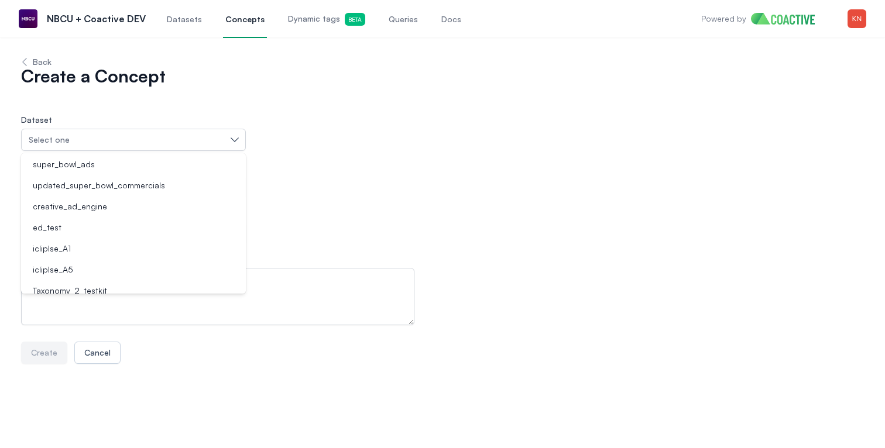
scroll to position [109, 0]
click at [120, 284] on div "peacock_vod" at bounding box center [126, 289] width 197 height 12
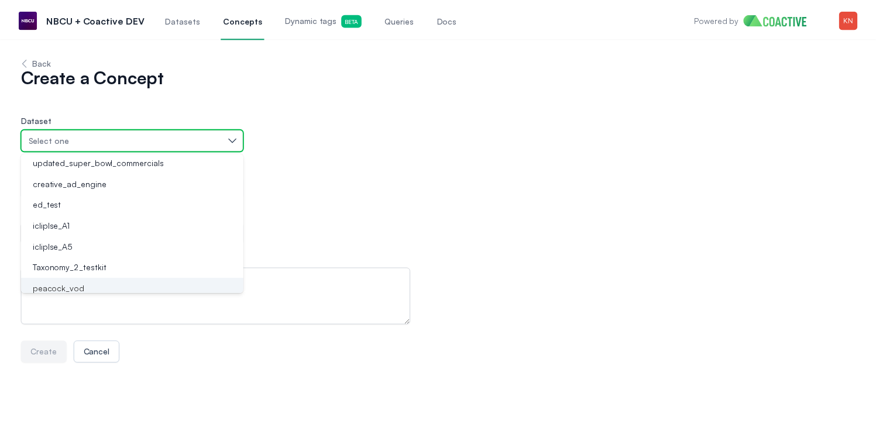
scroll to position [115, 0]
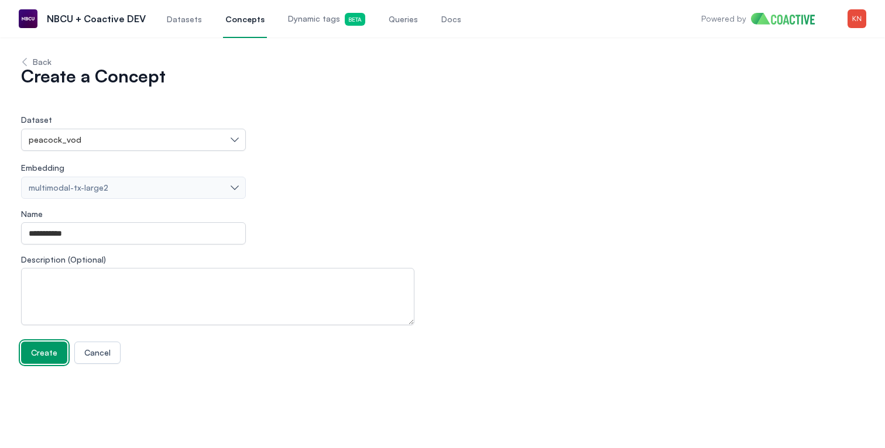
click at [53, 349] on span "Create" at bounding box center [44, 353] width 26 height 12
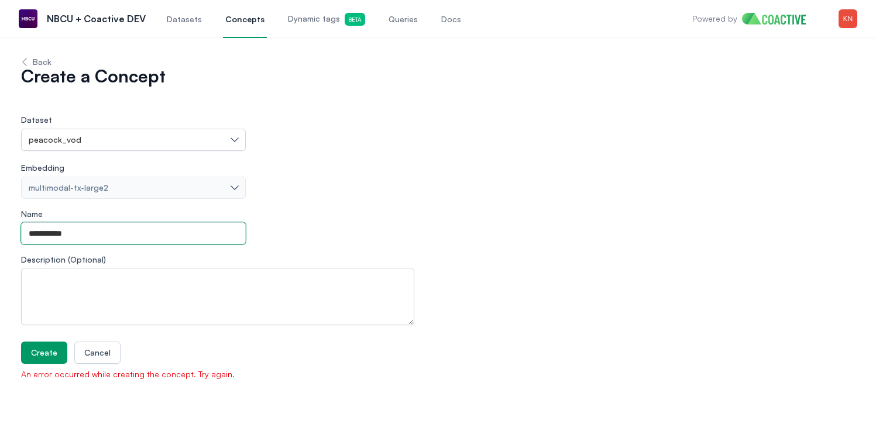
click at [109, 231] on input "**********" at bounding box center [133, 233] width 225 height 22
type input "**********"
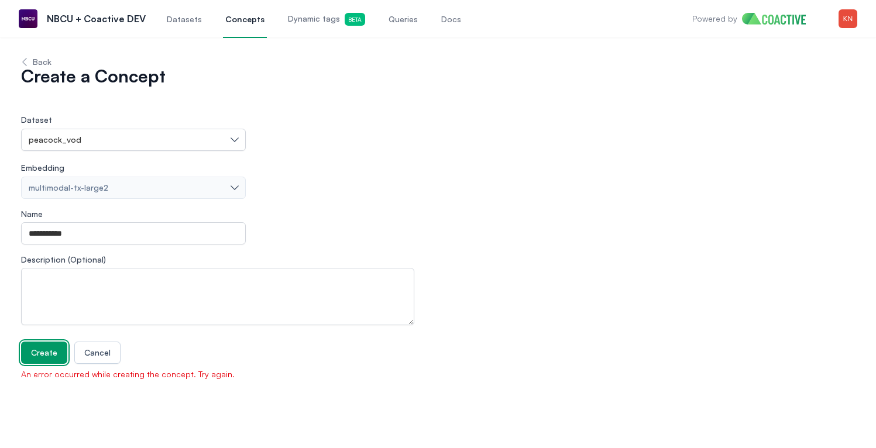
click at [60, 356] on button "Create" at bounding box center [44, 353] width 46 height 22
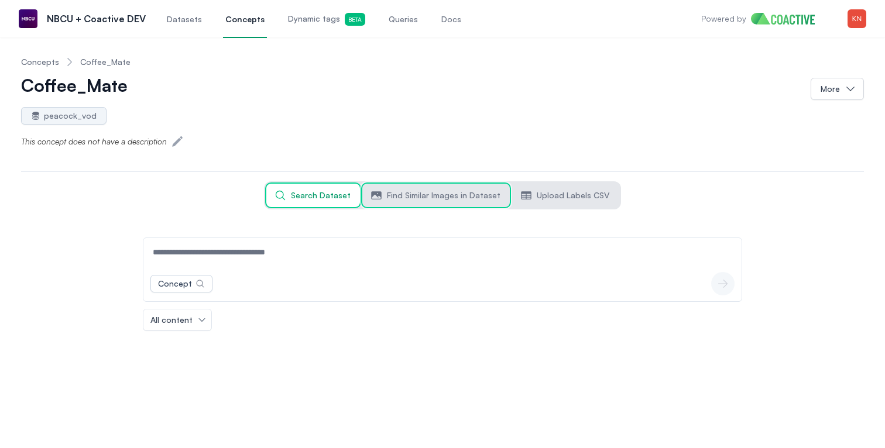
click at [455, 204] on button "Find Similar Images in Dataset" at bounding box center [436, 195] width 148 height 23
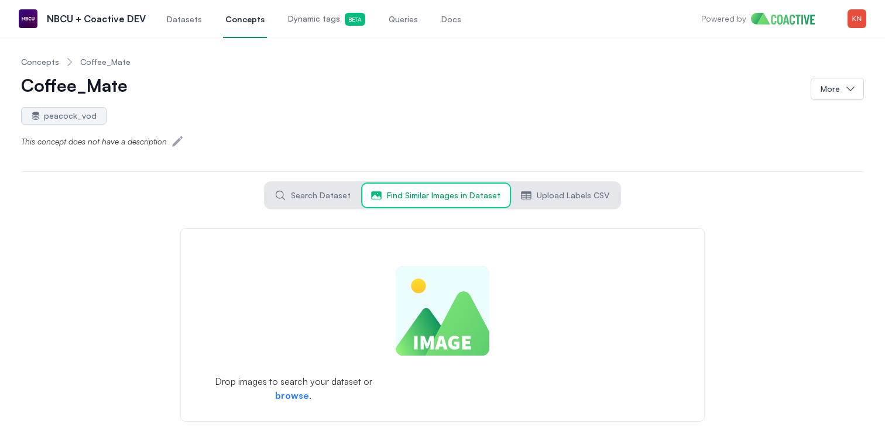
click at [315, 396] on form "Drop images to search your dataset or browse ." at bounding box center [442, 325] width 524 height 194
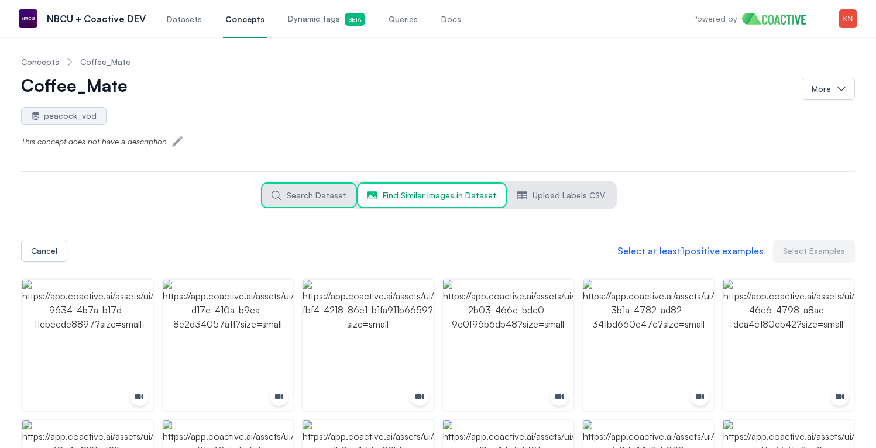
click at [347, 196] on button "Search Dataset" at bounding box center [309, 195] width 94 height 23
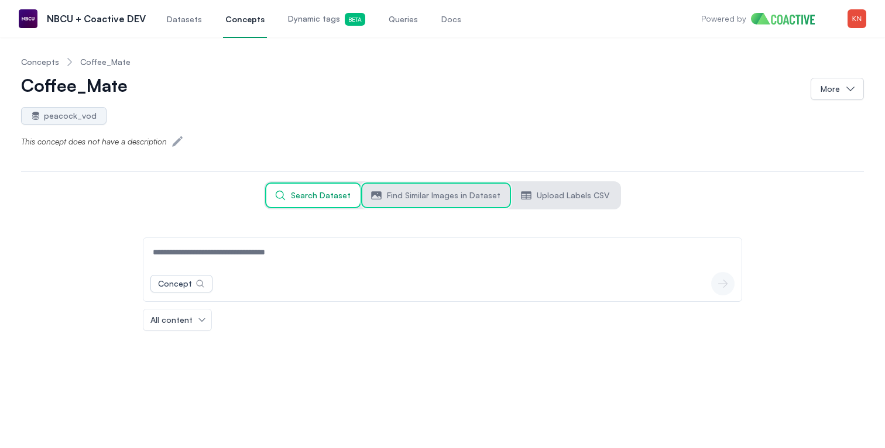
click at [412, 201] on span "Find Similar Images in Dataset" at bounding box center [444, 196] width 114 height 12
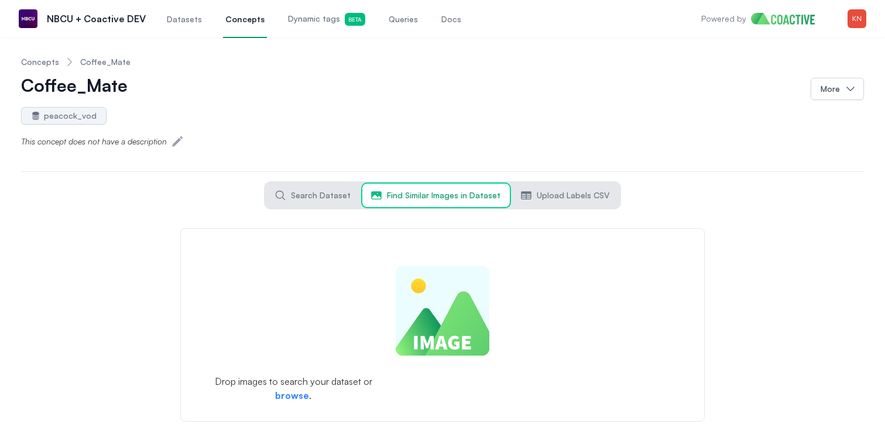
click at [289, 390] on form "Drop images to search your dataset or browse ." at bounding box center [442, 325] width 524 height 194
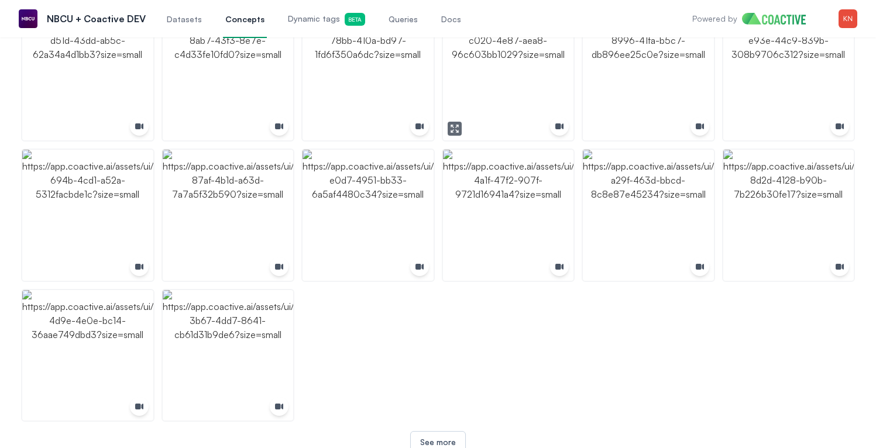
scroll to position [433, 0]
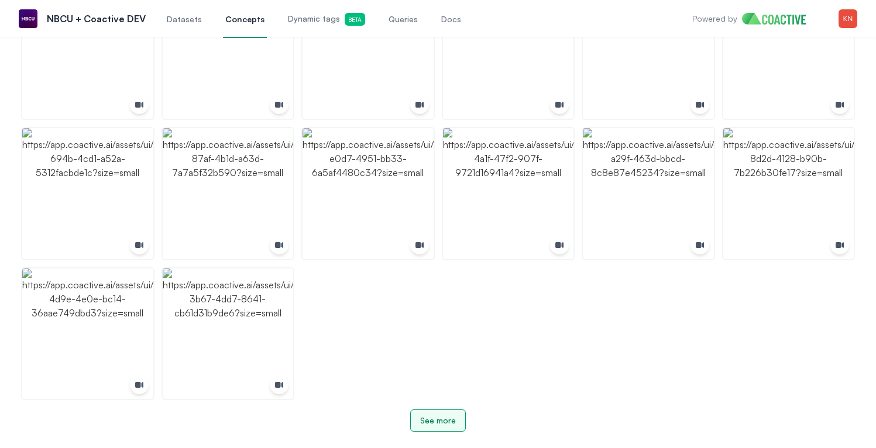
click at [440, 415] on div "See more" at bounding box center [438, 421] width 36 height 12
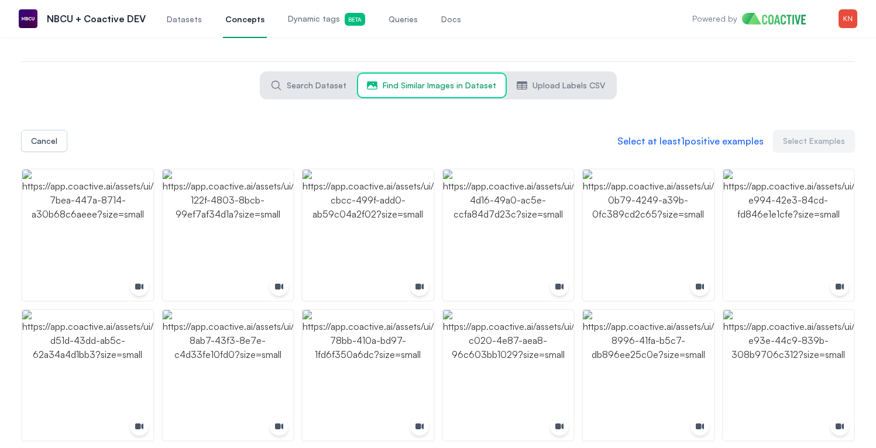
scroll to position [0, 0]
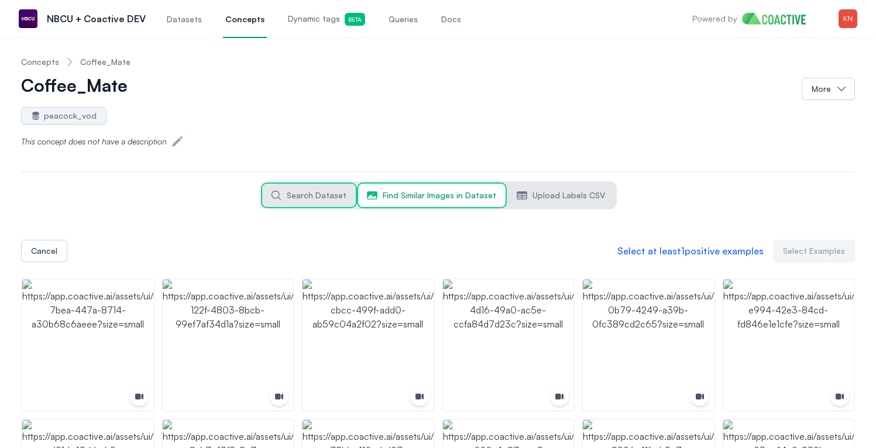
click at [333, 198] on span "Search Dataset" at bounding box center [317, 196] width 60 height 12
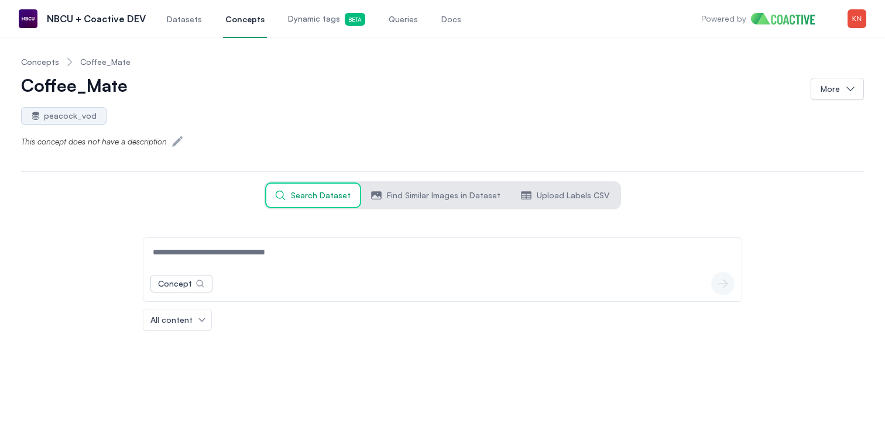
click at [272, 263] on input at bounding box center [443, 252] width 594 height 28
click at [410, 194] on span "Find Similar Images in Dataset" at bounding box center [444, 196] width 114 height 12
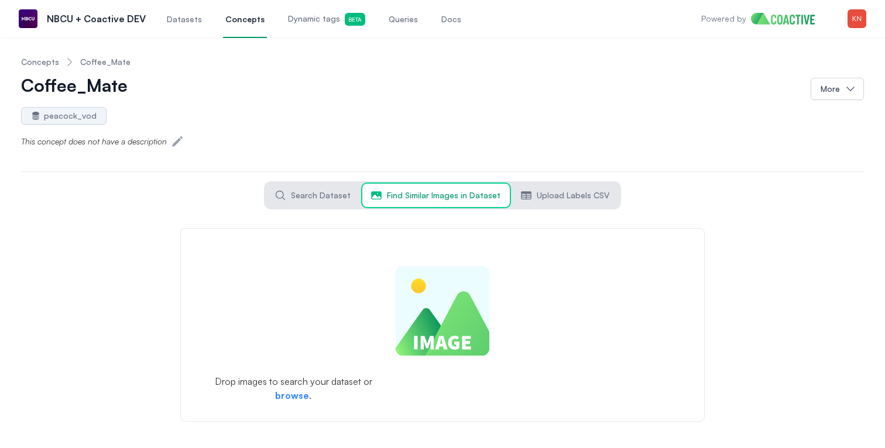
click at [295, 396] on form "Drop images to search your dataset or browse ." at bounding box center [442, 325] width 524 height 194
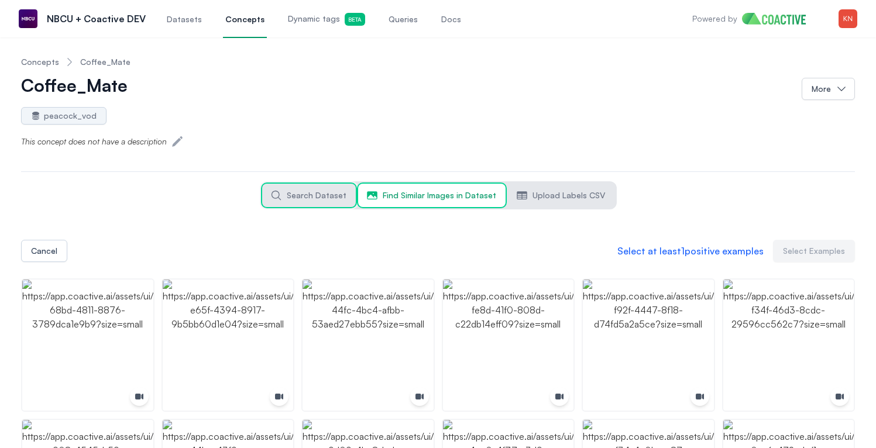
click at [342, 191] on span "Search Dataset" at bounding box center [317, 196] width 60 height 12
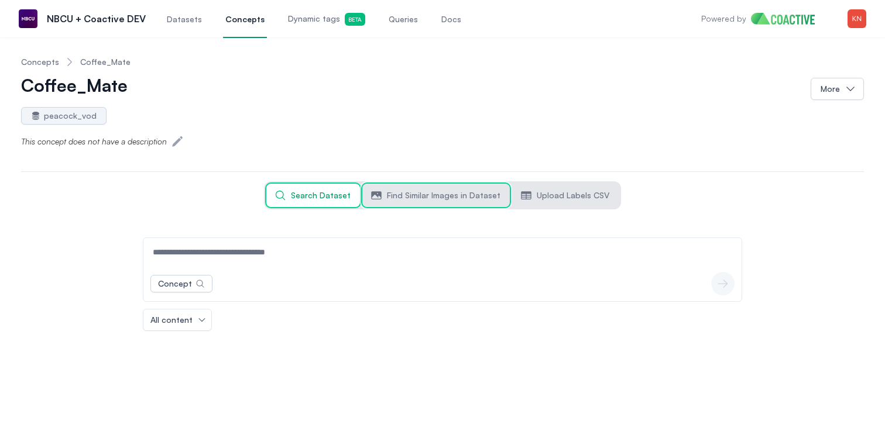
click at [369, 197] on button "Find Similar Images in Dataset" at bounding box center [436, 195] width 148 height 23
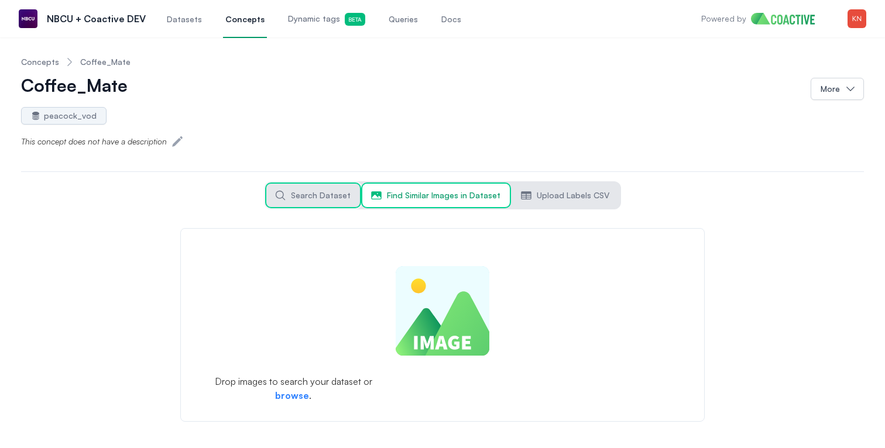
click at [331, 190] on span "Search Dataset" at bounding box center [321, 196] width 60 height 12
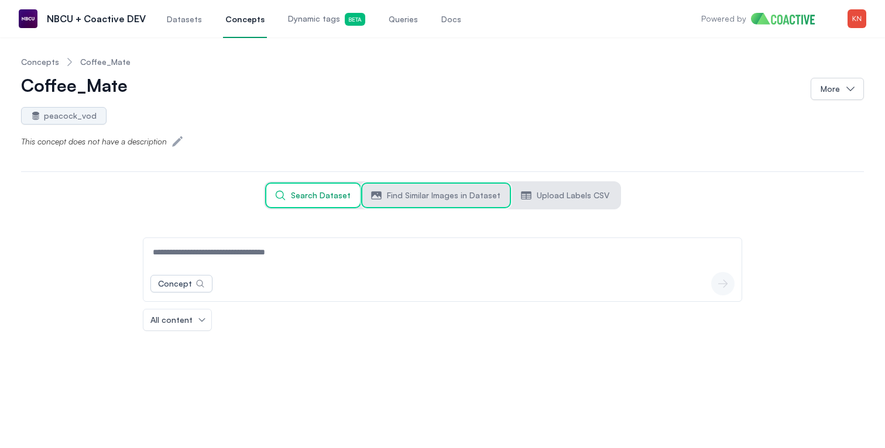
click at [386, 197] on button "Find Similar Images in Dataset" at bounding box center [436, 195] width 148 height 23
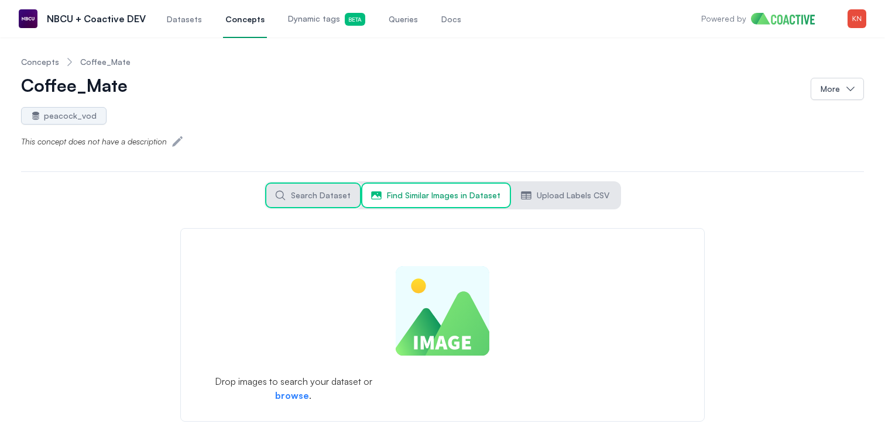
click at [353, 203] on button "Search Dataset" at bounding box center [313, 195] width 94 height 23
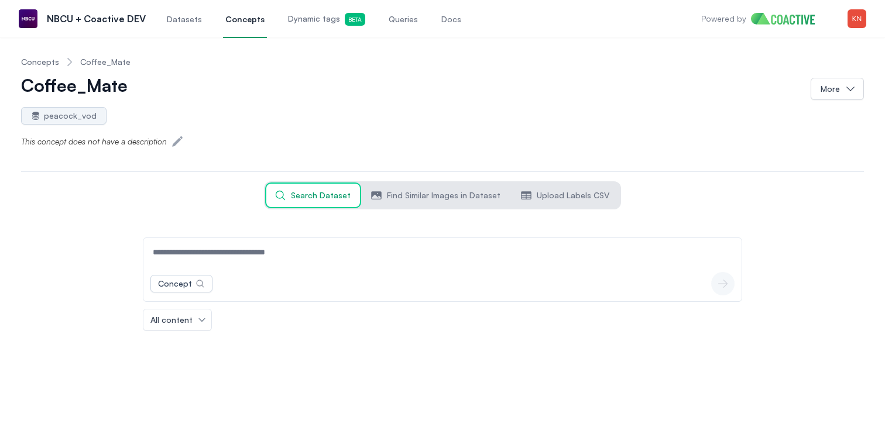
click at [313, 245] on input at bounding box center [443, 252] width 594 height 28
click at [382, 210] on nav "Search Dataset Find Similar Images in Dataset Upload Labels CSV" at bounding box center [442, 195] width 357 height 28
click at [389, 206] on button "Find Similar Images in Dataset" at bounding box center [436, 195] width 148 height 23
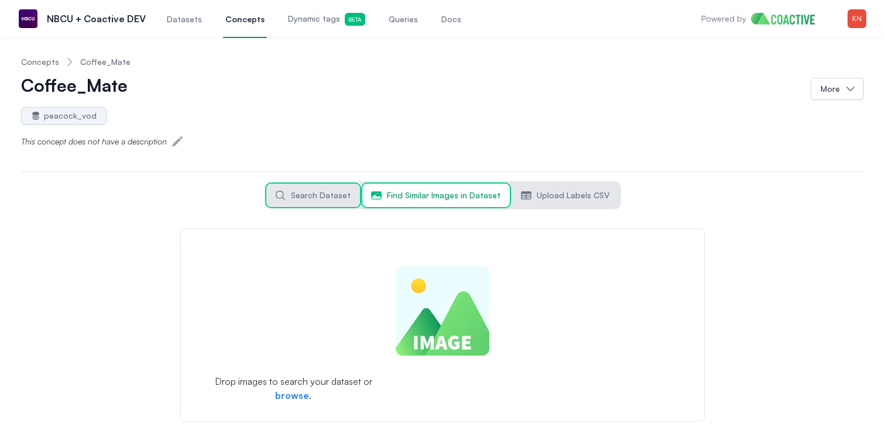
click at [349, 198] on span "Search Dataset" at bounding box center [321, 196] width 60 height 12
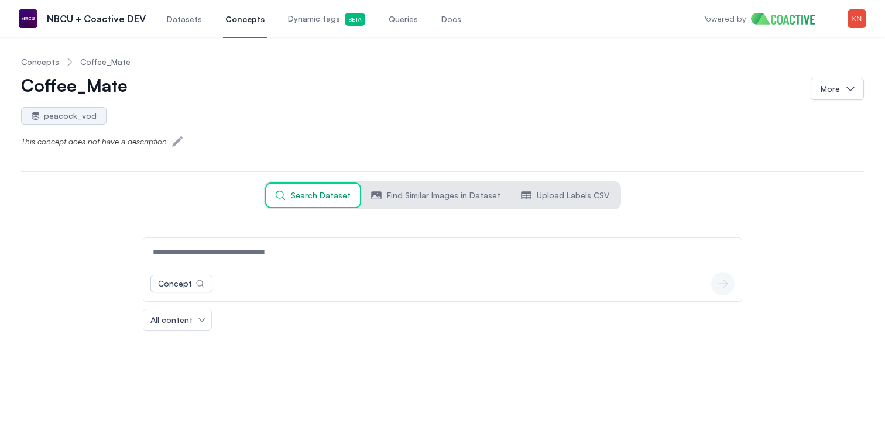
click at [284, 260] on input at bounding box center [443, 252] width 594 height 28
type input "**********"
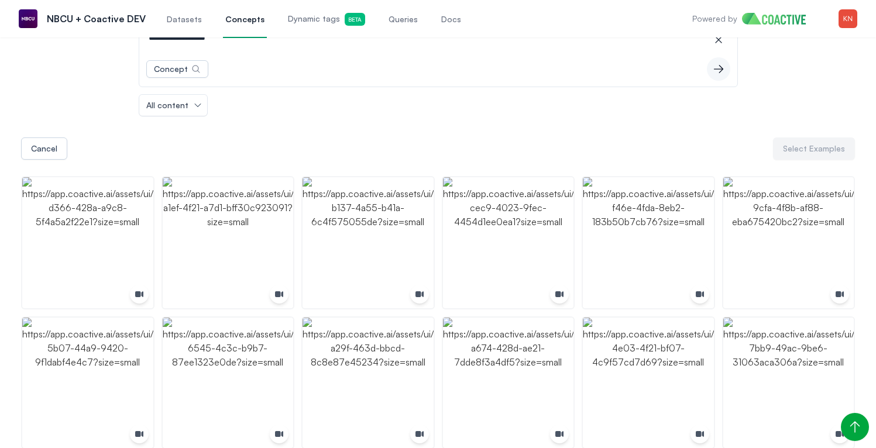
scroll to position [221, 0]
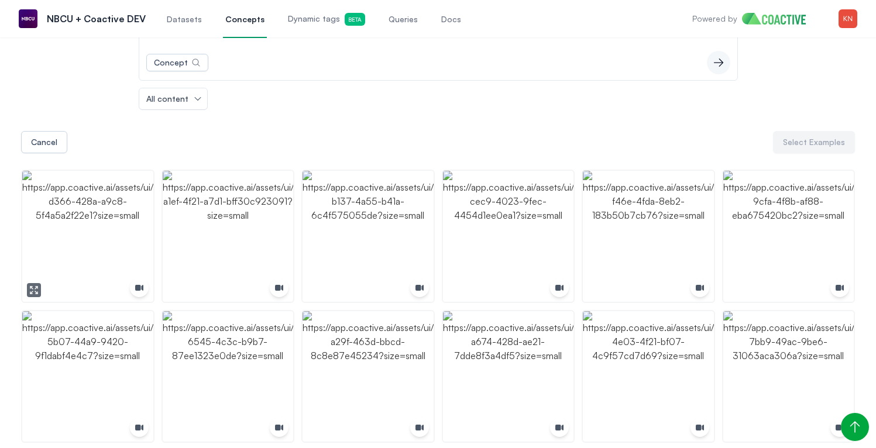
click at [81, 252] on img "button" at bounding box center [87, 236] width 131 height 131
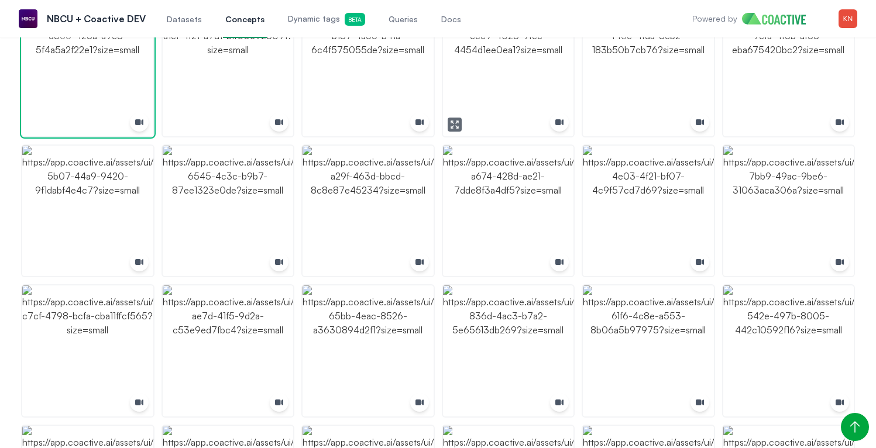
scroll to position [416, 0]
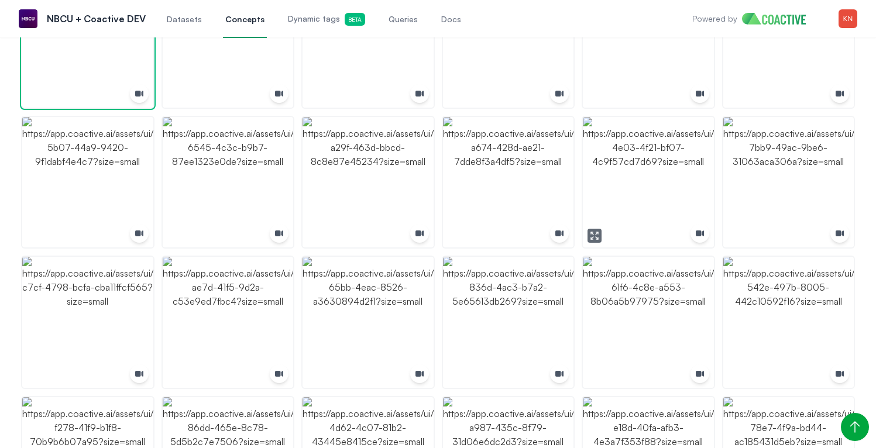
click at [653, 182] on img "button" at bounding box center [648, 182] width 131 height 131
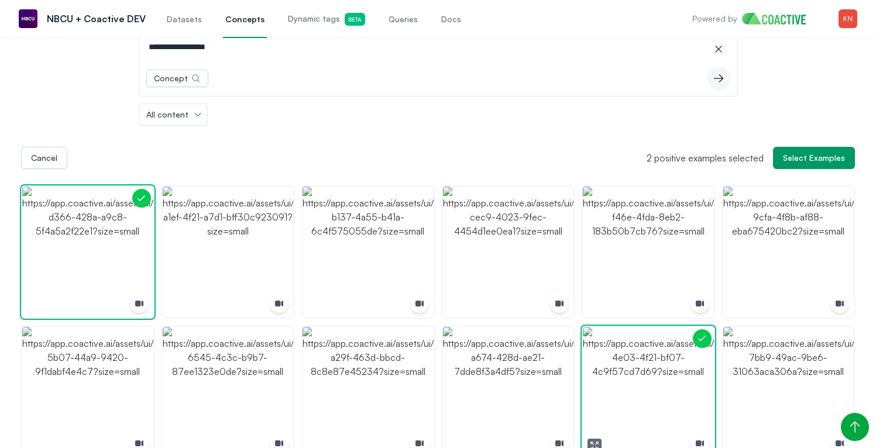
scroll to position [0, 0]
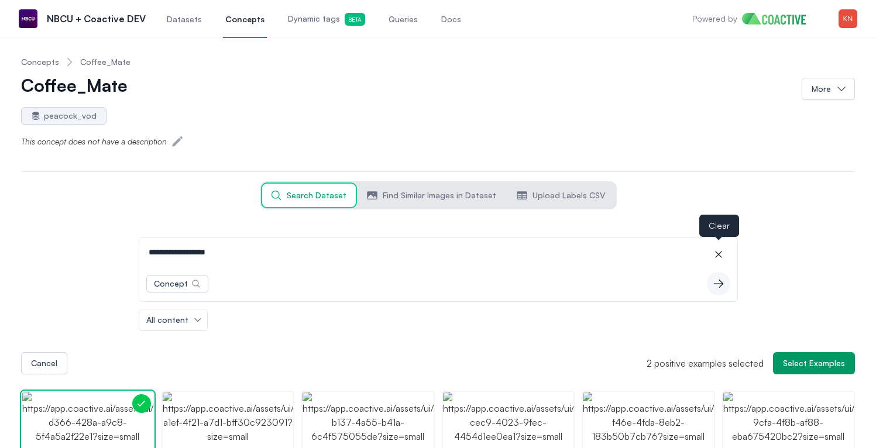
click at [719, 257] on icon "button" at bounding box center [719, 255] width 12 height 12
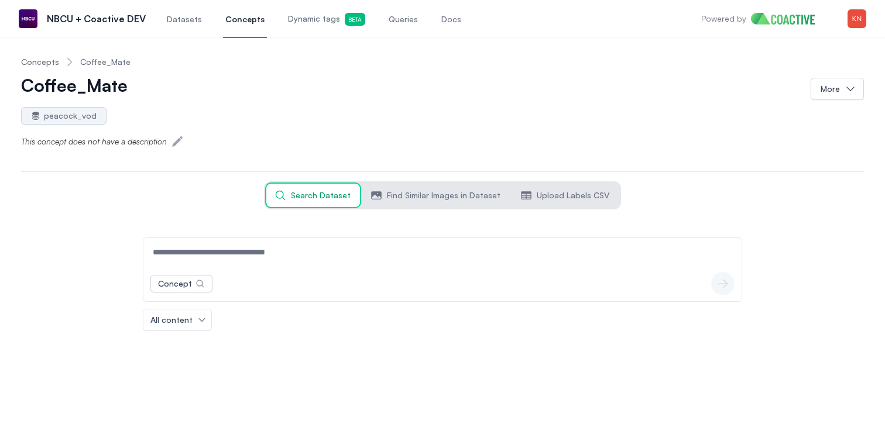
click at [40, 59] on link "Concepts" at bounding box center [40, 62] width 38 height 12
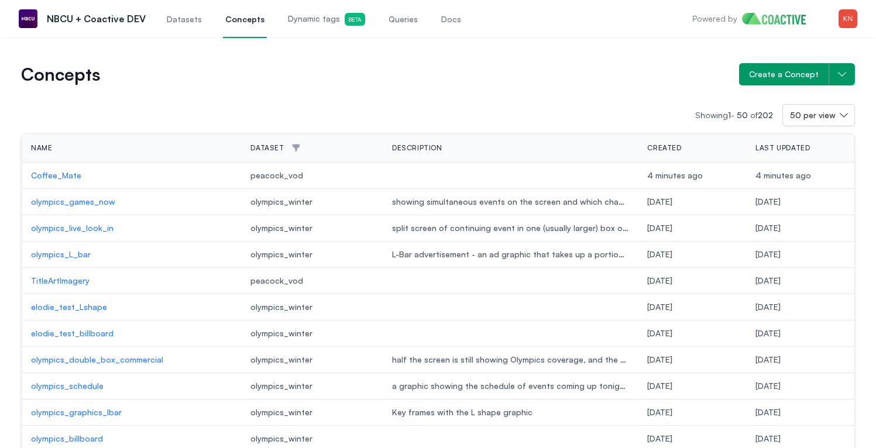
click at [303, 25] on span "Dynamic tags Beta" at bounding box center [326, 19] width 77 height 13
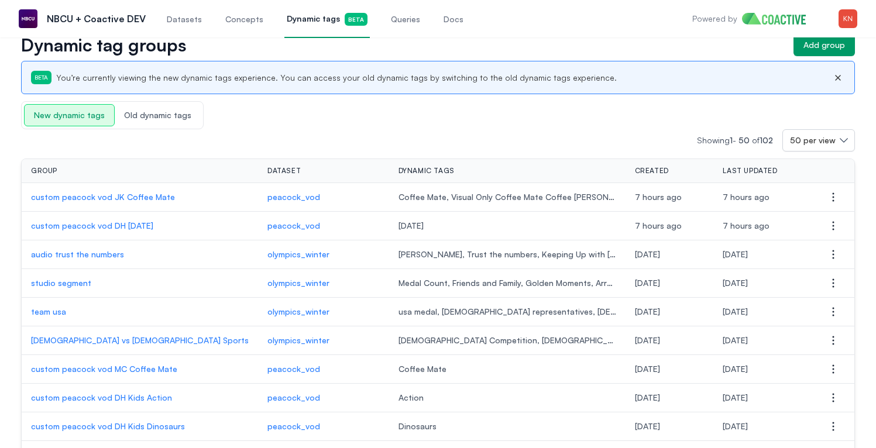
scroll to position [30, 0]
click at [150, 197] on p "custom peacock vod JK Coffee Mate" at bounding box center [140, 197] width 218 height 12
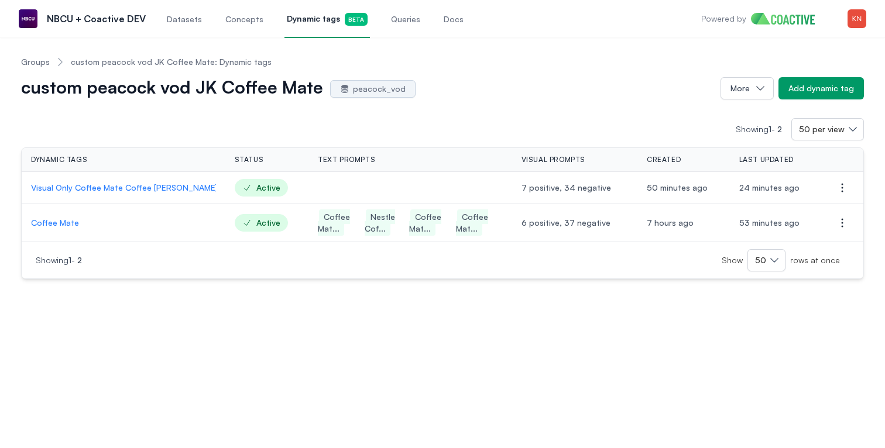
click at [110, 180] on td "Visual Only Coffee Mate Coffee [PERSON_NAME]" at bounding box center [124, 188] width 204 height 32
click at [108, 186] on p "Visual Only Coffee Mate Coffee [PERSON_NAME]" at bounding box center [123, 188] width 185 height 12
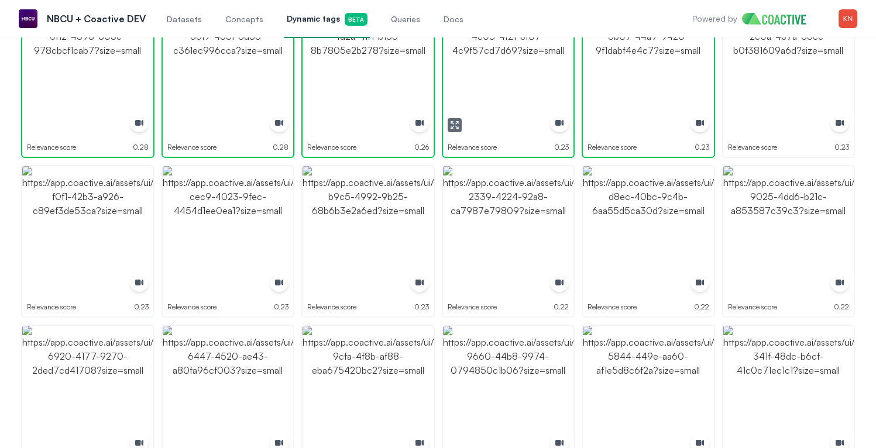
scroll to position [251, 0]
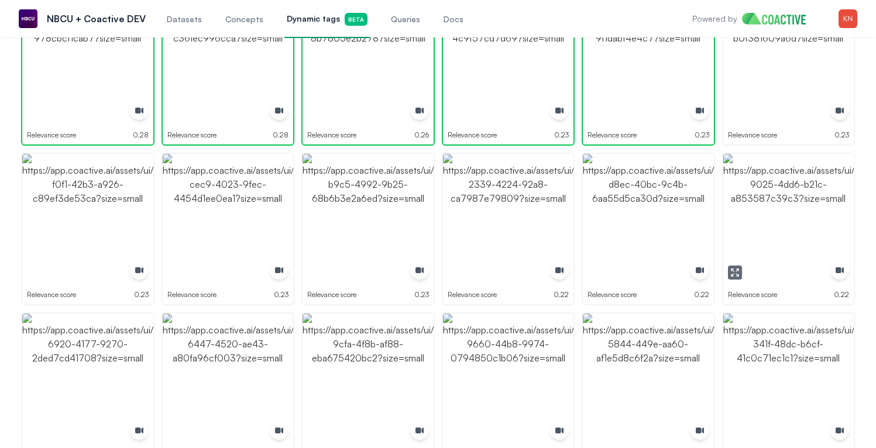
click at [733, 268] on icon "button" at bounding box center [734, 272] width 9 height 9
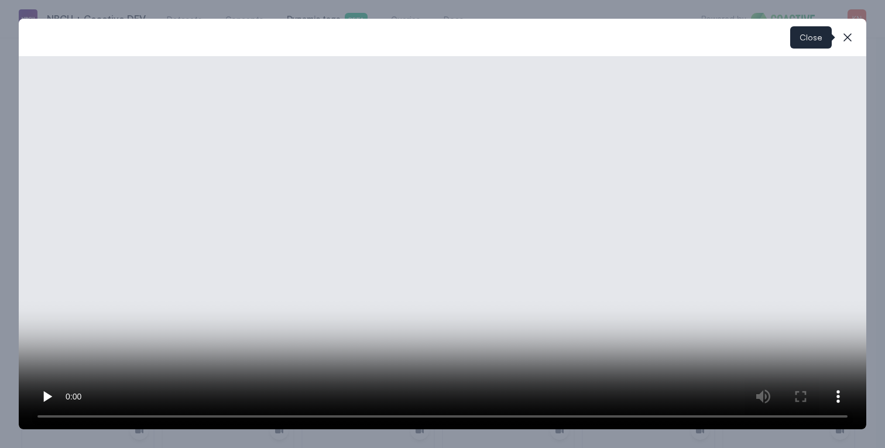
click at [849, 41] on icon "button" at bounding box center [848, 37] width 14 height 14
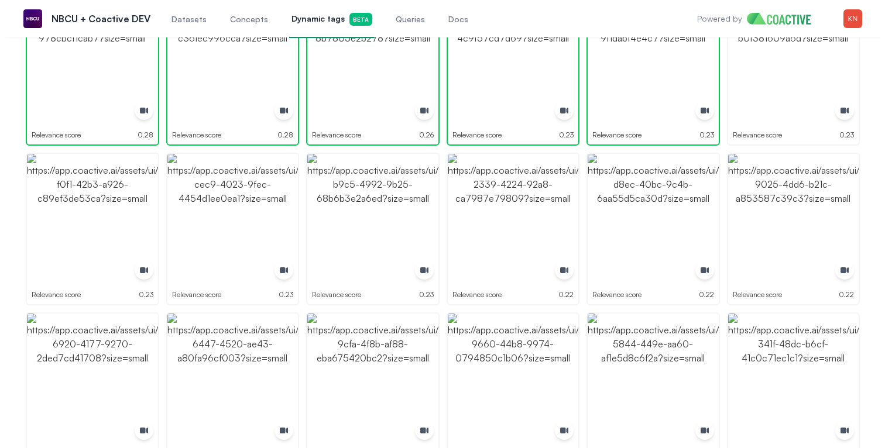
scroll to position [0, 0]
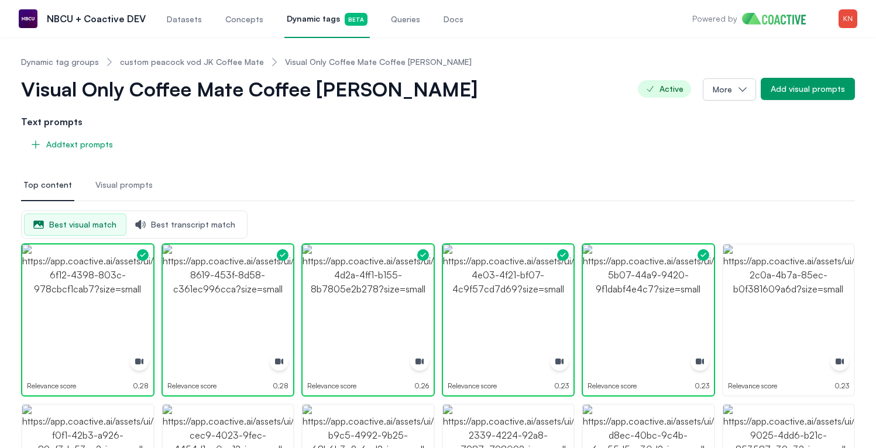
click at [403, 9] on link "Queries" at bounding box center [406, 18] width 34 height 39
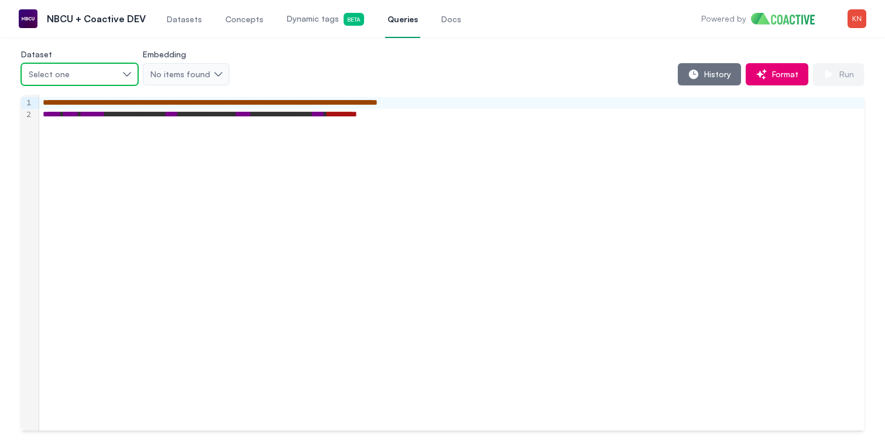
click at [94, 73] on div "Select one" at bounding box center [74, 74] width 90 height 12
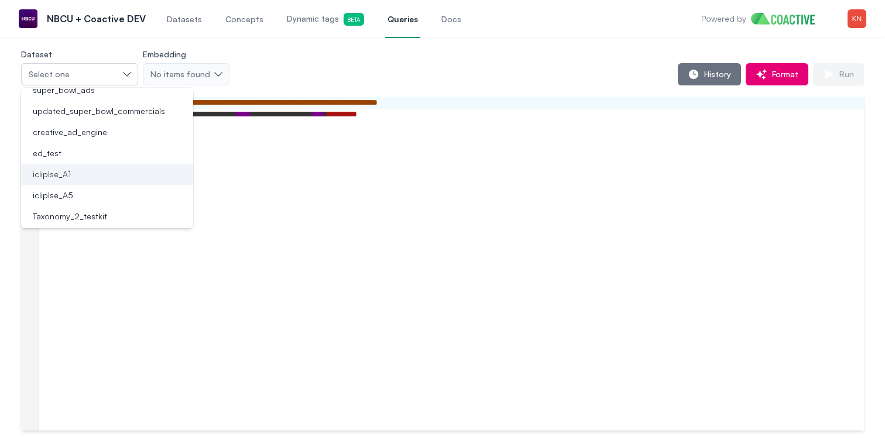
scroll to position [101, 0]
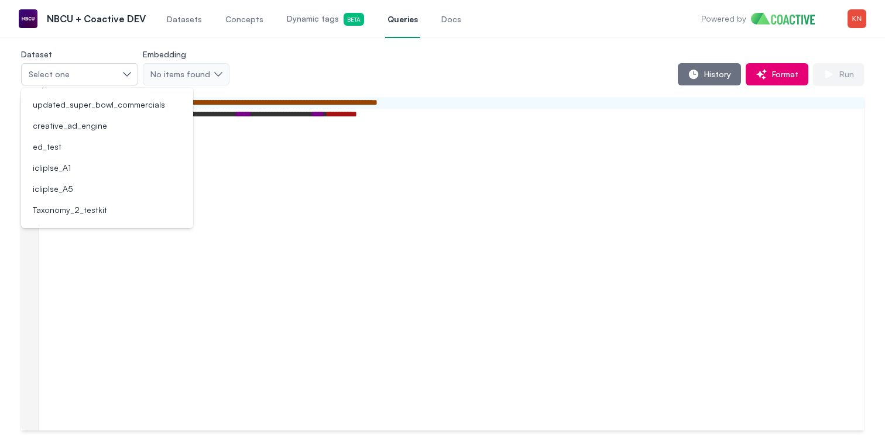
click at [338, 27] on link "Dynamic tags Beta" at bounding box center [325, 18] width 82 height 39
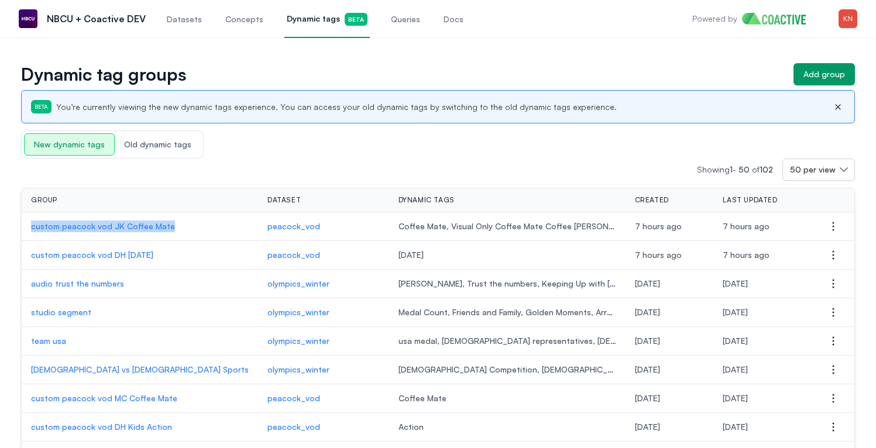
drag, startPoint x: 26, startPoint y: 228, endPoint x: 172, endPoint y: 227, distance: 145.7
click at [172, 227] on td "custom peacock vod JK Coffee Mate" at bounding box center [140, 226] width 236 height 29
copy p "custom peacock vod JK Coffee Mate"
click at [407, 25] on span "Queries" at bounding box center [405, 19] width 29 height 12
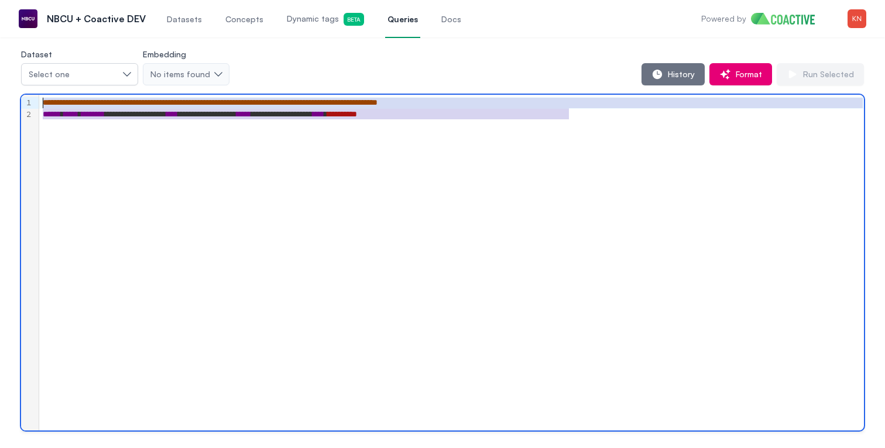
drag, startPoint x: 605, startPoint y: 125, endPoint x: 93, endPoint y: 88, distance: 513.5
click at [93, 88] on div "**********" at bounding box center [442, 239] width 843 height 384
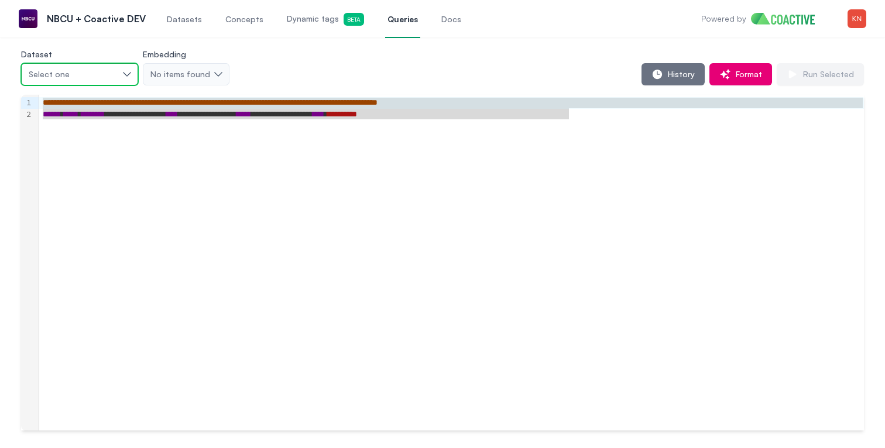
click at [93, 85] on button "Select one" at bounding box center [79, 74] width 117 height 22
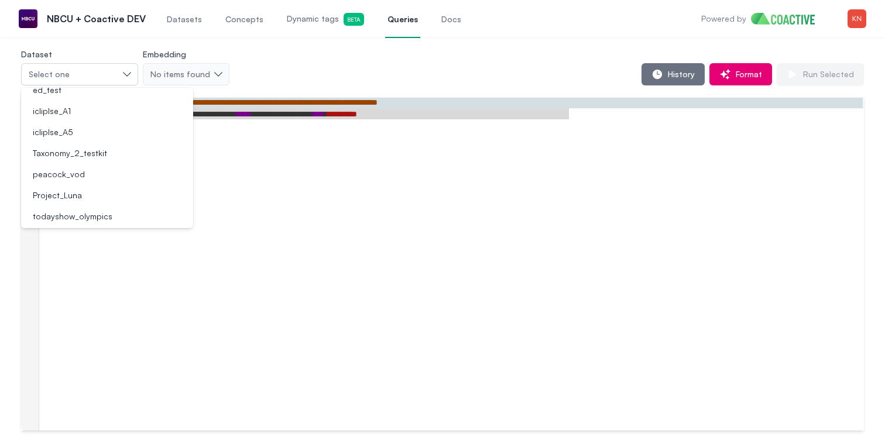
scroll to position [157, 0]
click at [91, 170] on div "peacock_vod" at bounding box center [100, 175] width 144 height 12
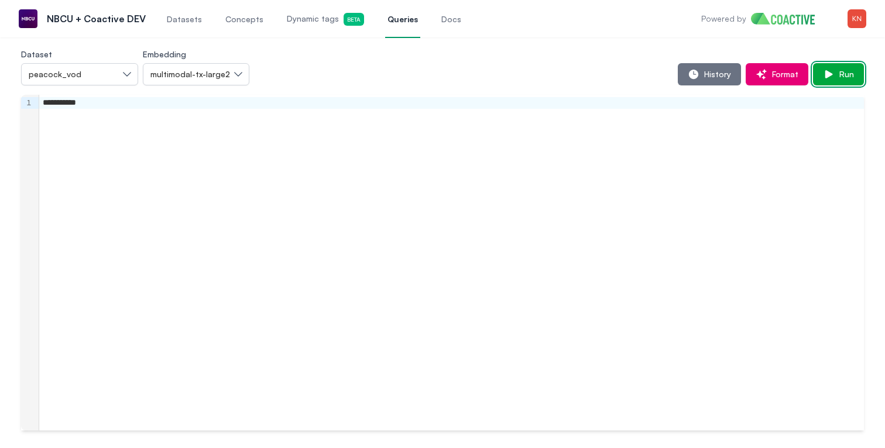
click at [850, 78] on span "Run" at bounding box center [844, 74] width 19 height 12
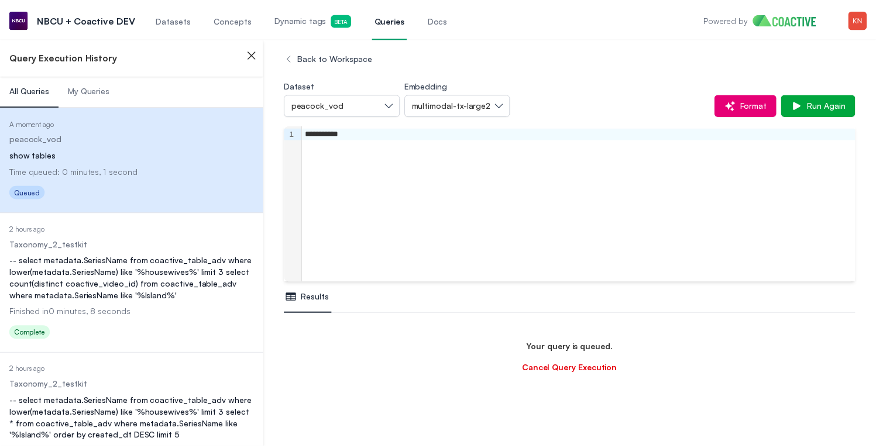
scroll to position [69, 0]
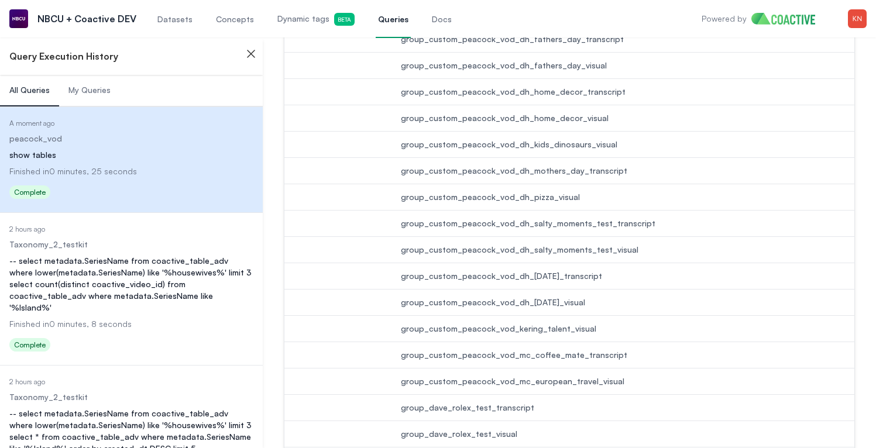
scroll to position [1329, 0]
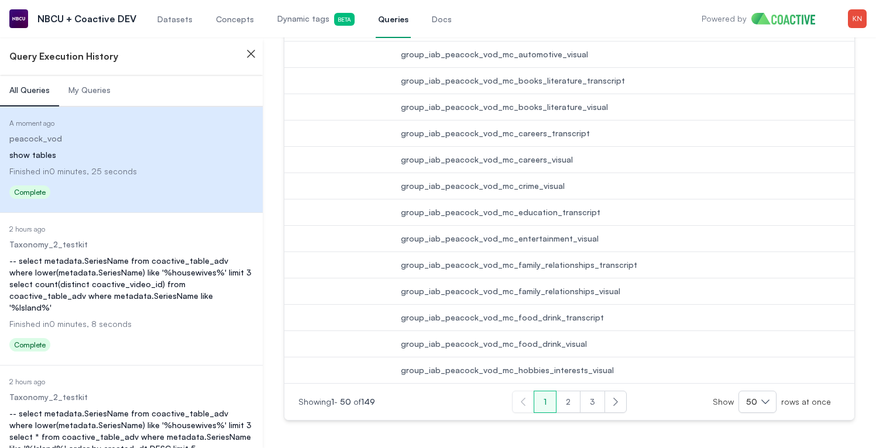
click at [570, 405] on button "2" at bounding box center [568, 402] width 25 height 22
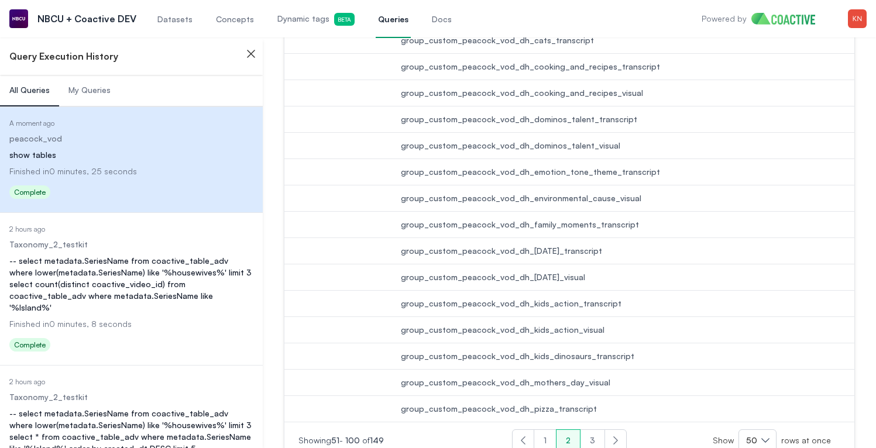
scroll to position [1329, 0]
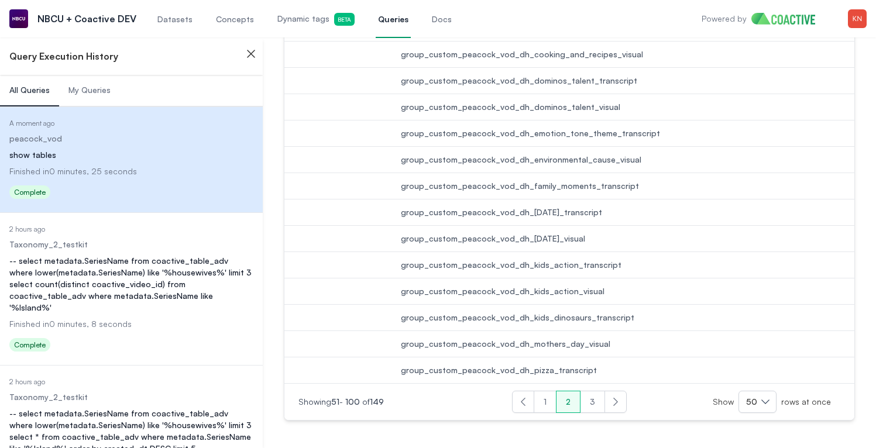
click at [595, 416] on div "Previous Next Showing 51 - 100 of 149 Previous 1 2 3 Next Show 50 rows at once" at bounding box center [569, 401] width 570 height 37
click at [595, 406] on button "3" at bounding box center [592, 402] width 25 height 22
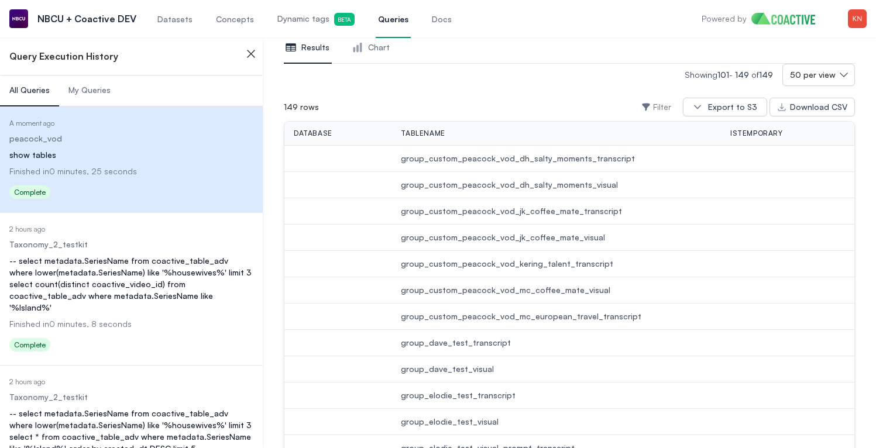
scroll to position [251, 0]
drag, startPoint x: 400, startPoint y: 234, endPoint x: 604, endPoint y: 232, distance: 203.7
click at [604, 232] on td "group_custom_peacock_vod_jk_coffee_mate_visual" at bounding box center [556, 236] width 329 height 26
copy span "group_custom_peacock_vod_jk_coffee_mate_visual"
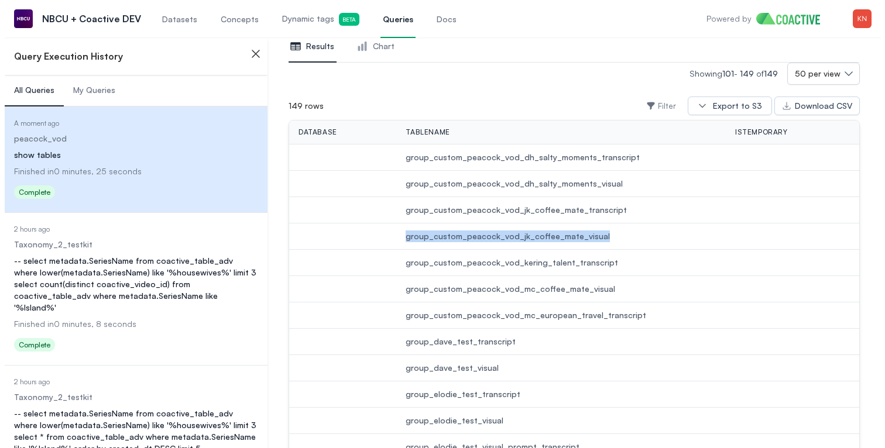
scroll to position [0, 0]
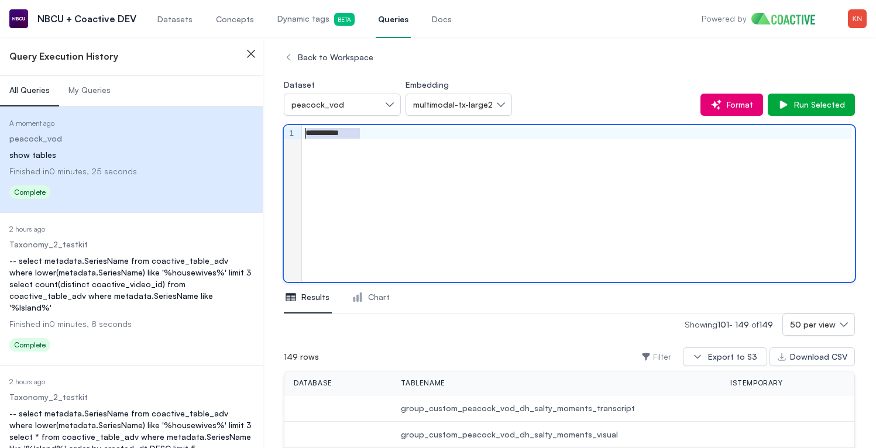
drag, startPoint x: 447, startPoint y: 212, endPoint x: 232, endPoint y: 81, distance: 251.7
drag, startPoint x: 724, startPoint y: 134, endPoint x: 307, endPoint y: 134, distance: 416.8
click at [307, 134] on div "**********" at bounding box center [577, 134] width 550 height 12
click at [702, 133] on div "**********" at bounding box center [577, 134] width 550 height 12
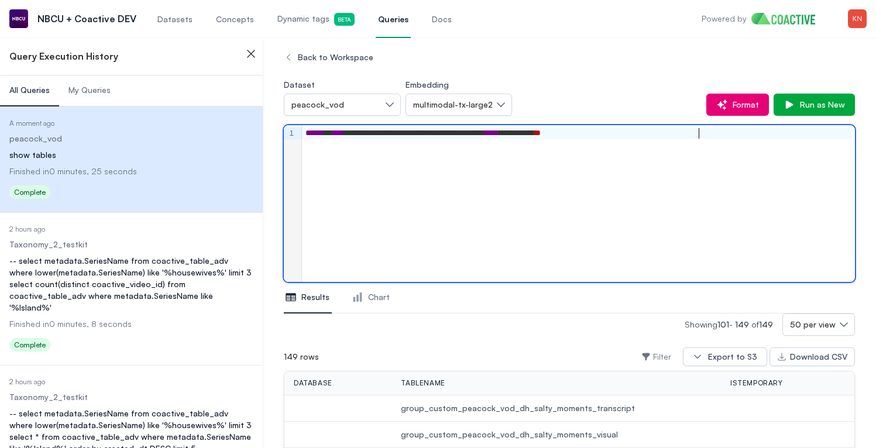
click at [541, 134] on span "**" at bounding box center [537, 133] width 6 height 8
click at [541, 135] on span "**" at bounding box center [537, 133] width 6 height 8
click at [771, 131] on div "**********" at bounding box center [577, 134] width 550 height 12
click at [815, 101] on span "Run as New" at bounding box center [820, 105] width 50 height 12
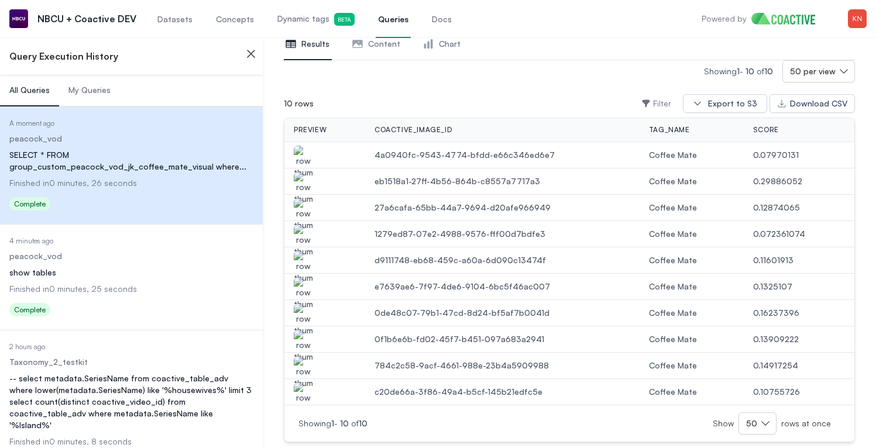
scroll to position [275, 0]
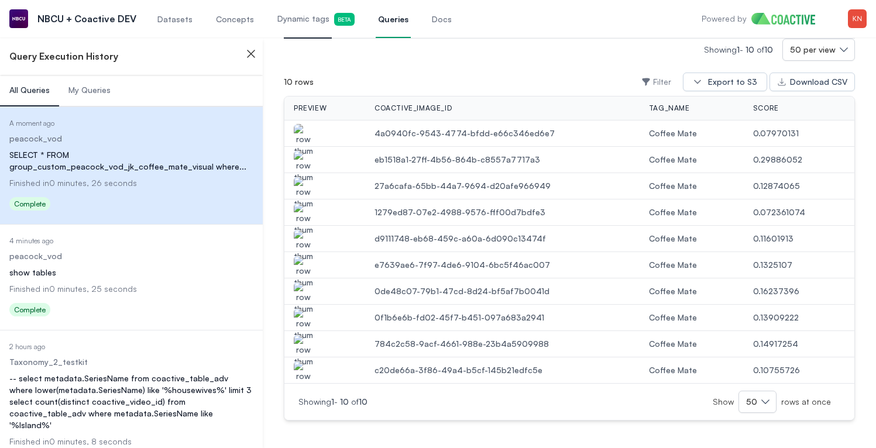
click at [307, 131] on img "button" at bounding box center [303, 140] width 19 height 33
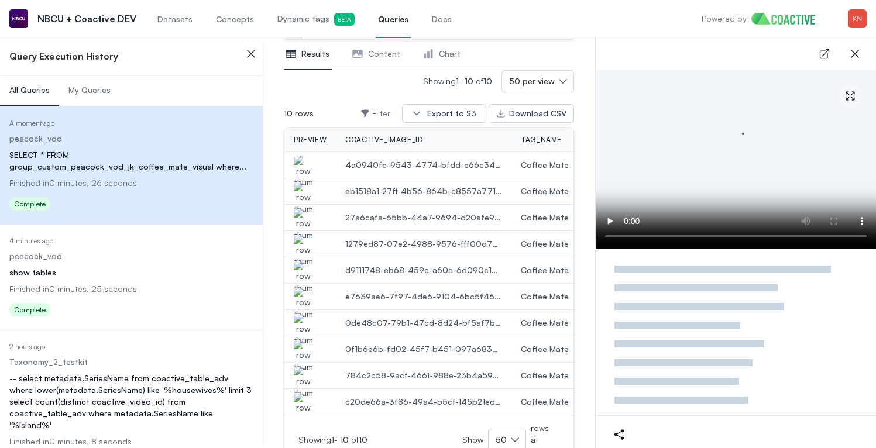
scroll to position [307, 0]
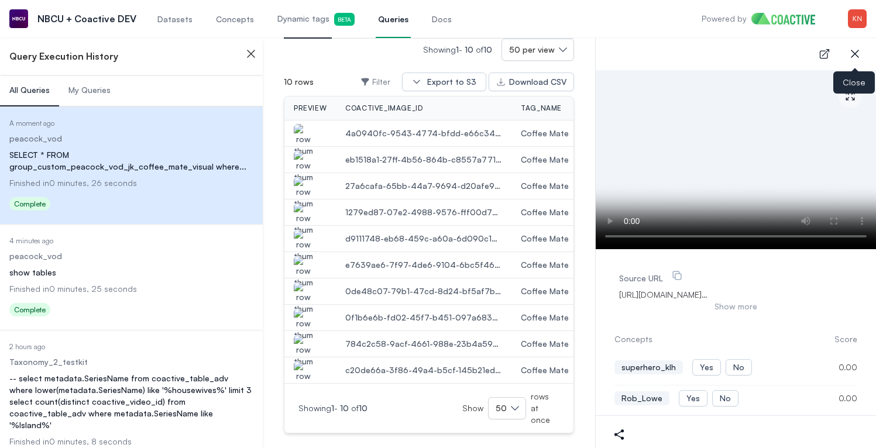
click at [853, 49] on icon "button" at bounding box center [855, 54] width 14 height 14
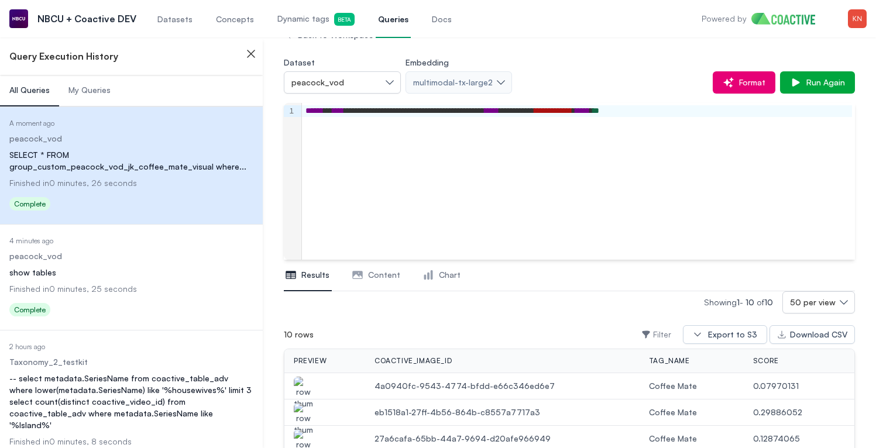
scroll to position [0, 0]
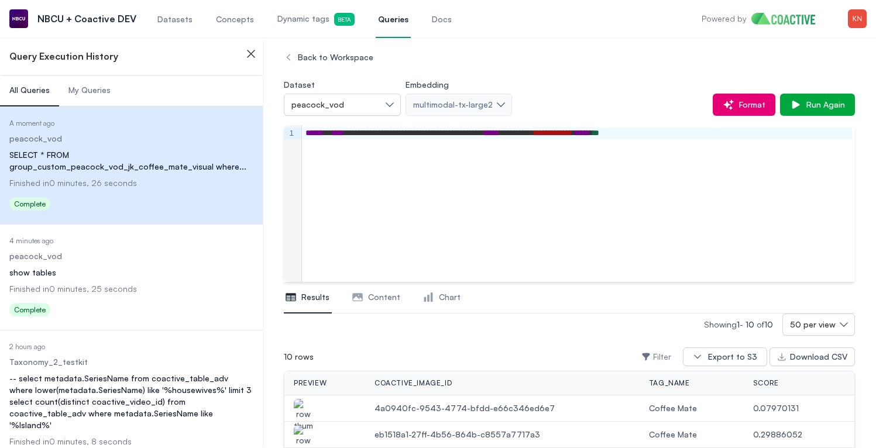
click at [300, 404] on img "button" at bounding box center [303, 415] width 19 height 33
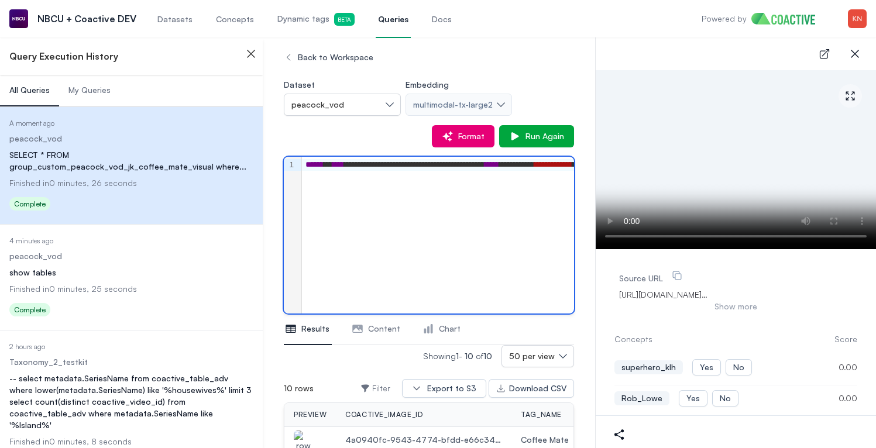
click at [486, 224] on div "**********" at bounding box center [550, 235] width 496 height 157
click at [858, 49] on icon "button" at bounding box center [855, 54] width 14 height 14
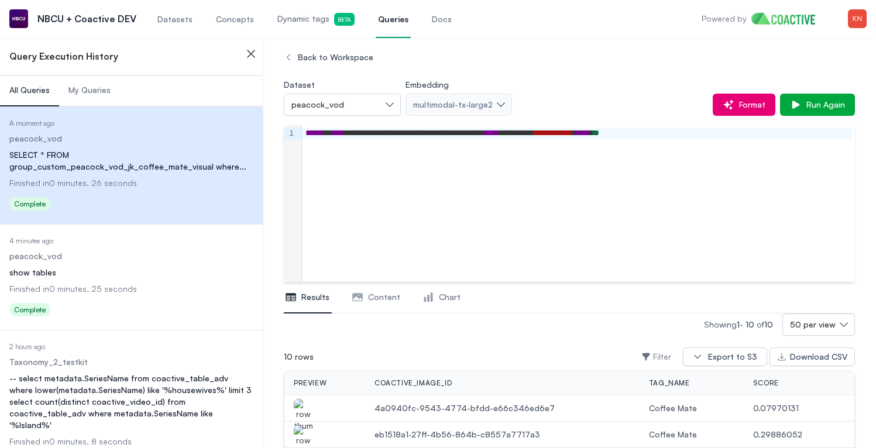
click at [760, 134] on div "**********" at bounding box center [577, 134] width 550 height 12
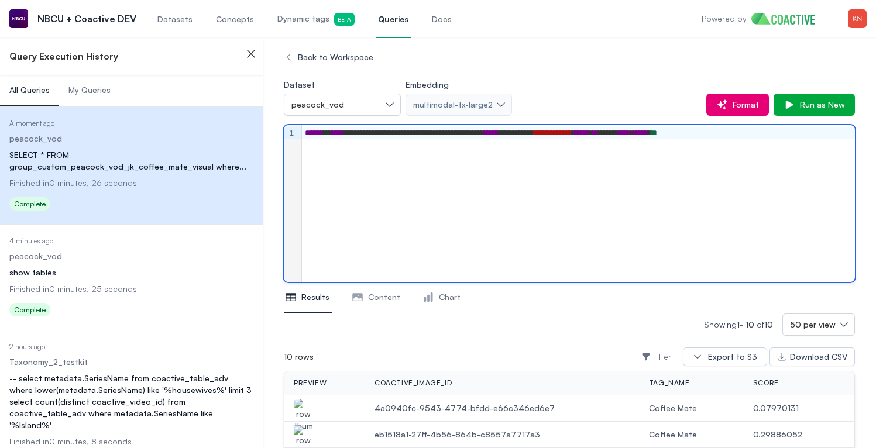
scroll to position [0, 7]
click at [728, 108] on icon "button" at bounding box center [722, 105] width 12 height 12
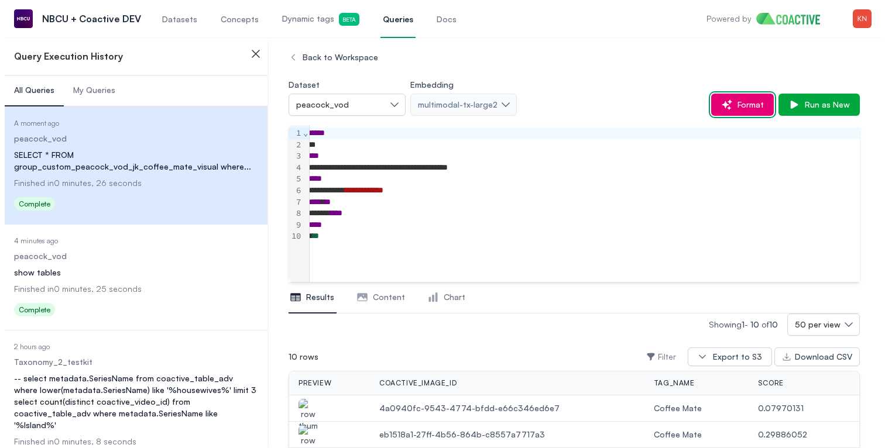
scroll to position [0, 0]
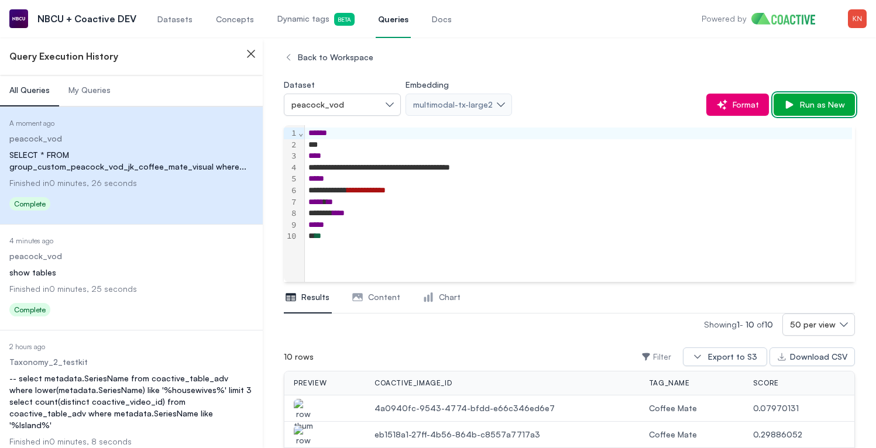
click at [810, 95] on button "Run as New" at bounding box center [814, 105] width 81 height 22
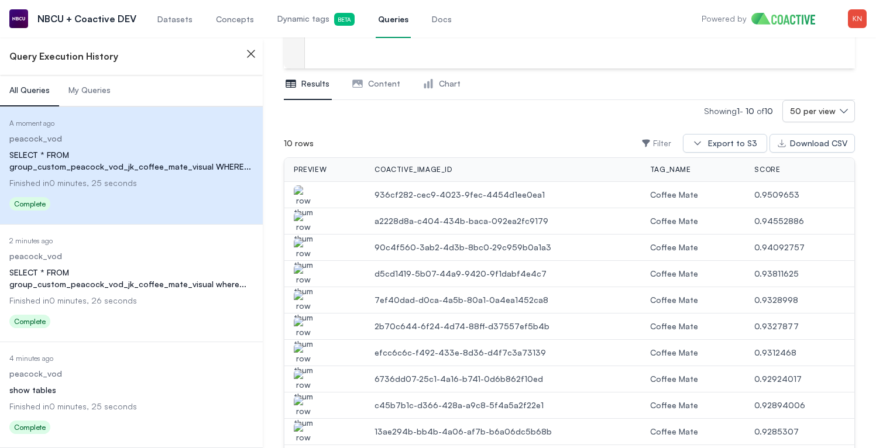
scroll to position [245, 0]
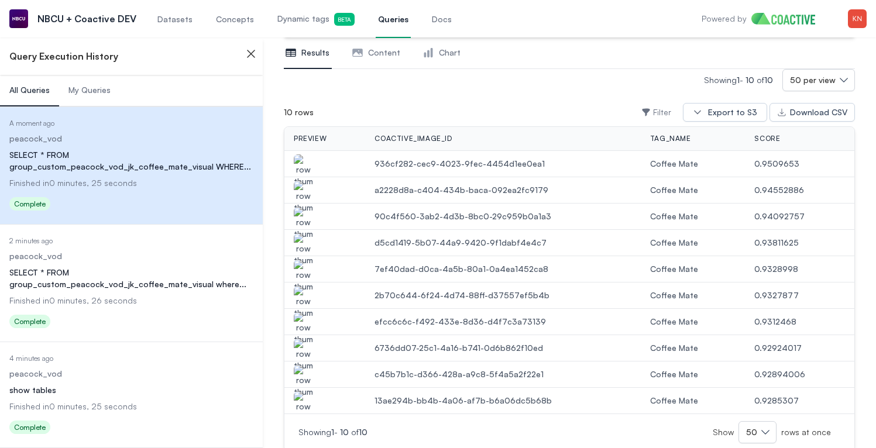
click at [307, 160] on img "button" at bounding box center [303, 171] width 19 height 33
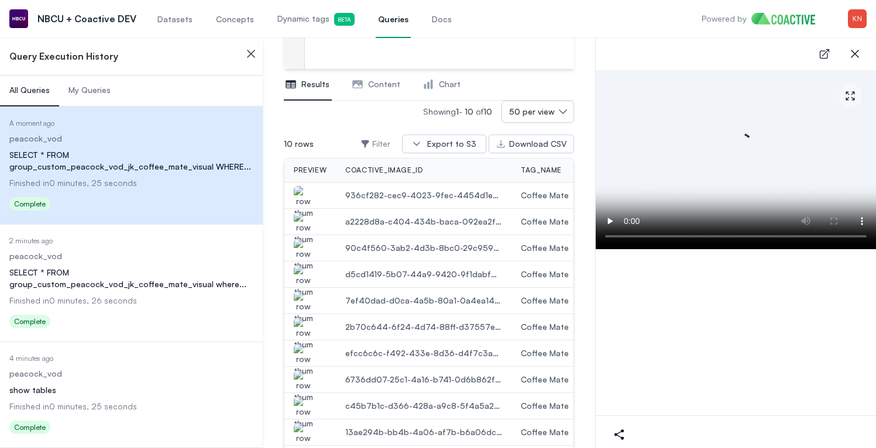
scroll to position [276, 0]
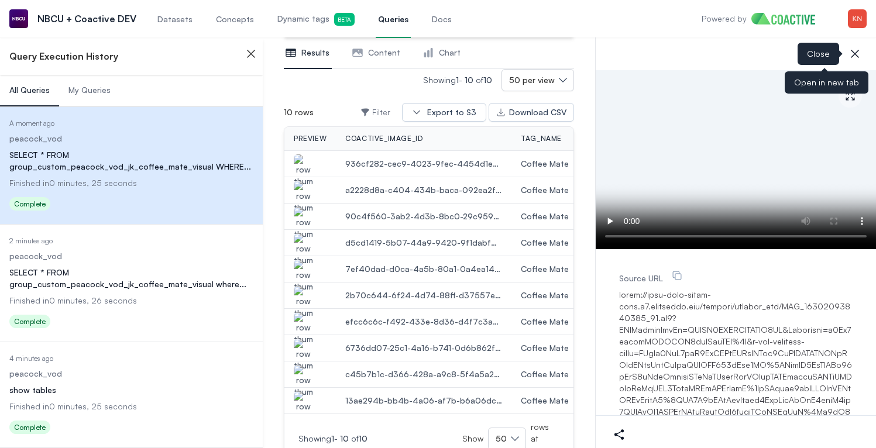
click at [858, 48] on icon "button" at bounding box center [855, 54] width 14 height 14
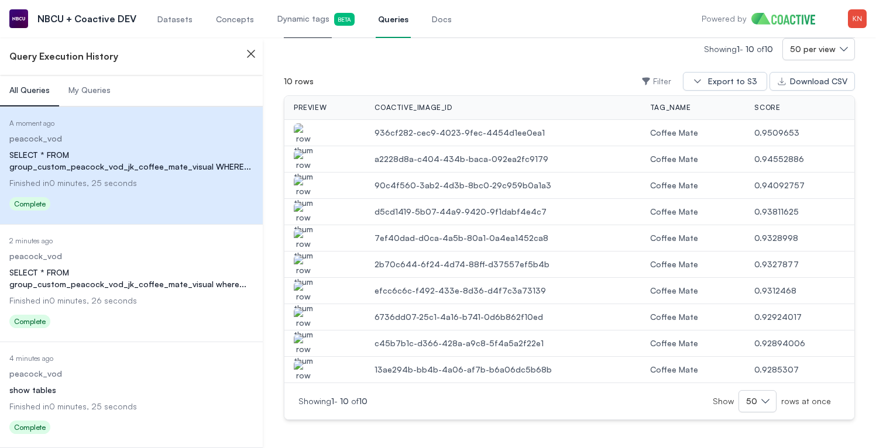
scroll to position [245, 0]
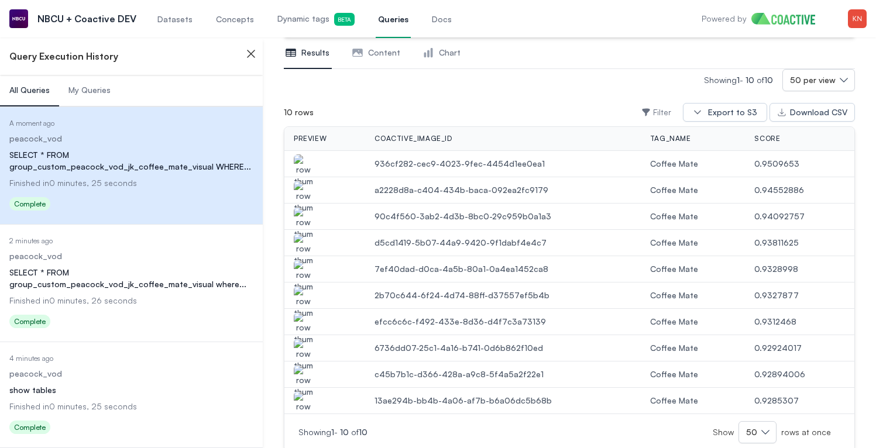
click at [306, 188] on img "button" at bounding box center [303, 197] width 19 height 33
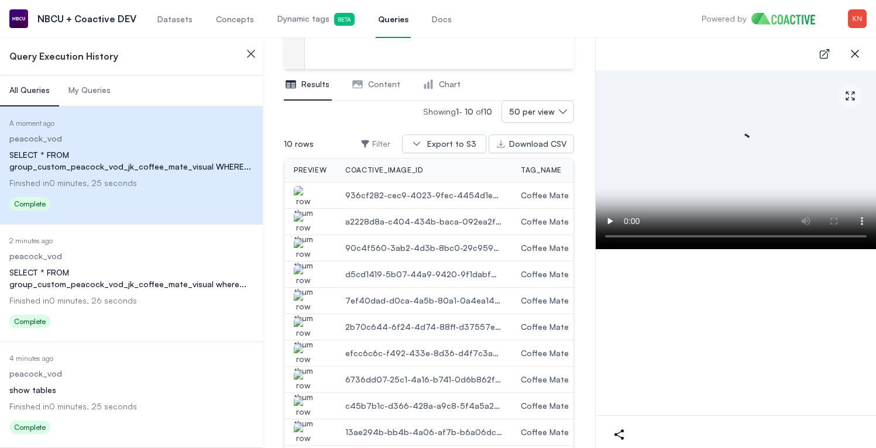
scroll to position [276, 0]
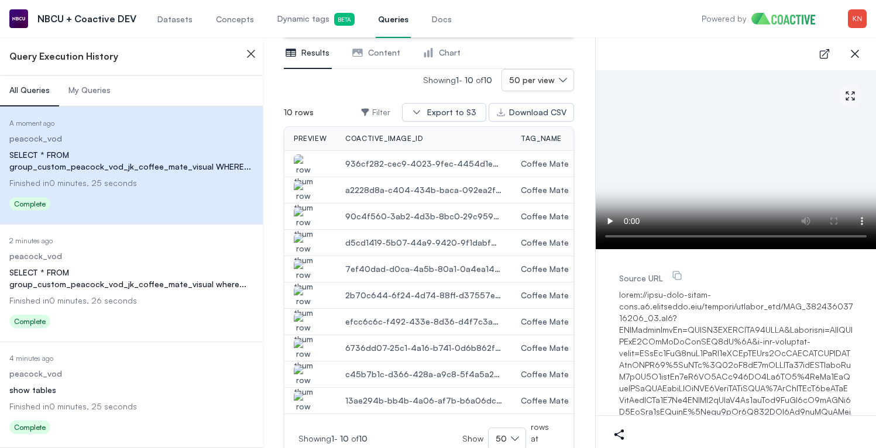
click at [298, 224] on img "button" at bounding box center [303, 223] width 19 height 33
click at [299, 245] on img "button" at bounding box center [303, 250] width 19 height 33
click at [299, 266] on img "button" at bounding box center [303, 276] width 19 height 33
click at [303, 294] on img "button" at bounding box center [303, 302] width 19 height 33
click at [303, 319] on img "button" at bounding box center [303, 329] width 19 height 33
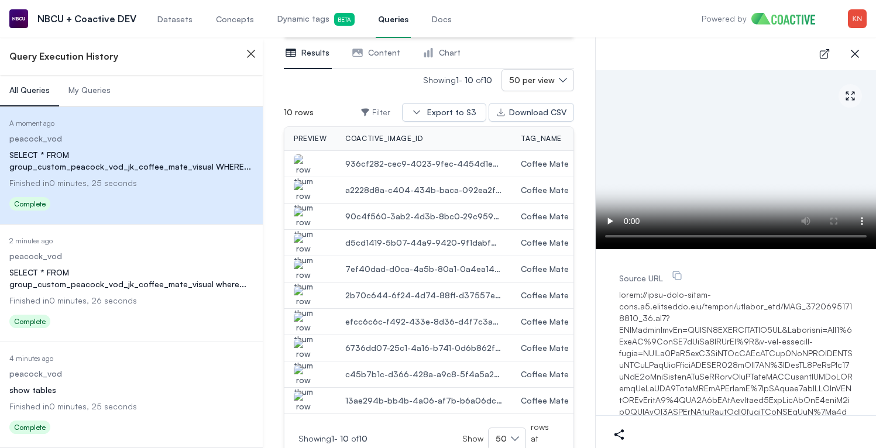
click at [303, 344] on img "button" at bounding box center [303, 355] width 19 height 33
click at [303, 369] on img "button" at bounding box center [303, 381] width 19 height 33
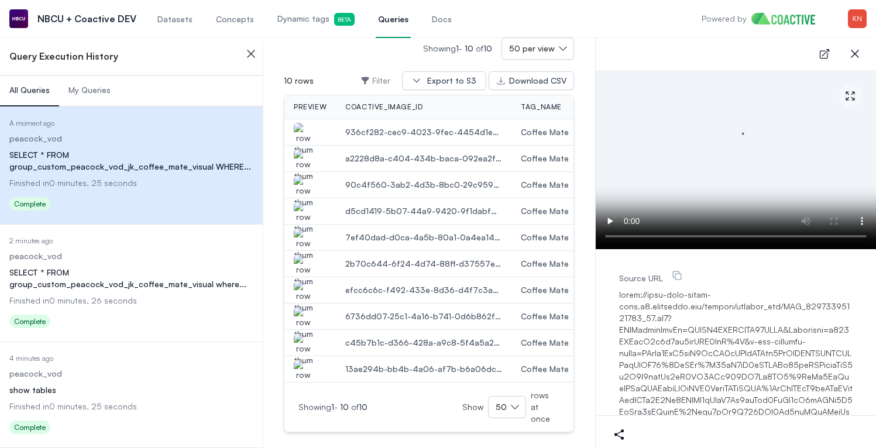
scroll to position [328, 0]
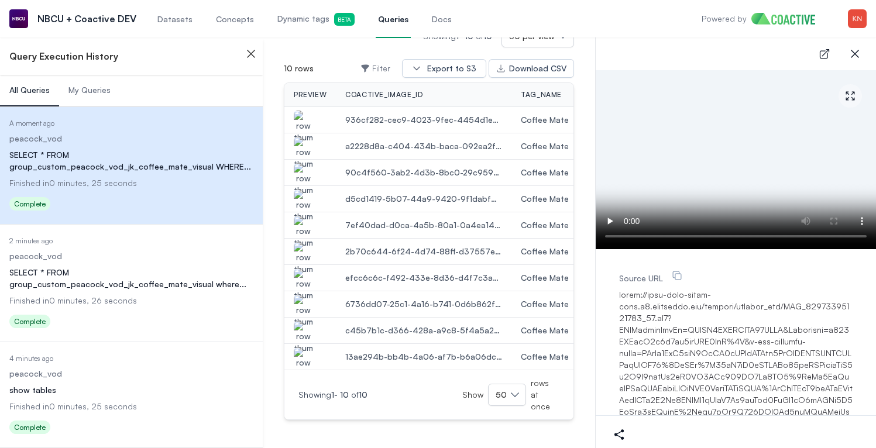
click at [307, 348] on img "button" at bounding box center [303, 364] width 19 height 33
click at [859, 64] on button "close-sidebar" at bounding box center [854, 53] width 23 height 23
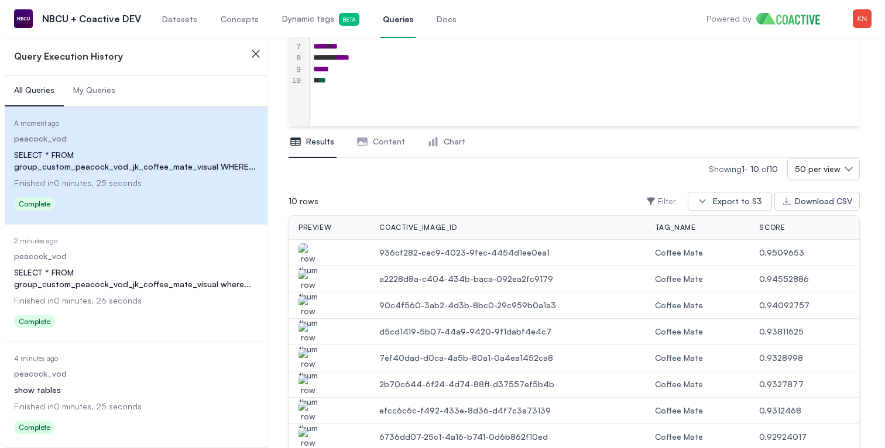
scroll to position [0, 0]
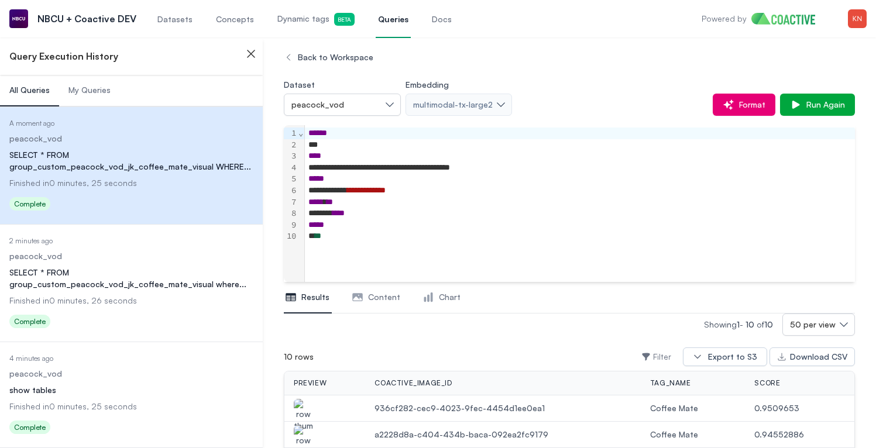
click at [571, 210] on div "***** ****" at bounding box center [578, 214] width 547 height 12
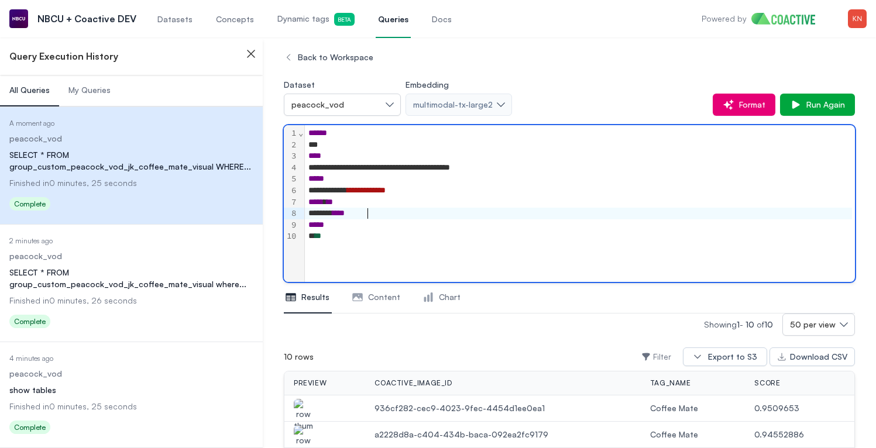
click at [539, 244] on div "**********" at bounding box center [580, 203] width 550 height 157
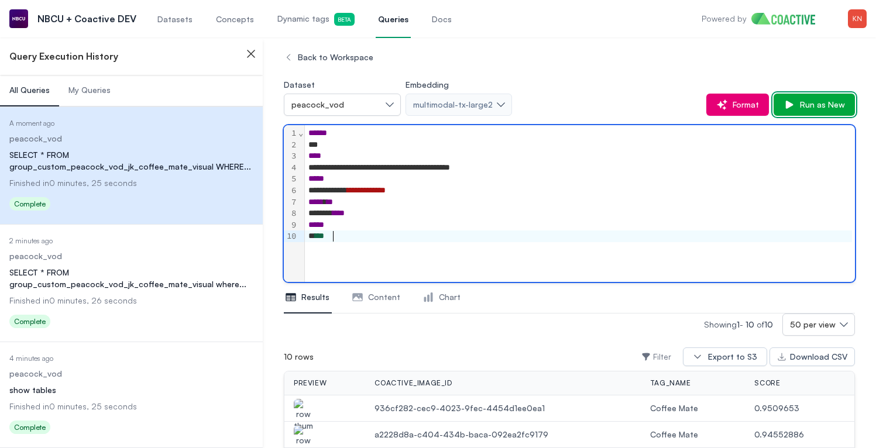
click at [795, 101] on icon "button" at bounding box center [790, 105] width 12 height 12
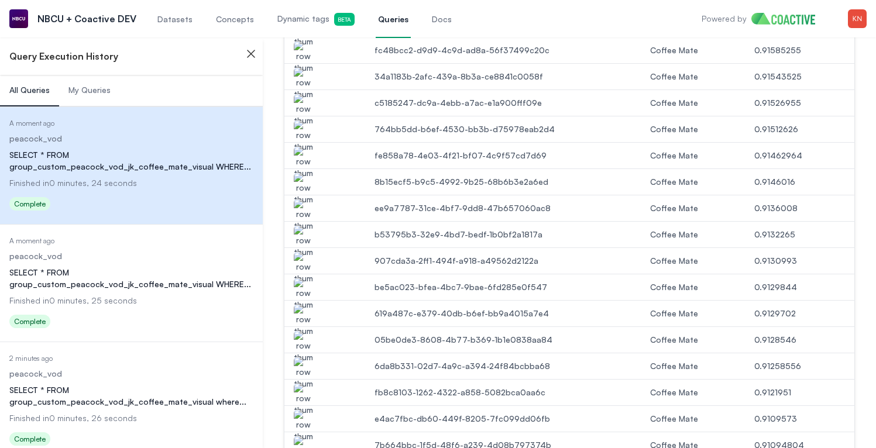
scroll to position [1329, 0]
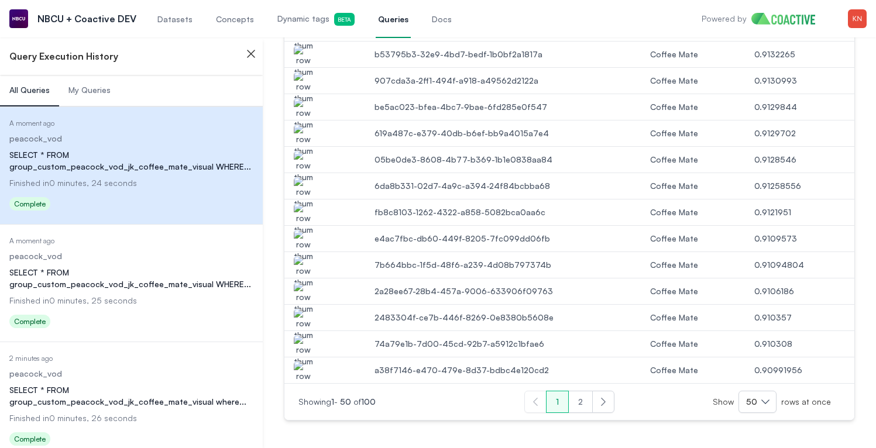
click at [300, 366] on img "button" at bounding box center [303, 377] width 19 height 33
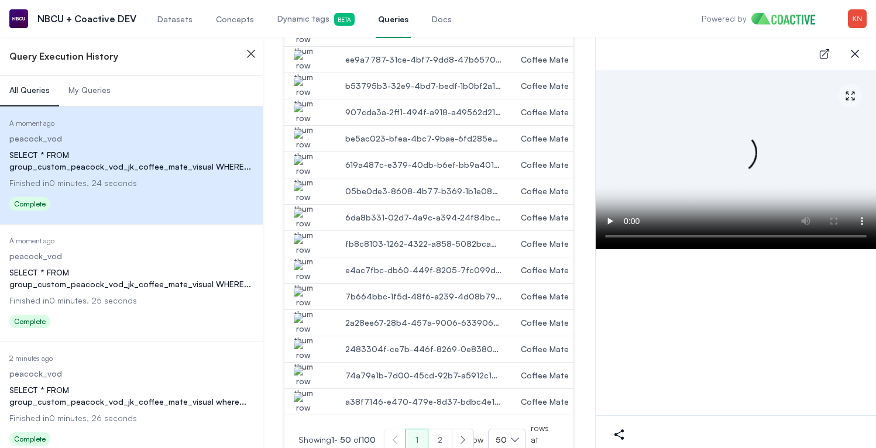
scroll to position [1360, 0]
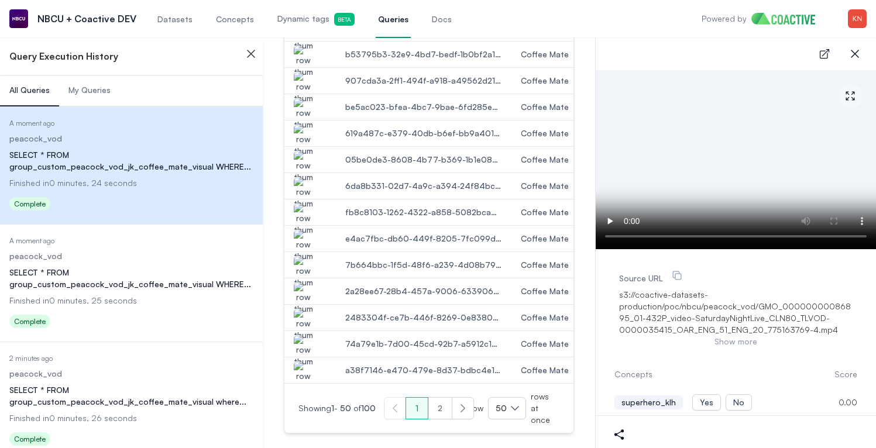
click at [302, 339] on img "button" at bounding box center [303, 351] width 19 height 33
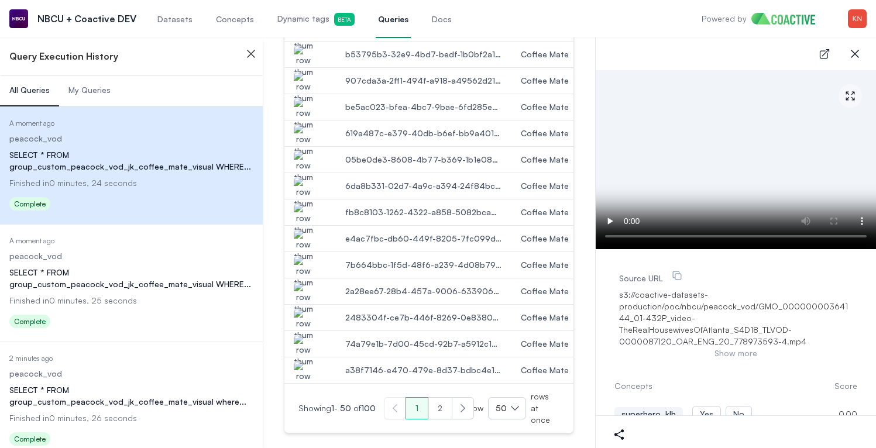
click at [303, 306] on img "button" at bounding box center [303, 298] width 19 height 33
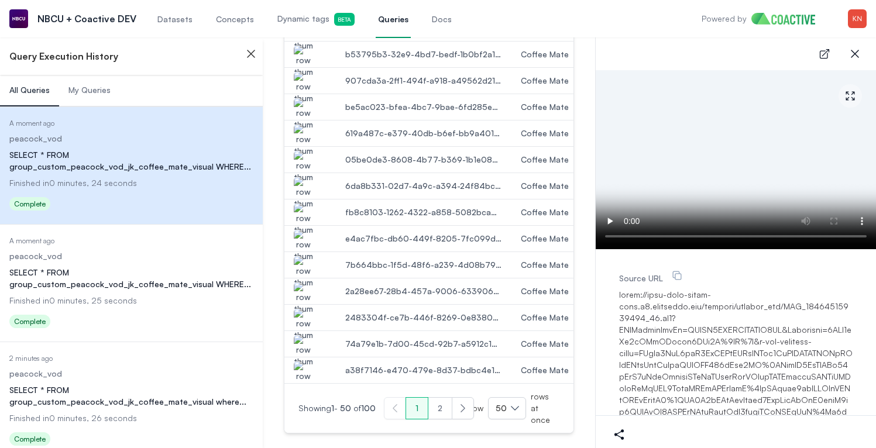
click at [307, 282] on img "button" at bounding box center [303, 298] width 19 height 33
click at [307, 264] on img "button" at bounding box center [303, 272] width 19 height 33
click at [308, 239] on img "button" at bounding box center [303, 245] width 19 height 33
click at [306, 203] on img "button" at bounding box center [303, 219] width 19 height 33
click at [306, 177] on img "button" at bounding box center [303, 193] width 19 height 33
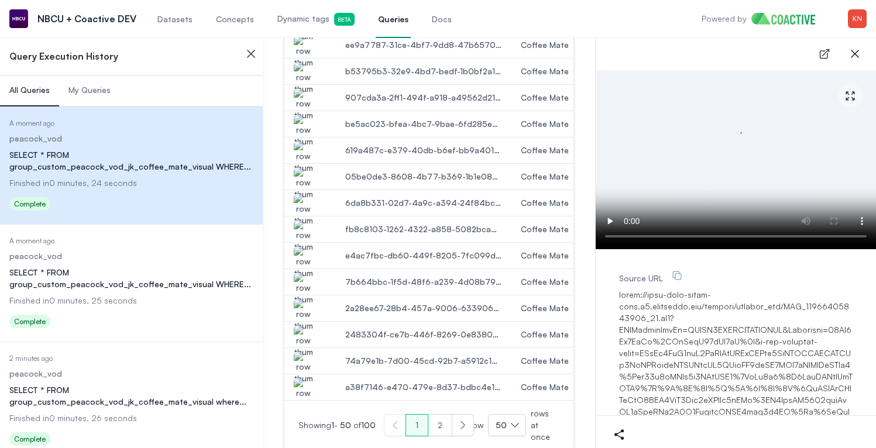
scroll to position [1337, 0]
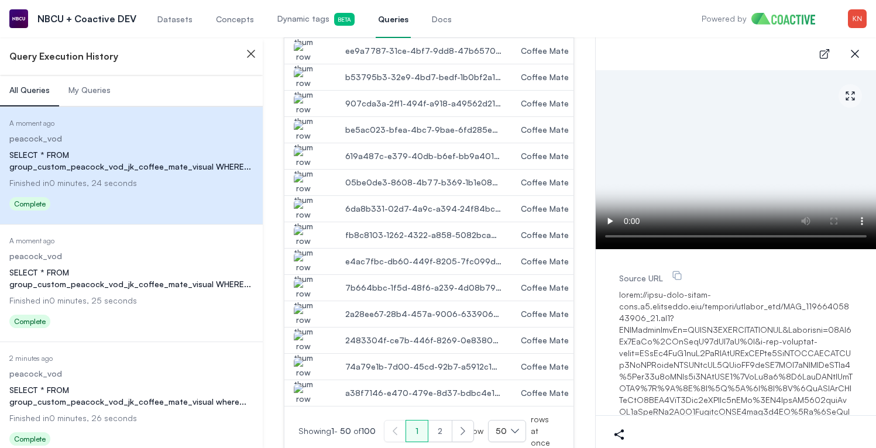
click at [308, 173] on img "button" at bounding box center [303, 189] width 19 height 33
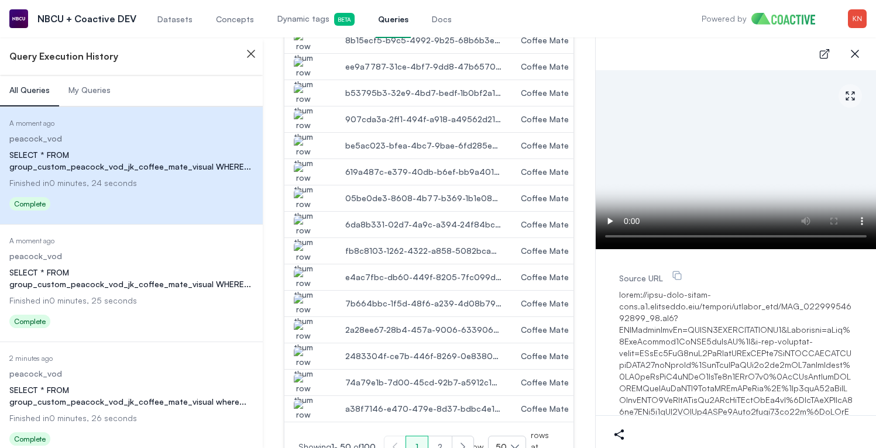
click at [308, 172] on img "button" at bounding box center [303, 179] width 19 height 33
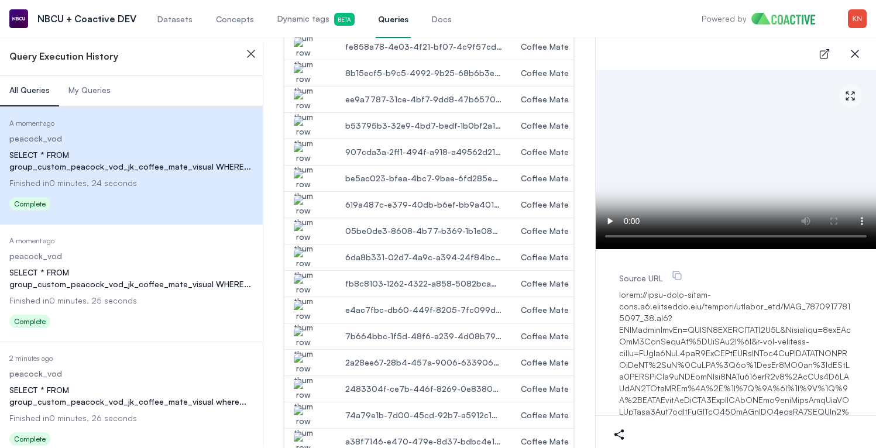
click at [308, 172] on img "button" at bounding box center [303, 185] width 19 height 33
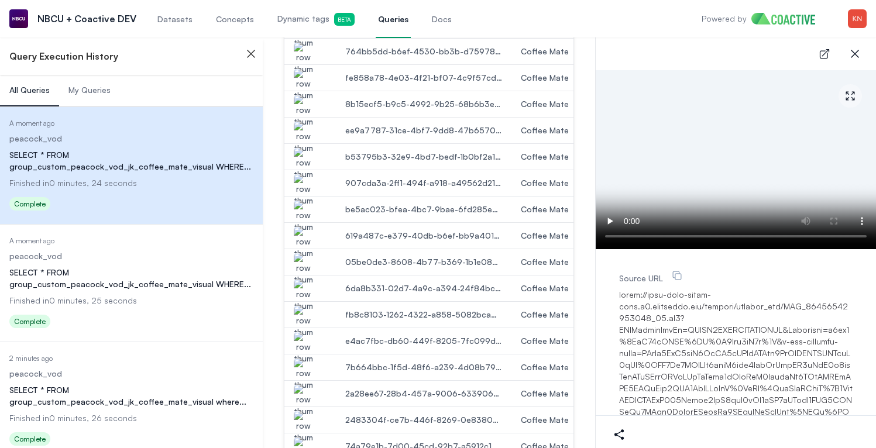
click at [308, 172] on td at bounding box center [310, 183] width 52 height 26
click at [308, 180] on img "button" at bounding box center [303, 190] width 19 height 33
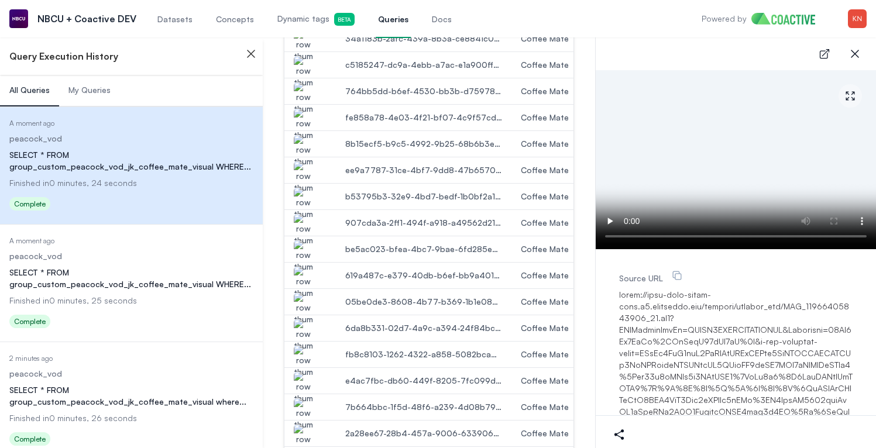
click at [308, 187] on img "button" at bounding box center [303, 203] width 19 height 33
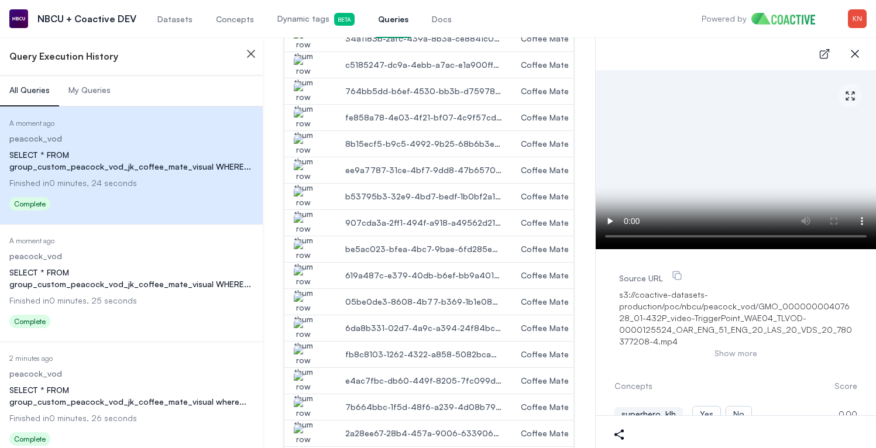
click at [308, 173] on img "button" at bounding box center [303, 177] width 19 height 33
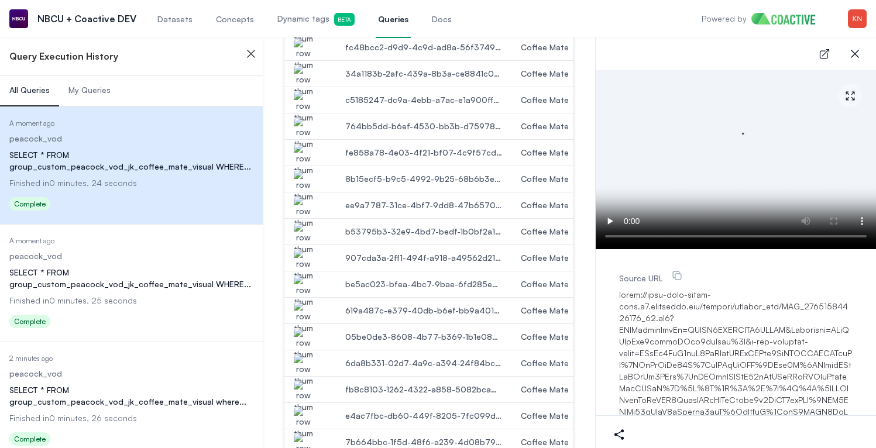
scroll to position [1178, 0]
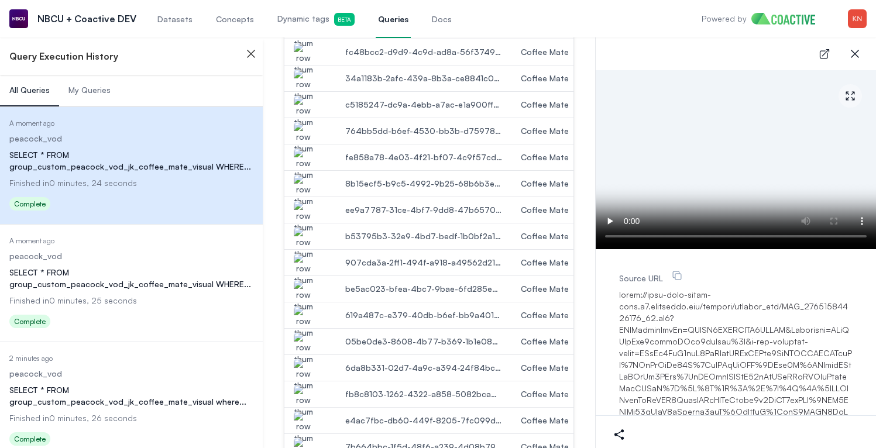
click at [308, 177] on img "button" at bounding box center [303, 190] width 19 height 33
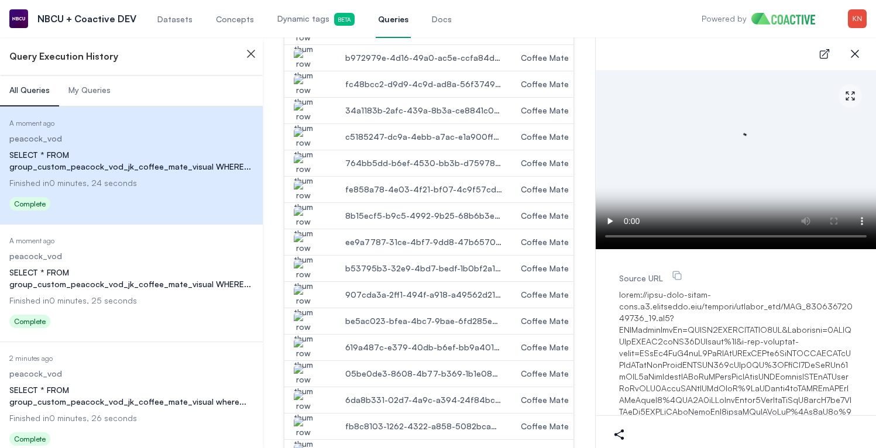
scroll to position [1138, 0]
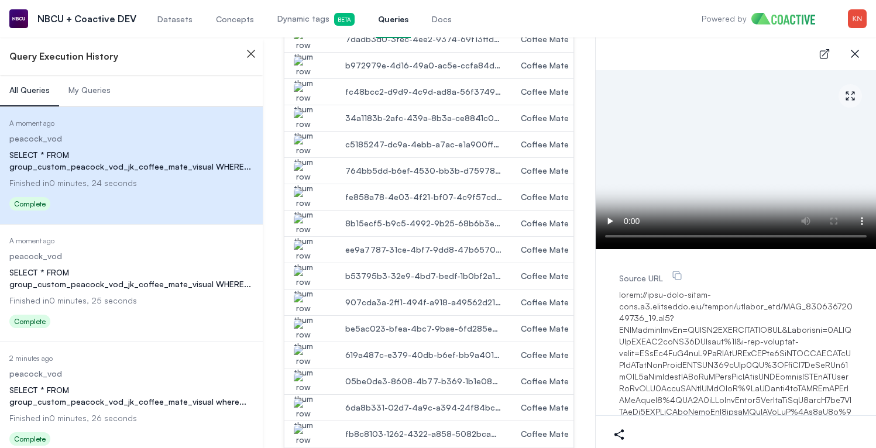
click at [307, 180] on img "button" at bounding box center [303, 178] width 19 height 33
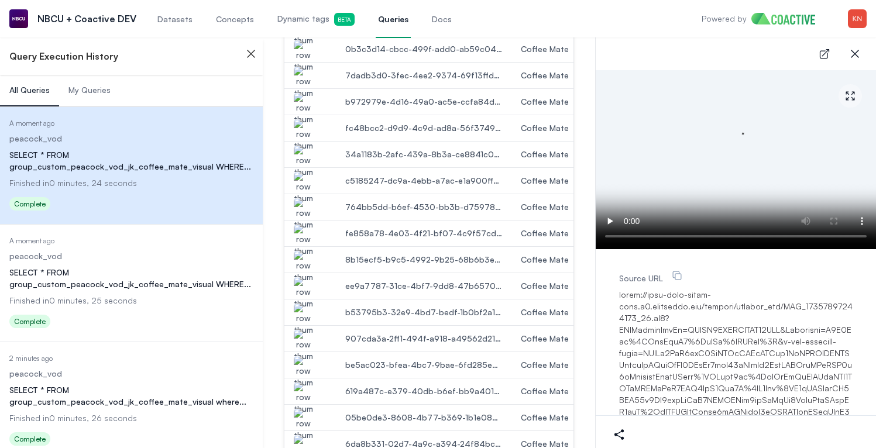
scroll to position [1096, 0]
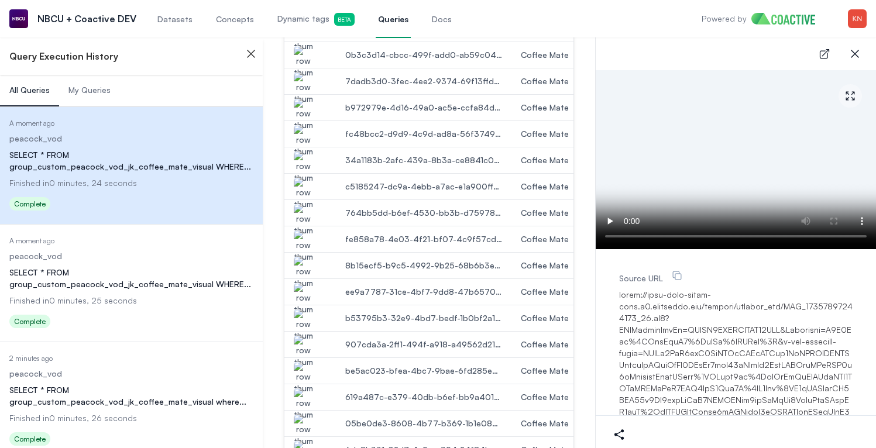
click at [308, 171] on img "button" at bounding box center [303, 167] width 19 height 33
click at [308, 159] on img "button" at bounding box center [303, 166] width 19 height 33
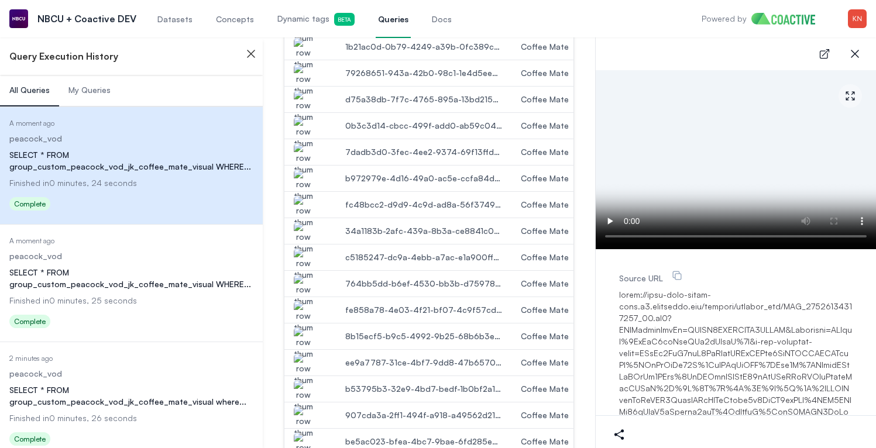
click at [308, 157] on img "button" at bounding box center [303, 159] width 19 height 33
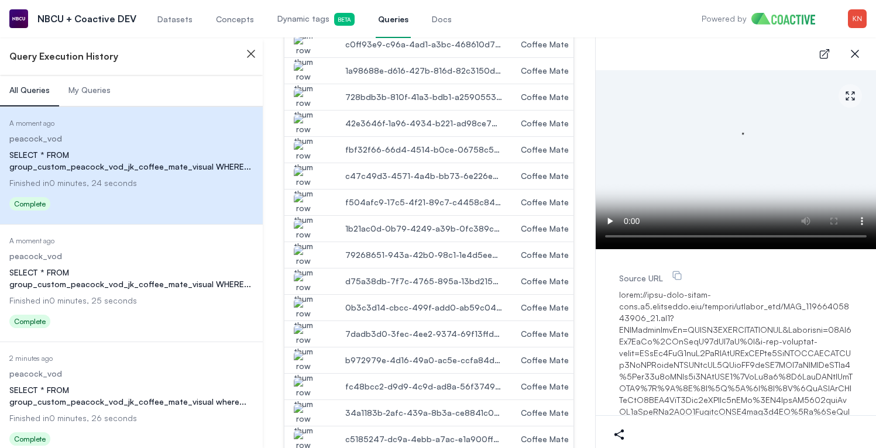
scroll to position [835, 0]
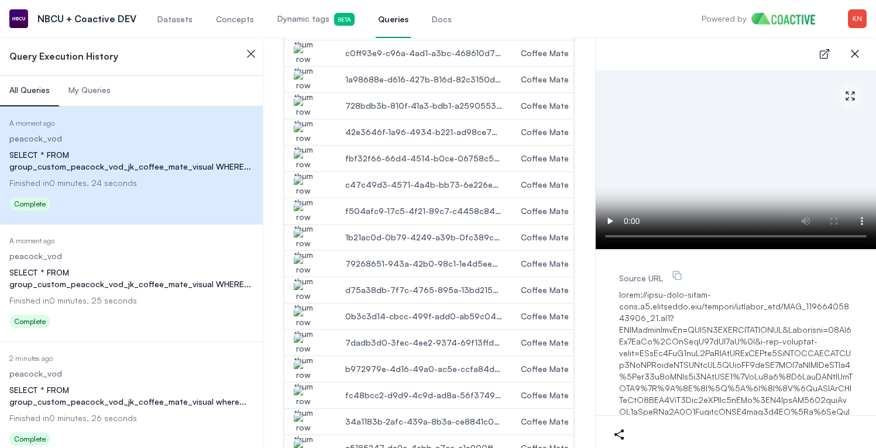
click at [308, 157] on img "button" at bounding box center [303, 165] width 19 height 33
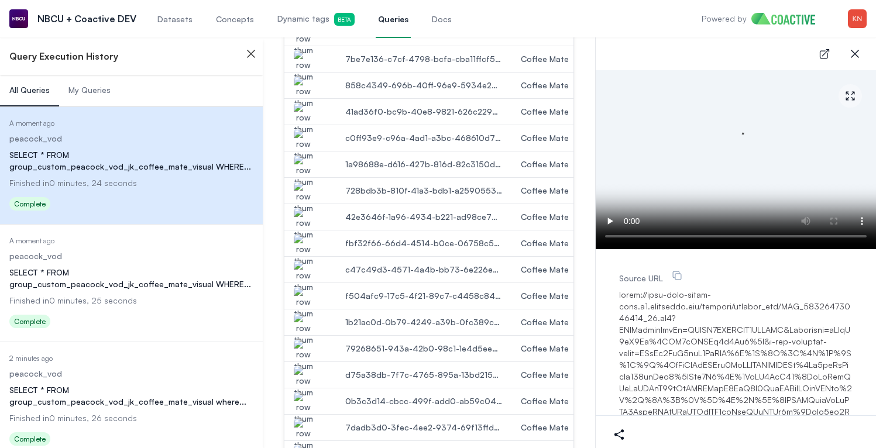
scroll to position [747, 0]
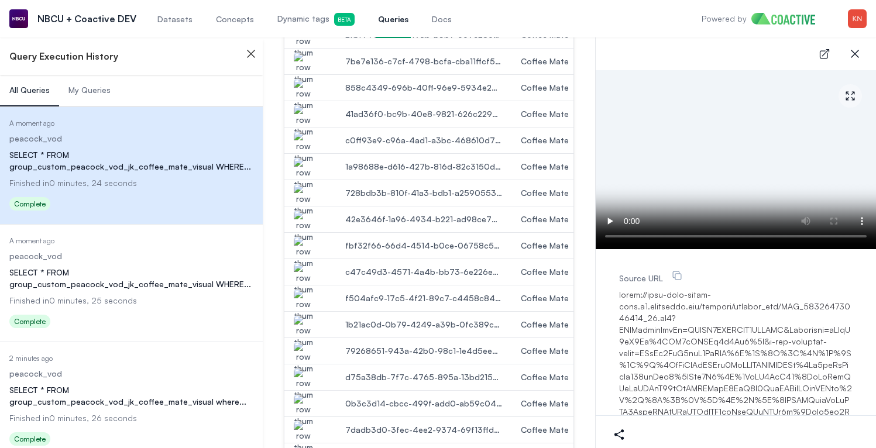
click at [308, 157] on img "button" at bounding box center [303, 173] width 19 height 33
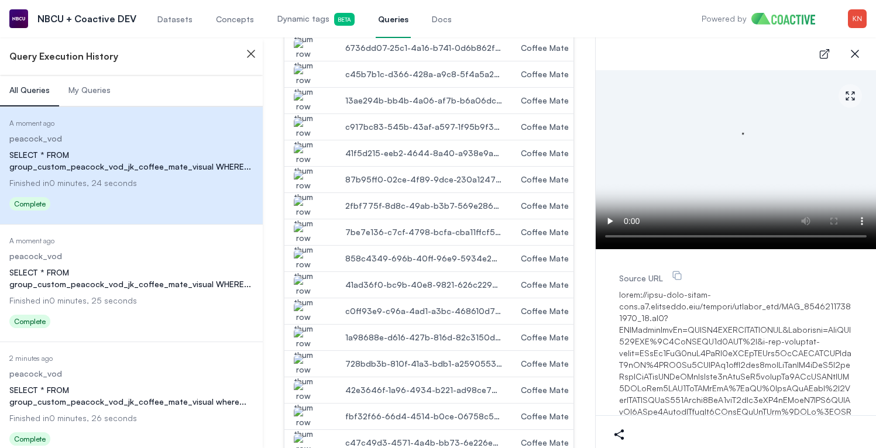
scroll to position [566, 0]
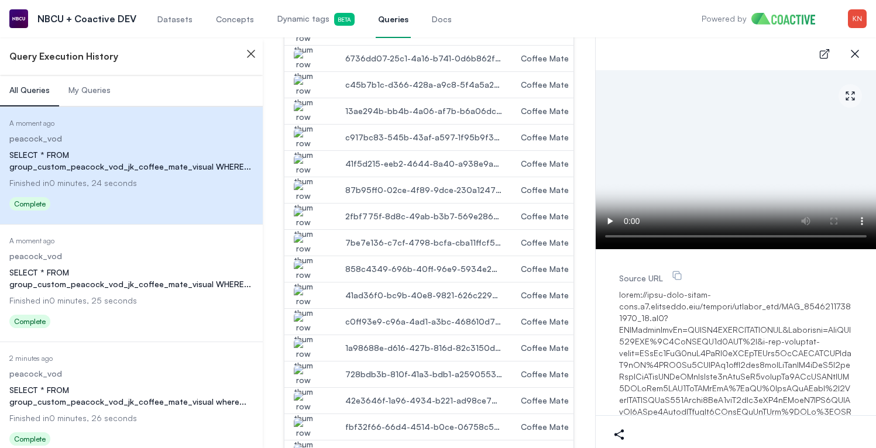
click at [308, 157] on img "button" at bounding box center [303, 171] width 19 height 33
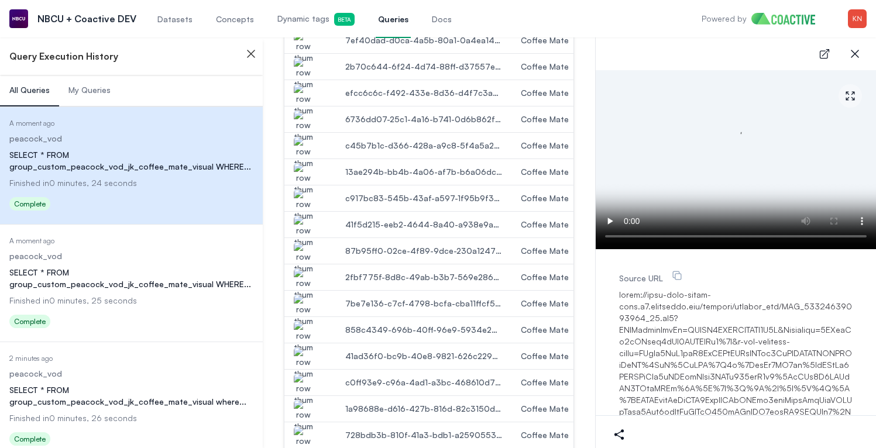
scroll to position [465, 0]
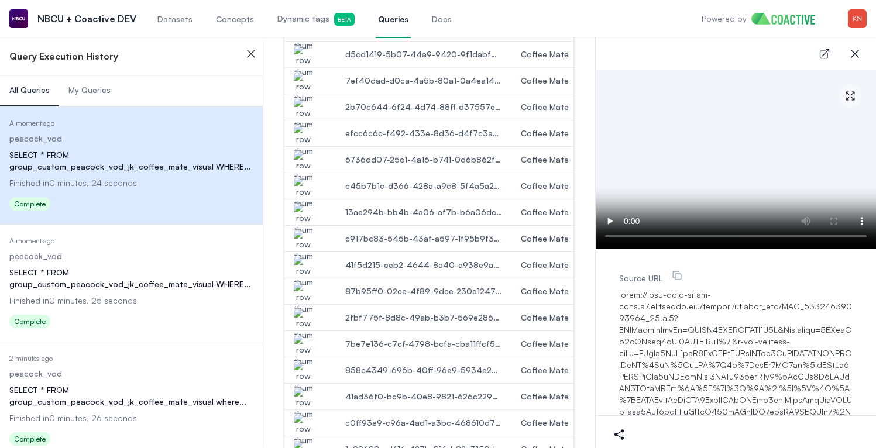
click at [308, 173] on img "button" at bounding box center [303, 166] width 19 height 33
click at [308, 188] on img "button" at bounding box center [303, 193] width 19 height 33
click at [315, 167] on div at bounding box center [310, 159] width 52 height 19
click at [306, 159] on img "button" at bounding box center [303, 166] width 19 height 33
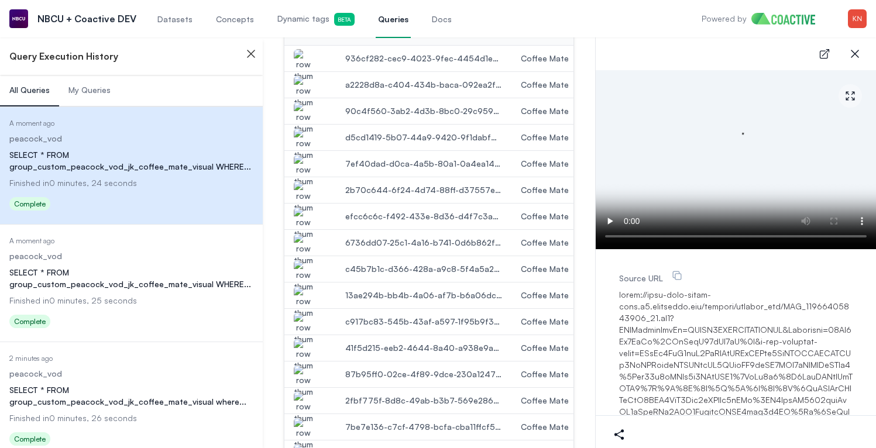
scroll to position [369, 0]
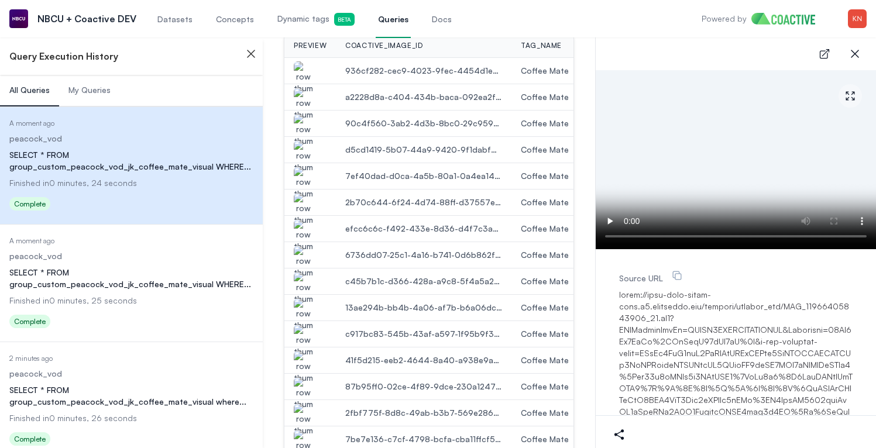
click at [306, 159] on td at bounding box center [310, 149] width 52 height 26
click at [306, 148] on img "button" at bounding box center [303, 156] width 19 height 33
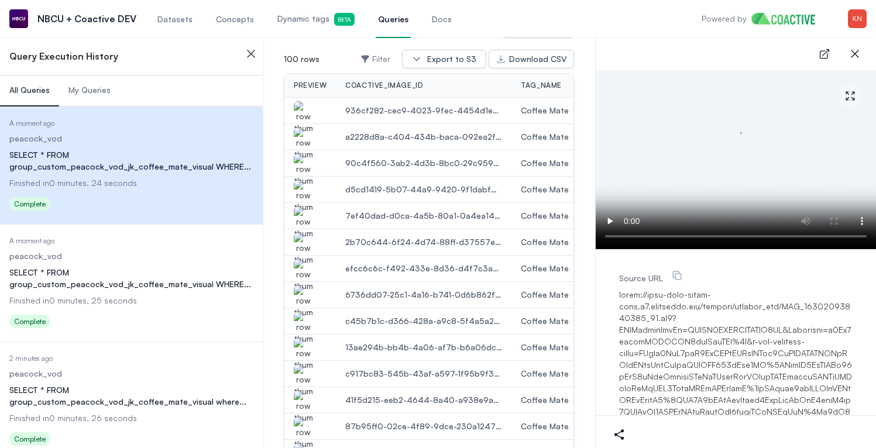
scroll to position [304, 0]
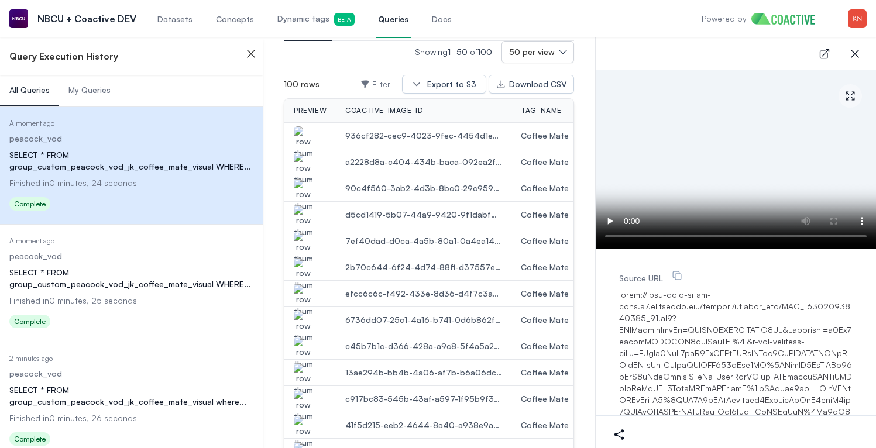
click at [306, 148] on td at bounding box center [310, 135] width 52 height 26
click at [306, 159] on img "button" at bounding box center [303, 169] width 19 height 33
click at [855, 45] on button "close-sidebar" at bounding box center [854, 53] width 23 height 23
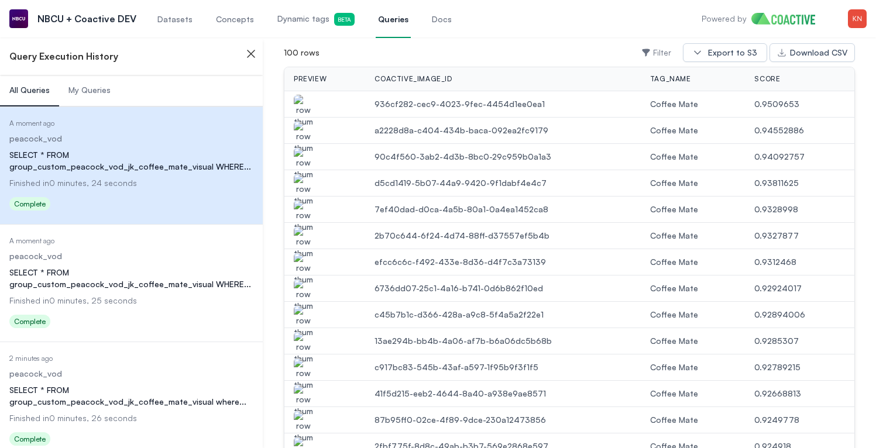
scroll to position [273, 0]
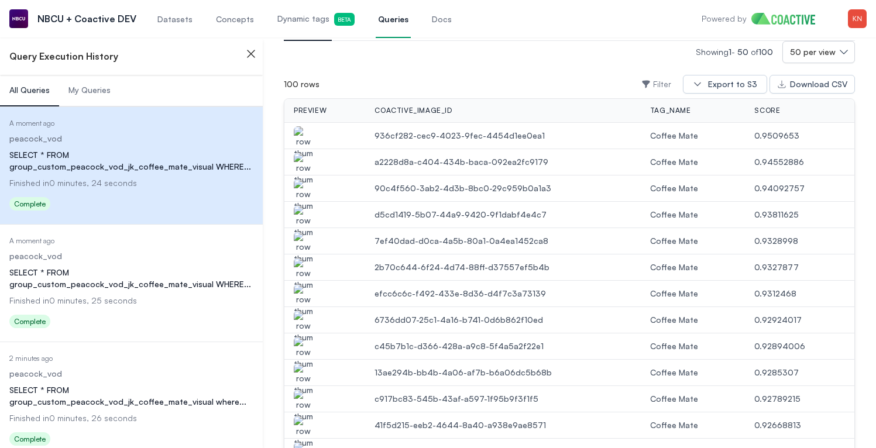
click at [515, 80] on div "100 rows Filter Export to S3 Download CSV" at bounding box center [569, 84] width 571 height 28
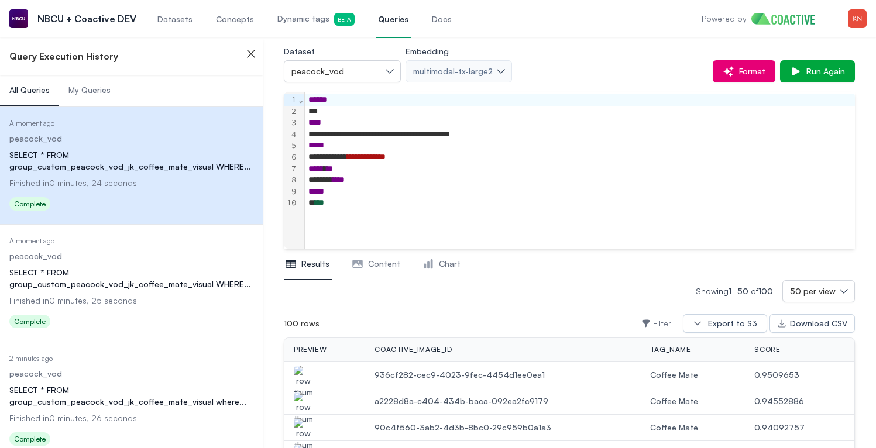
scroll to position [35, 0]
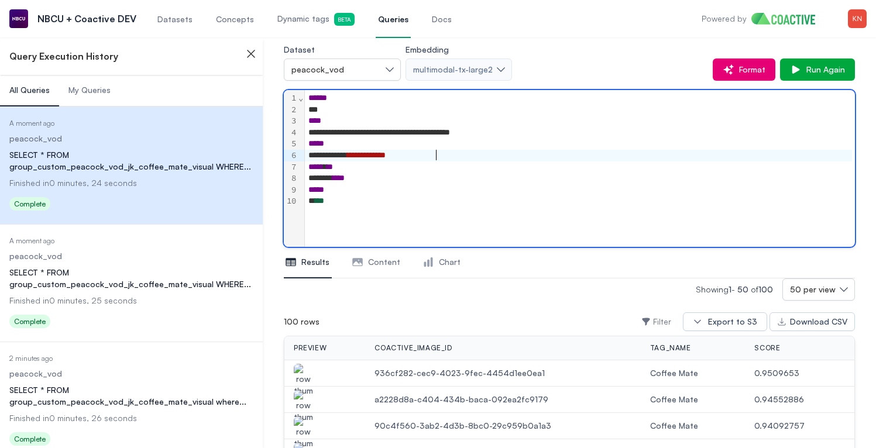
click at [465, 156] on div "**********" at bounding box center [578, 156] width 547 height 12
click at [406, 157] on span "**" at bounding box center [403, 155] width 6 height 8
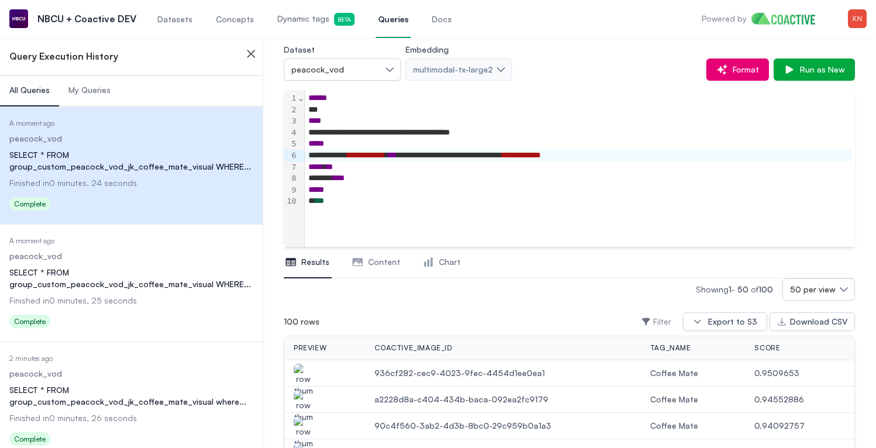
click at [806, 52] on div "Dataset peacock_vod Embedding multimodal-tx-large2 Format Run as New" at bounding box center [569, 61] width 571 height 39
click at [804, 78] on button "Run as New" at bounding box center [814, 70] width 81 height 22
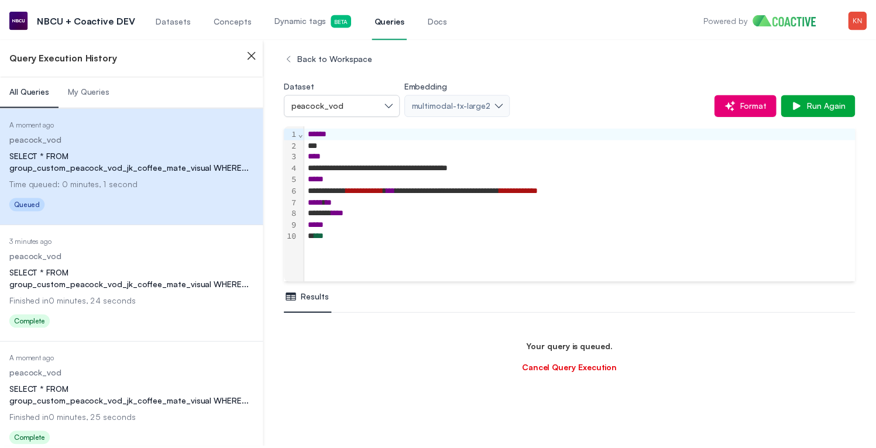
scroll to position [345, 0]
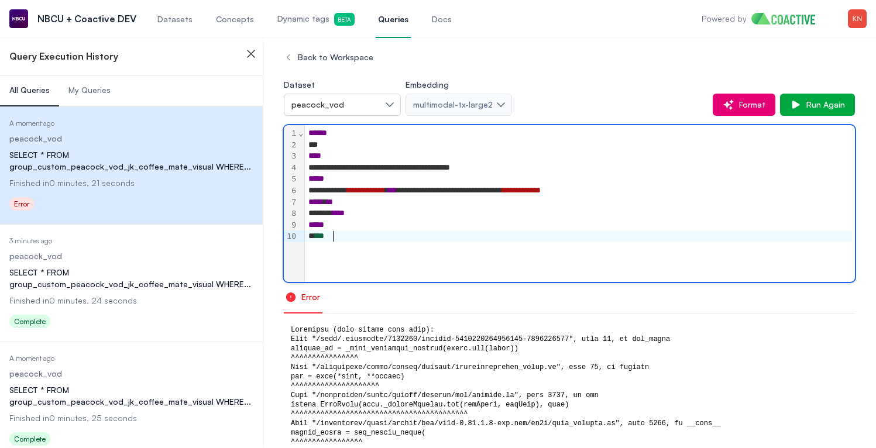
click at [447, 239] on div "***" at bounding box center [578, 237] width 547 height 12
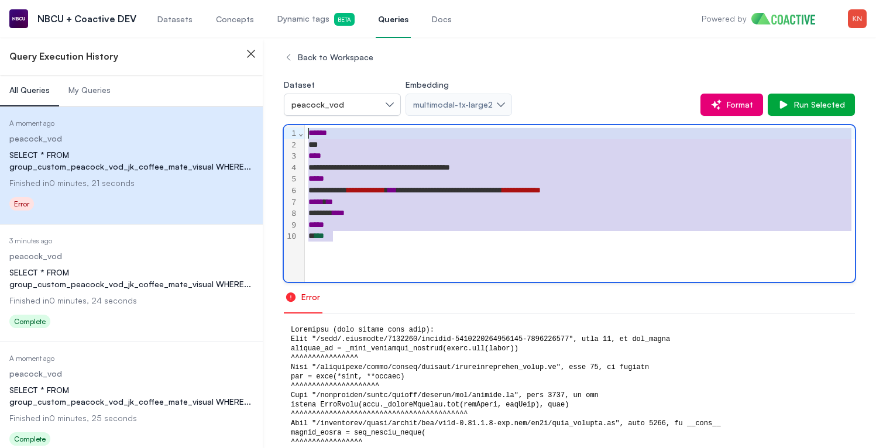
drag, startPoint x: 423, startPoint y: 260, endPoint x: 242, endPoint y: 110, distance: 235.3
click at [242, 110] on div "Close sidebar Query Execution History All Queries My Queries Date Executed A mo…" at bounding box center [438, 328] width 876 height 656
copy div "**********"
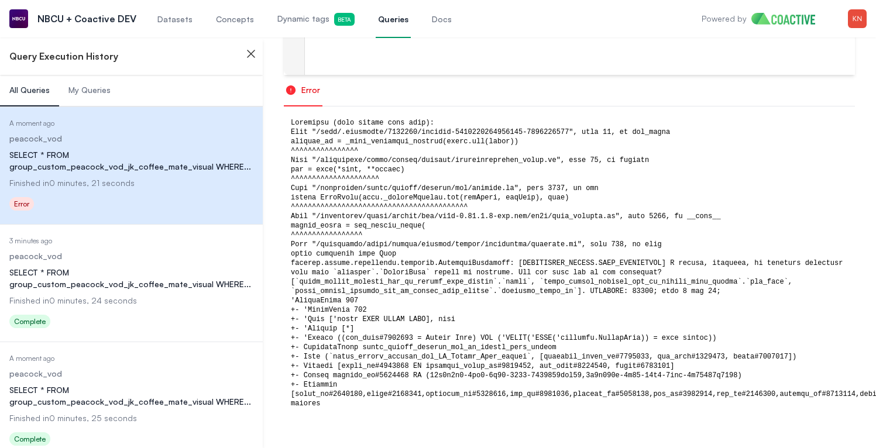
scroll to position [216, 0]
drag, startPoint x: 293, startPoint y: 331, endPoint x: 435, endPoint y: 400, distance: 158.4
click at [435, 400] on div at bounding box center [569, 263] width 571 height 304
copy div "Traceback (most recent call last): File "/root/.ipykernel/4125779/command-68987…"
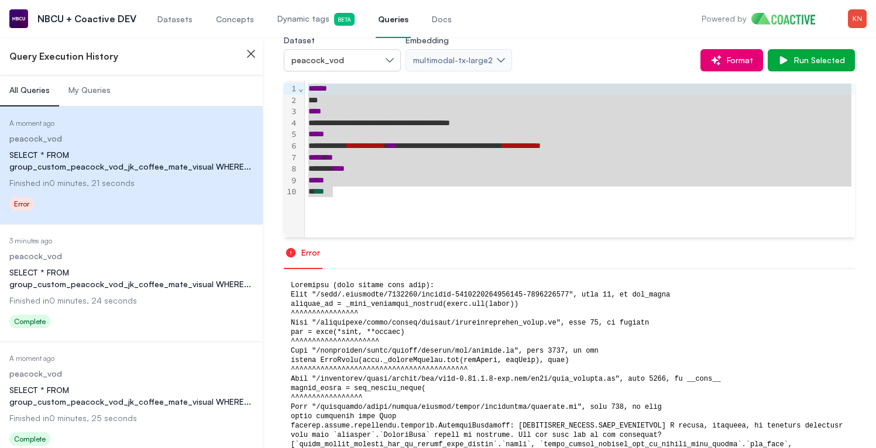
scroll to position [0, 0]
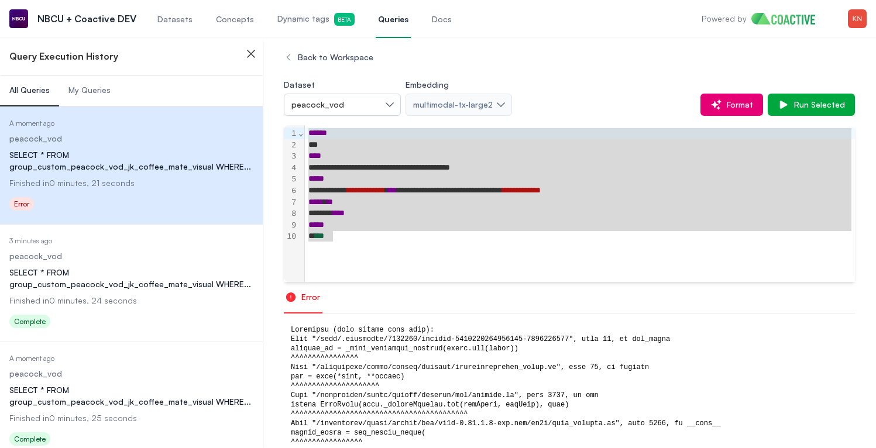
click at [456, 180] on div "*****" at bounding box center [580, 179] width 550 height 12
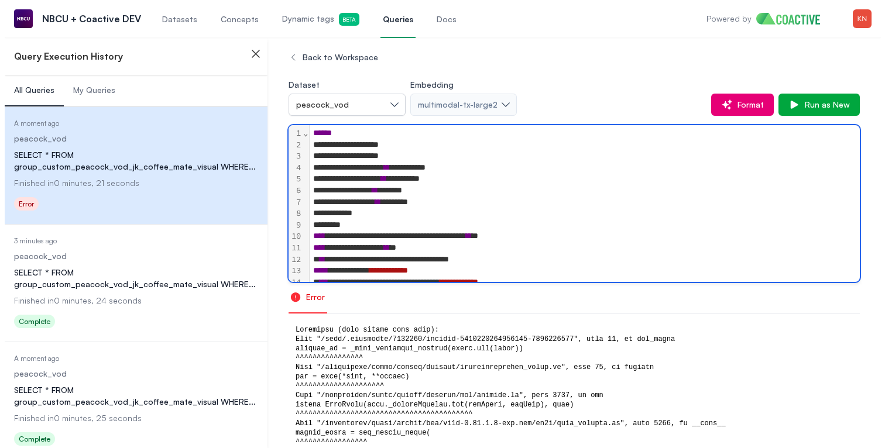
scroll to position [43, 0]
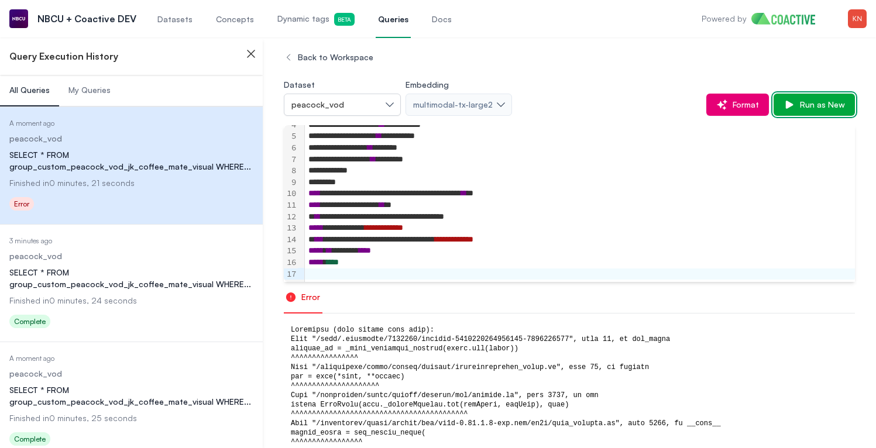
click at [834, 101] on span "Run as New" at bounding box center [820, 105] width 50 height 12
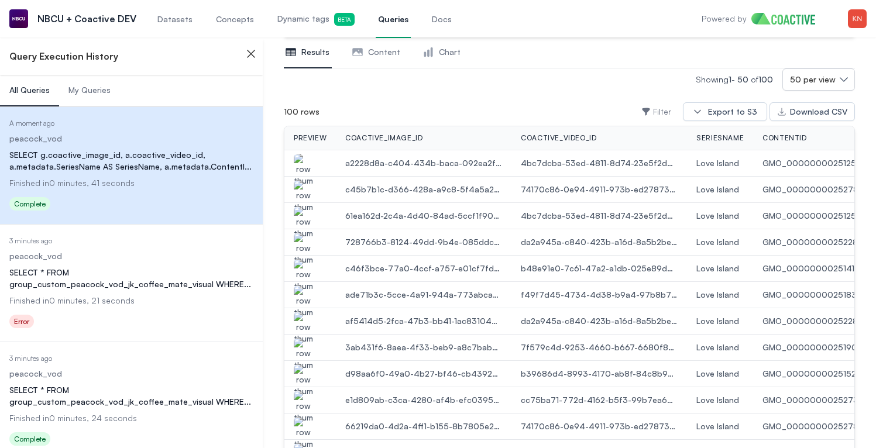
scroll to position [249, 0]
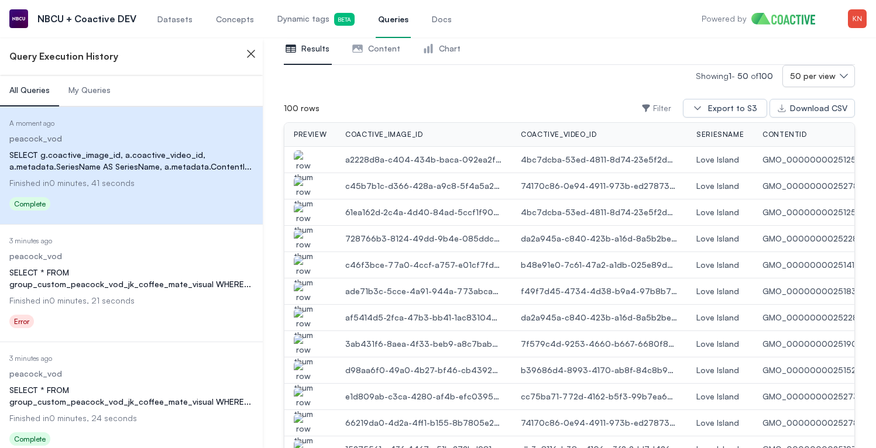
click at [313, 162] on img "button" at bounding box center [303, 166] width 19 height 33
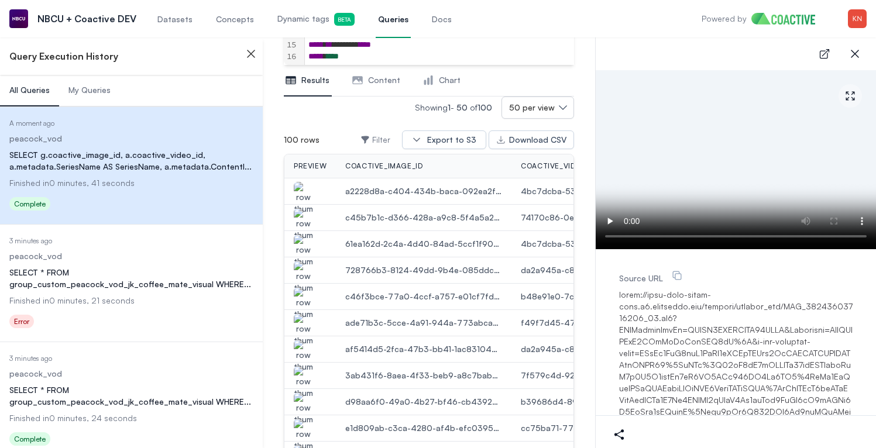
scroll to position [280, 0]
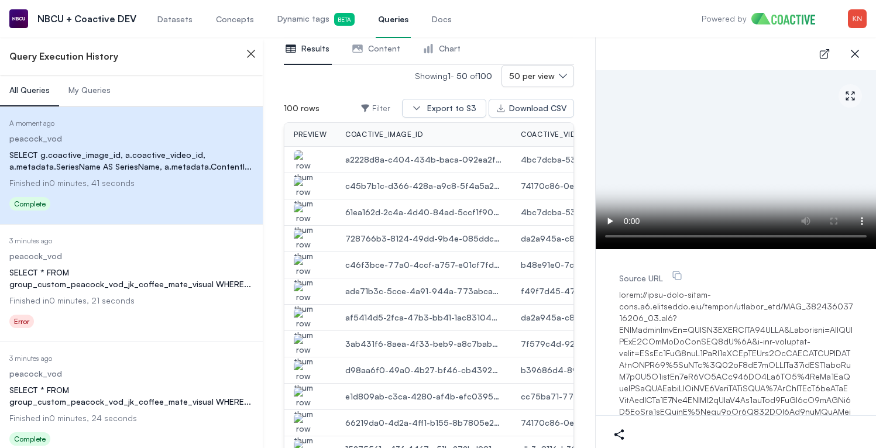
click at [307, 203] on img "button" at bounding box center [303, 219] width 19 height 33
click at [311, 188] on img "button" at bounding box center [303, 193] width 19 height 33
click at [306, 225] on img "button" at bounding box center [303, 219] width 19 height 33
click at [306, 241] on img "button" at bounding box center [303, 245] width 19 height 33
click at [306, 262] on img "button" at bounding box center [303, 272] width 19 height 33
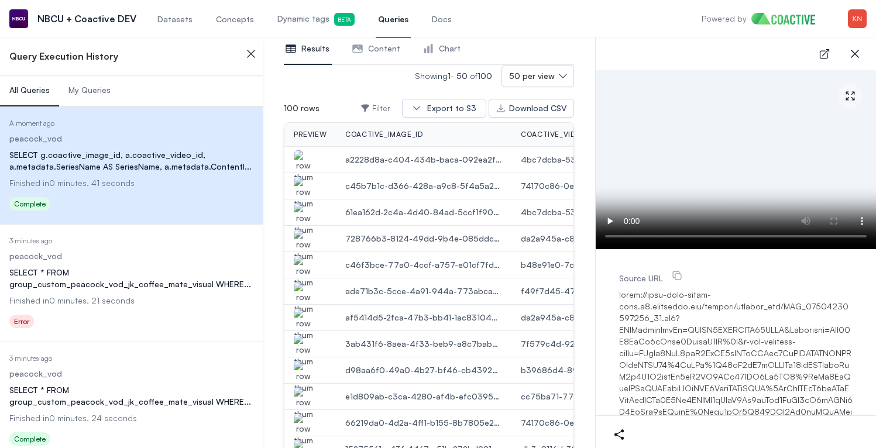
click at [303, 289] on img "button" at bounding box center [303, 298] width 19 height 33
click at [299, 317] on img "button" at bounding box center [303, 324] width 19 height 33
click at [306, 346] on img "button" at bounding box center [303, 351] width 19 height 33
click at [306, 308] on img "button" at bounding box center [303, 324] width 19 height 33
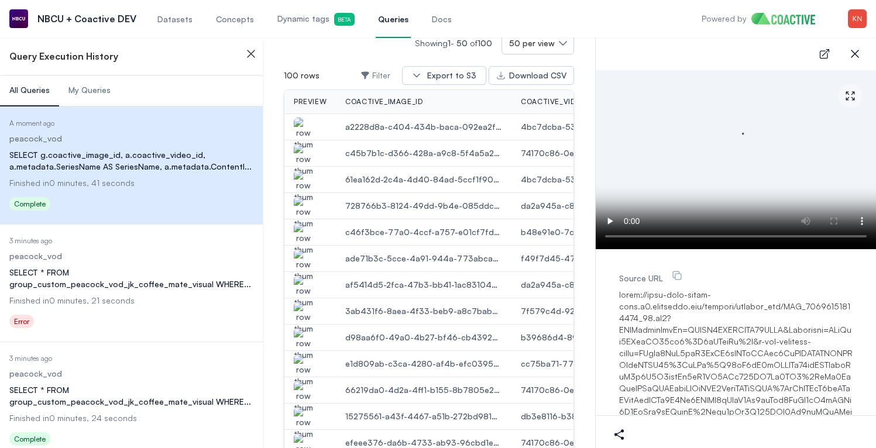
scroll to position [326, 0]
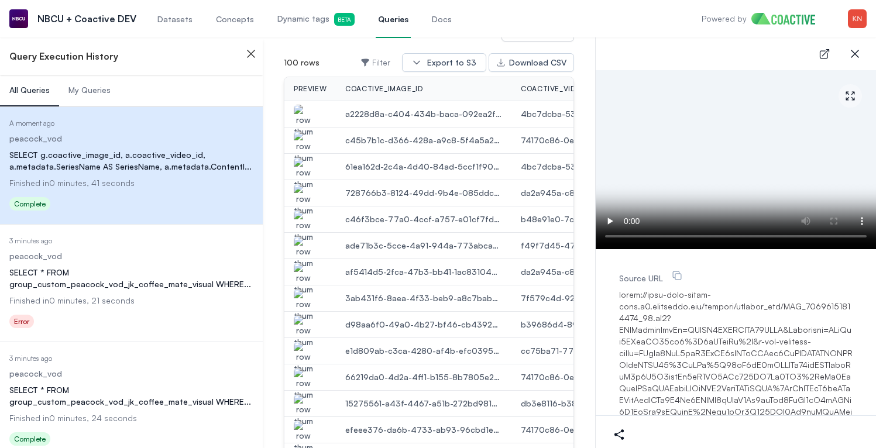
click at [306, 308] on td at bounding box center [310, 298] width 52 height 26
click at [307, 283] on td at bounding box center [310, 272] width 52 height 26
click at [307, 287] on td at bounding box center [310, 298] width 52 height 26
click at [307, 293] on img "button" at bounding box center [303, 305] width 19 height 33
click at [303, 327] on img "button" at bounding box center [303, 331] width 19 height 33
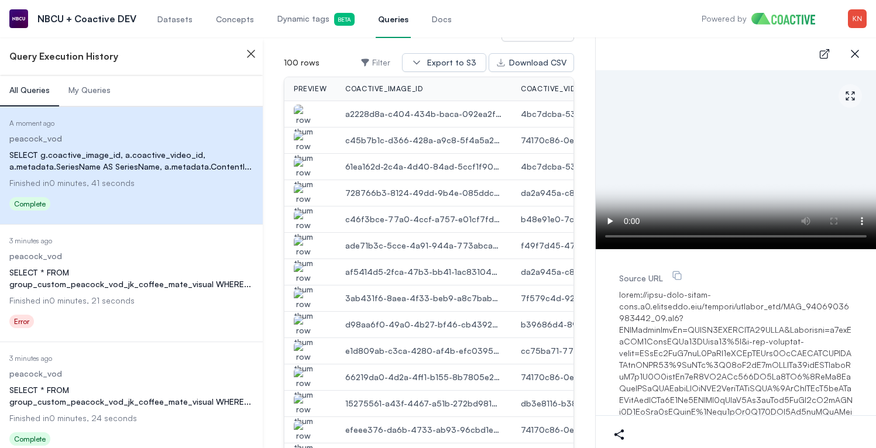
click at [830, 143] on video at bounding box center [736, 159] width 280 height 179
click at [845, 97] on icon "button" at bounding box center [851, 96] width 12 height 12
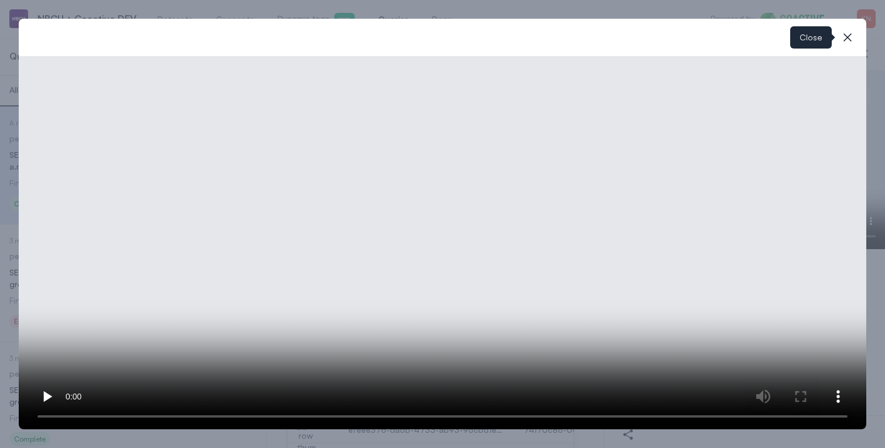
click at [841, 36] on icon "button" at bounding box center [848, 37] width 14 height 14
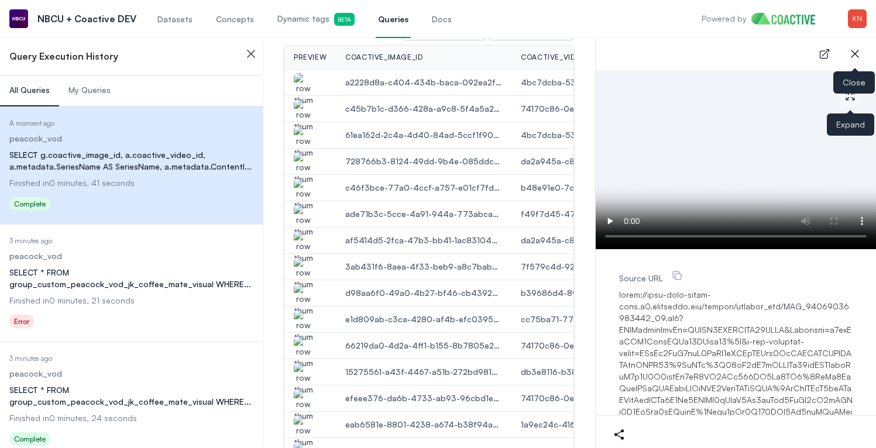
click at [863, 54] on button "close-sidebar" at bounding box center [854, 53] width 23 height 23
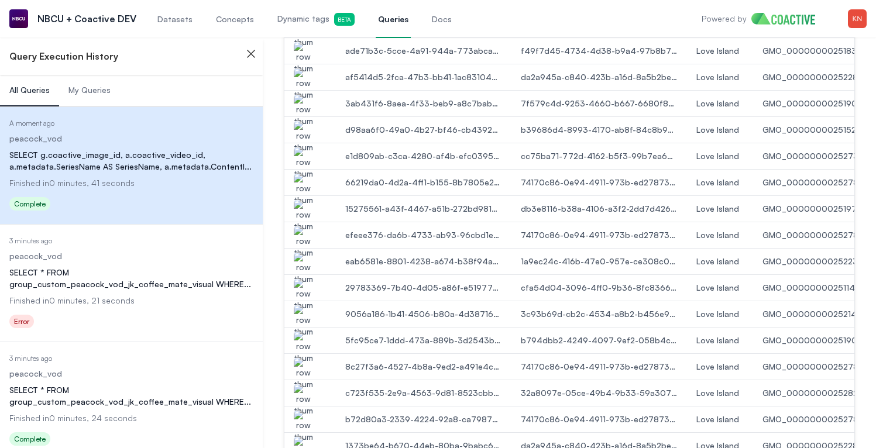
scroll to position [493, 0]
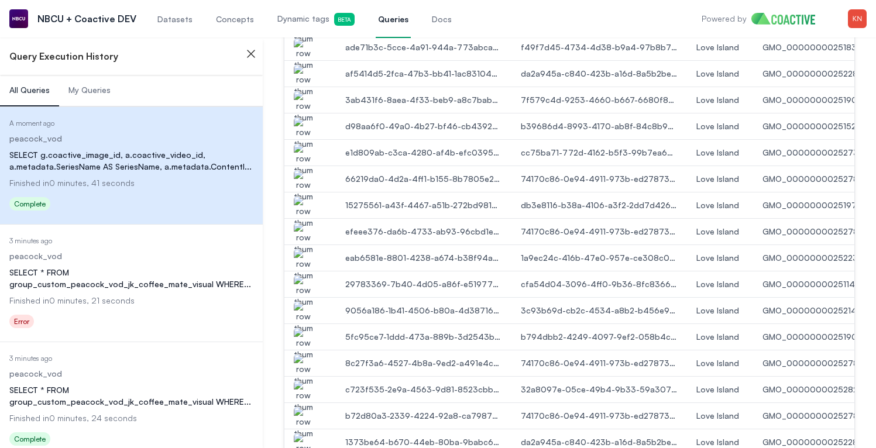
click at [307, 303] on img "button" at bounding box center [303, 317] width 19 height 33
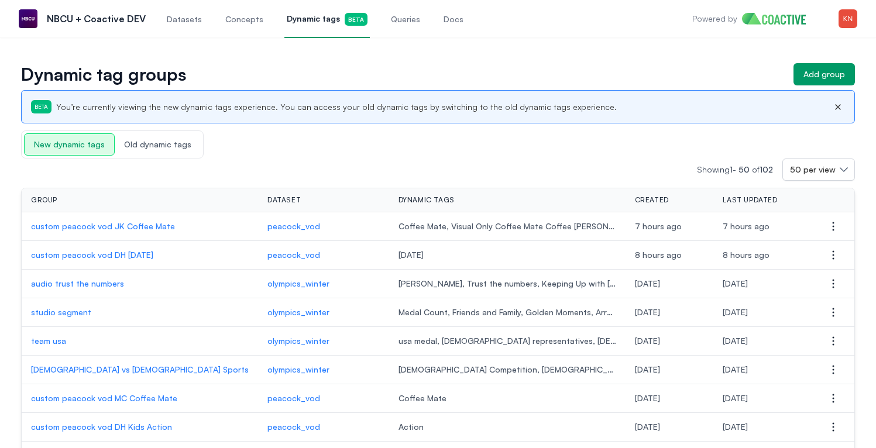
click at [142, 221] on p "custom peacock vod JK Coffee Mate" at bounding box center [140, 227] width 218 height 12
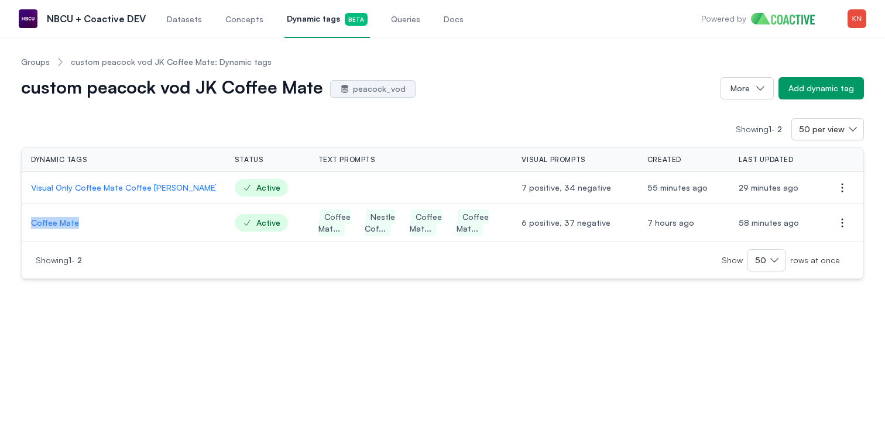
drag, startPoint x: 29, startPoint y: 220, endPoint x: 84, endPoint y: 222, distance: 55.7
click at [84, 222] on td "Coffee Mate" at bounding box center [124, 223] width 204 height 38
copy p "Coffee Mate"
